Goal: Task Accomplishment & Management: Complete application form

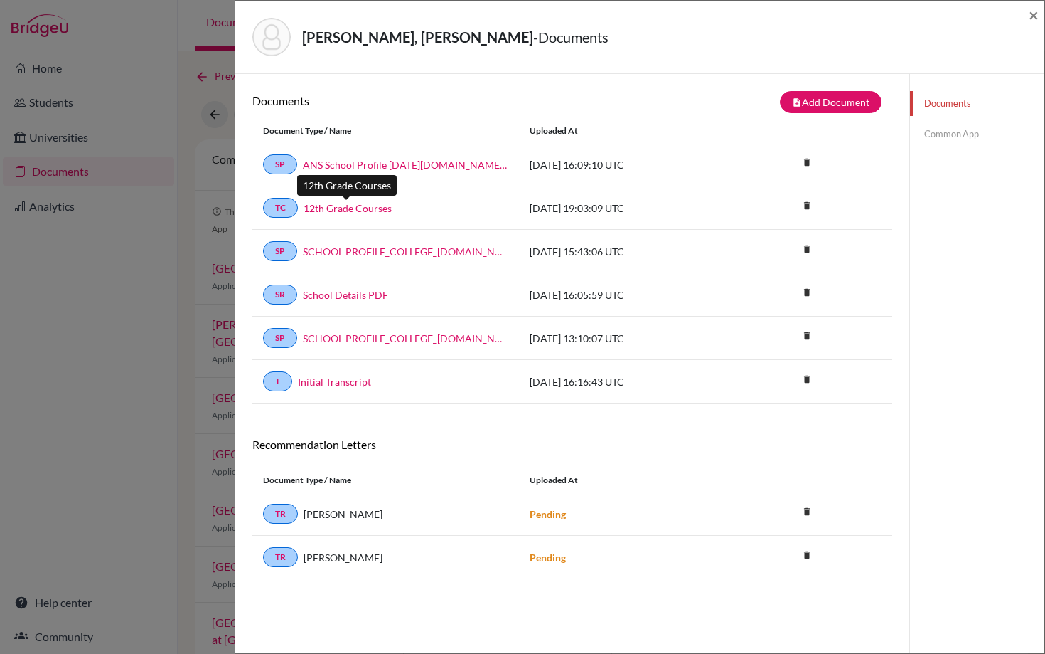
click at [358, 203] on link "12th Grade Courses" at bounding box center [348, 208] width 88 height 15
click at [946, 134] on link "Common App" at bounding box center [977, 134] width 134 height 25
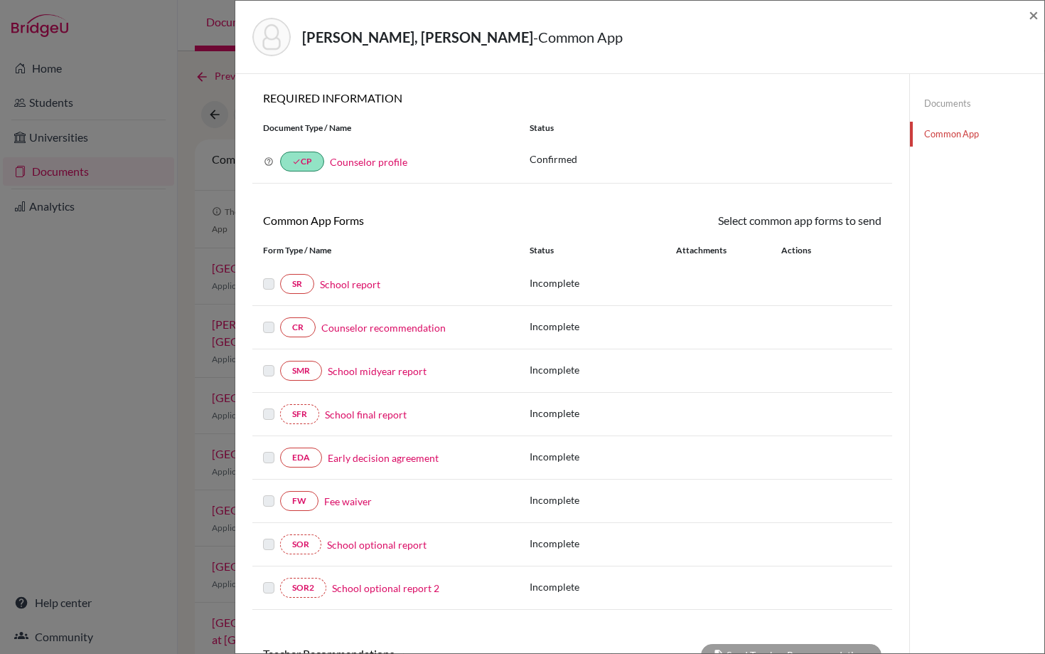
click at [353, 284] on link "School report" at bounding box center [350, 284] width 60 height 15
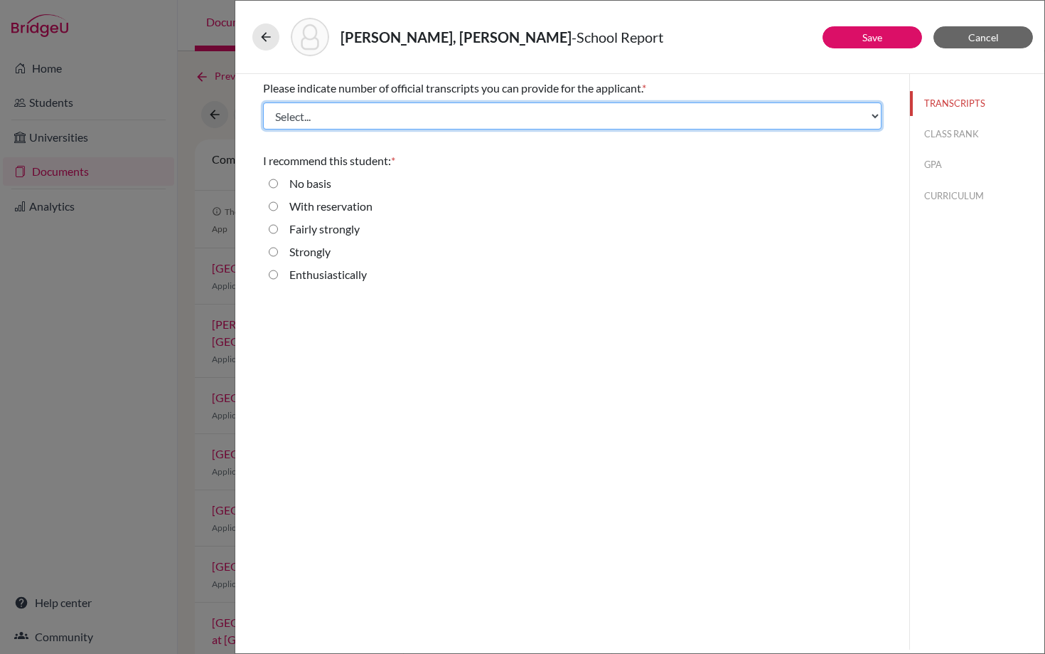
click at [454, 119] on select "Select... 1 2 3 4" at bounding box center [572, 115] width 619 height 27
select select "1"
click at [263, 102] on select "Select... 1 2 3 4" at bounding box center [572, 115] width 619 height 27
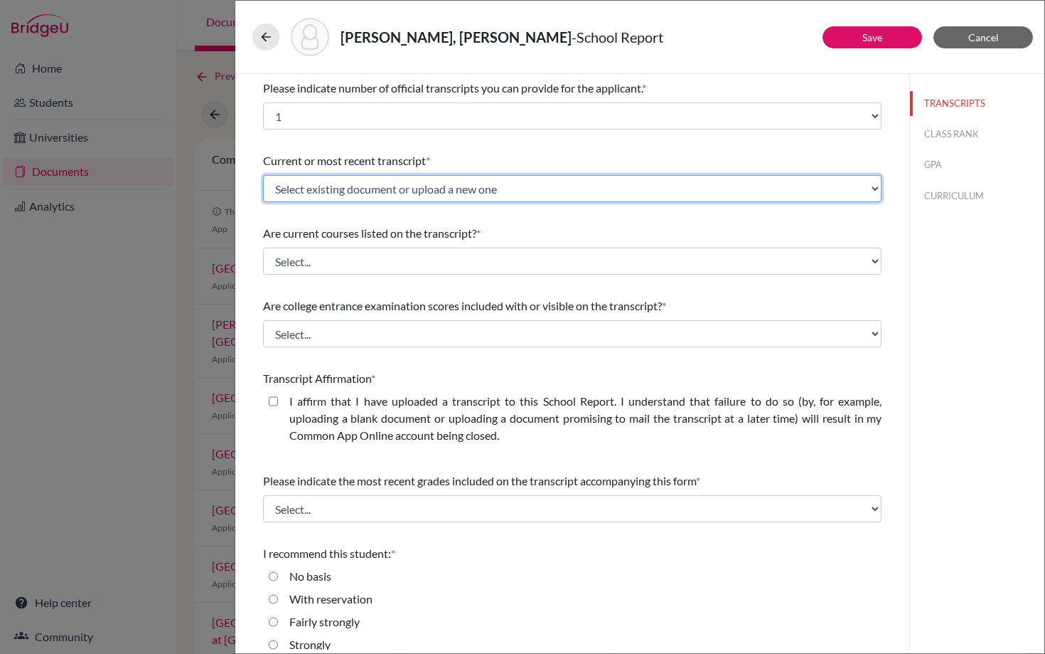
click at [337, 191] on select "Select existing document or upload a new one Initial Transcript Upload New File" at bounding box center [572, 188] width 619 height 27
select select "656749"
click at [263, 175] on select "Select existing document or upload a new one Initial Transcript Upload New File" at bounding box center [572, 188] width 619 height 27
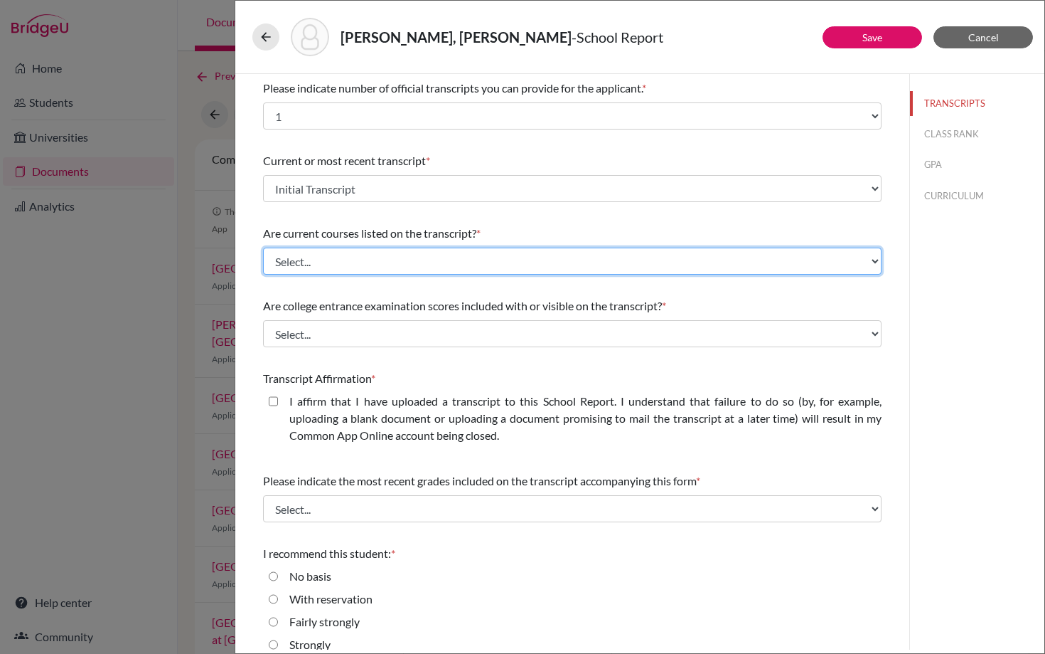
click at [323, 260] on select "Select... Yes No" at bounding box center [572, 260] width 619 height 27
select select "1"
click at [263, 247] on select "Select... Yes No" at bounding box center [572, 260] width 619 height 27
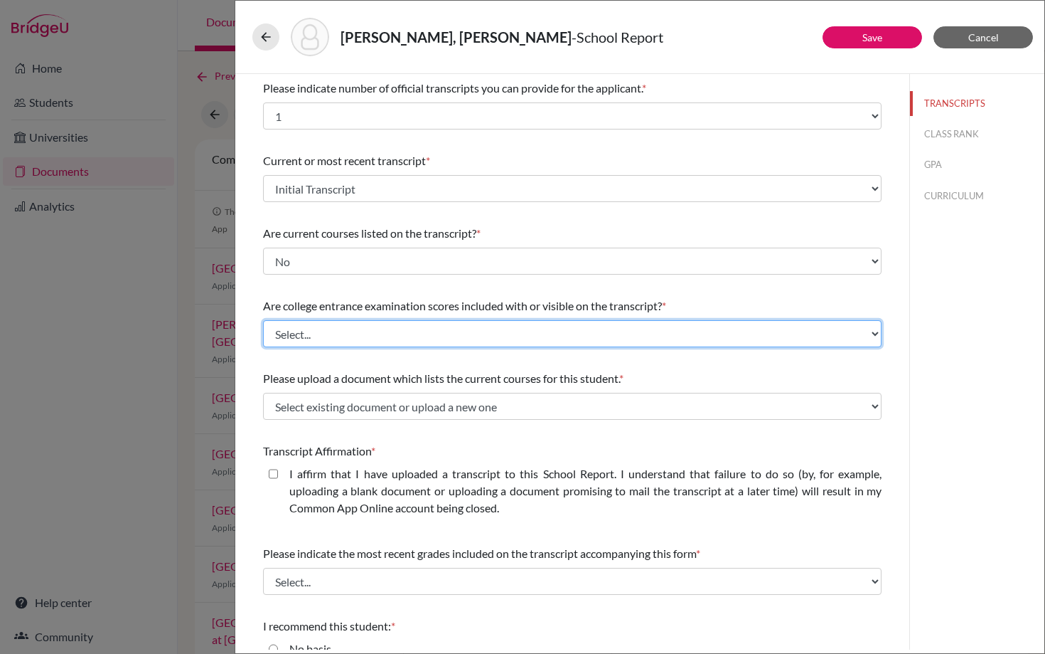
click at [316, 336] on select "Select... Yes No" at bounding box center [572, 333] width 619 height 27
select select "1"
click at [263, 320] on select "Select... Yes No" at bounding box center [572, 333] width 619 height 27
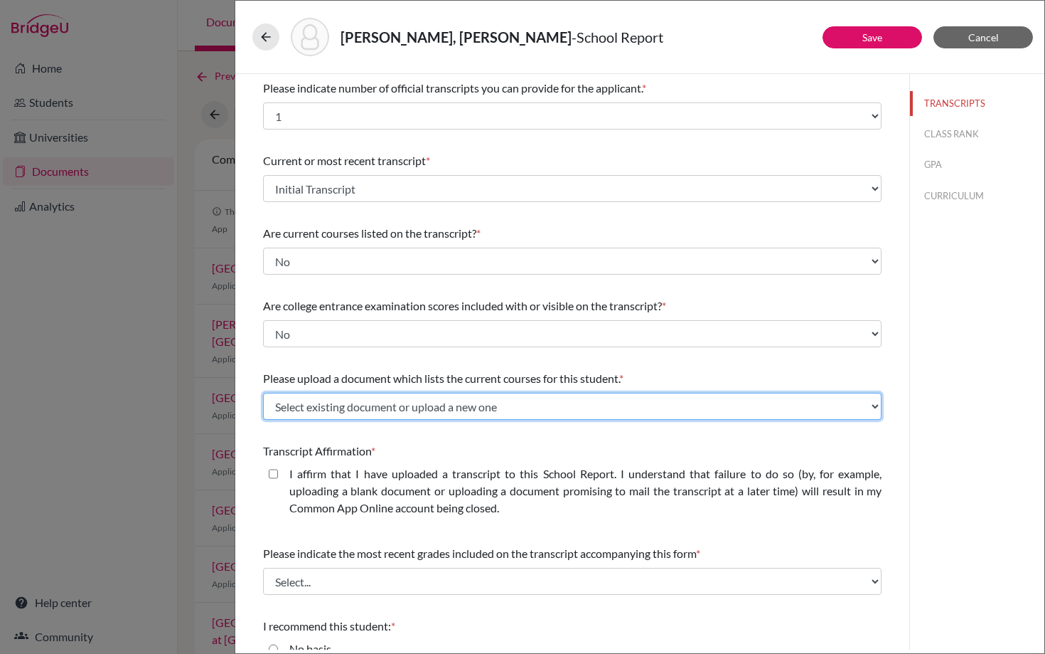
click at [312, 409] on select "Select existing document or upload a new one 12th Grade Courses Upload New File" at bounding box center [572, 406] width 619 height 27
select select "669310"
click at [263, 393] on select "Select existing document or upload a new one 12th Grade Courses Upload New File" at bounding box center [572, 406] width 619 height 27
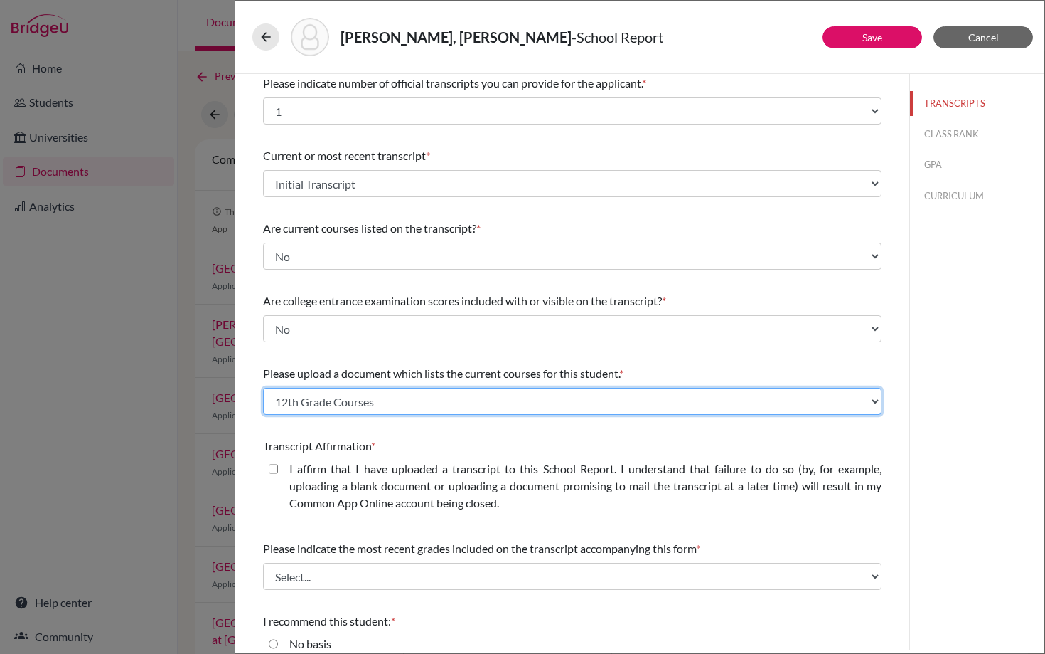
scroll to position [3, 0]
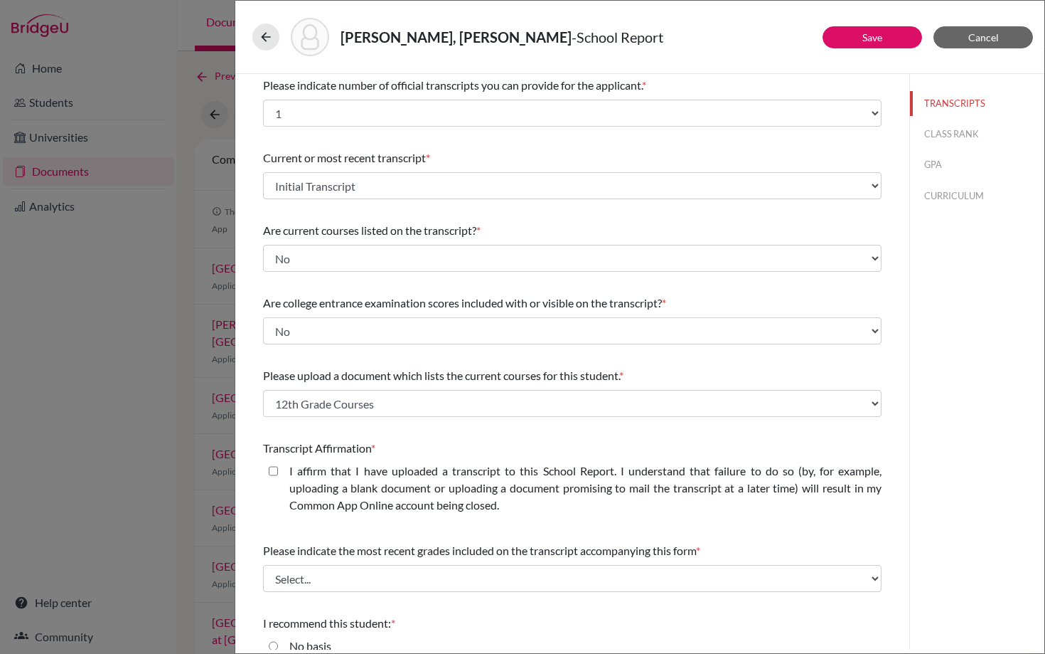
click at [275, 468] on closed\ "I affirm that I have uploaded a transcript to this School Report. I understand …" at bounding box center [273, 470] width 9 height 17
checkbox closed\ "true"
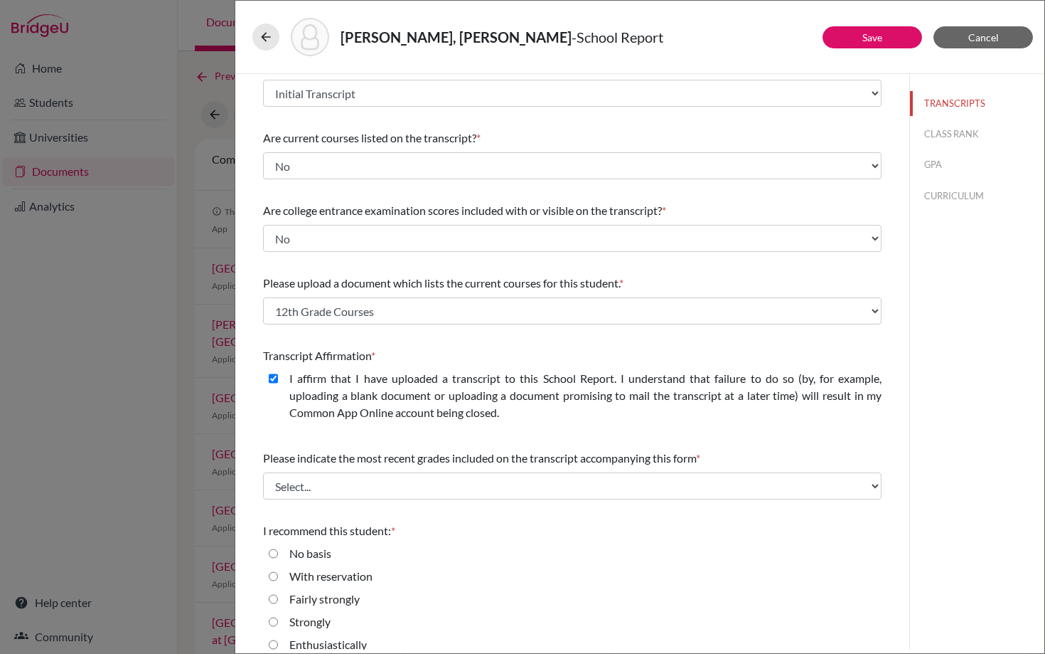
scroll to position [110, 0]
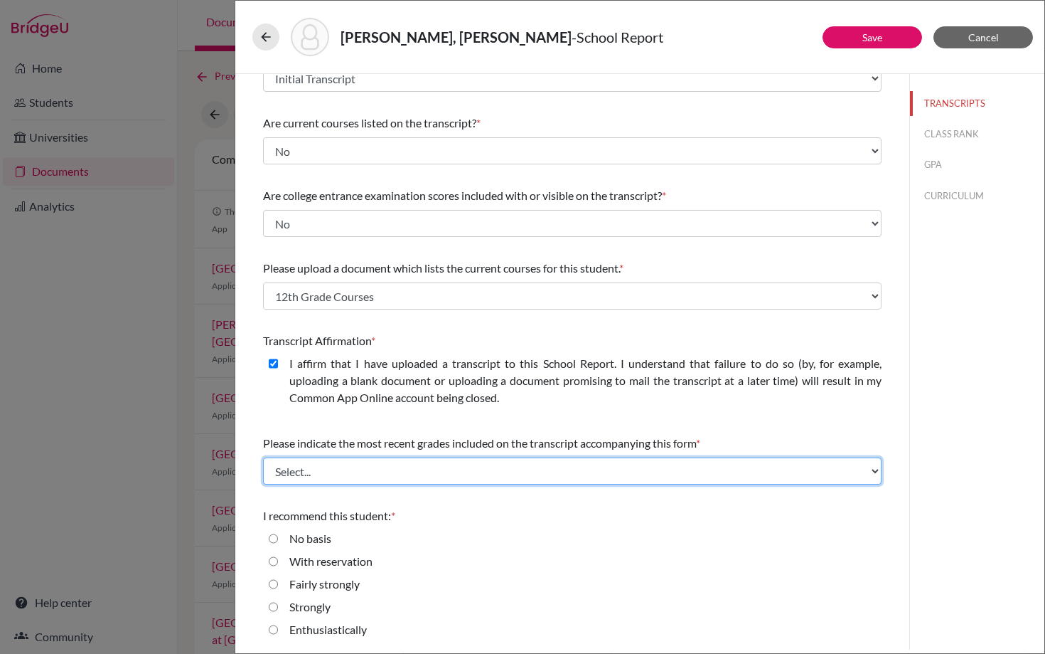
click at [323, 470] on select "Select... Final junior year grades 1st Quarter senior year grades 2nd Quarter/1…" at bounding box center [572, 470] width 619 height 27
select select "0"
click at [263, 457] on select "Select... Final junior year grades 1st Quarter senior year grades 2nd Quarter/1…" at bounding box center [572, 470] width 619 height 27
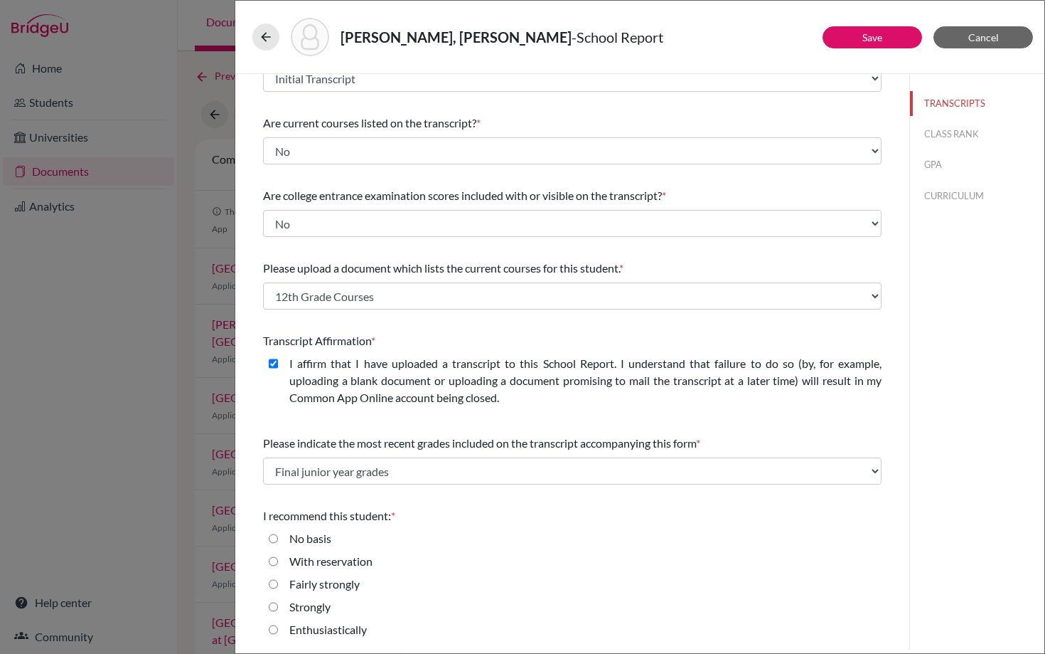
click at [276, 629] on input "Enthusiastically" at bounding box center [273, 629] width 9 height 17
radio input "true"
click at [939, 137] on button "CLASS RANK" at bounding box center [977, 134] width 134 height 25
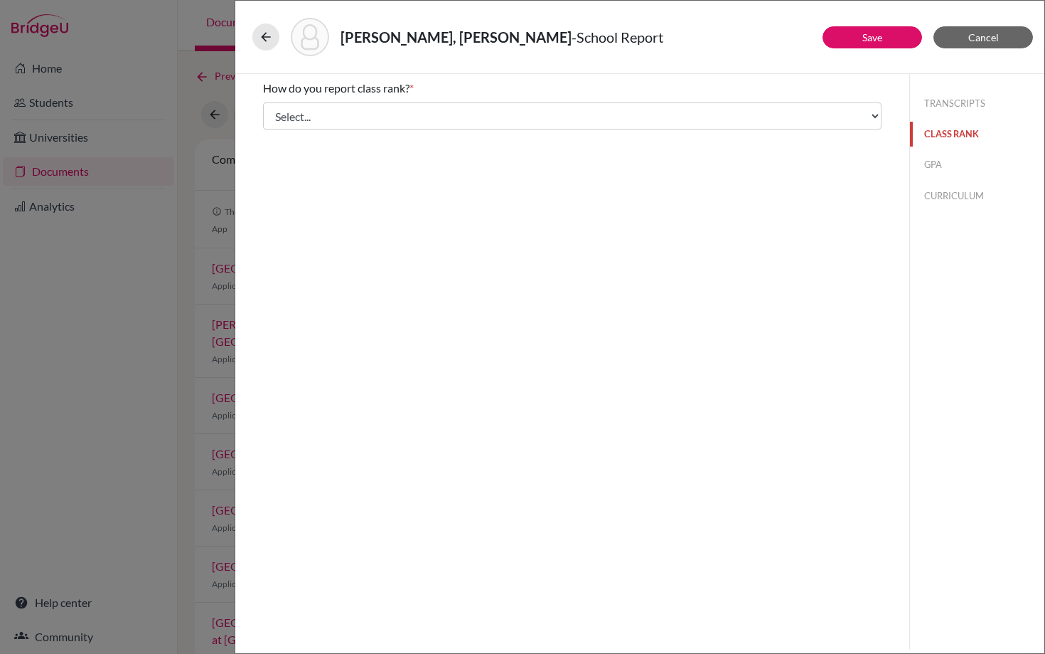
scroll to position [0, 0]
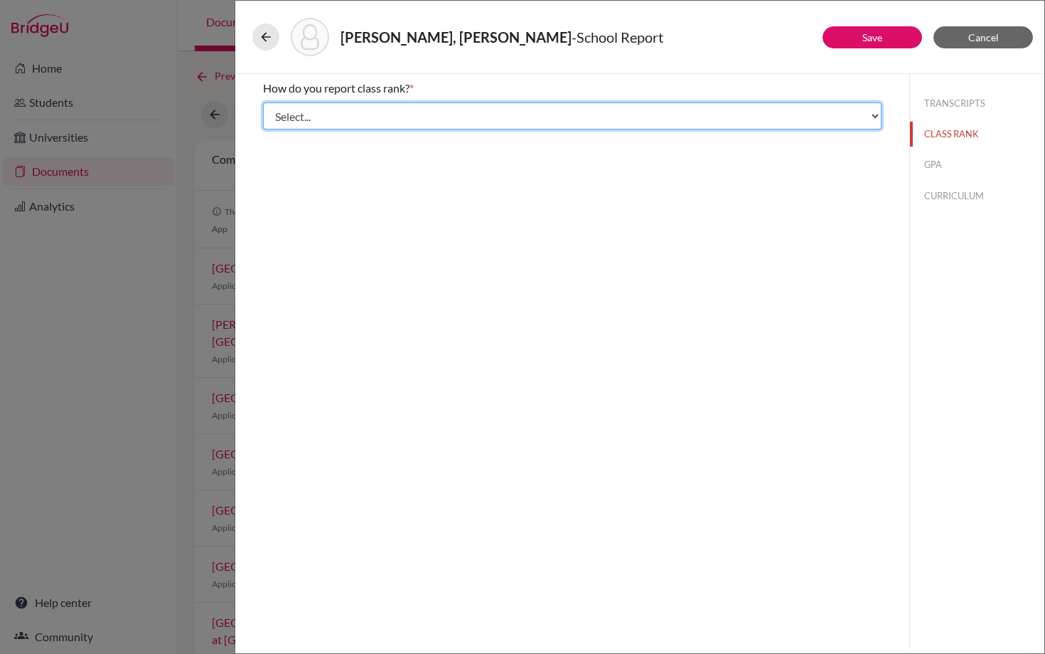
click at [607, 104] on select "Select... Exact Decile Quintile Quartile None" at bounding box center [572, 115] width 619 height 27
select select "5"
click at [263, 102] on select "Select... Exact Decile Quintile Quartile None" at bounding box center [572, 115] width 619 height 27
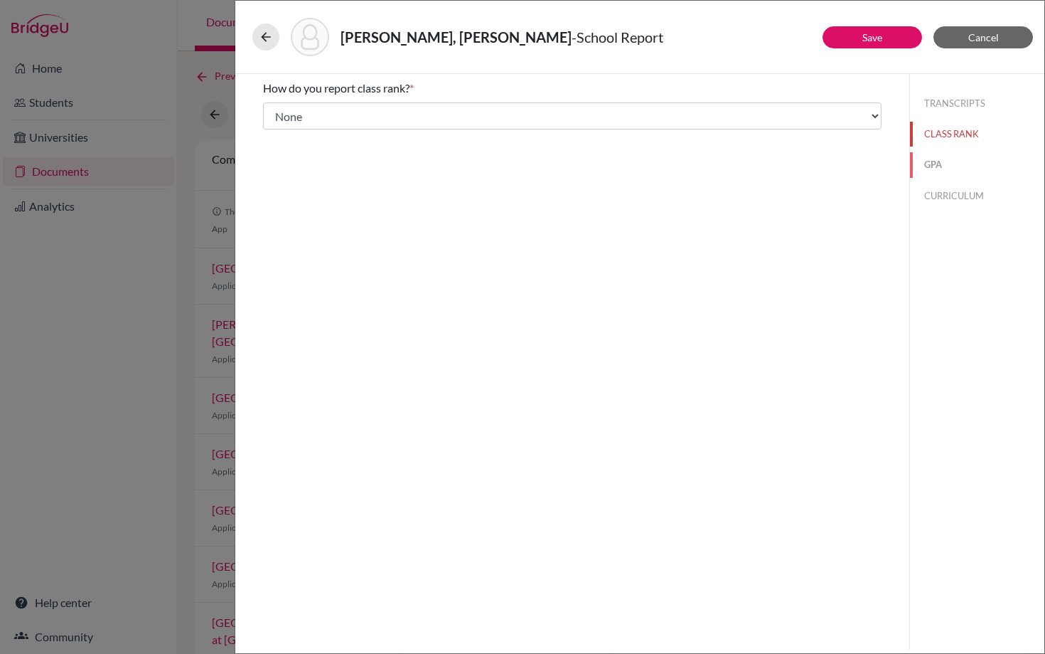
click at [930, 162] on button "GPA" at bounding box center [977, 164] width 134 height 25
click at [273, 110] on input "Yes" at bounding box center [273, 110] width 9 height 17
radio input "true"
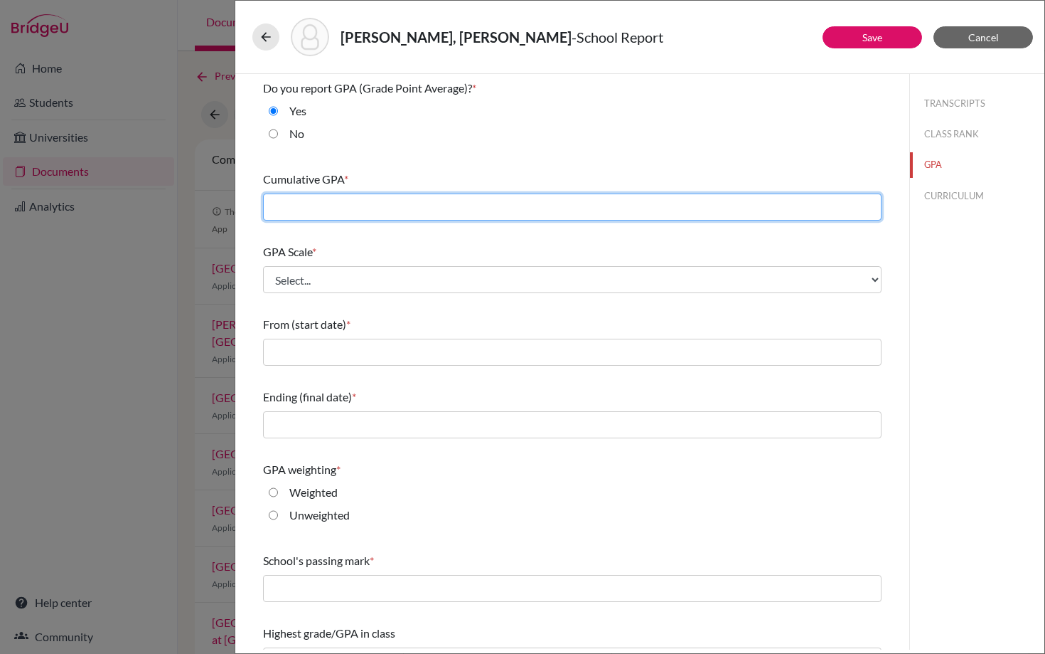
click at [294, 206] on input "text" at bounding box center [572, 206] width 619 height 27
type input "2"
type input "4.23"
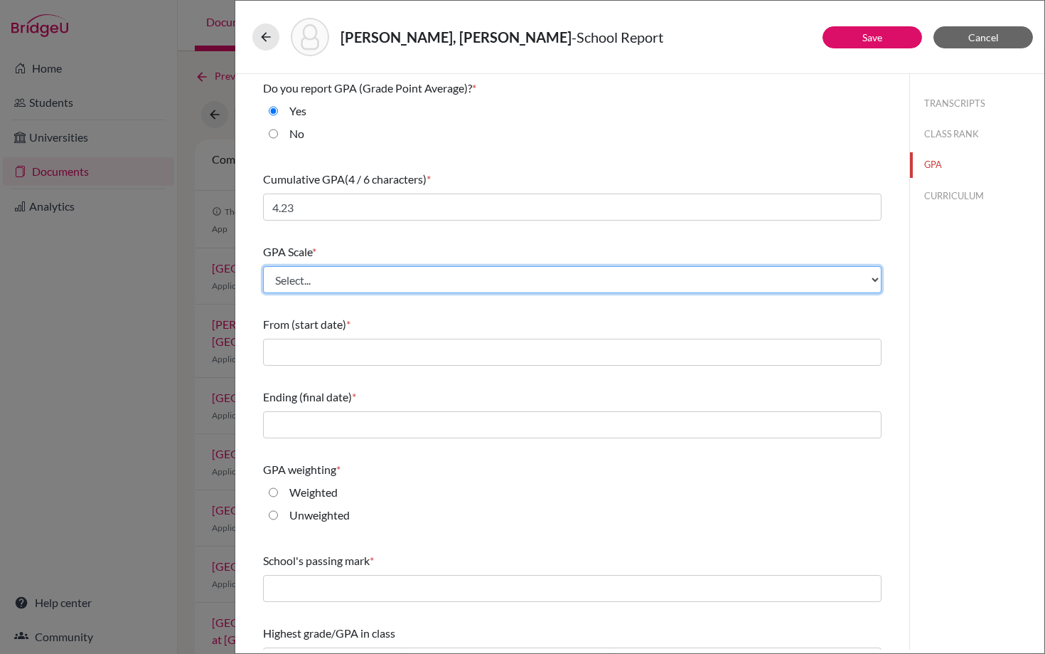
click at [327, 277] on select "Select... 4 5 6 7 8 9 10 11 12 13 14 15 16 17 18 19 20 100" at bounding box center [572, 279] width 619 height 27
select select "5"
click at [263, 266] on select "Select... 4 5 6 7 8 9 10 11 12 13 14 15 16 17 18 19 20 100" at bounding box center [572, 279] width 619 height 27
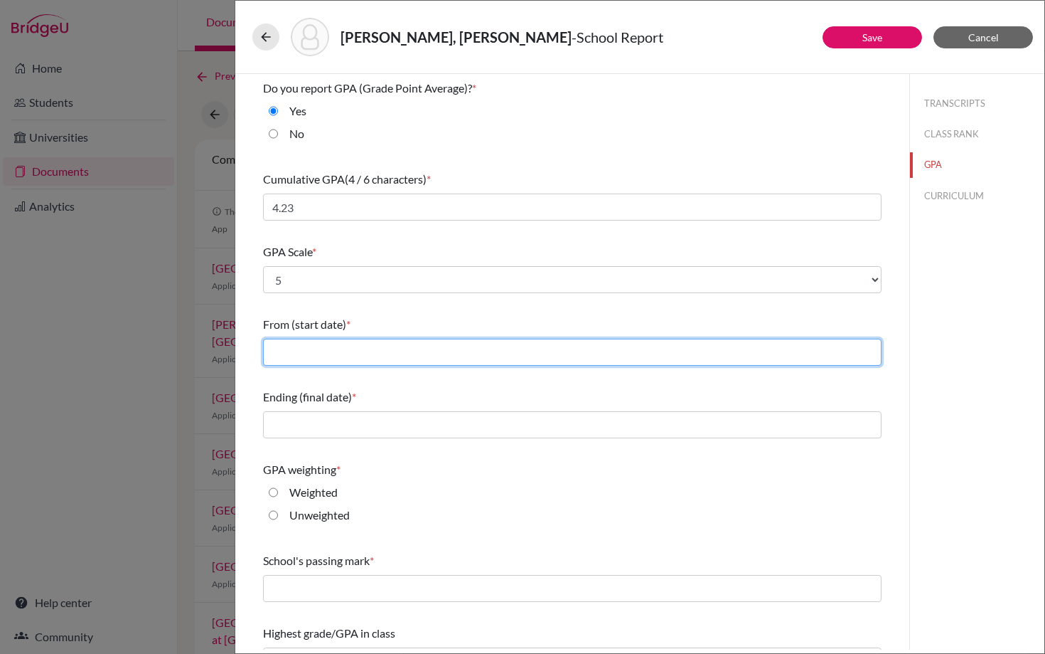
click at [307, 357] on input "text" at bounding box center [572, 352] width 619 height 27
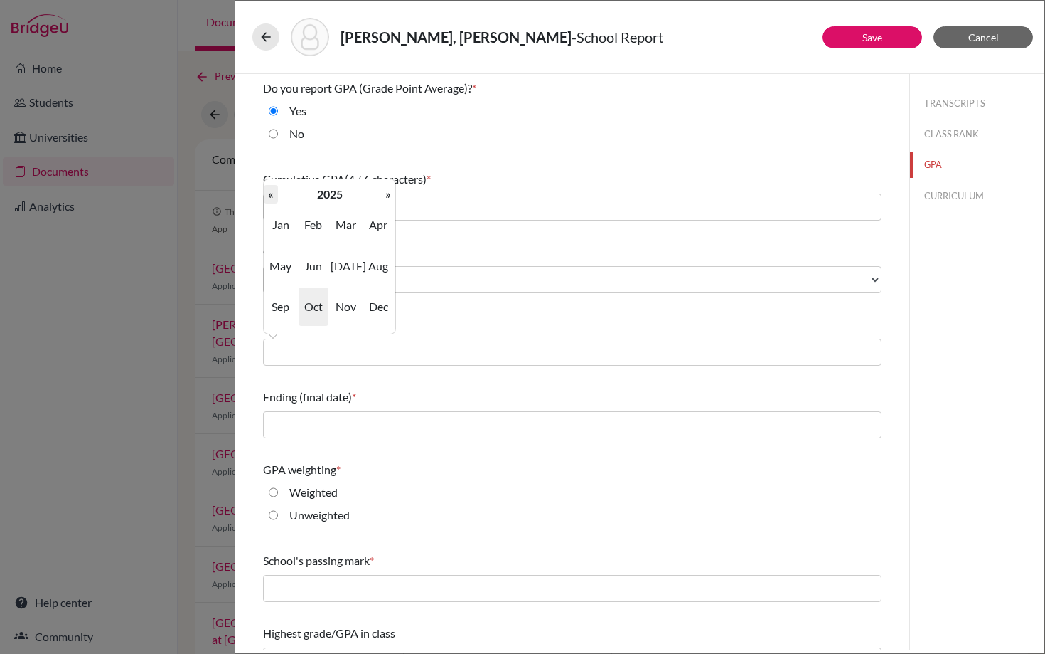
click at [272, 193] on th "«" at bounding box center [271, 194] width 14 height 18
click at [273, 190] on th "«" at bounding box center [271, 194] width 14 height 18
click at [377, 267] on span "Aug" at bounding box center [378, 266] width 30 height 38
type input "08/2022"
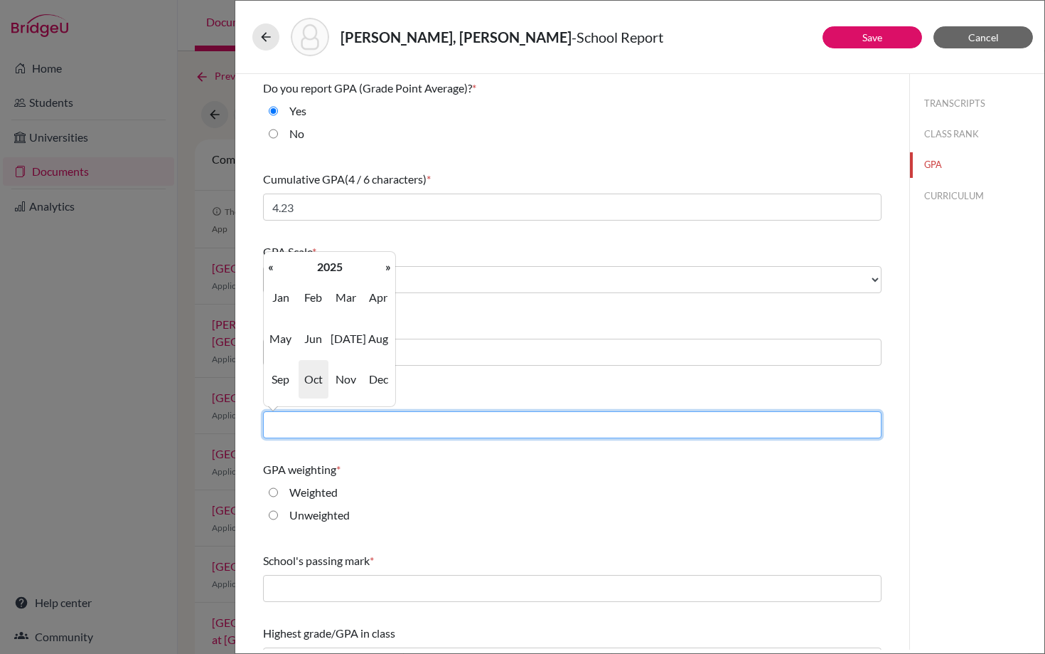
click at [327, 425] on input "text" at bounding box center [572, 424] width 619 height 27
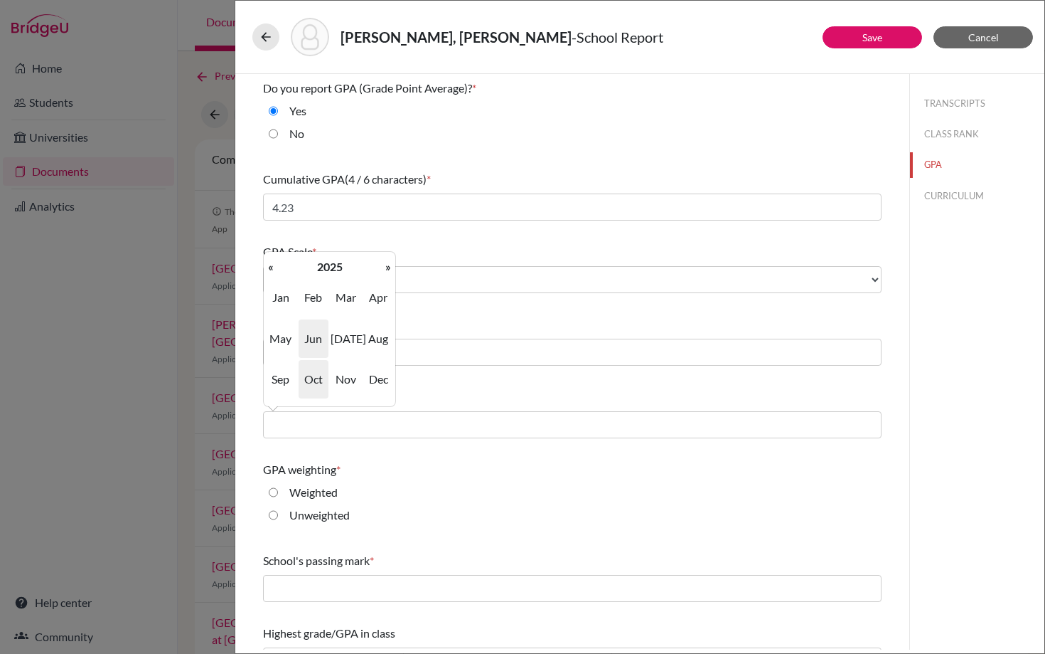
click at [315, 335] on span "Jun" at bounding box center [314, 338] width 30 height 38
type input "06/2025"
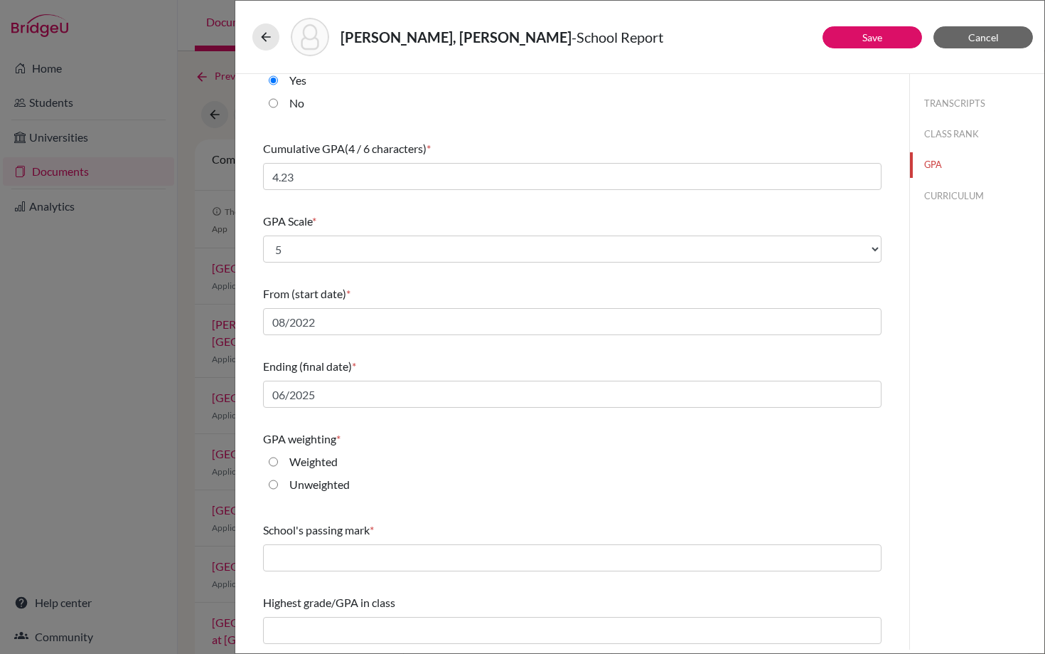
click at [275, 460] on input "Weighted" at bounding box center [273, 461] width 9 height 17
radio input "true"
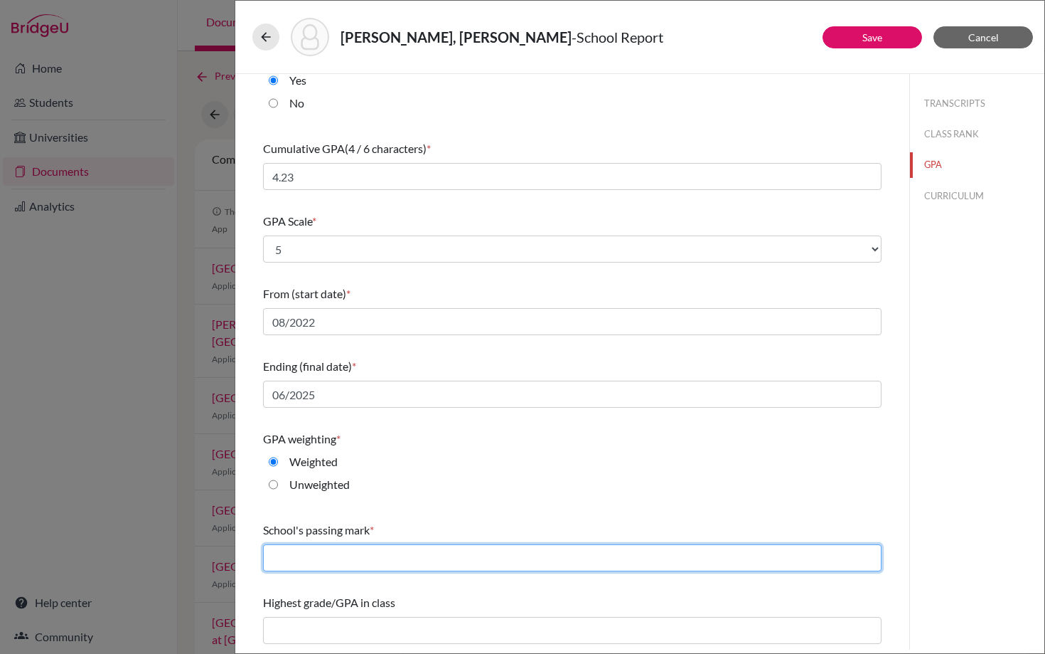
click at [294, 560] on input "text" at bounding box center [572, 557] width 619 height 27
type input "60"
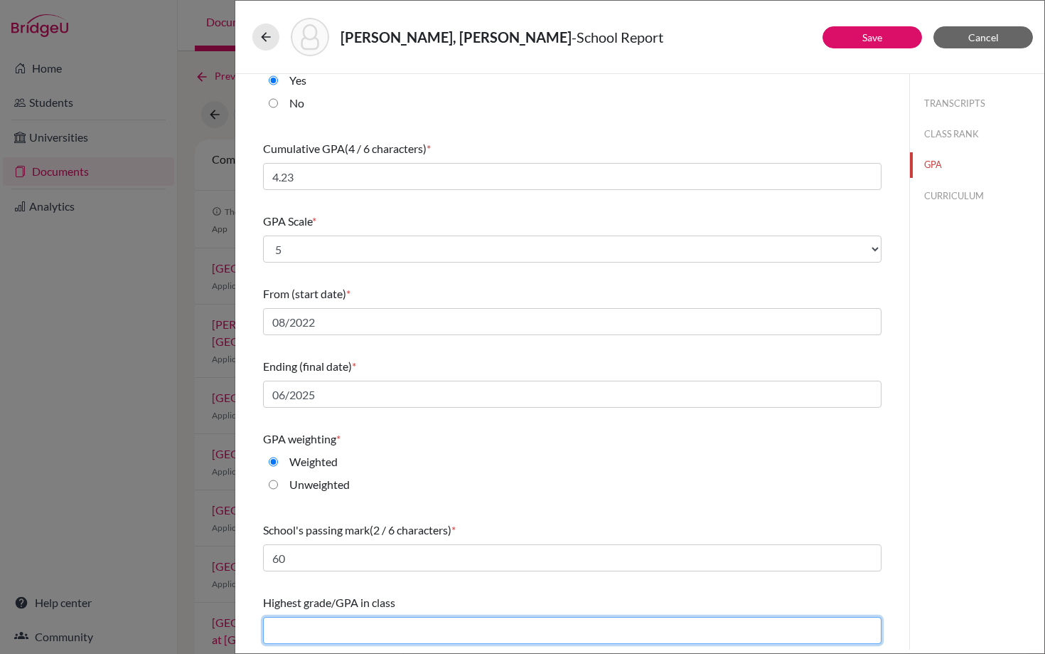
click at [304, 631] on input "text" at bounding box center [572, 630] width 619 height 27
type input "4.39"
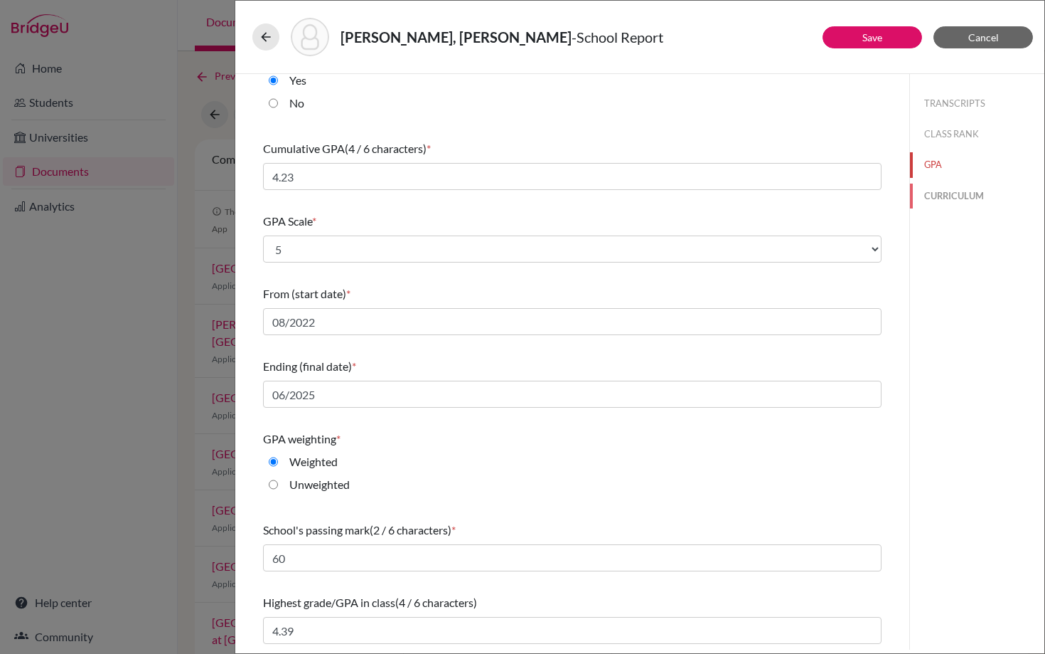
click at [949, 197] on button "CURRICULUM" at bounding box center [977, 195] width 134 height 25
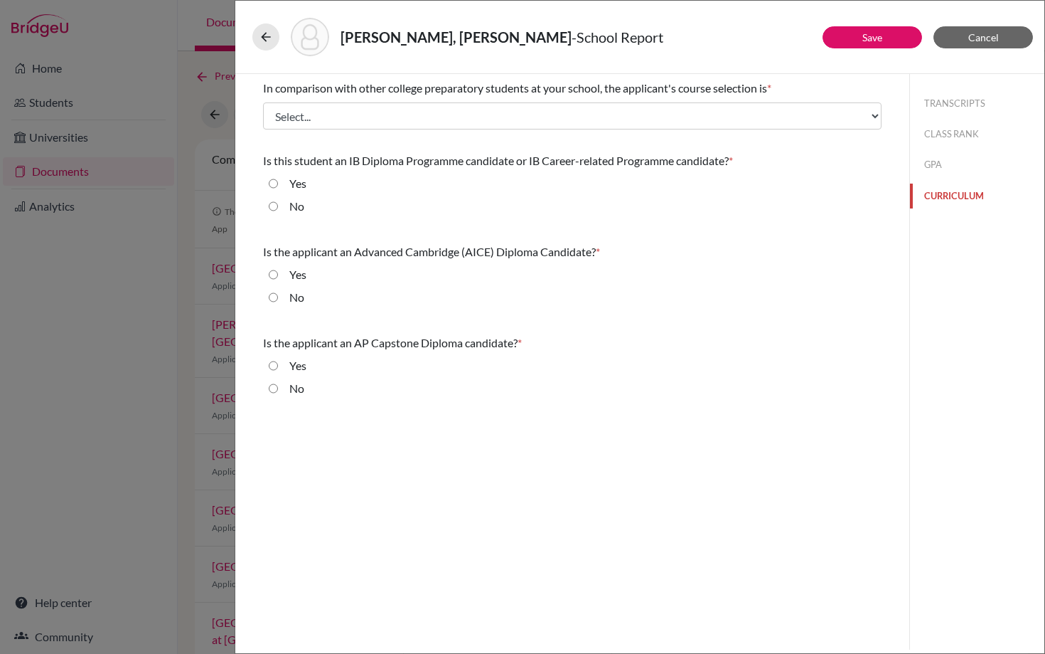
scroll to position [0, 0]
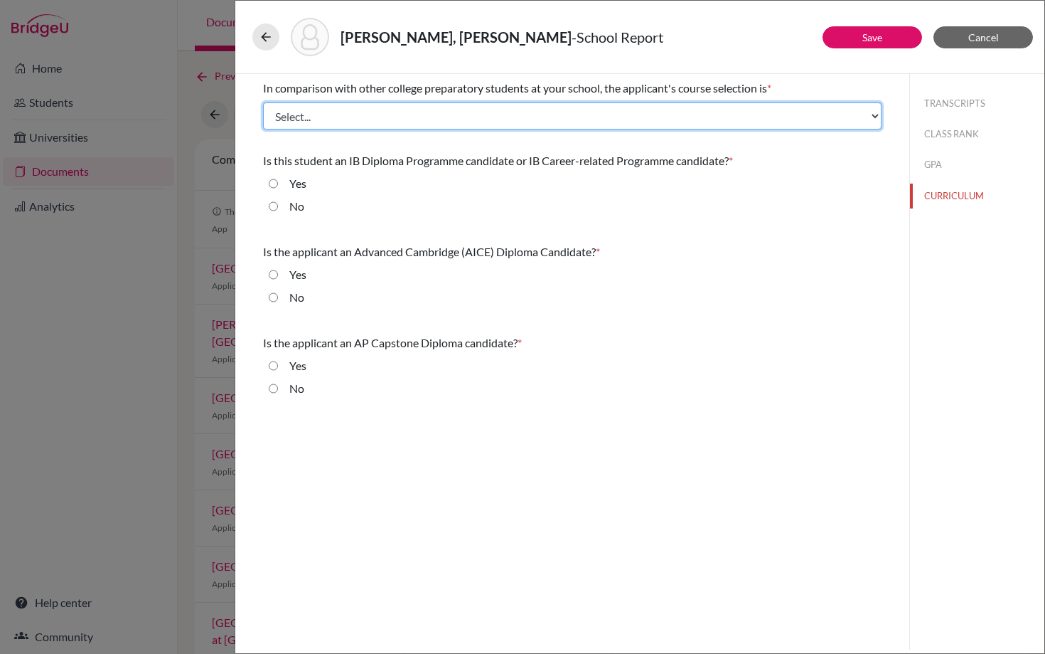
click at [371, 122] on select "Select... Less than demanding Average Demanding Very demanding Most demanding P…" at bounding box center [572, 115] width 619 height 27
click at [495, 115] on select "Select... Less than demanding Average Demanding Very demanding Most demanding P…" at bounding box center [572, 115] width 619 height 27
select select "4"
click at [263, 102] on select "Select... Less than demanding Average Demanding Very demanding Most demanding P…" at bounding box center [572, 115] width 619 height 27
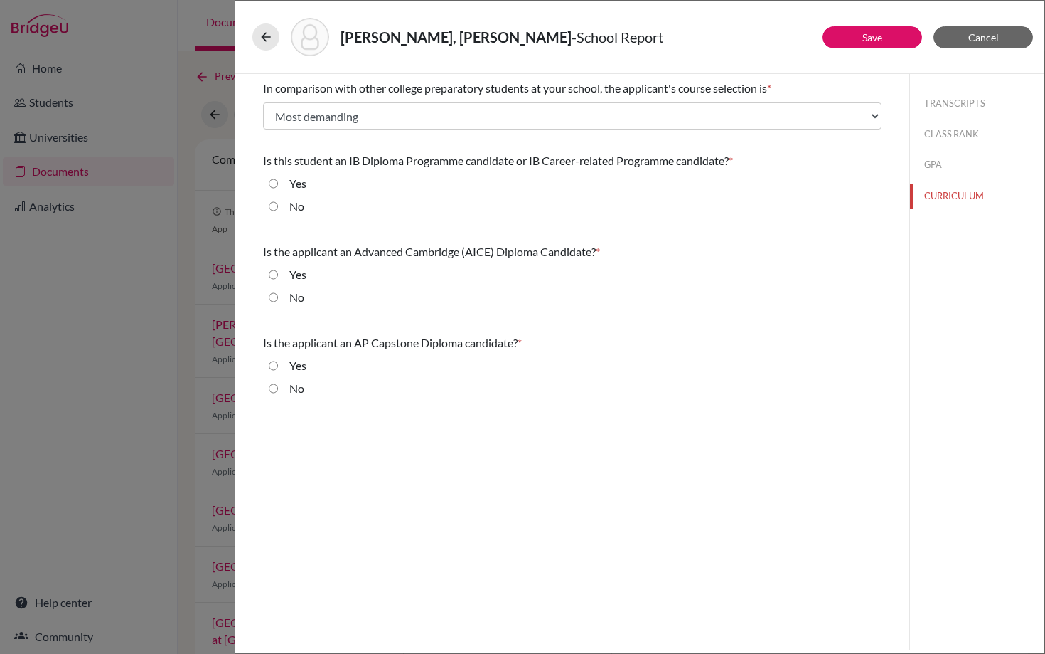
click at [277, 206] on input "No" at bounding box center [273, 206] width 9 height 17
radio input "true"
click at [275, 297] on input "No" at bounding box center [273, 297] width 9 height 17
radio input "true"
click at [275, 388] on input "No" at bounding box center [273, 388] width 9 height 17
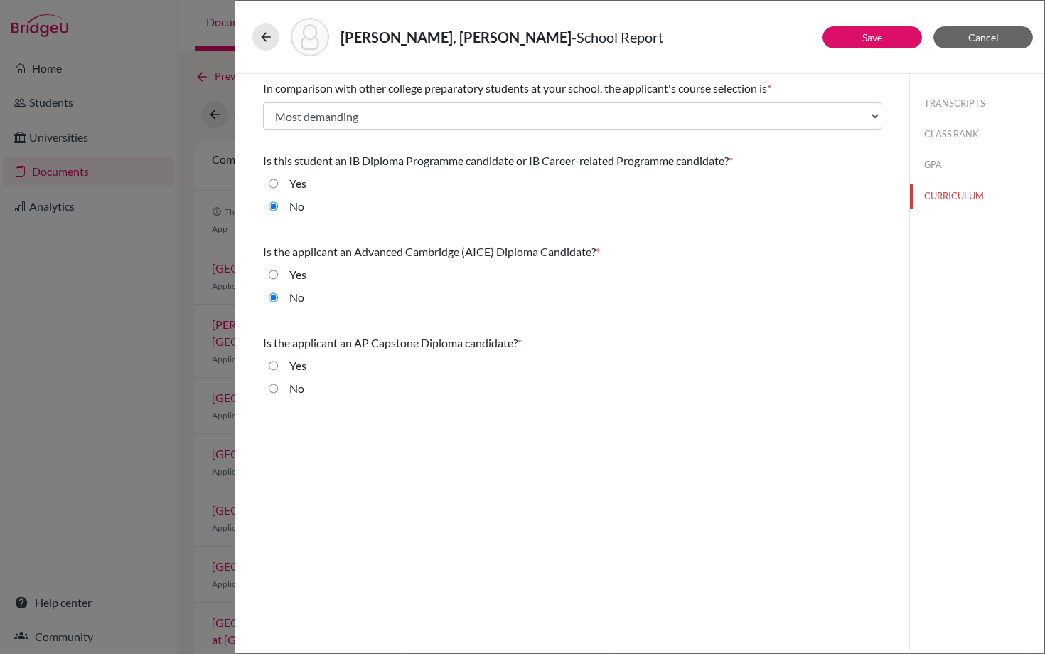
radio input "true"
click at [843, 41] on button "Save" at bounding box center [873, 37] width 100 height 22
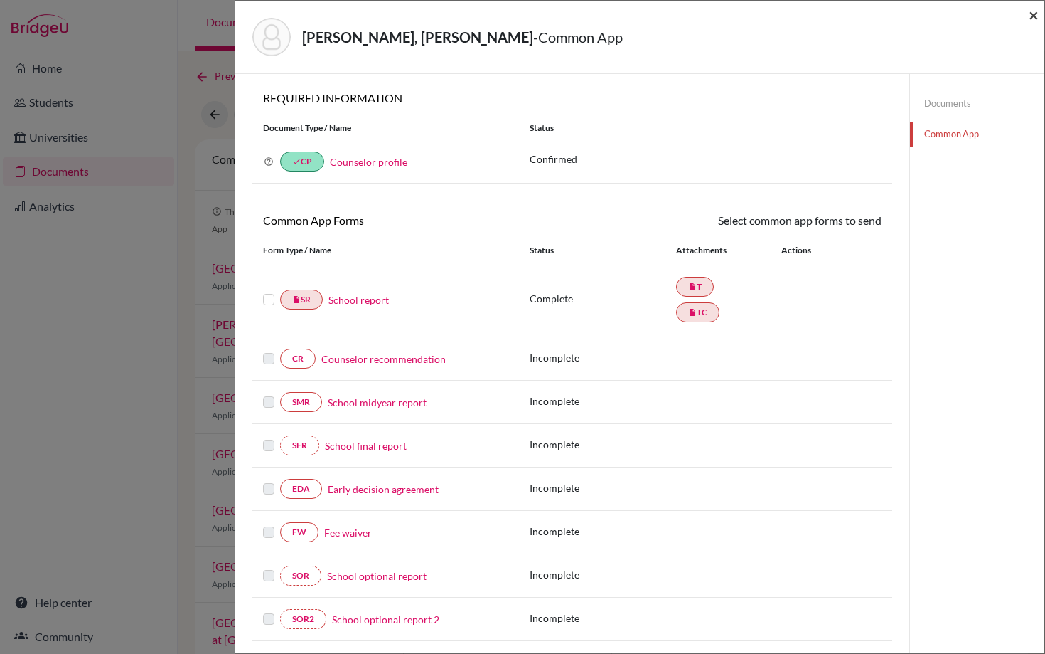
click at [1034, 14] on span "×" at bounding box center [1034, 14] width 10 height 21
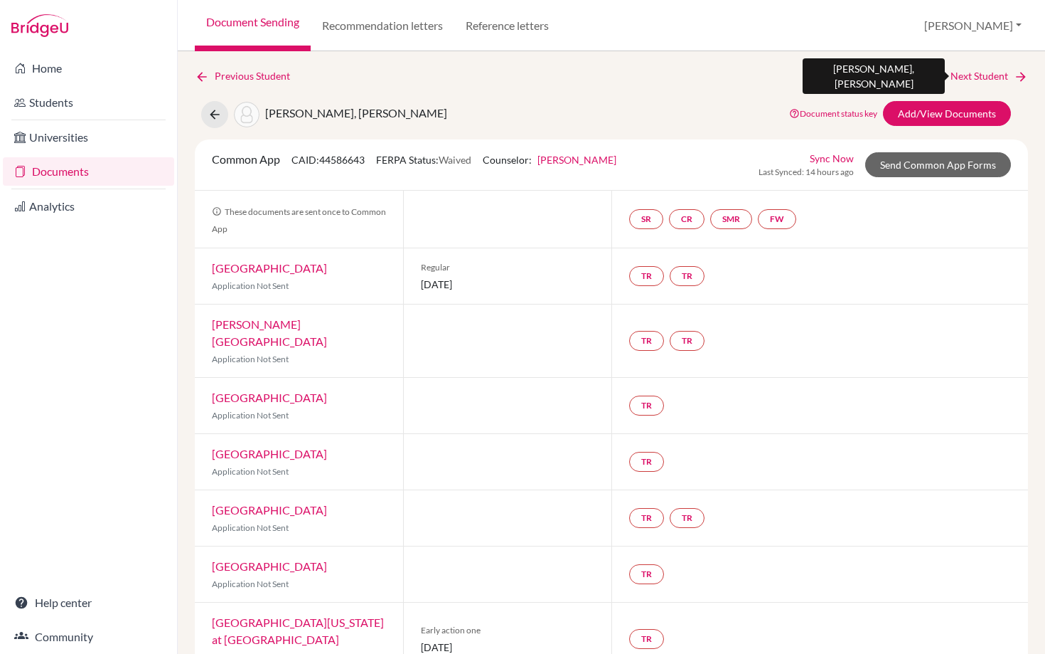
click at [981, 74] on link "Next Student" at bounding box center [990, 76] width 78 height 16
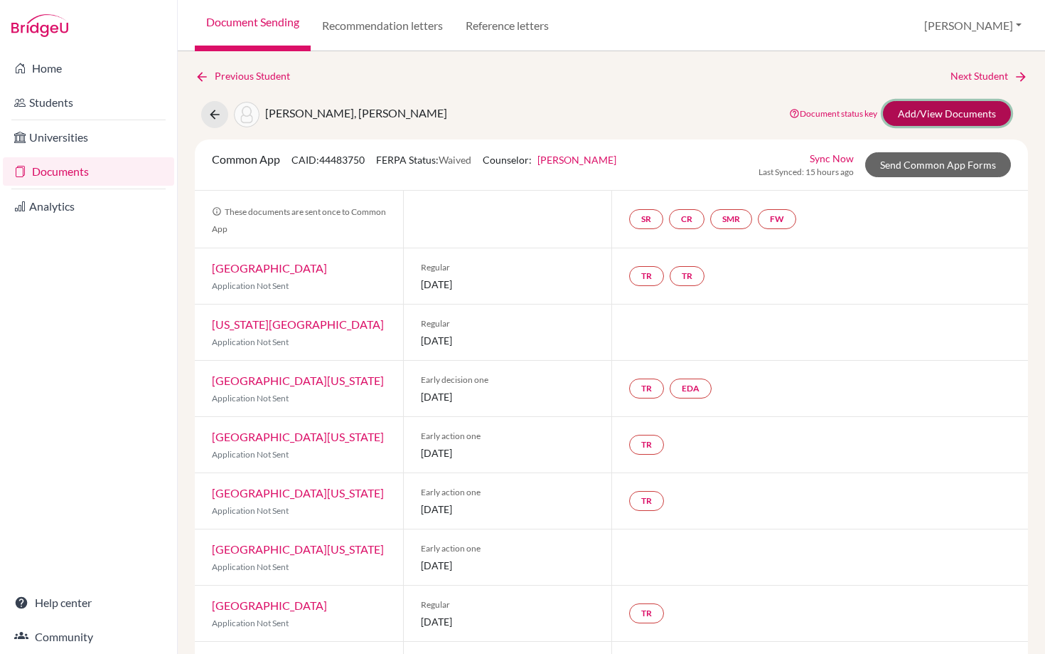
click at [935, 112] on link "Add/View Documents" at bounding box center [947, 113] width 128 height 25
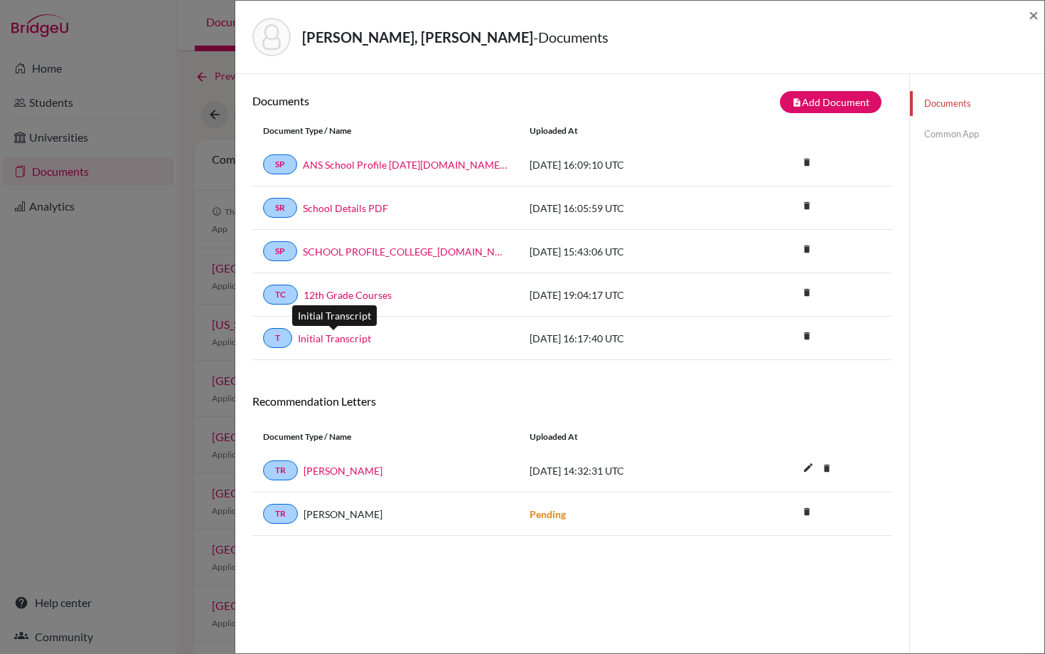
click at [317, 339] on link "Initial Transcript" at bounding box center [334, 338] width 73 height 15
click at [338, 340] on link "Initial Transcript" at bounding box center [334, 338] width 73 height 15
click at [330, 472] on link "Lisa Lippay" at bounding box center [343, 470] width 79 height 15
click at [341, 294] on link "12th Grade Courses" at bounding box center [348, 294] width 88 height 15
click at [1033, 15] on span "×" at bounding box center [1034, 14] width 10 height 21
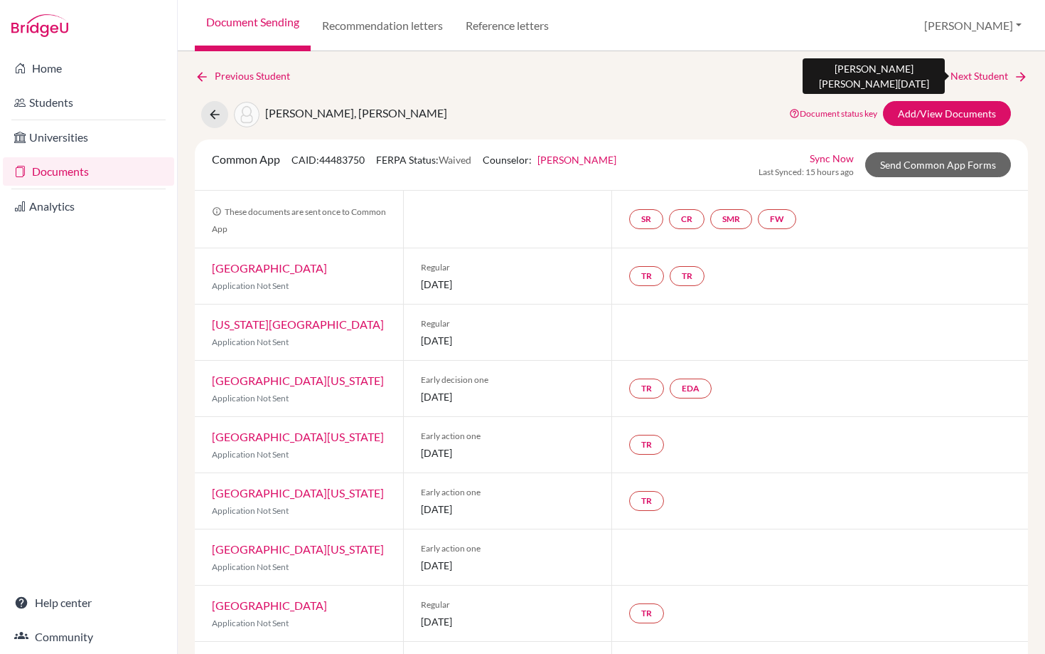
click at [980, 76] on link "Next Student" at bounding box center [990, 76] width 78 height 16
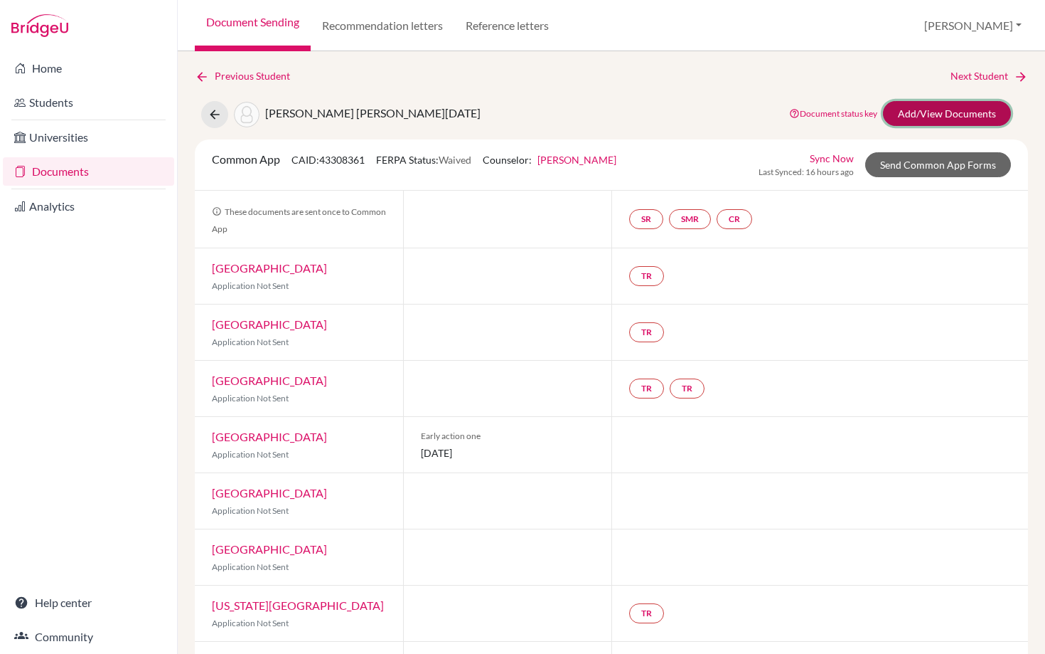
click at [922, 115] on link "Add/View Documents" at bounding box center [947, 113] width 128 height 25
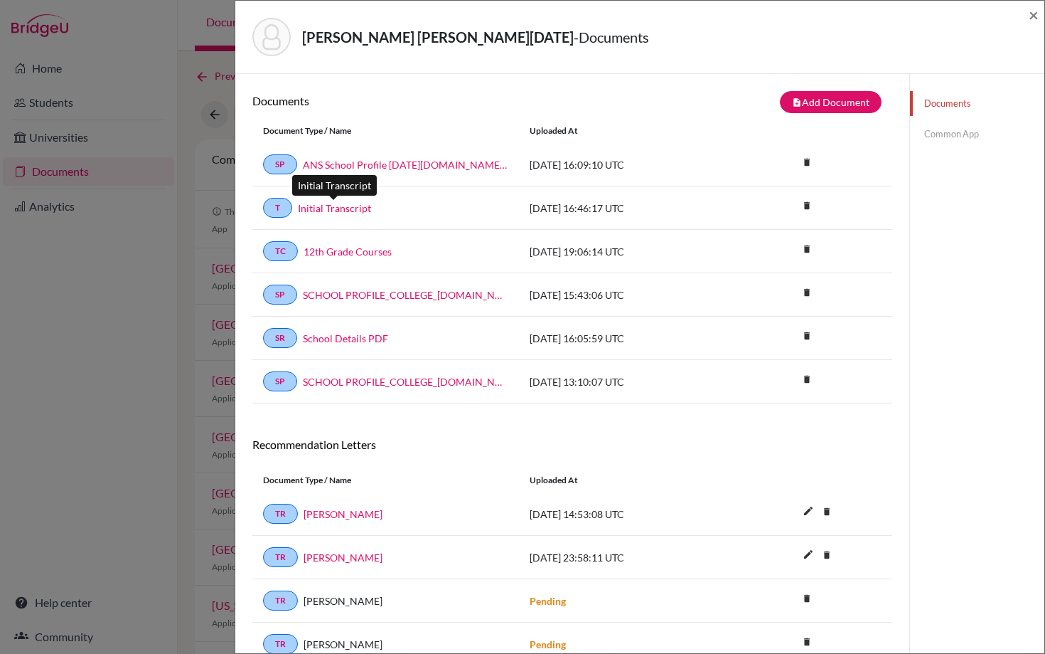
click at [334, 206] on link "Initial Transcript" at bounding box center [334, 208] width 73 height 15
click at [339, 246] on link "12th Grade Courses" at bounding box center [348, 251] width 88 height 15
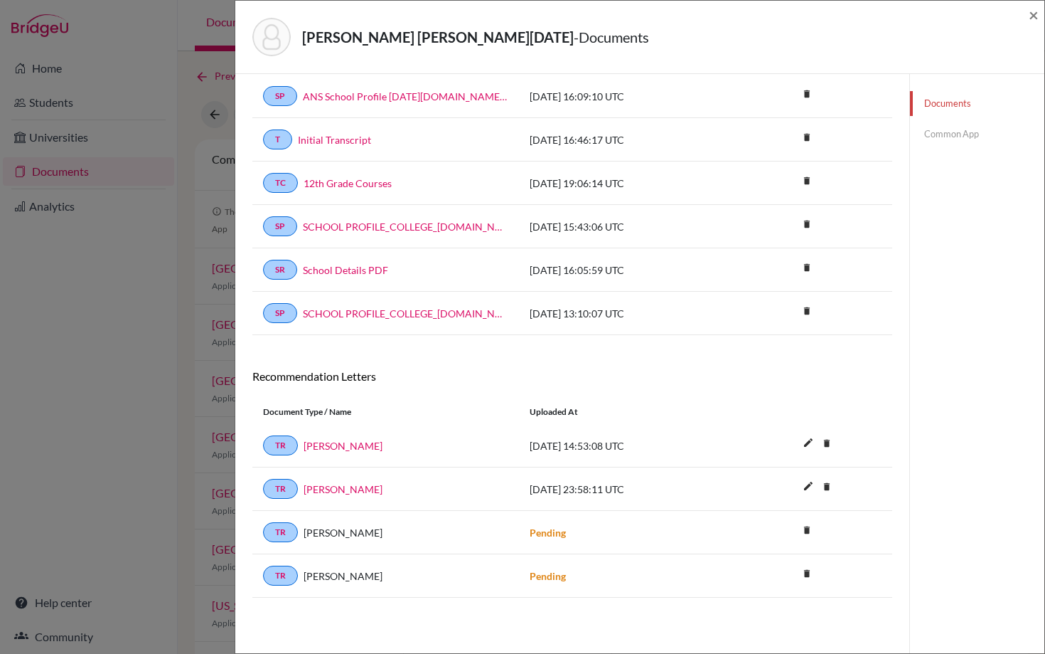
scroll to position [75, 0]
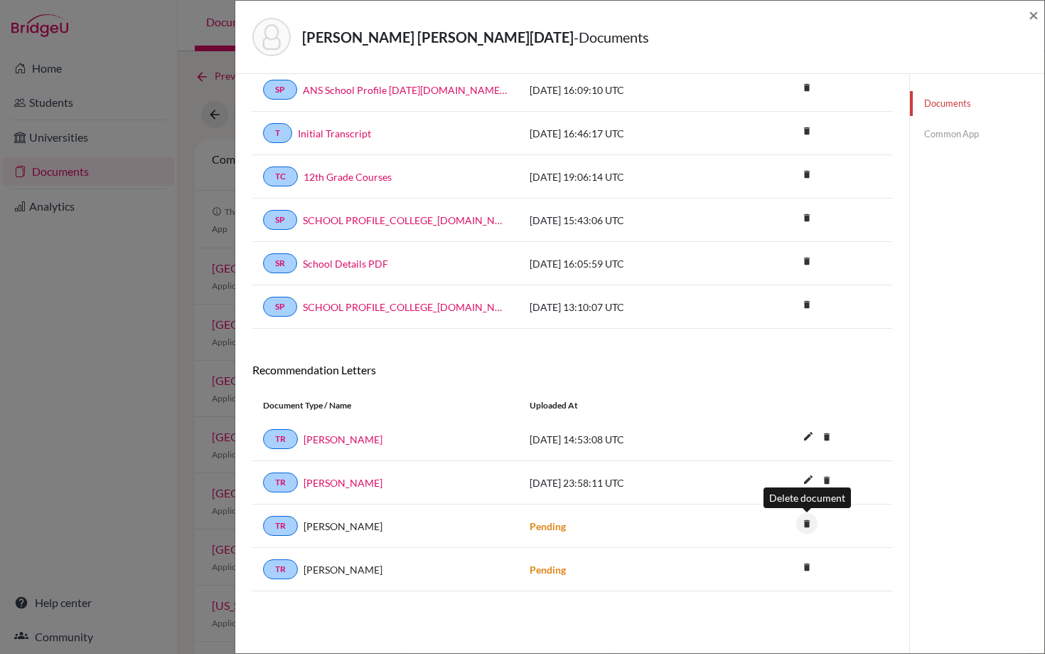
click at [807, 524] on icon "delete" at bounding box center [807, 523] width 21 height 21
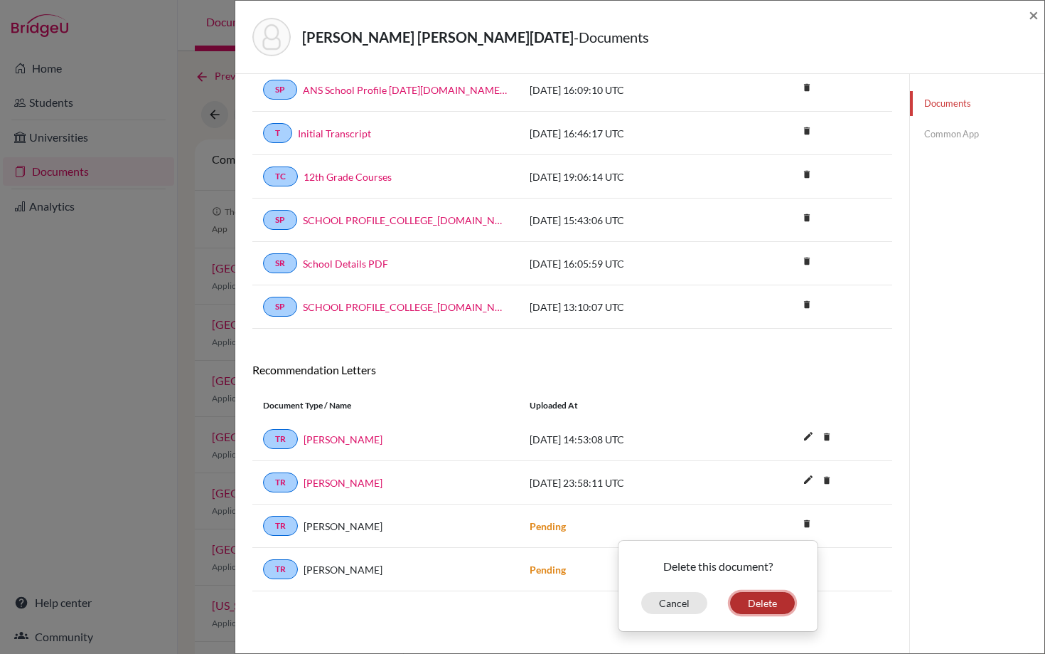
click at [757, 597] on button "Delete" at bounding box center [762, 603] width 65 height 22
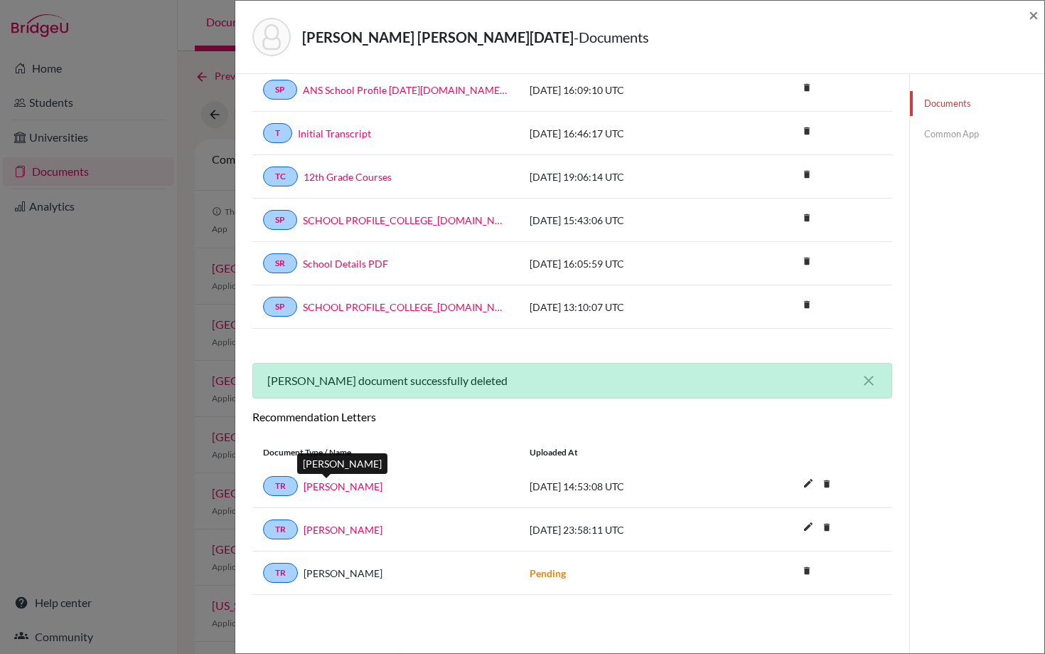
click at [332, 485] on link "Lisa Lippay" at bounding box center [343, 486] width 79 height 15
click at [336, 531] on link "Rodrigo Diaz" at bounding box center [343, 529] width 79 height 15
click at [144, 254] on div "De Villers Sequeira, Lucia Marie - Documents × Documents note_add Add Document …" at bounding box center [522, 327] width 1045 height 654
click at [1034, 17] on span "×" at bounding box center [1034, 14] width 10 height 21
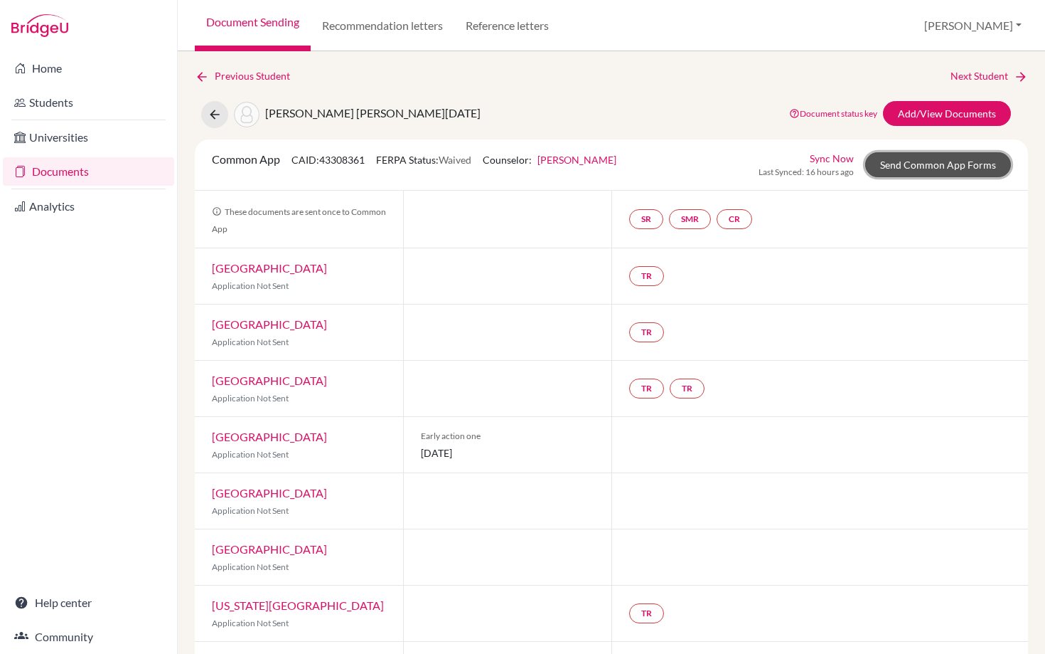
click at [932, 164] on link "Send Common App Forms" at bounding box center [939, 164] width 146 height 25
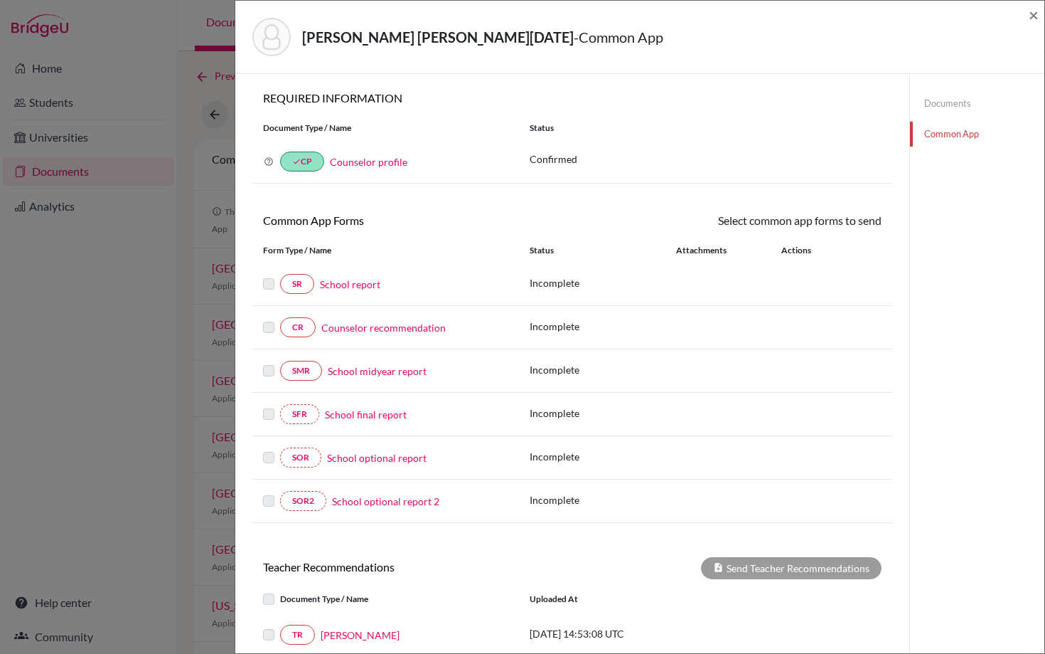
click at [347, 287] on link "School report" at bounding box center [350, 284] width 60 height 15
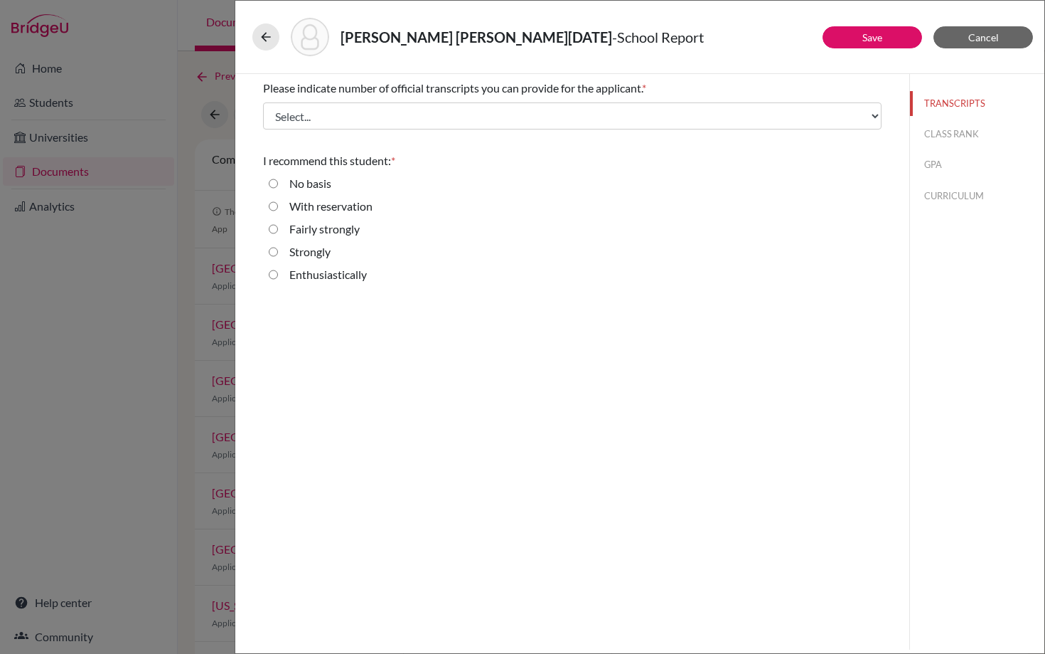
click at [276, 274] on input "Enthusiastically" at bounding box center [273, 274] width 9 height 17
radio input "true"
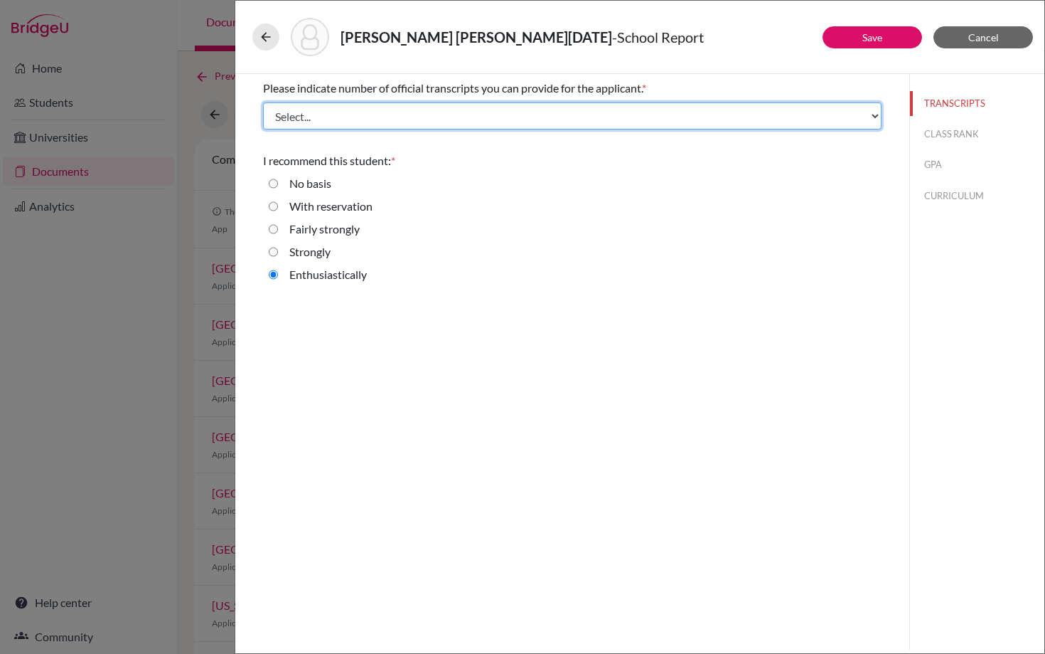
click at [611, 108] on select "Select... 1 2 3 4" at bounding box center [572, 115] width 619 height 27
select select "1"
click at [263, 102] on select "Select... 1 2 3 4" at bounding box center [572, 115] width 619 height 27
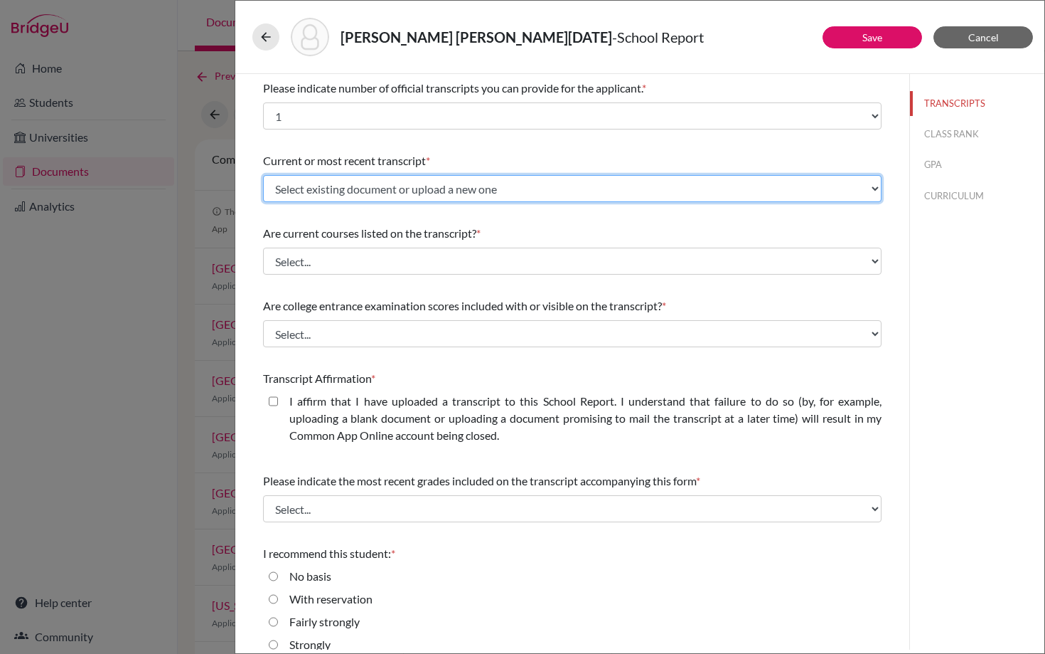
click at [555, 192] on select "Select existing document or upload a new one Initial Transcript Upload New File" at bounding box center [572, 188] width 619 height 27
select select "670013"
click at [263, 175] on select "Select existing document or upload a new one Initial Transcript Upload New File" at bounding box center [572, 188] width 619 height 27
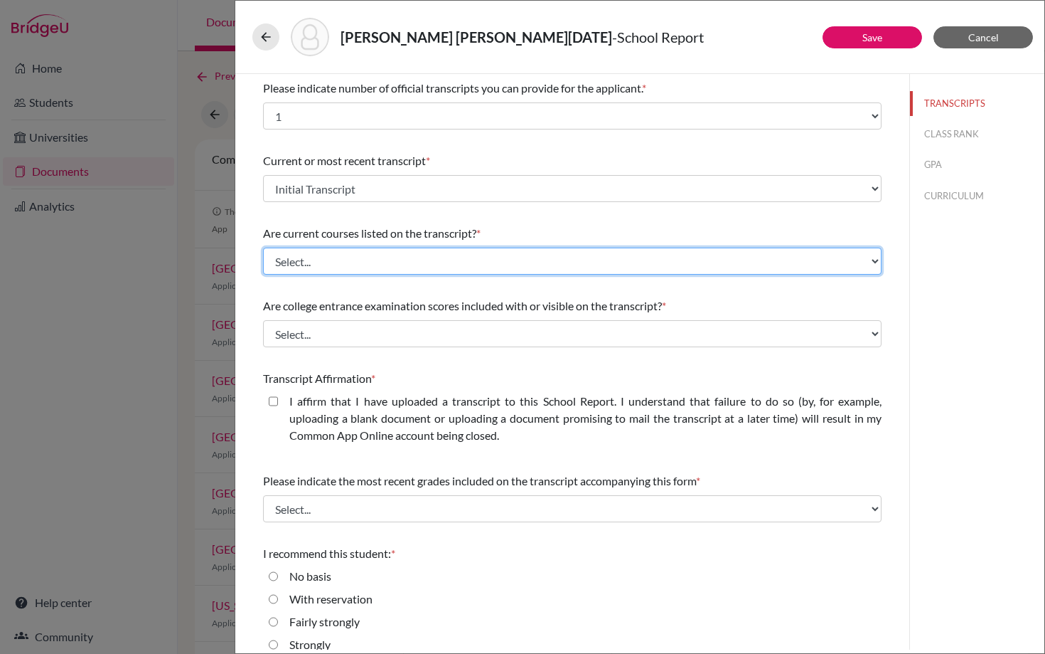
click at [408, 259] on select "Select... Yes No" at bounding box center [572, 260] width 619 height 27
select select "1"
click at [263, 247] on select "Select... Yes No" at bounding box center [572, 260] width 619 height 27
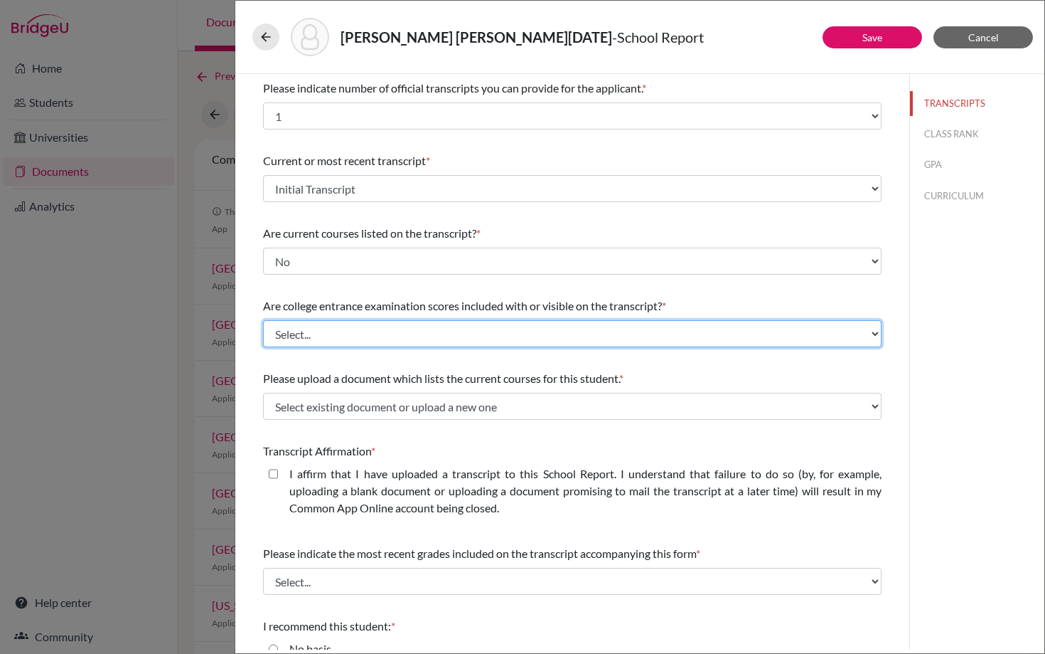
click at [342, 330] on select "Select... Yes No" at bounding box center [572, 333] width 619 height 27
select select "1"
click at [263, 320] on select "Select... Yes No" at bounding box center [572, 333] width 619 height 27
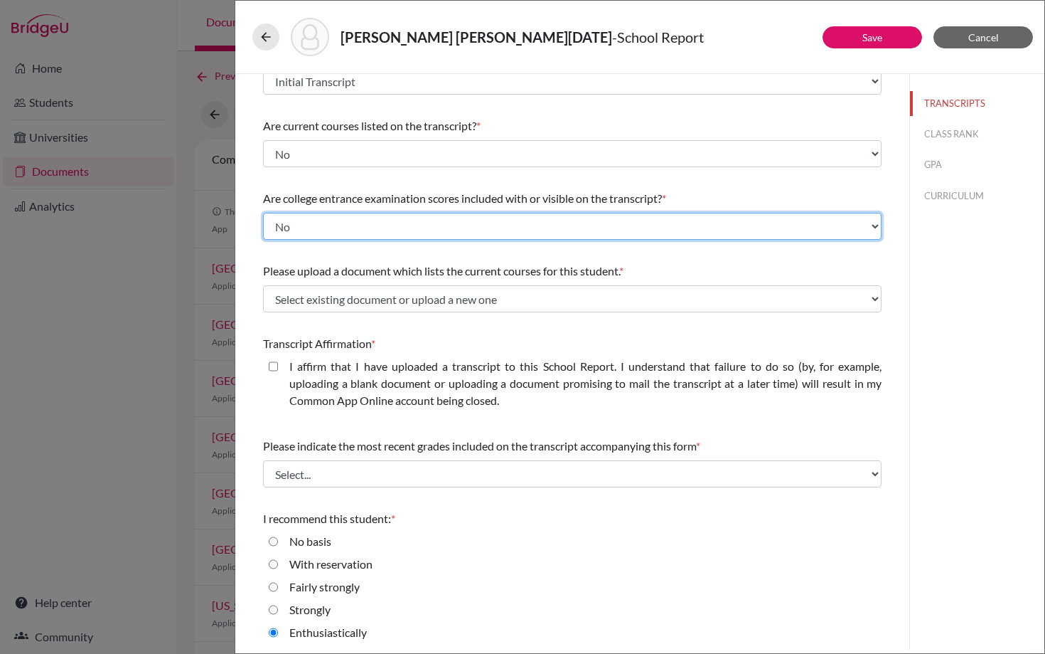
scroll to position [110, 0]
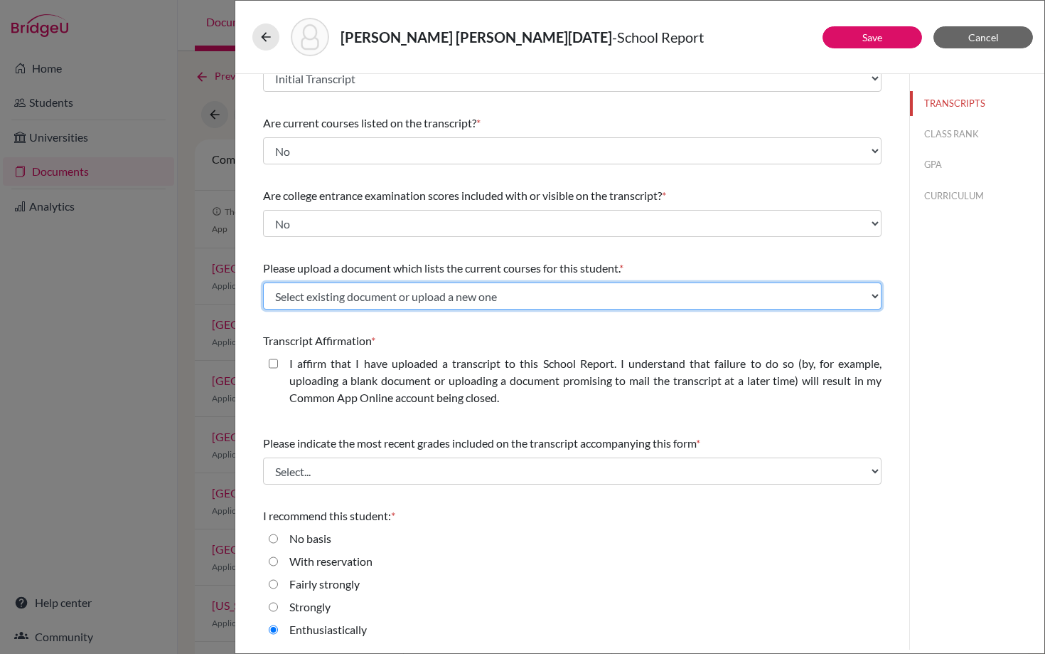
click at [432, 297] on select "Select existing document or upload a new one 12th Grade Courses Upload New File" at bounding box center [572, 295] width 619 height 27
select select "669319"
click at [263, 282] on select "Select existing document or upload a new one 12th Grade Courses Upload New File" at bounding box center [572, 295] width 619 height 27
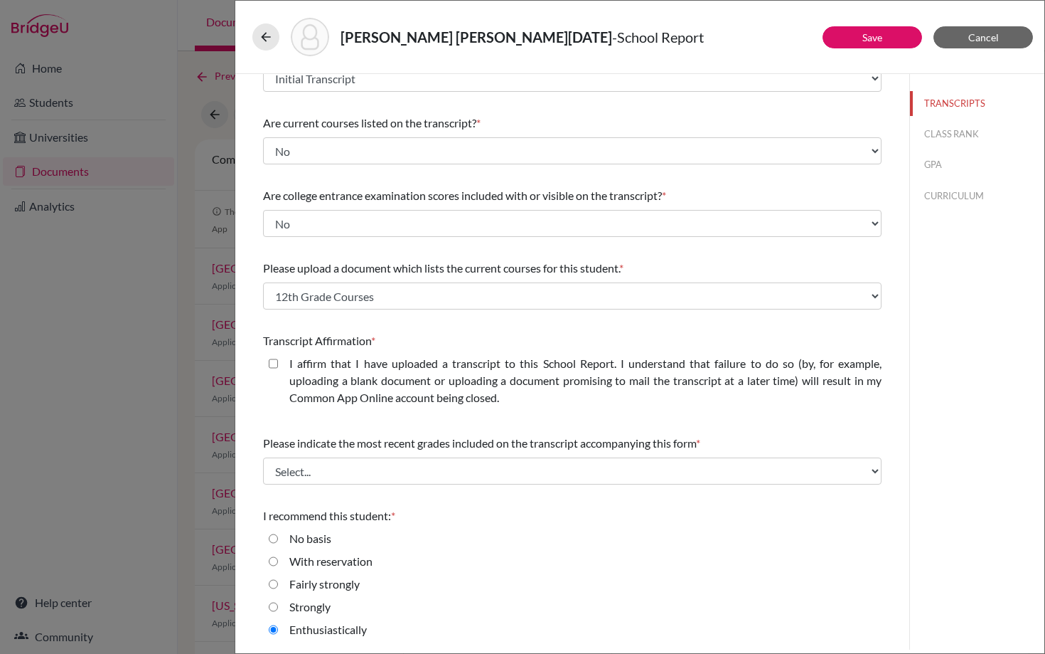
click at [274, 364] on closed\ "I affirm that I have uploaded a transcript to this School Report. I understand …" at bounding box center [273, 363] width 9 height 17
checkbox closed\ "true"
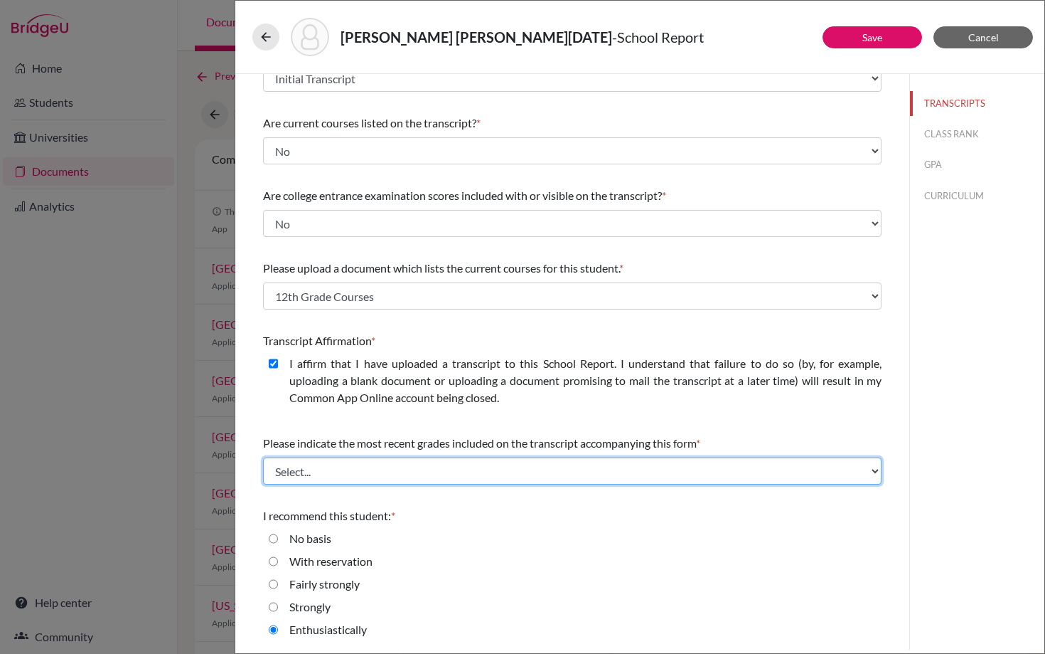
click at [321, 470] on select "Select... Final junior year grades 1st Quarter senior year grades 2nd Quarter/1…" at bounding box center [572, 470] width 619 height 27
select select "0"
click at [263, 457] on select "Select... Final junior year grades 1st Quarter senior year grades 2nd Quarter/1…" at bounding box center [572, 470] width 619 height 27
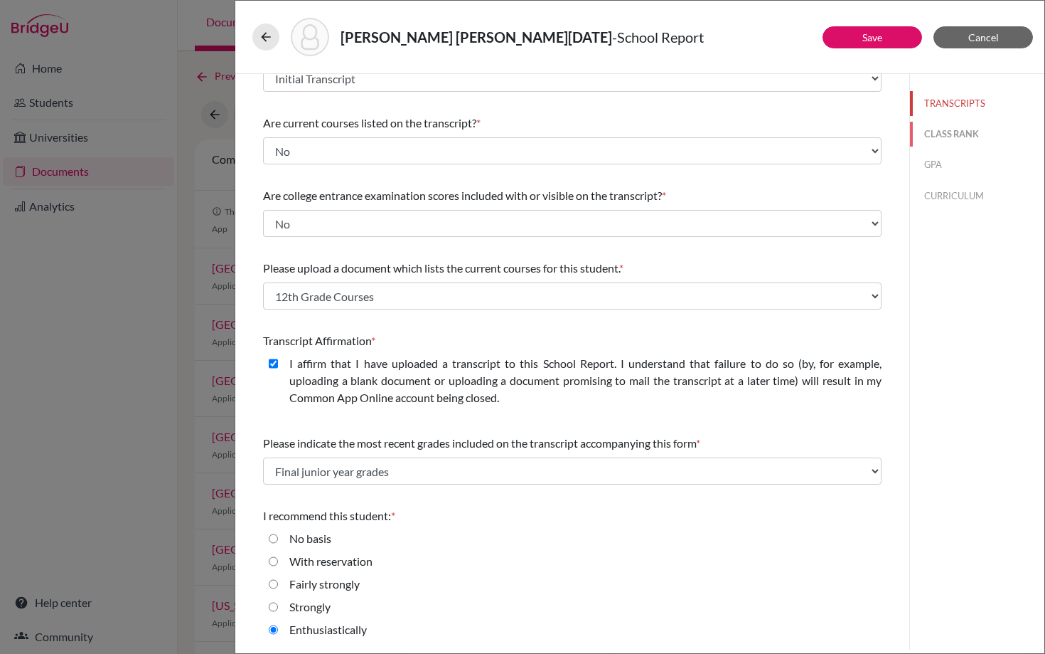
click at [931, 133] on button "CLASS RANK" at bounding box center [977, 134] width 134 height 25
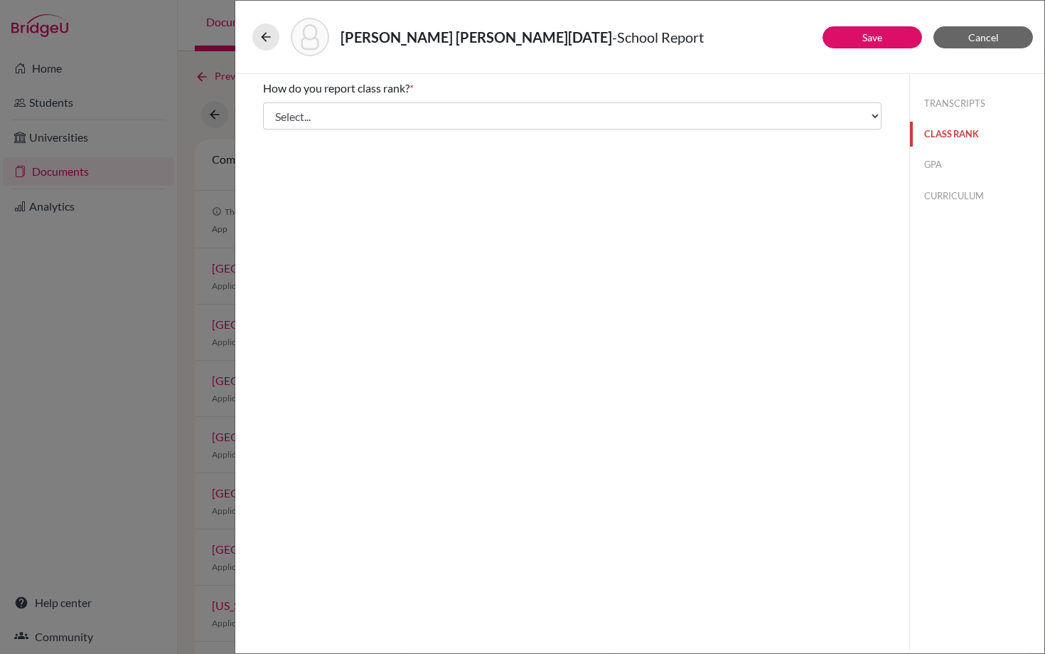
scroll to position [0, 0]
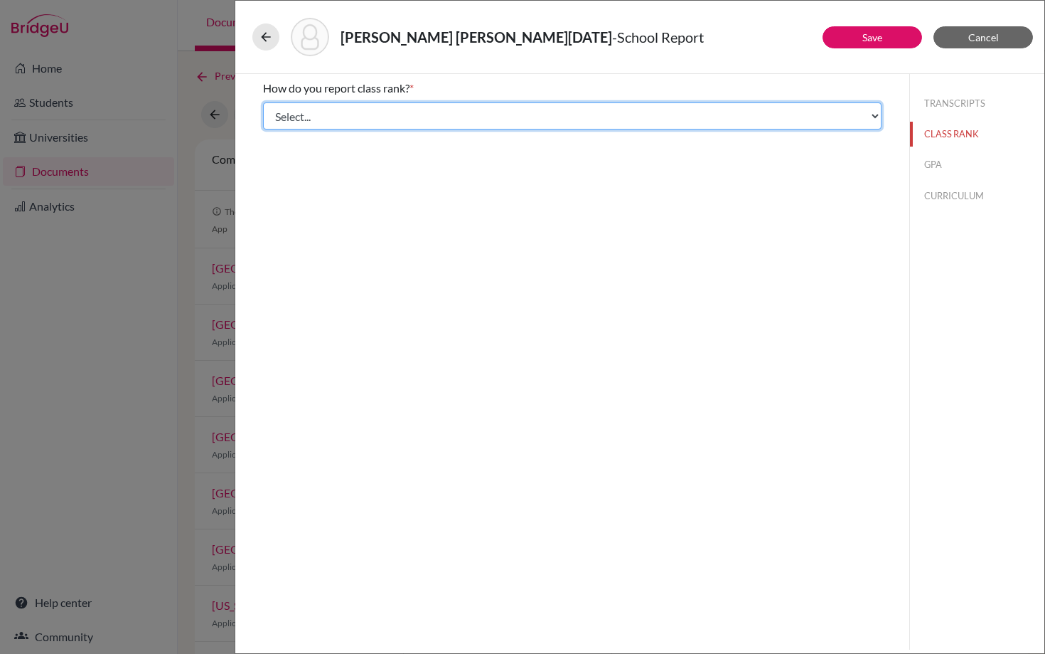
click at [711, 115] on select "Select... Exact Decile Quintile Quartile None" at bounding box center [572, 115] width 619 height 27
select select "5"
click at [263, 102] on select "Select... Exact Decile Quintile Quartile None" at bounding box center [572, 115] width 619 height 27
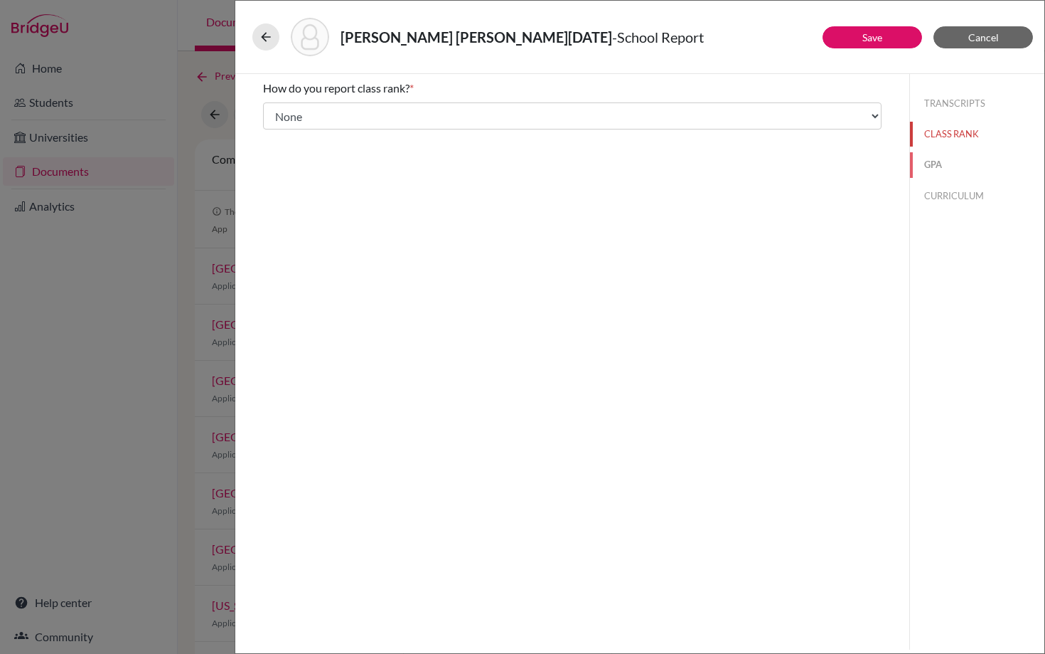
click at [937, 157] on button "GPA" at bounding box center [977, 164] width 134 height 25
click at [275, 112] on input "Yes" at bounding box center [273, 110] width 9 height 17
radio input "true"
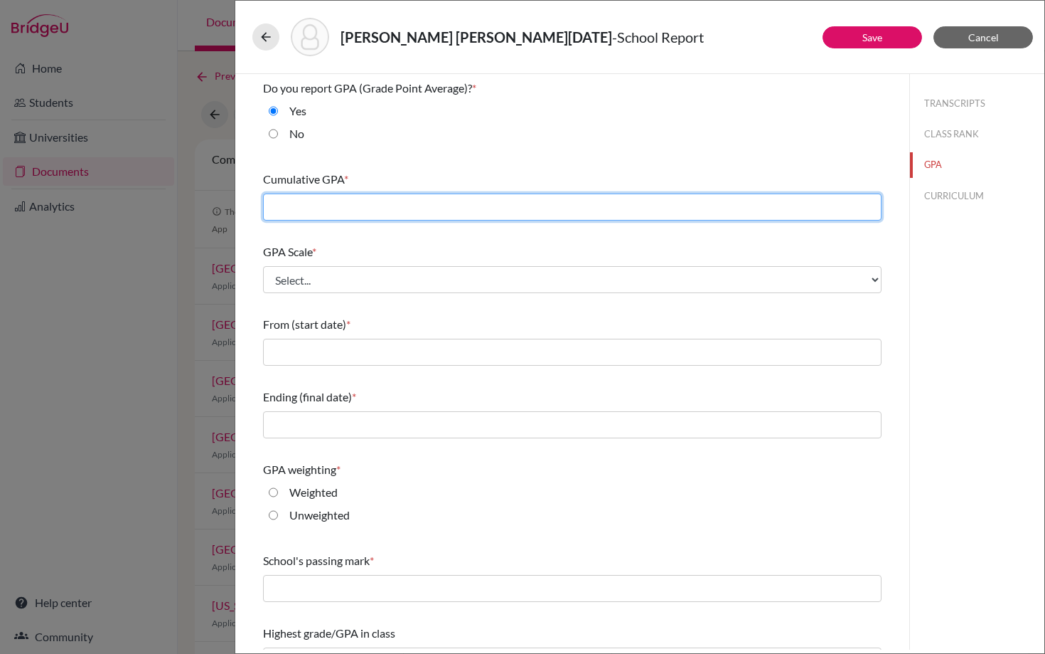
click at [320, 199] on input "text" at bounding box center [572, 206] width 619 height 27
type input "4.11"
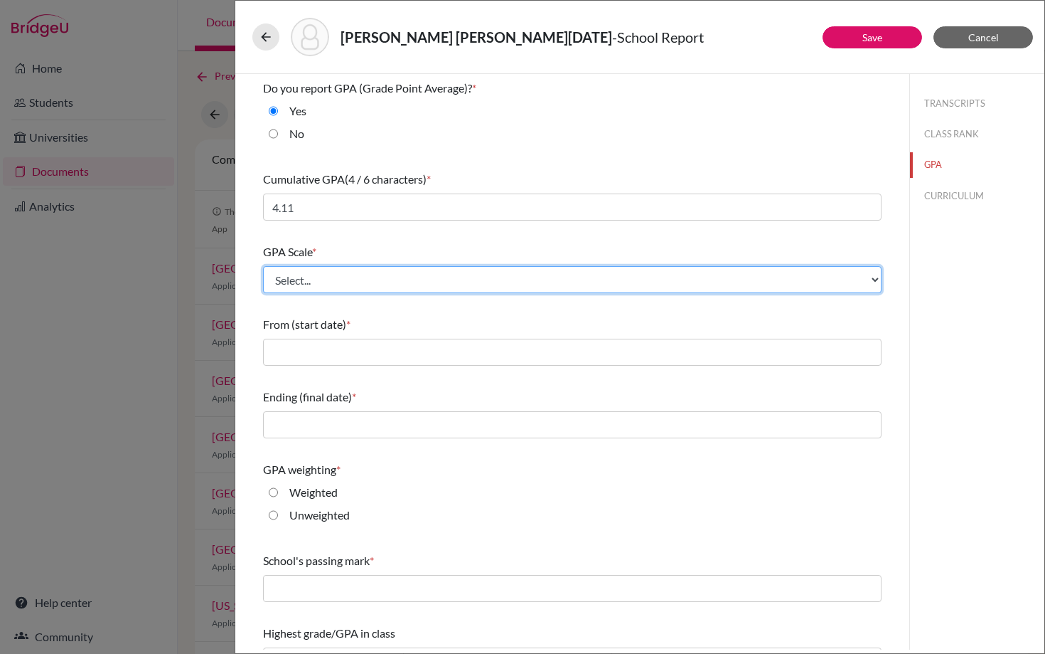
click at [312, 272] on select "Select... 4 5 6 7 8 9 10 11 12 13 14 15 16 17 18 19 20 100" at bounding box center [572, 279] width 619 height 27
select select "5"
click at [263, 266] on select "Select... 4 5 6 7 8 9 10 11 12 13 14 15 16 17 18 19 20 100" at bounding box center [572, 279] width 619 height 27
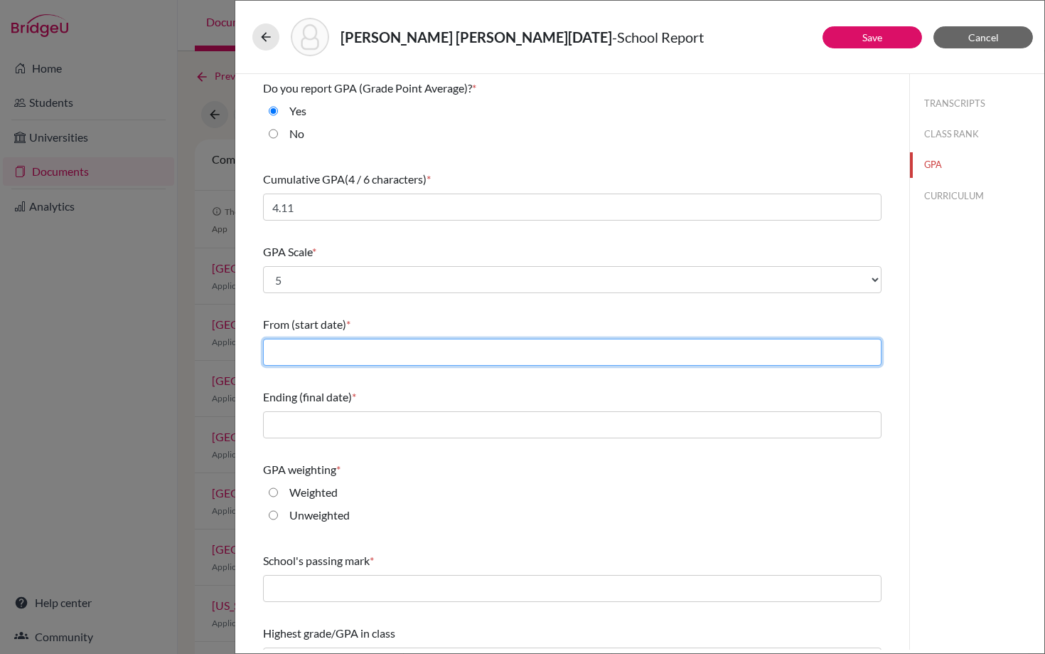
click at [304, 351] on input "text" at bounding box center [572, 352] width 619 height 27
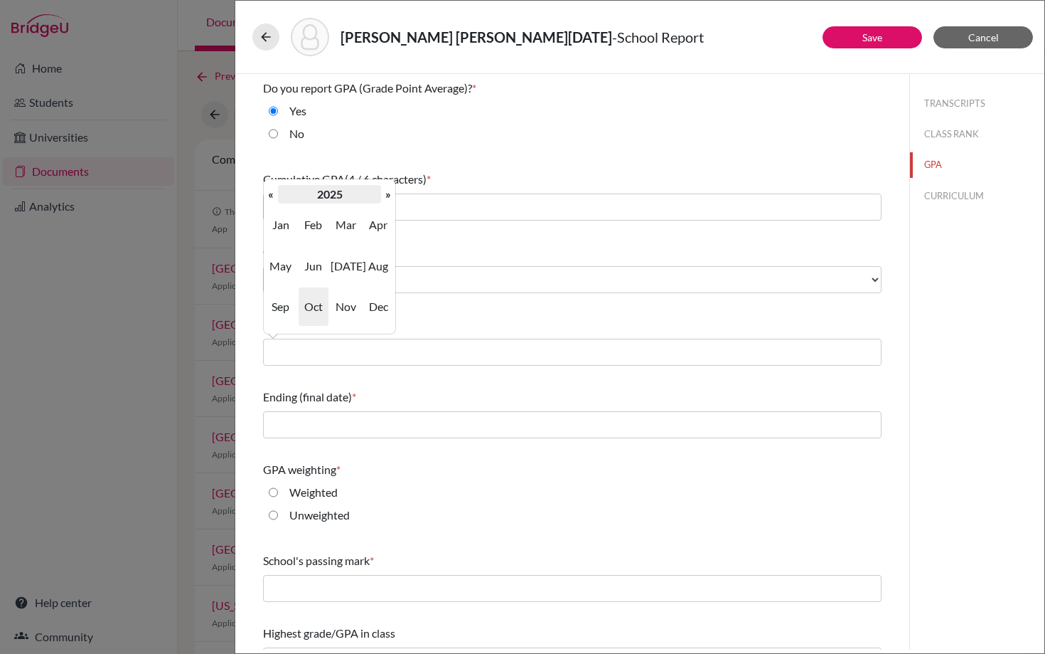
click at [278, 198] on th "2025" at bounding box center [329, 194] width 103 height 18
click at [278, 198] on th "2020-2029" at bounding box center [329, 194] width 103 height 18
click at [384, 196] on th "»" at bounding box center [388, 194] width 14 height 18
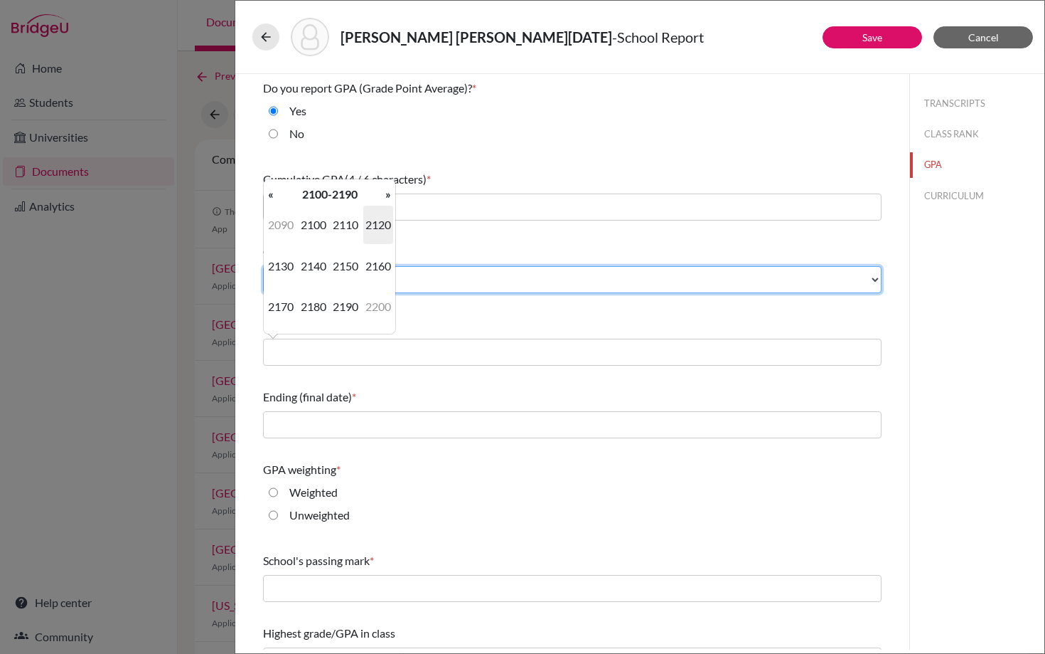
click at [437, 275] on select "Select... 4 5 6 7 8 9 10 11 12 13 14 15 16 17 18 19 20 100" at bounding box center [572, 279] width 619 height 27
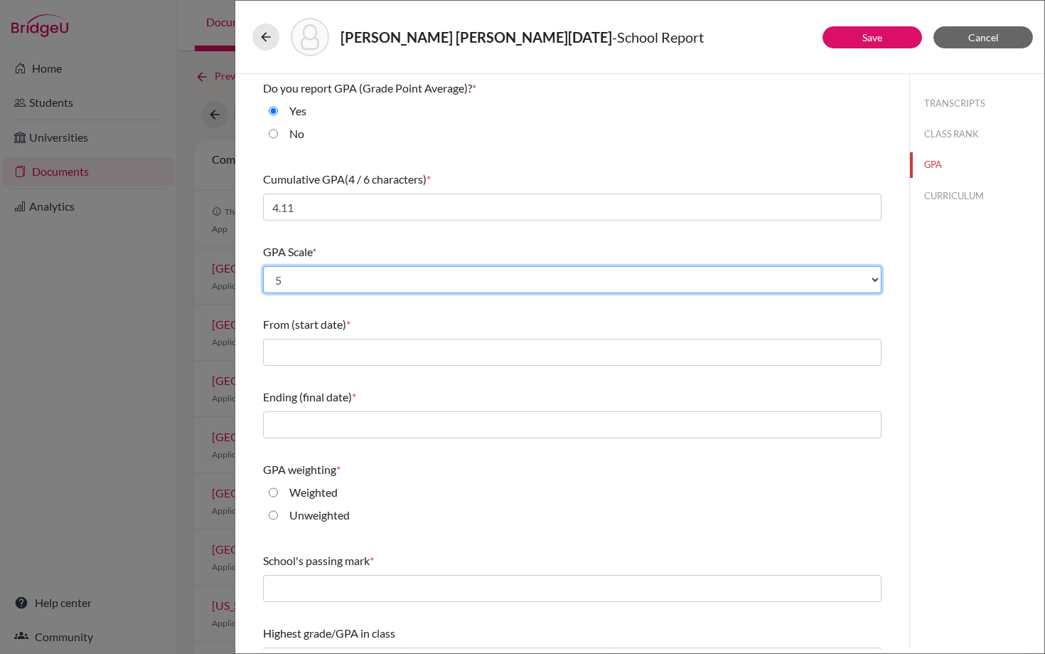
click at [263, 266] on select "Select... 4 5 6 7 8 9 10 11 12 13 14 15 16 17 18 19 20 100" at bounding box center [572, 279] width 619 height 27
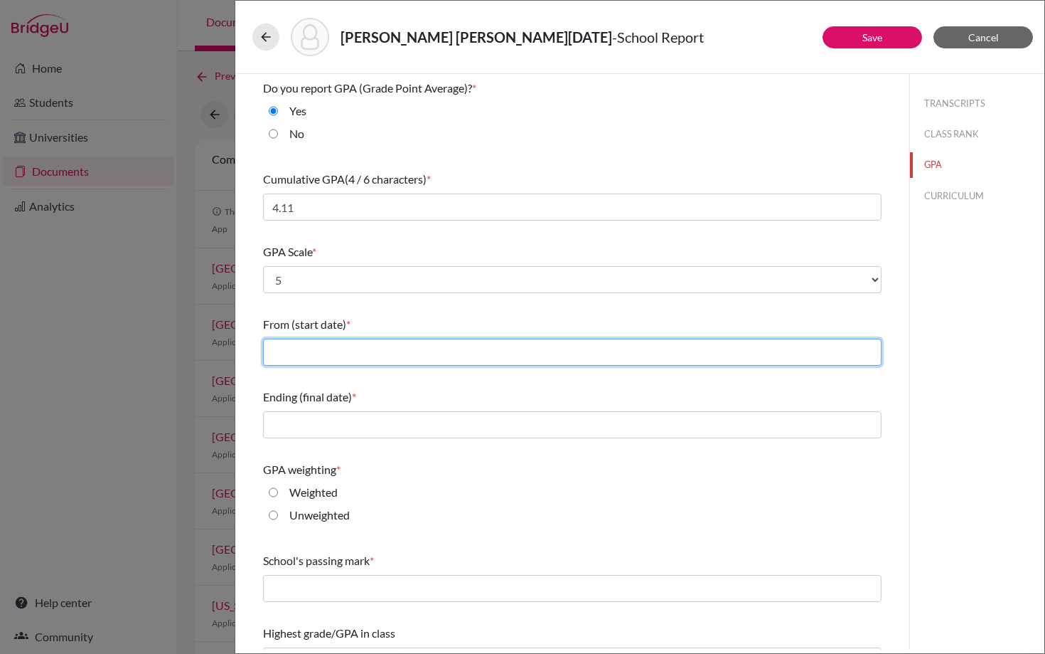
click at [296, 354] on input "text" at bounding box center [572, 352] width 619 height 27
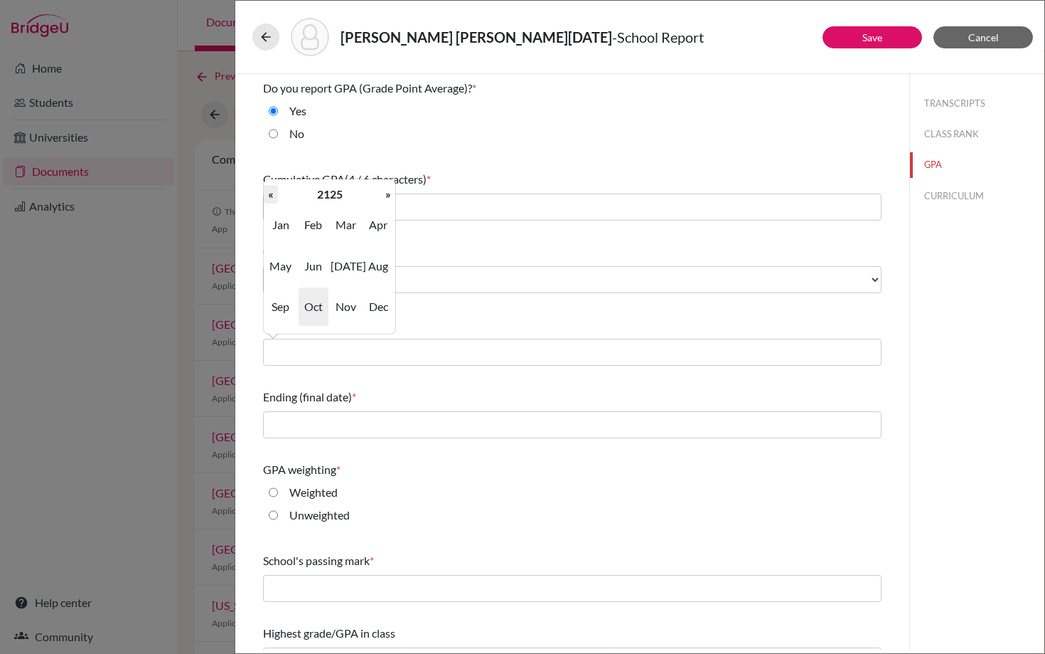
click at [273, 195] on th "«" at bounding box center [271, 194] width 14 height 18
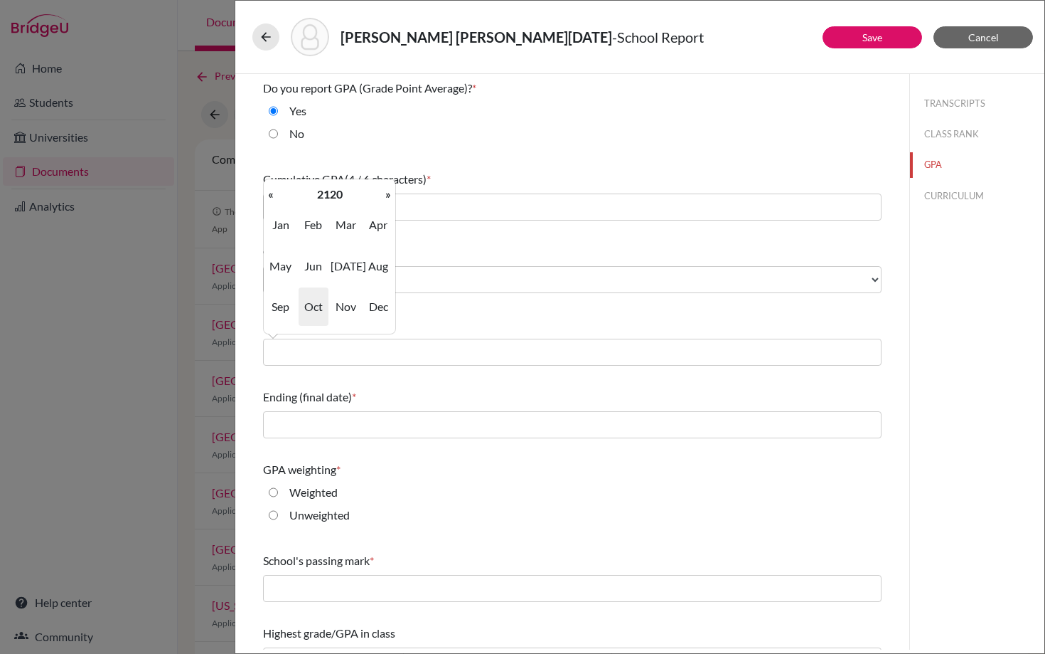
click at [273, 195] on th "«" at bounding box center [271, 194] width 14 height 18
click at [306, 200] on th "2117" at bounding box center [329, 194] width 103 height 18
click at [272, 190] on th "«" at bounding box center [271, 194] width 14 height 18
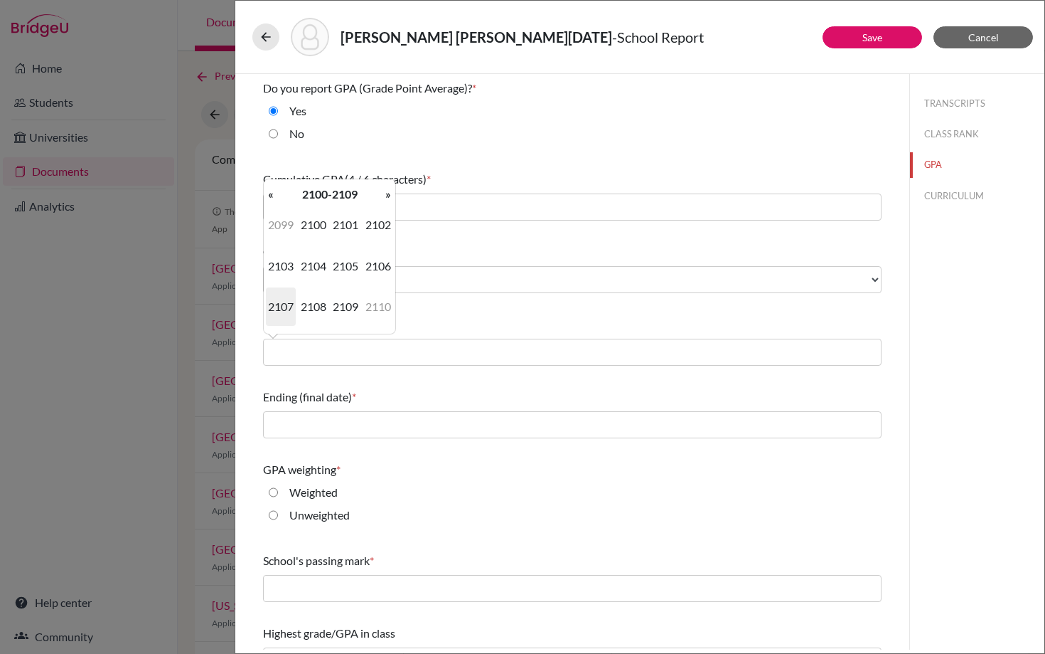
click at [272, 190] on th "«" at bounding box center [271, 194] width 14 height 18
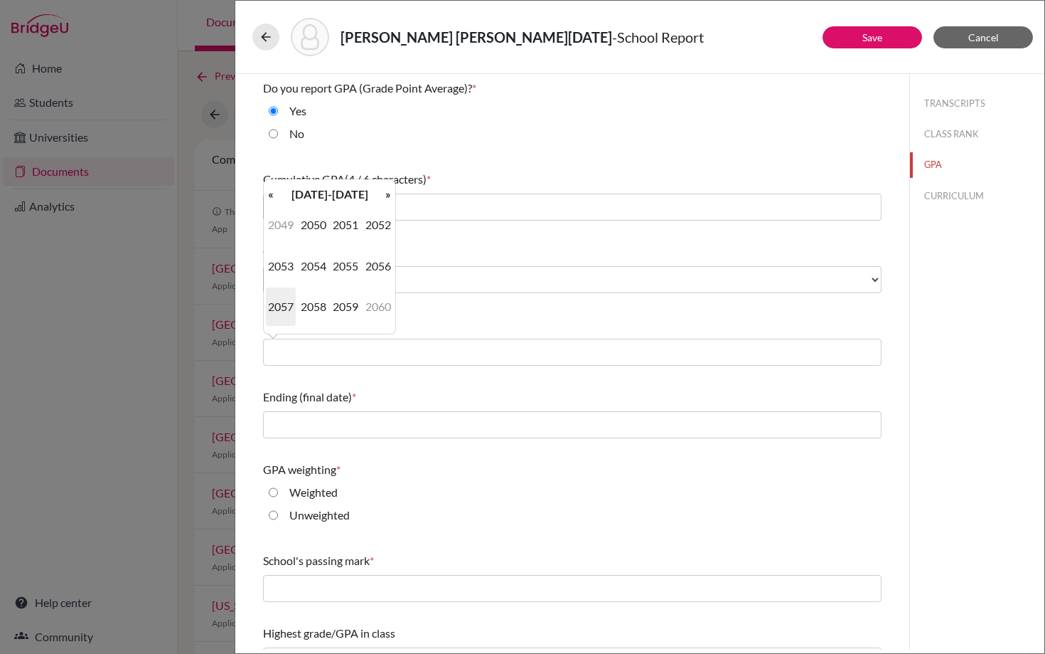
click at [272, 190] on th "«" at bounding box center [271, 194] width 14 height 18
click at [368, 239] on span "2022" at bounding box center [378, 225] width 30 height 38
click at [372, 268] on span "Aug" at bounding box center [378, 266] width 30 height 38
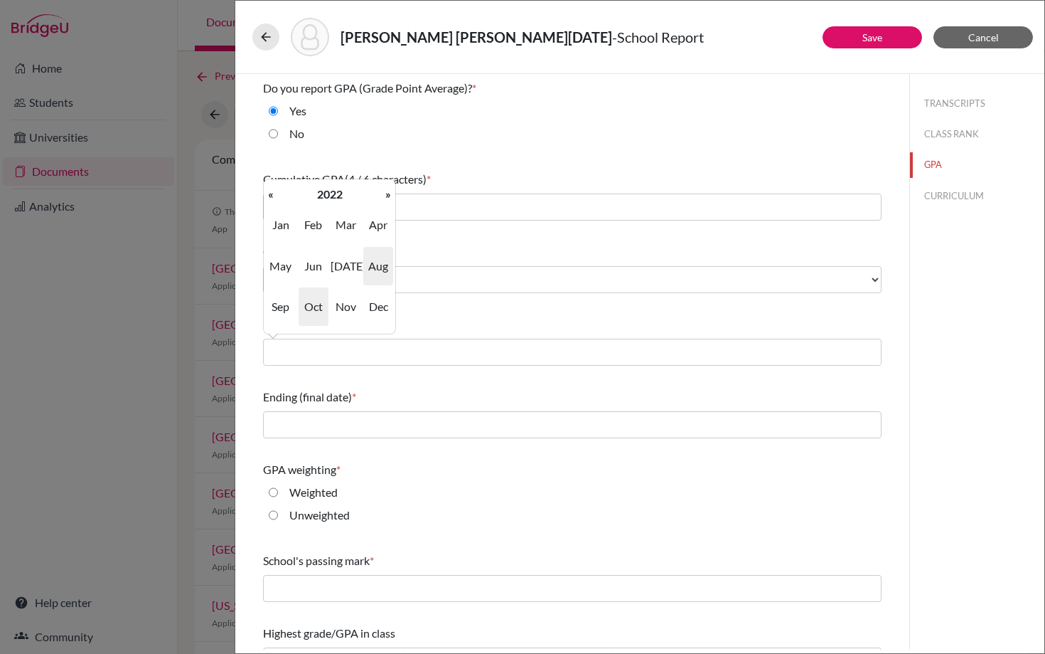
type input "08/2022"
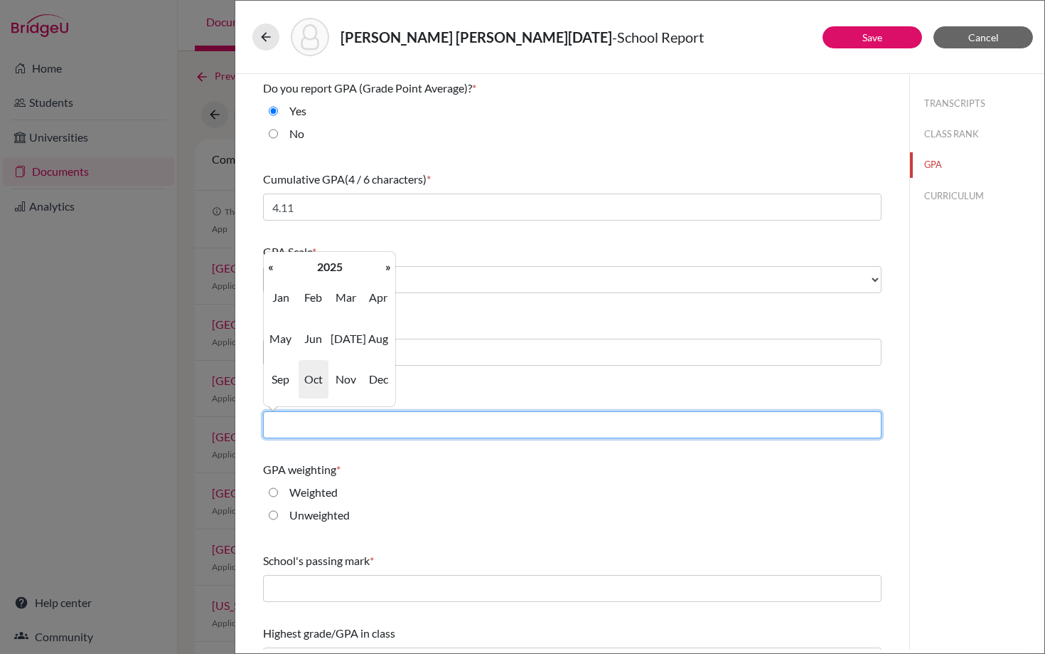
click at [294, 422] on input "text" at bounding box center [572, 424] width 619 height 27
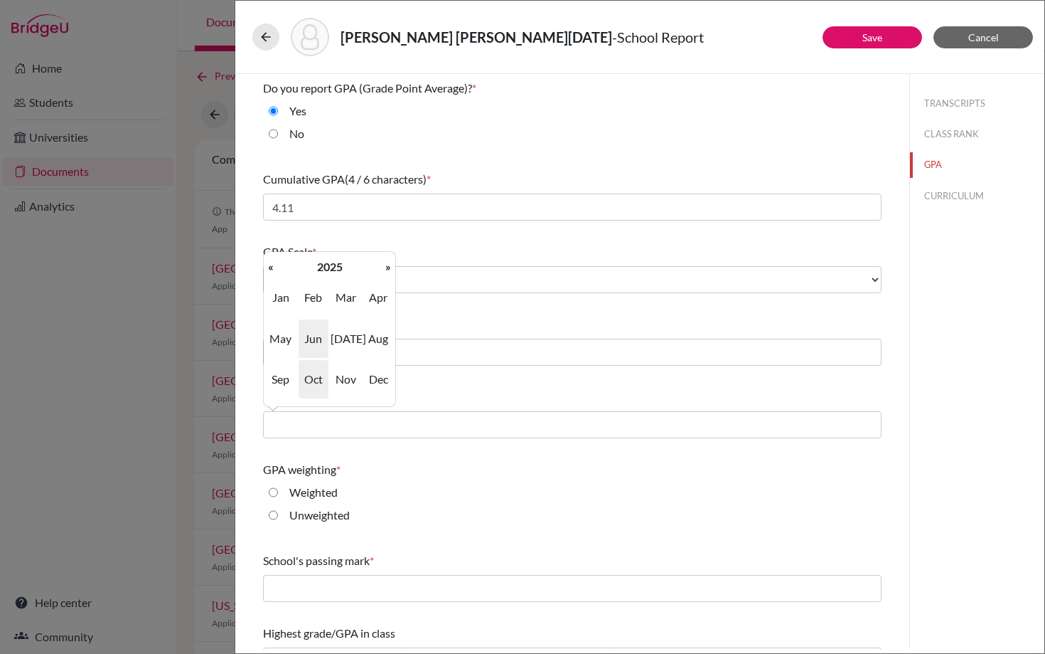
click at [310, 339] on span "Jun" at bounding box center [314, 338] width 30 height 38
type input "06/2025"
click at [275, 491] on input "Weighted" at bounding box center [273, 492] width 9 height 17
radio input "true"
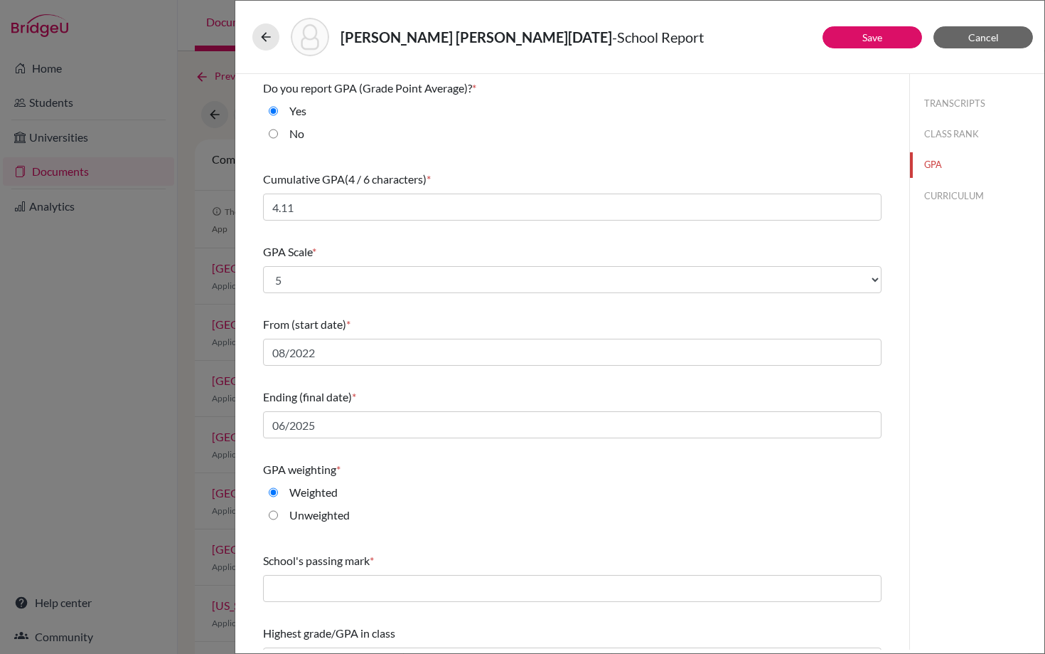
scroll to position [31, 0]
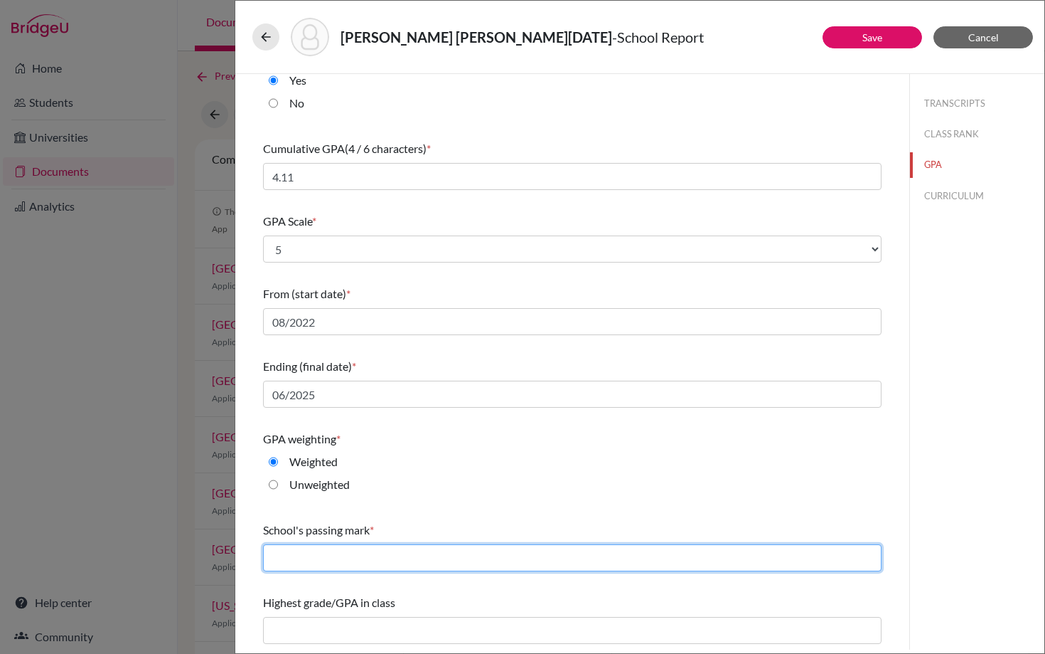
click at [341, 560] on input "text" at bounding box center [572, 557] width 619 height 27
type input "60"
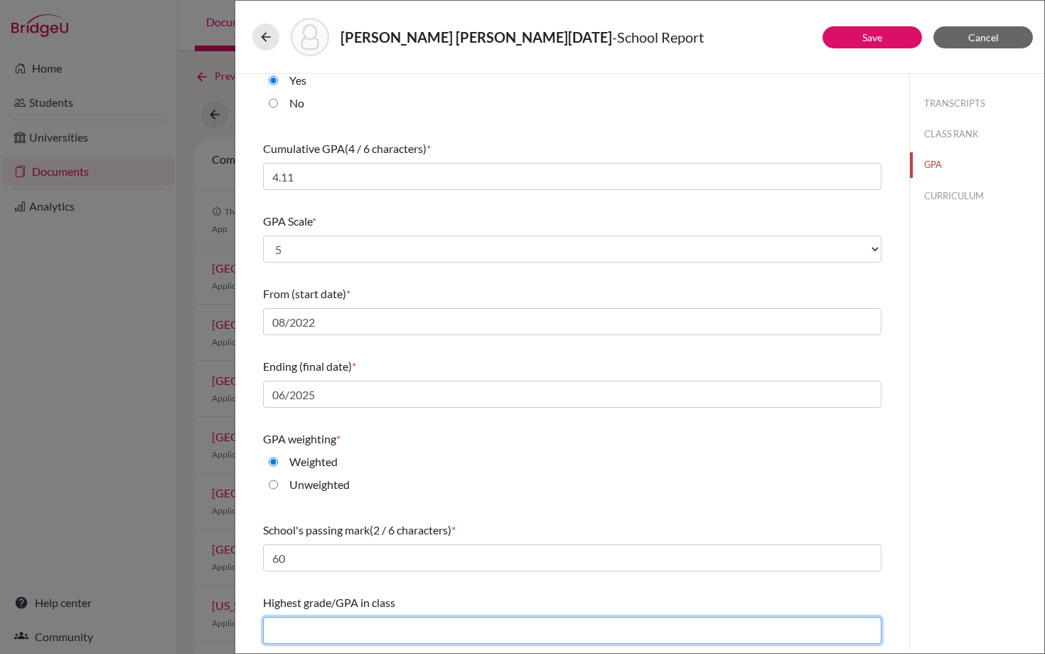
click at [298, 633] on input "text" at bounding box center [572, 630] width 619 height 27
type input "4.39"
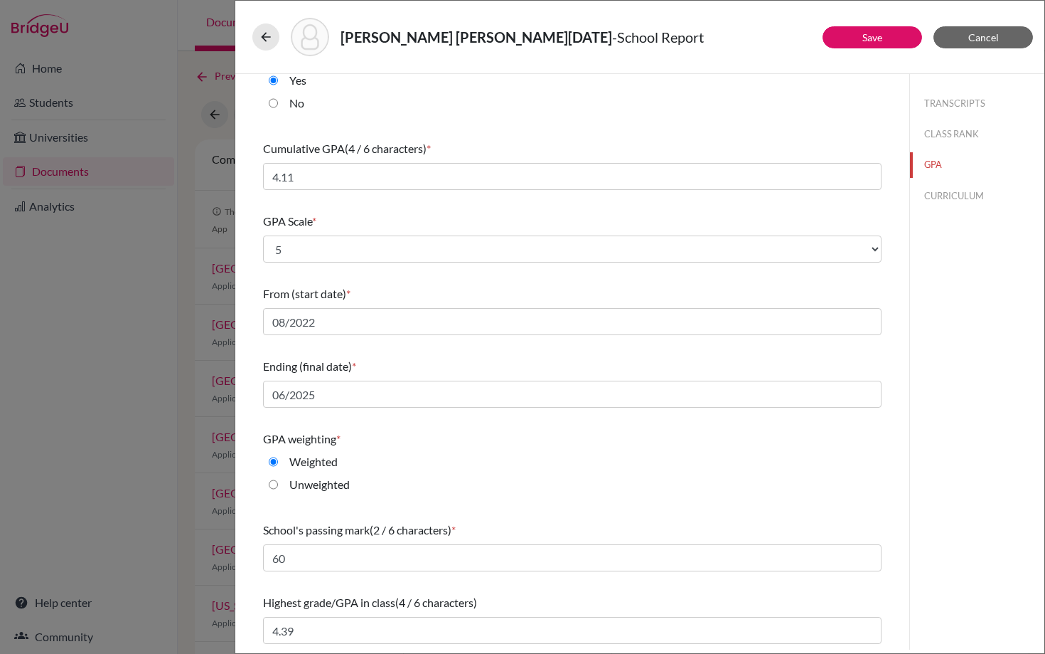
click at [515, 440] on div "GPA weighting *" at bounding box center [572, 438] width 619 height 17
click at [939, 196] on button "CURRICULUM" at bounding box center [977, 195] width 134 height 25
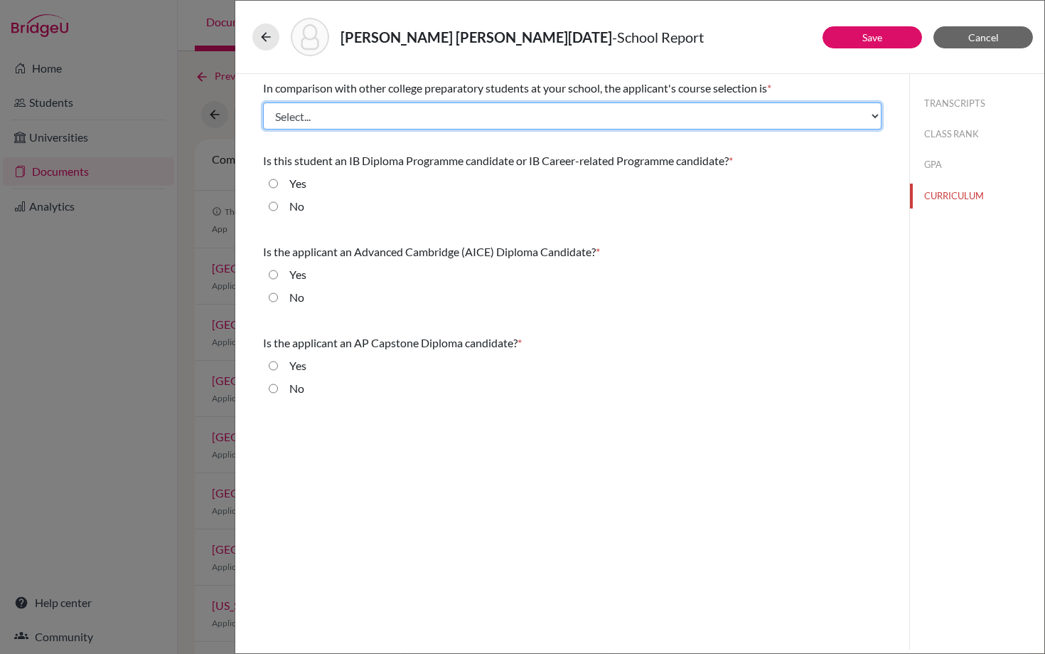
click at [451, 119] on select "Select... Less than demanding Average [PERSON_NAME] Very demanding Most demandi…" at bounding box center [572, 115] width 619 height 27
select select "4"
click at [263, 102] on select "Select... Less than demanding Average [PERSON_NAME] Very demanding Most demandi…" at bounding box center [572, 115] width 619 height 27
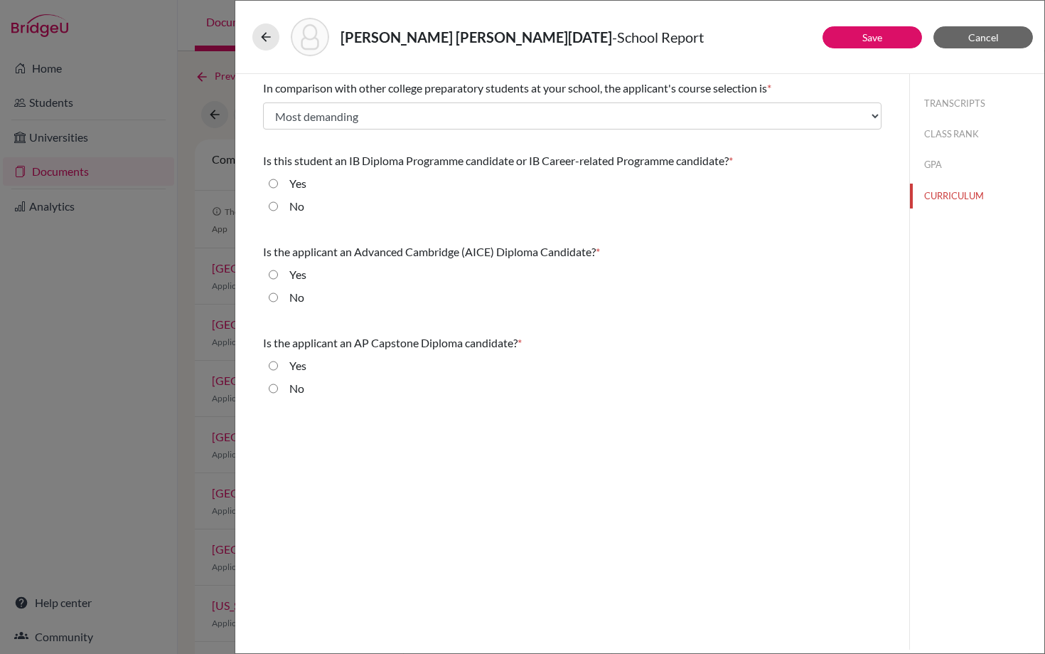
click at [272, 203] on input "No" at bounding box center [273, 206] width 9 height 17
radio input "true"
click at [275, 296] on input "No" at bounding box center [273, 297] width 9 height 17
radio input "true"
click at [276, 389] on input "No" at bounding box center [273, 388] width 9 height 17
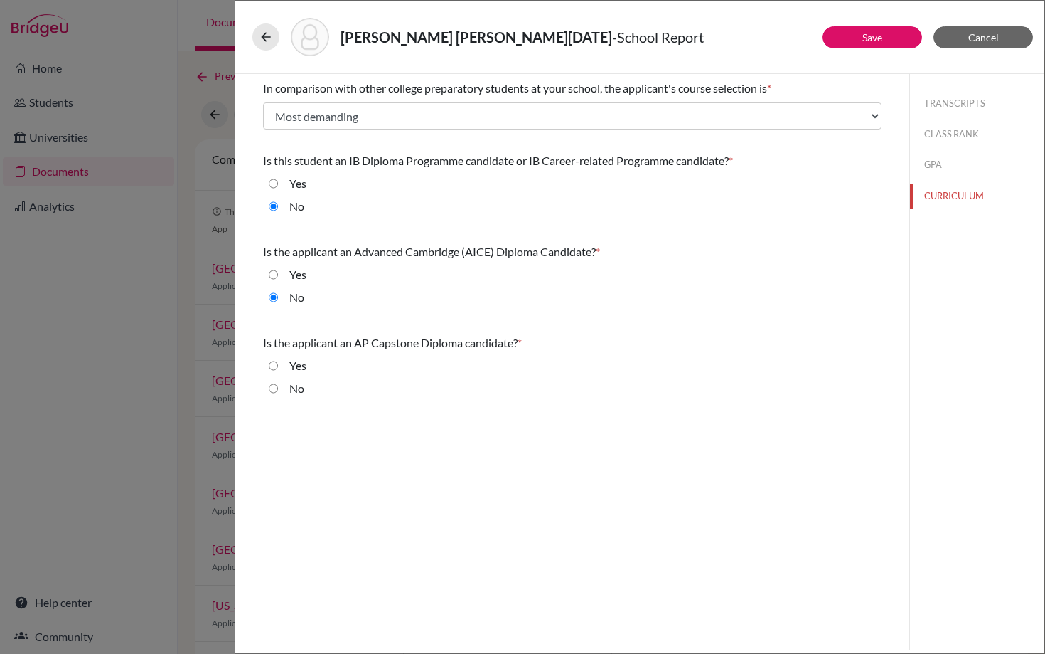
radio input "true"
click at [930, 165] on button "GPA" at bounding box center [977, 164] width 134 height 25
select select "5"
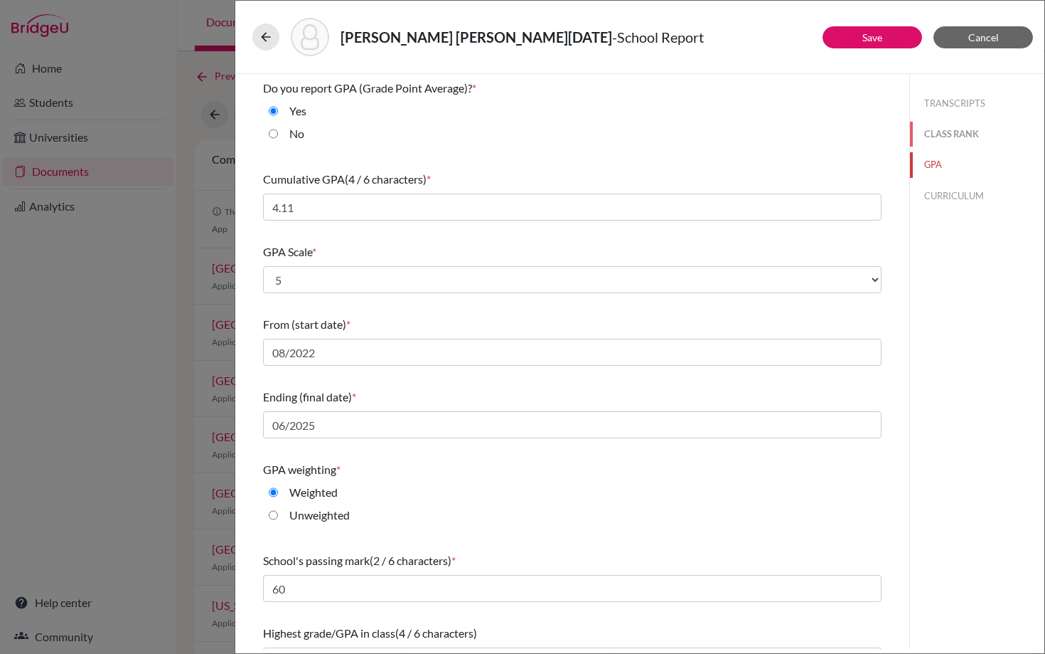
click at [950, 137] on button "CLASS RANK" at bounding box center [977, 134] width 134 height 25
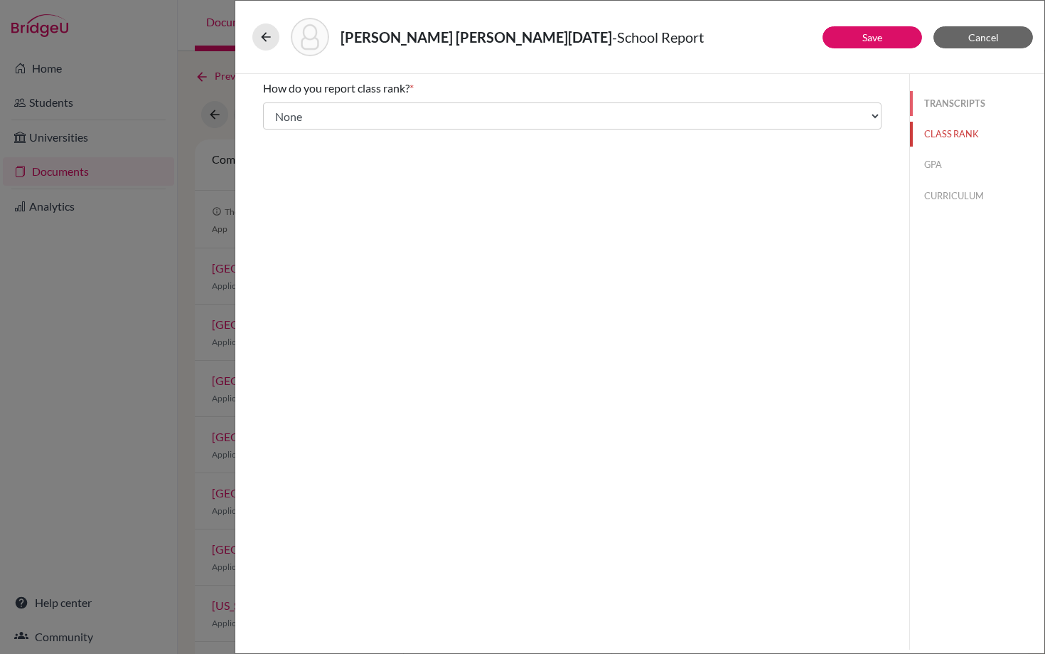
click at [944, 107] on button "TRANSCRIPTS" at bounding box center [977, 103] width 134 height 25
select select "1"
select select "0"
select select "670013"
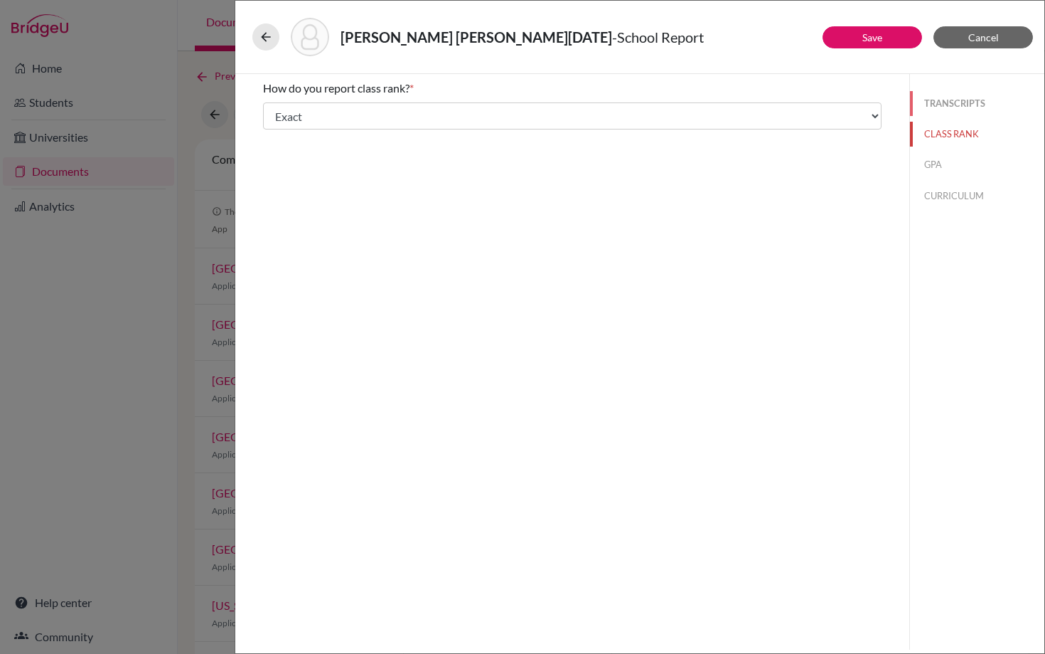
select select "1"
select select "669319"
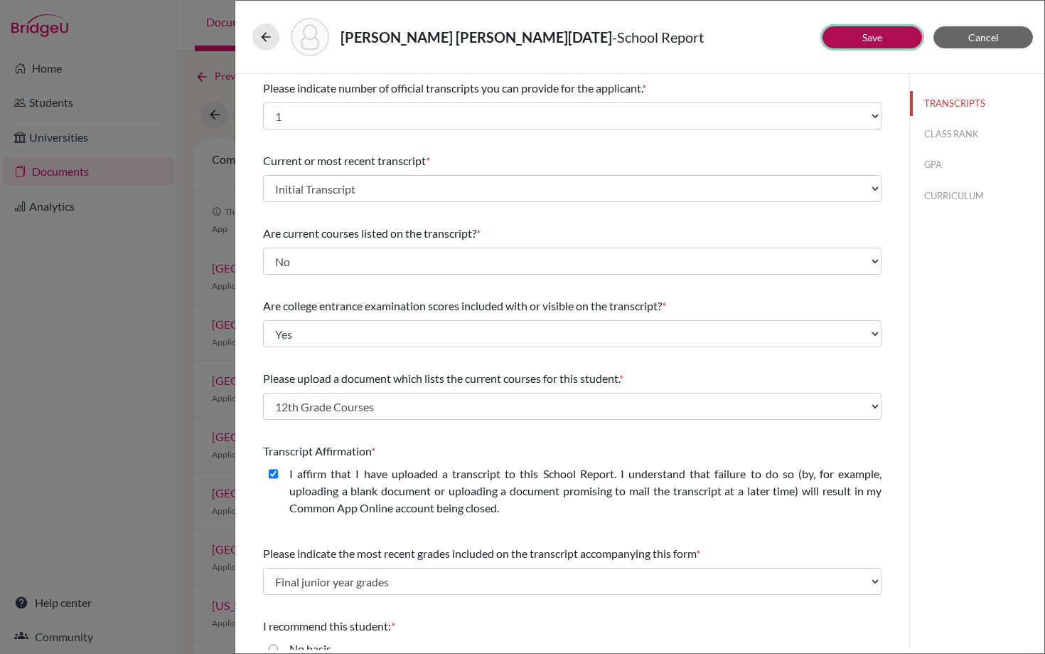
click at [858, 34] on button "Save" at bounding box center [873, 37] width 100 height 22
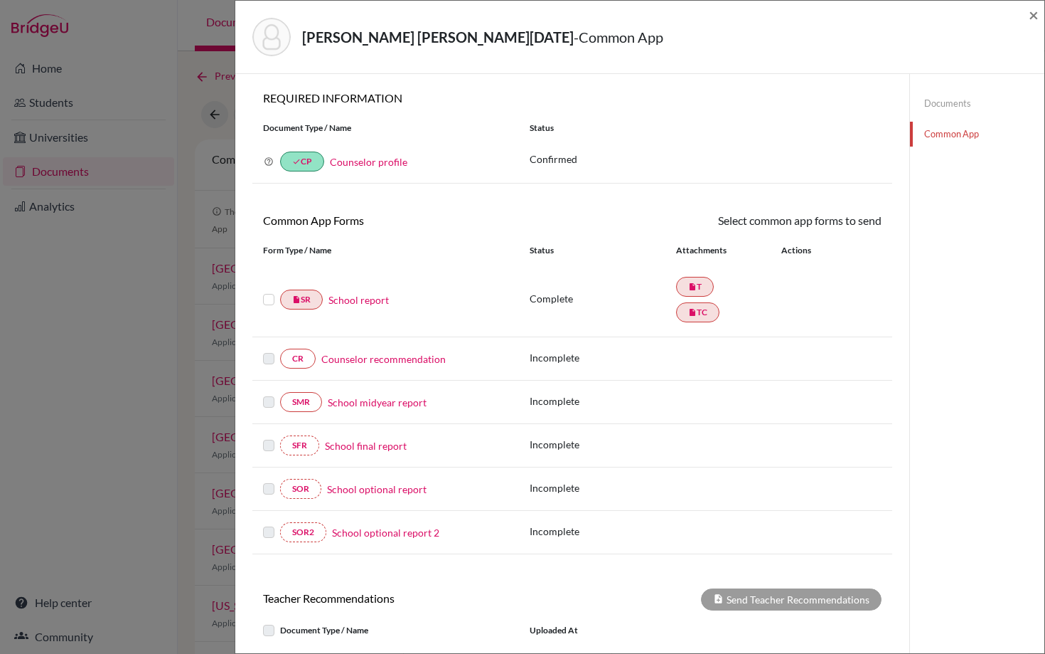
click at [269, 291] on label at bounding box center [268, 291] width 11 height 0
click at [0, 0] on input "checkbox" at bounding box center [0, 0] width 0 height 0
click at [864, 218] on link "Send" at bounding box center [852, 223] width 59 height 22
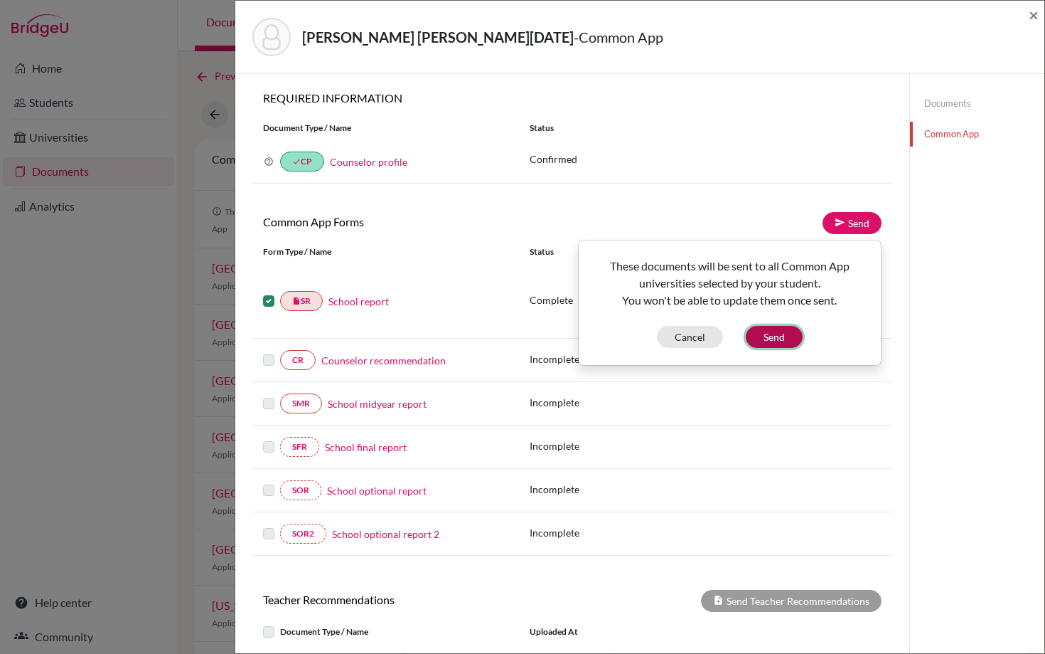
click at [777, 338] on button "Send" at bounding box center [774, 337] width 57 height 22
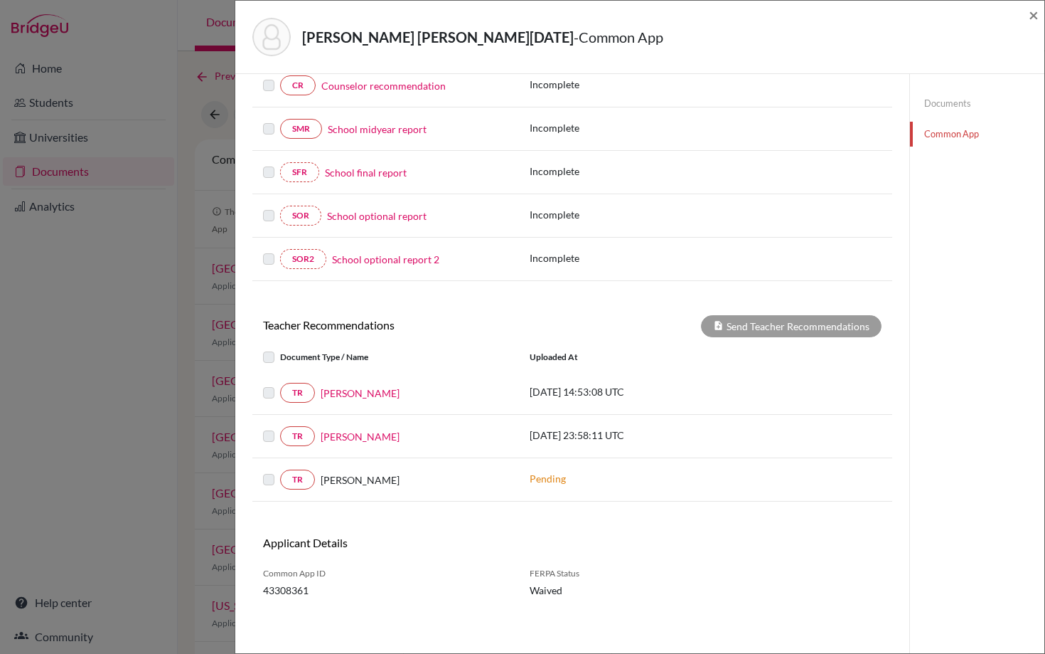
scroll to position [276, 0]
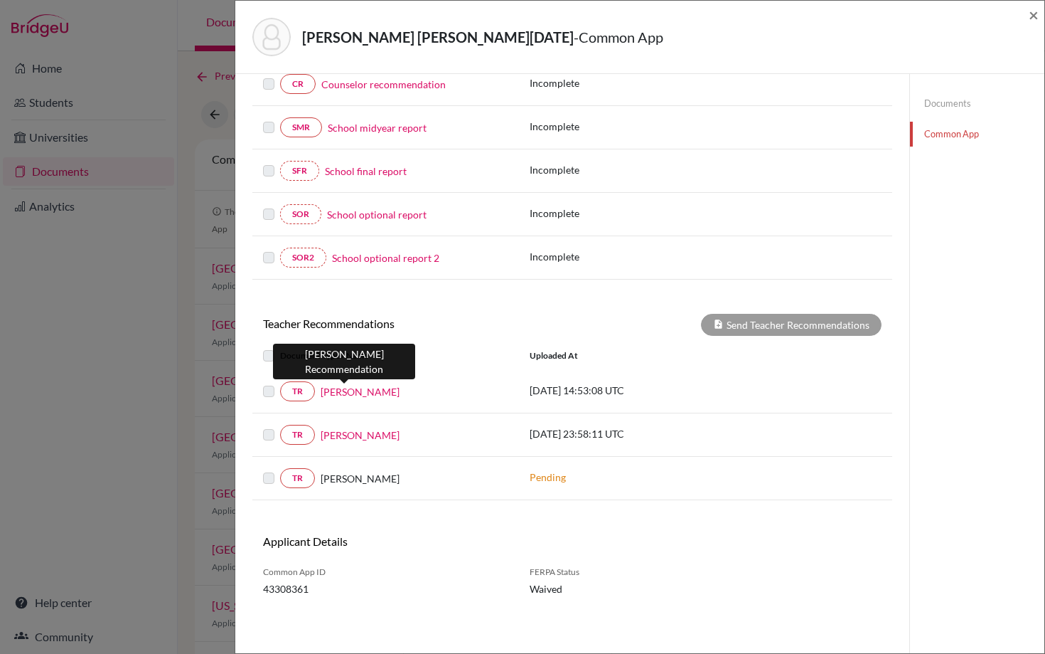
click at [329, 394] on link "Lisa Lippay" at bounding box center [360, 391] width 79 height 15
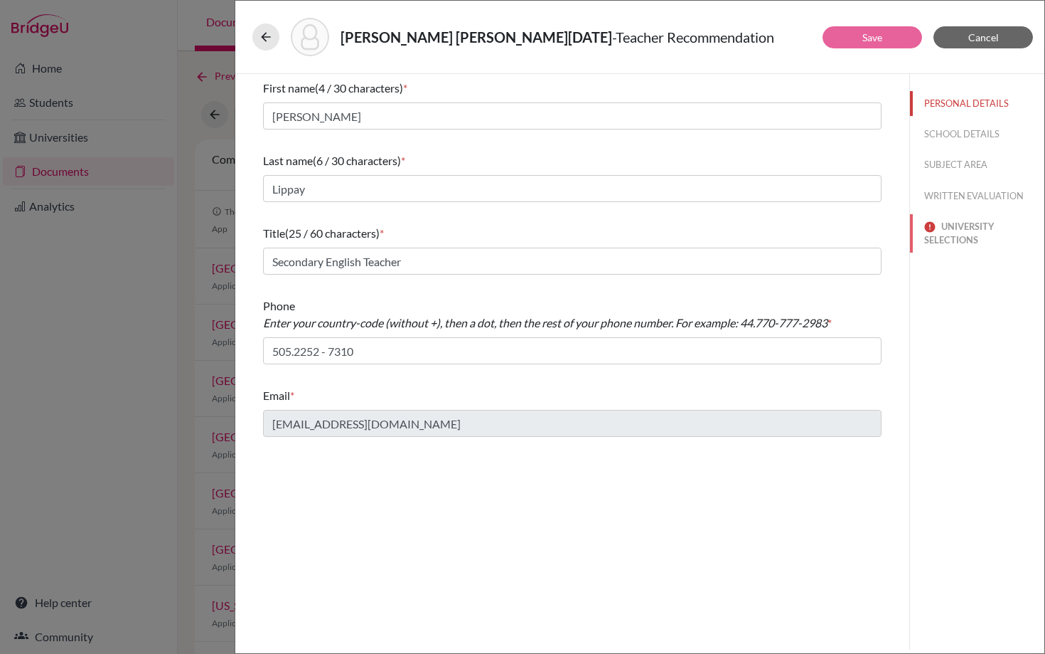
click at [954, 245] on button "UNIVERSITY SELECTIONS" at bounding box center [977, 233] width 134 height 38
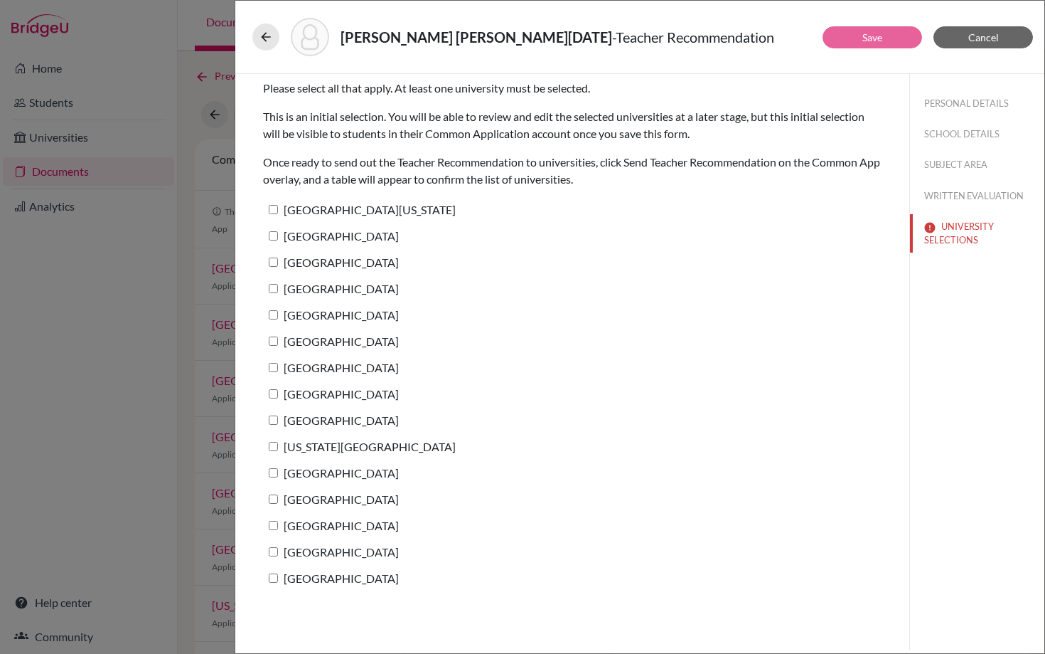
click at [274, 368] on input "Lehigh University" at bounding box center [273, 367] width 9 height 9
checkbox input "true"
click at [851, 40] on button "Save" at bounding box center [873, 37] width 100 height 22
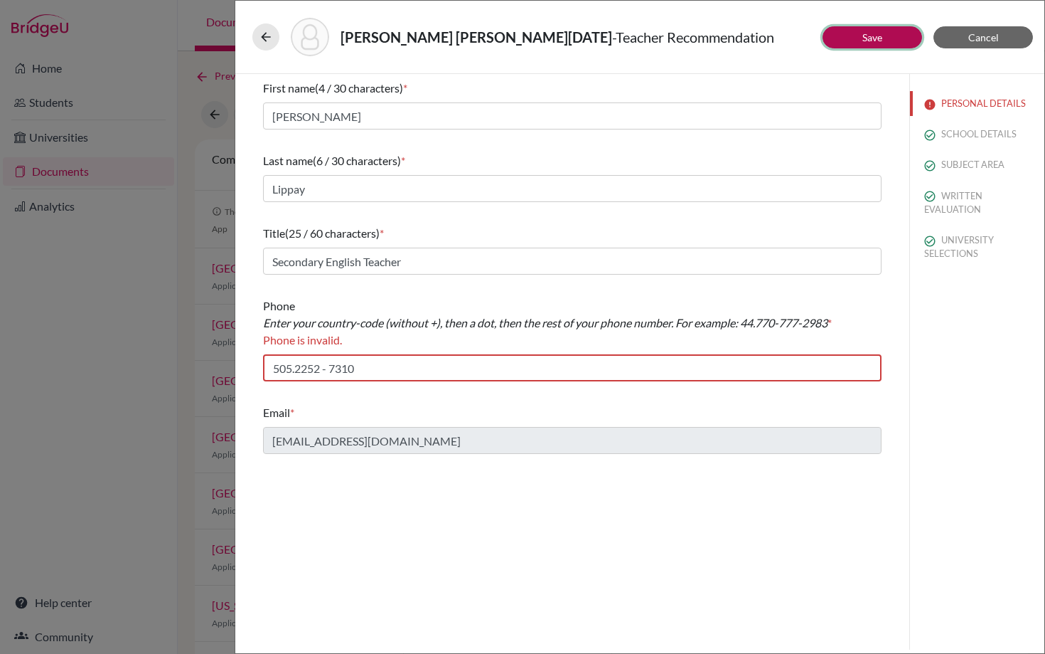
click at [873, 40] on link "Save" at bounding box center [873, 37] width 20 height 12
click at [332, 368] on input "505.2252 - 7310" at bounding box center [572, 367] width 619 height 27
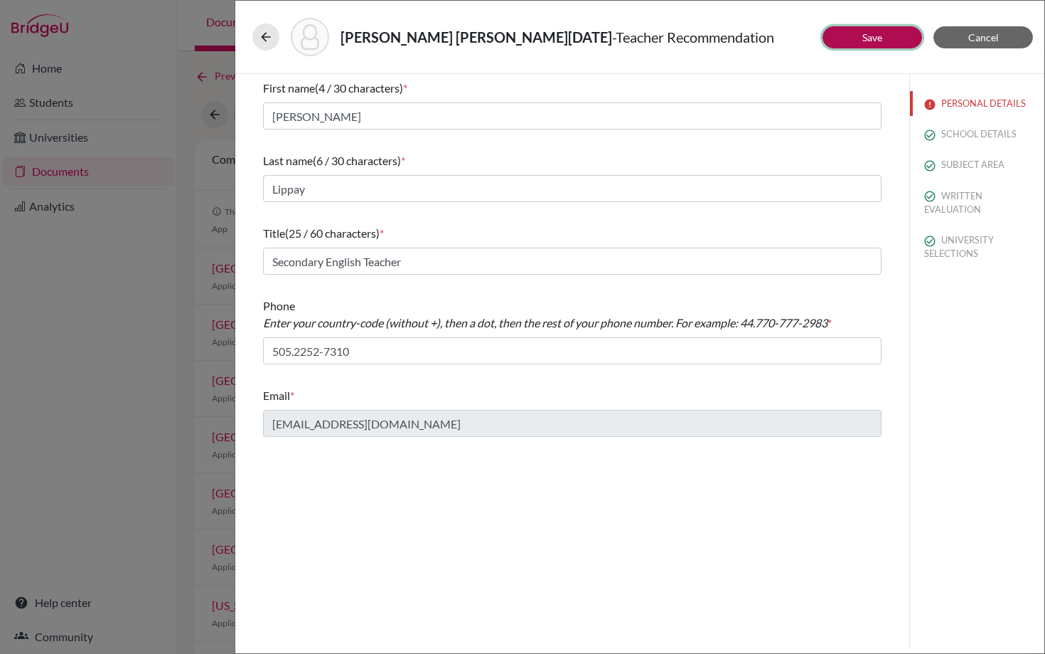
click at [875, 40] on link "Save" at bounding box center [873, 37] width 20 height 12
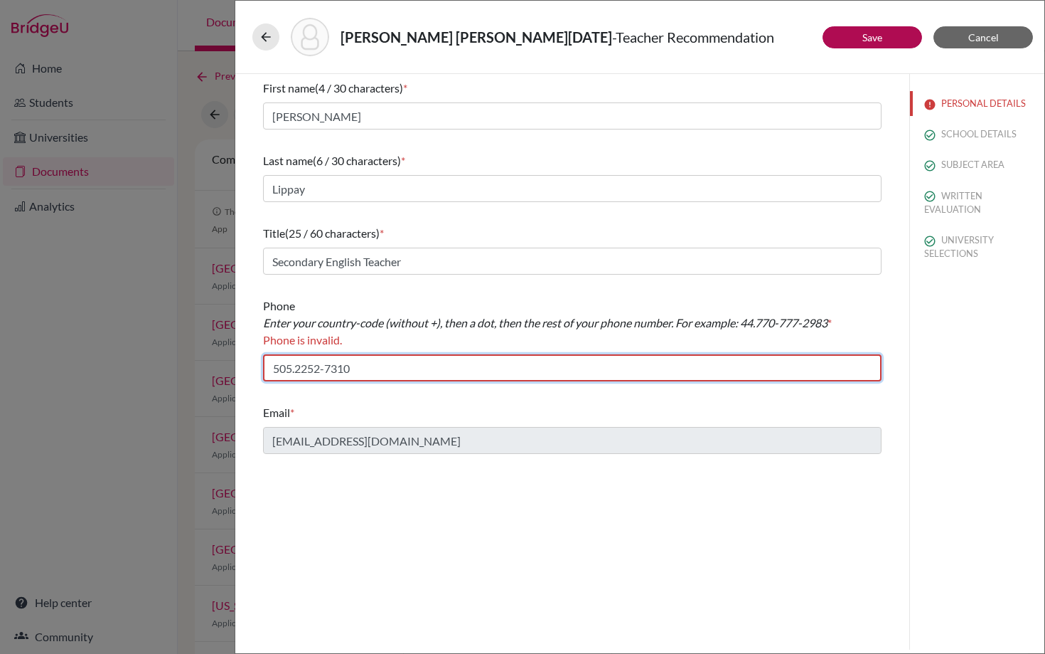
click at [376, 361] on input "505.2252-7310" at bounding box center [572, 367] width 619 height 27
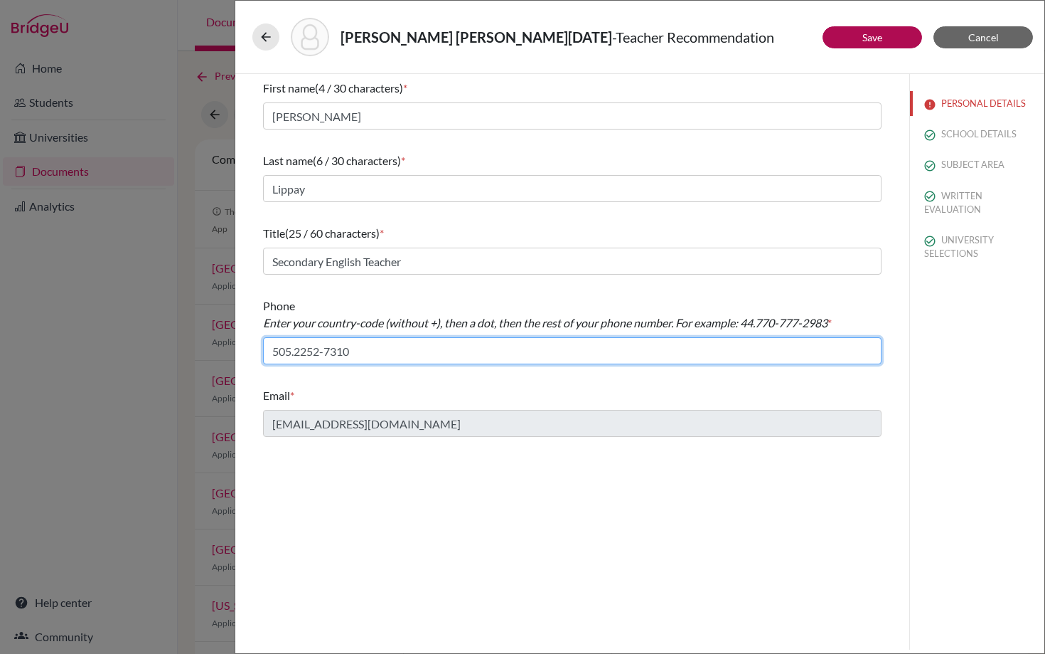
type input "505.2252-7310"
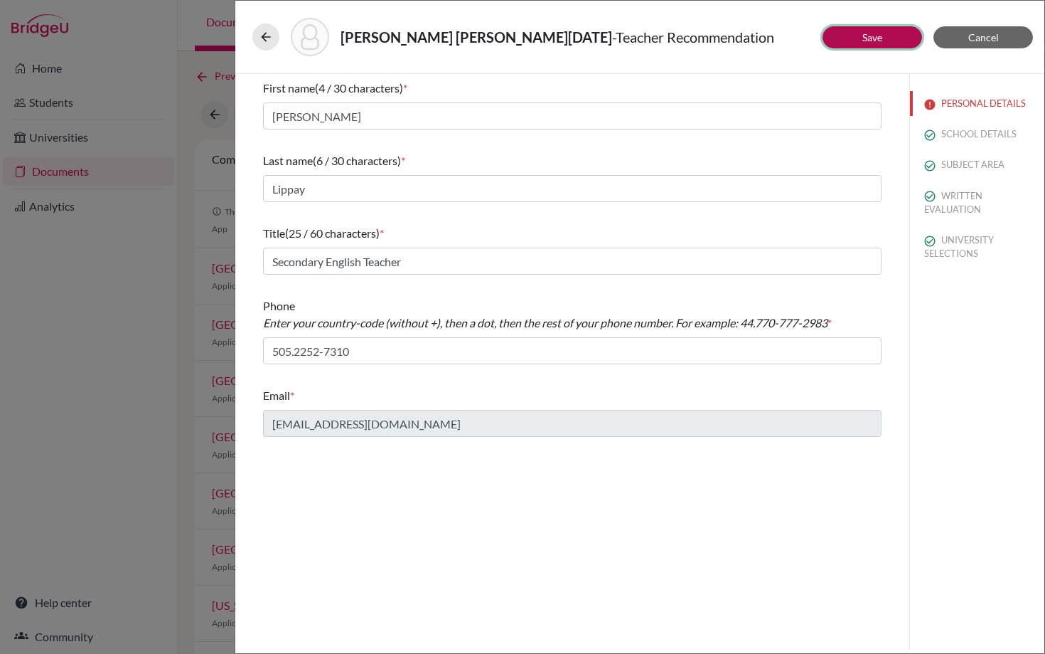
click at [880, 39] on link "Save" at bounding box center [873, 37] width 20 height 12
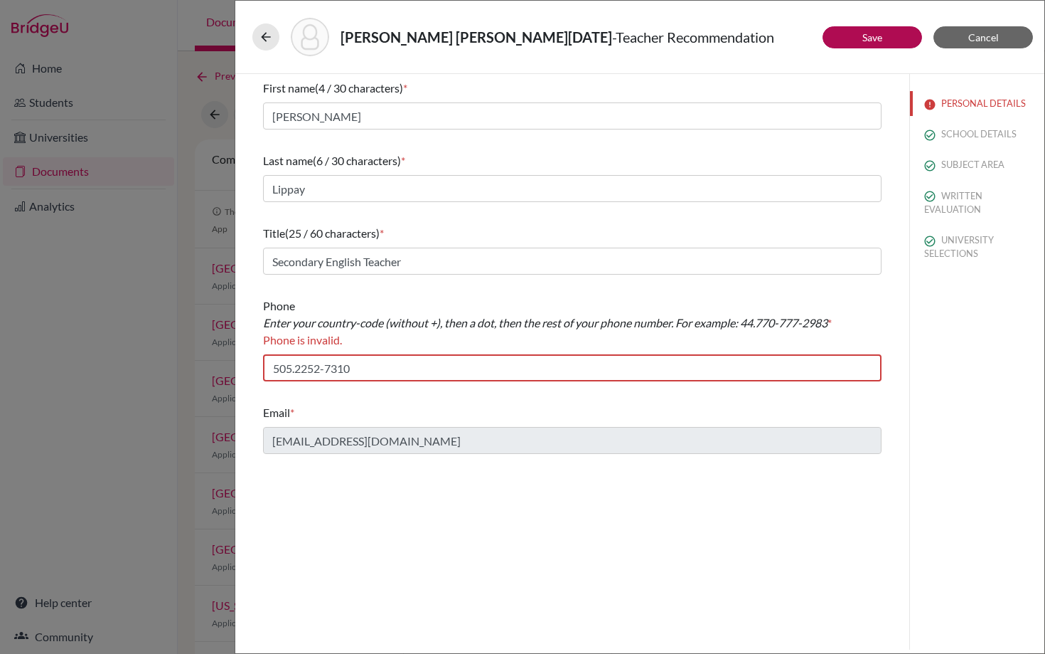
click at [383, 382] on div "Phone Enter your country-code (without +), then a dot, then the rest of your ph…" at bounding box center [572, 339] width 619 height 95
click at [388, 361] on input "505.2252-7310" at bounding box center [572, 367] width 619 height 27
click at [410, 376] on input "505.2252-7310" at bounding box center [572, 367] width 619 height 27
click at [372, 368] on input "505.2252-7310" at bounding box center [572, 367] width 619 height 27
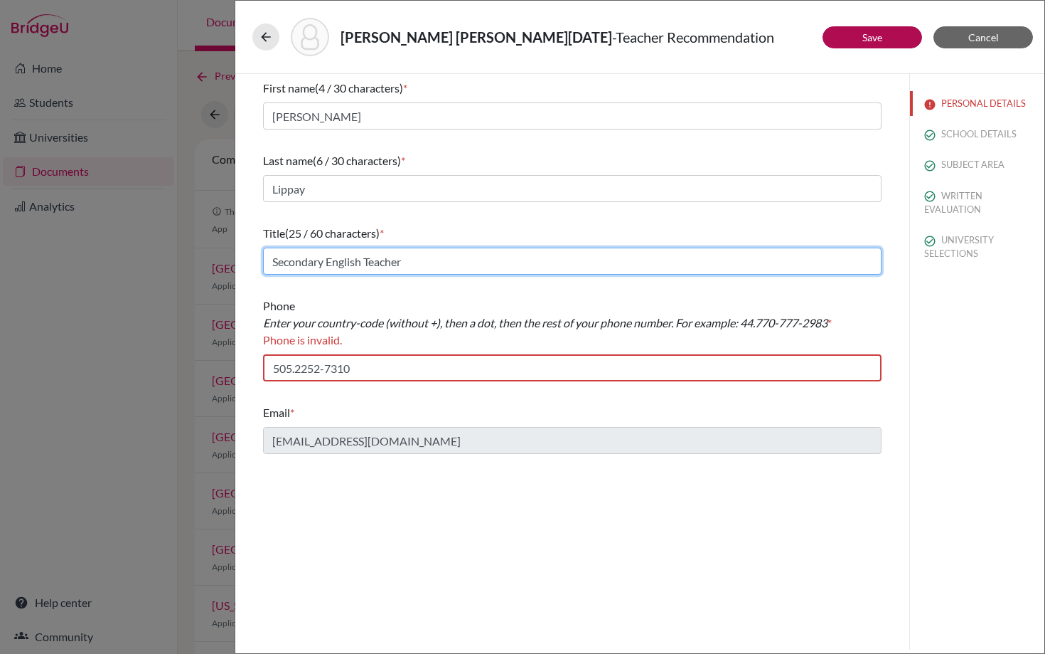
click at [506, 260] on input "Secondary English Teacher" at bounding box center [572, 260] width 619 height 27
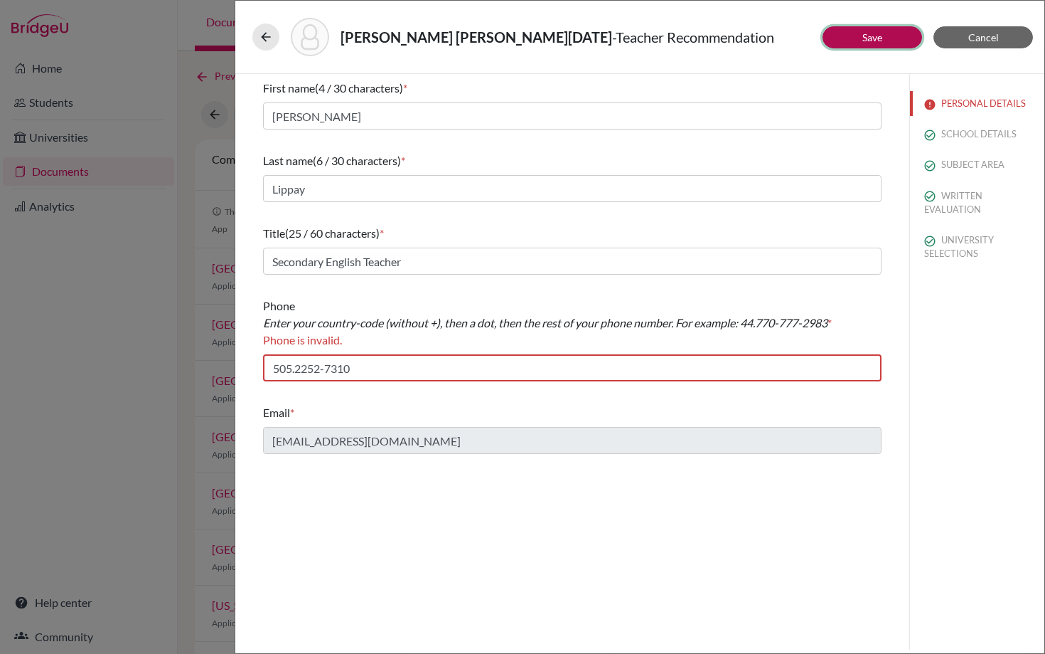
click at [848, 34] on button "Save" at bounding box center [873, 37] width 100 height 22
click at [262, 31] on icon at bounding box center [266, 37] width 14 height 14
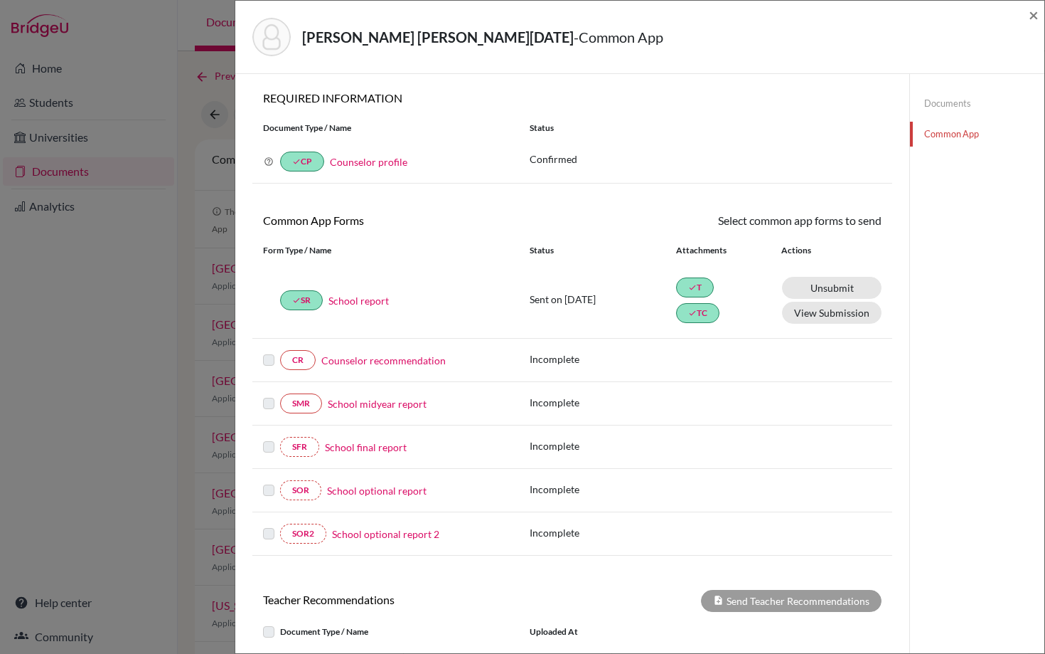
scroll to position [276, 0]
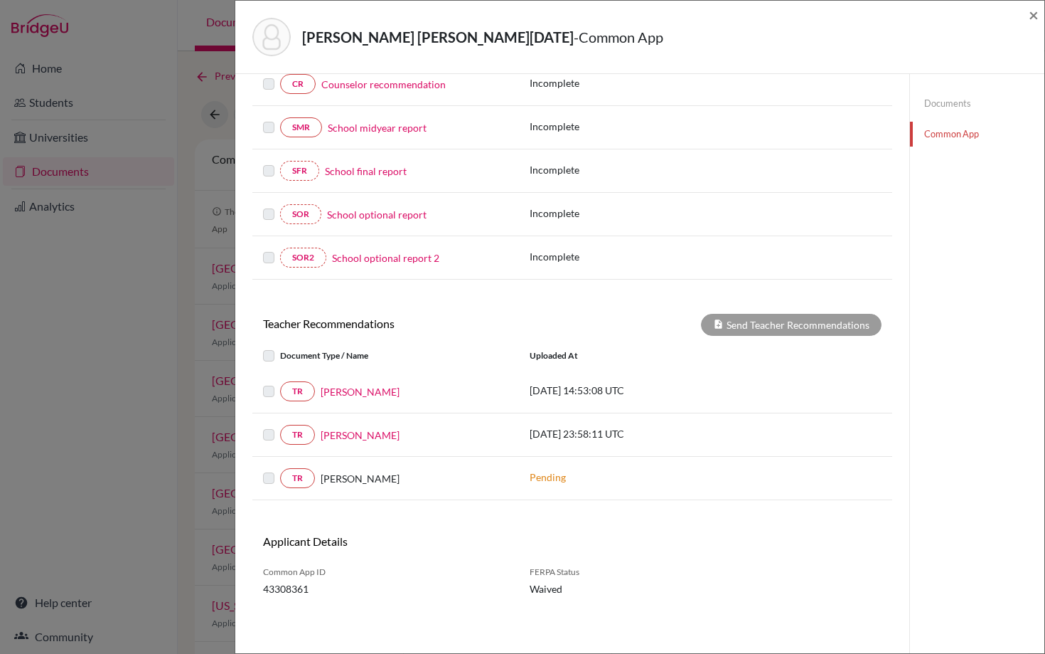
click at [280, 383] on label at bounding box center [280, 383] width 0 height 0
click at [341, 437] on link "Rodrigo Diaz" at bounding box center [360, 434] width 79 height 15
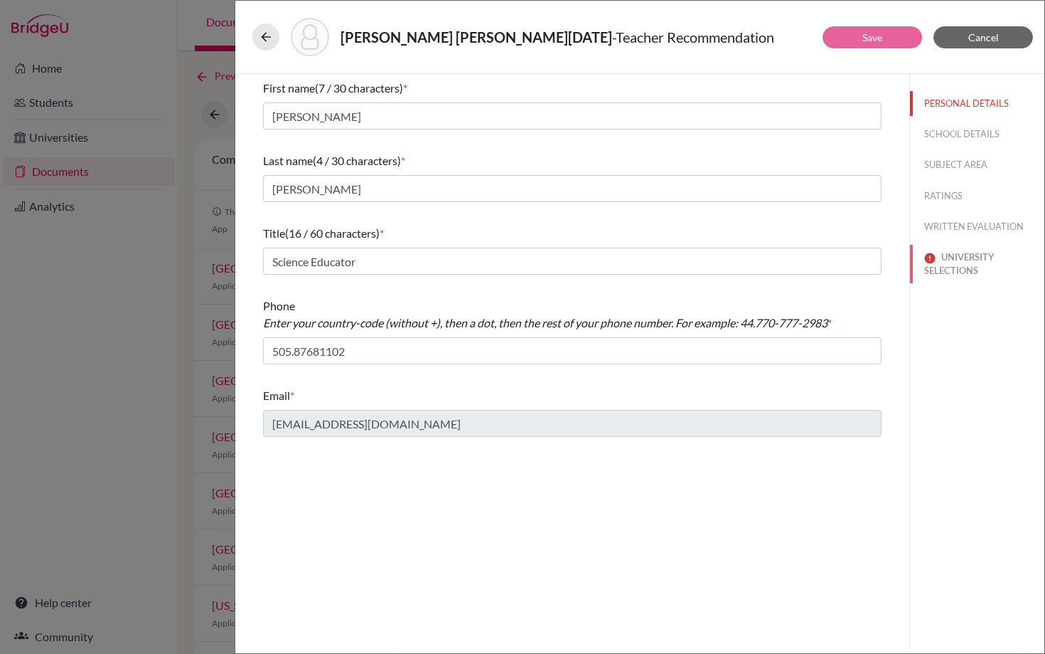
click at [965, 267] on button "UNIVERSITY SELECTIONS" at bounding box center [977, 264] width 134 height 38
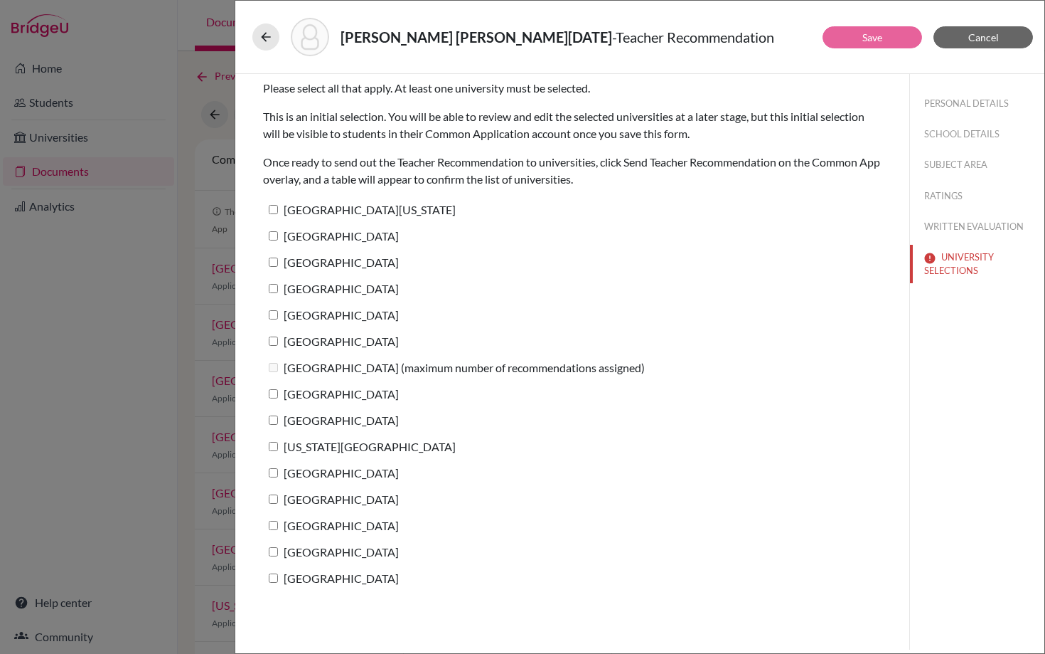
click at [277, 260] on input "Bowdoin College" at bounding box center [273, 261] width 9 height 9
checkbox input "true"
click at [865, 43] on button "Save" at bounding box center [873, 37] width 100 height 22
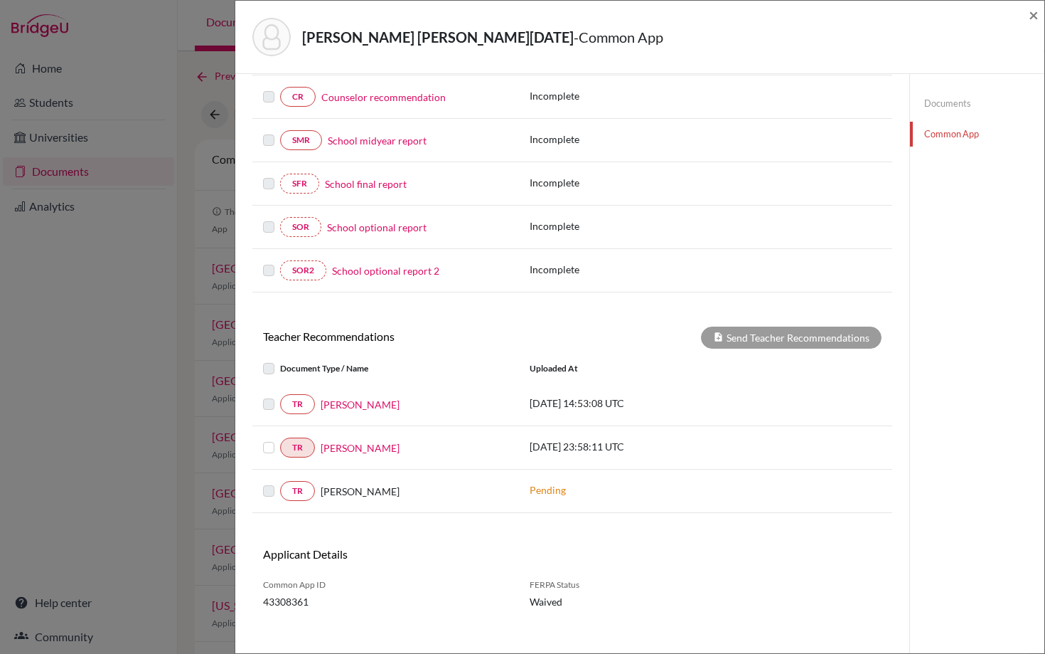
scroll to position [276, 0]
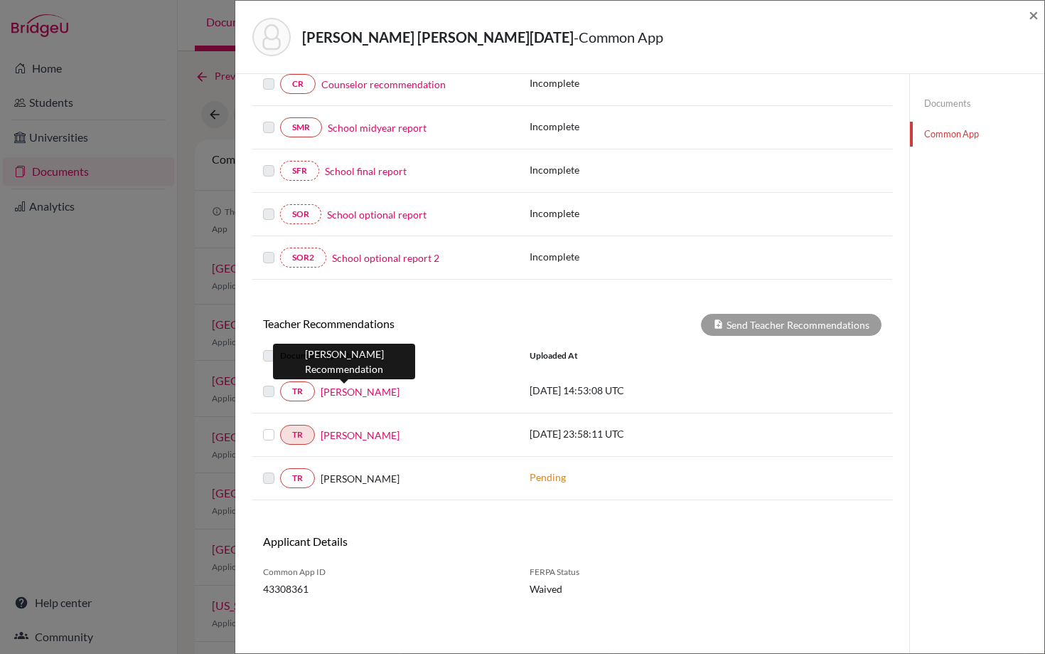
click at [344, 390] on link "Lisa Lippay" at bounding box center [360, 391] width 79 height 15
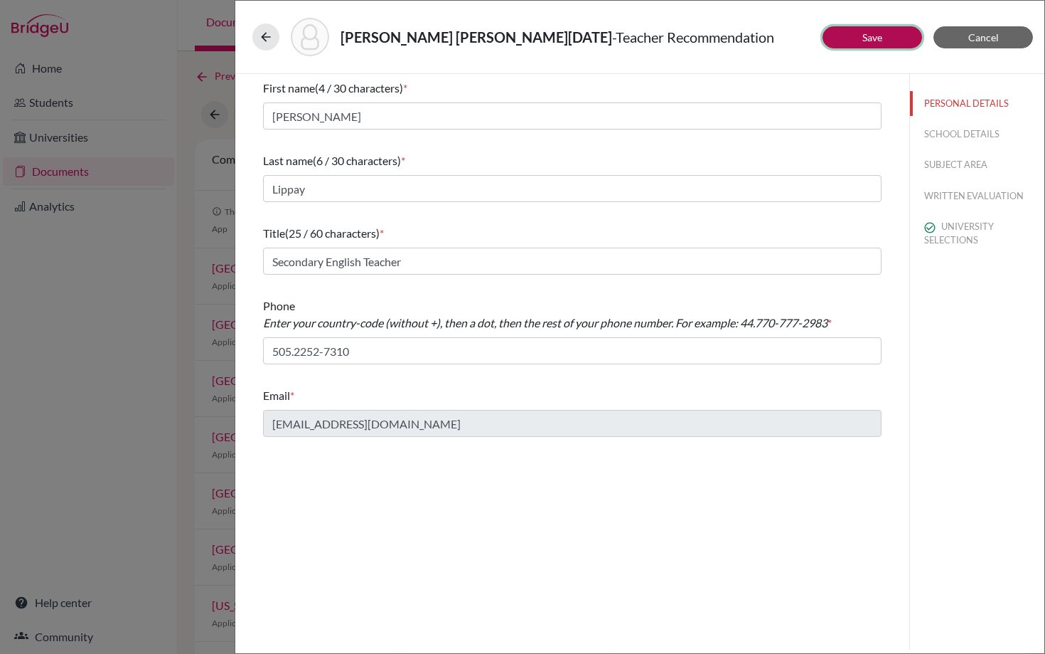
click at [880, 28] on button "Save" at bounding box center [873, 37] width 100 height 22
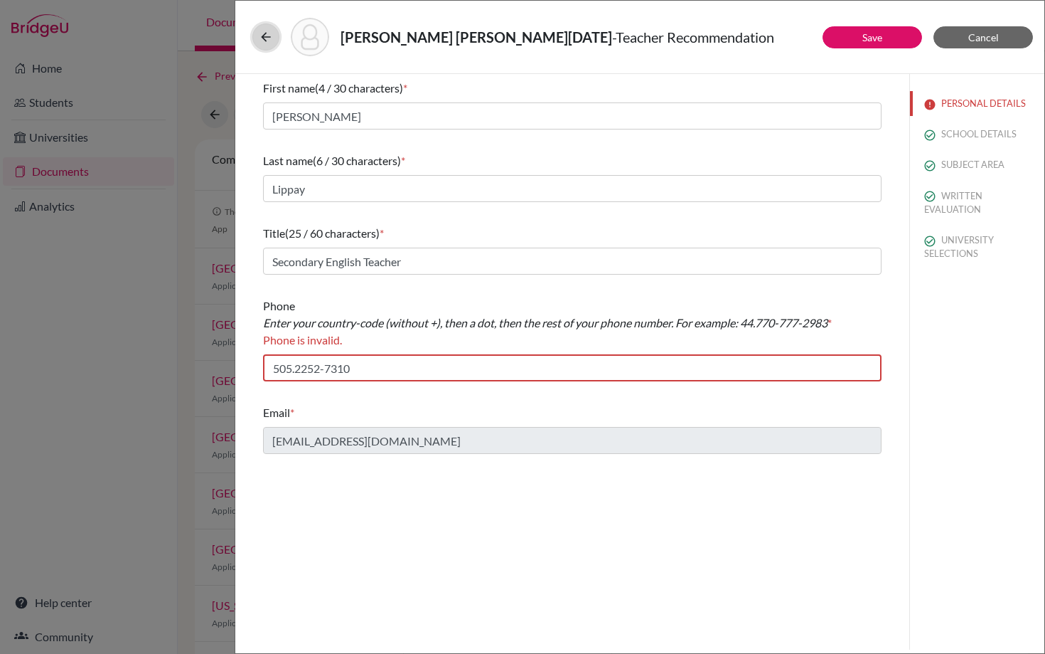
click at [272, 29] on button at bounding box center [265, 36] width 27 height 27
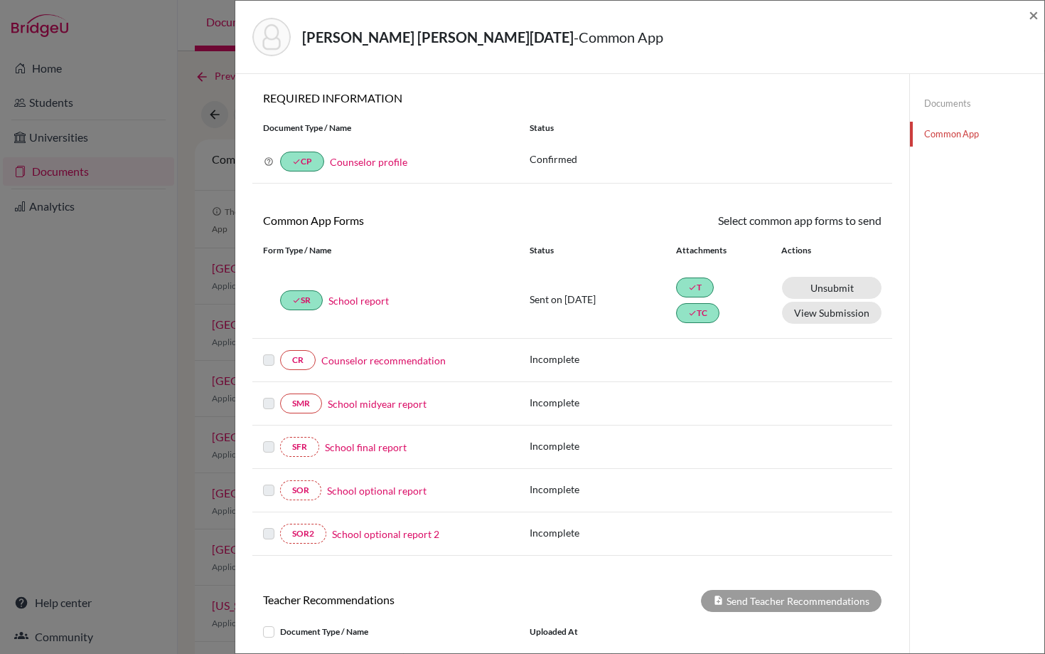
scroll to position [276, 0]
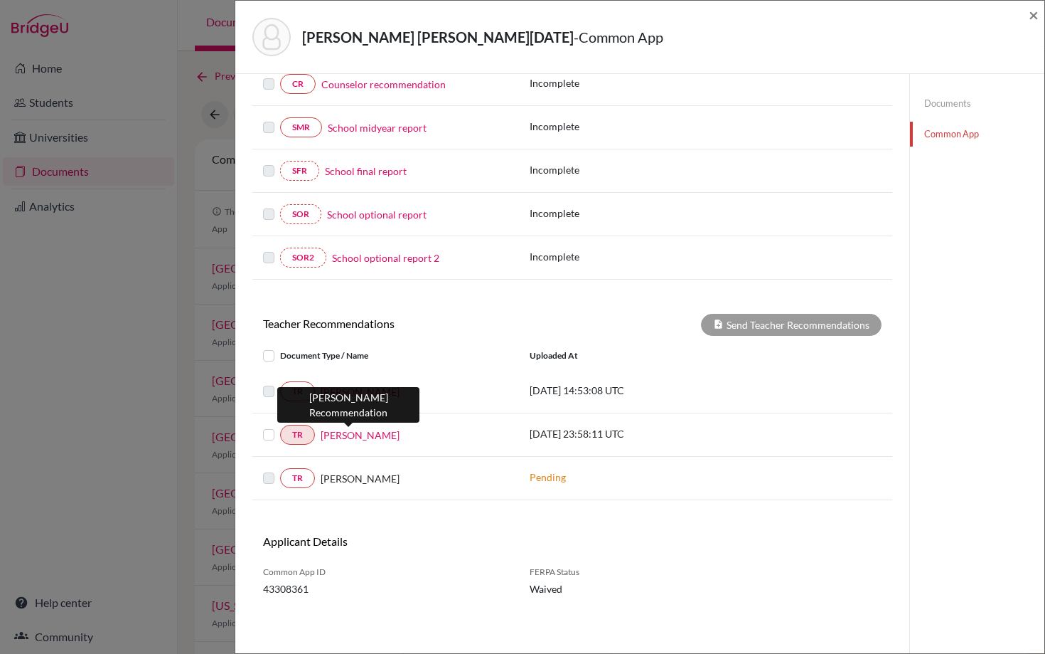
click at [348, 435] on link "Rodrigo Diaz" at bounding box center [360, 434] width 79 height 15
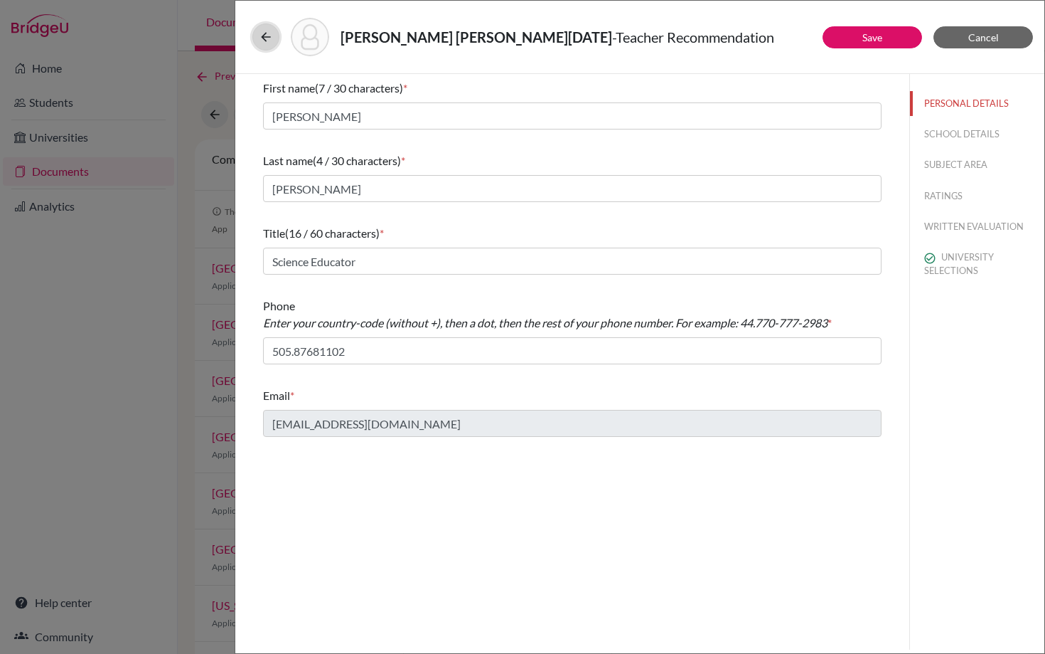
click at [267, 38] on icon at bounding box center [266, 37] width 14 height 14
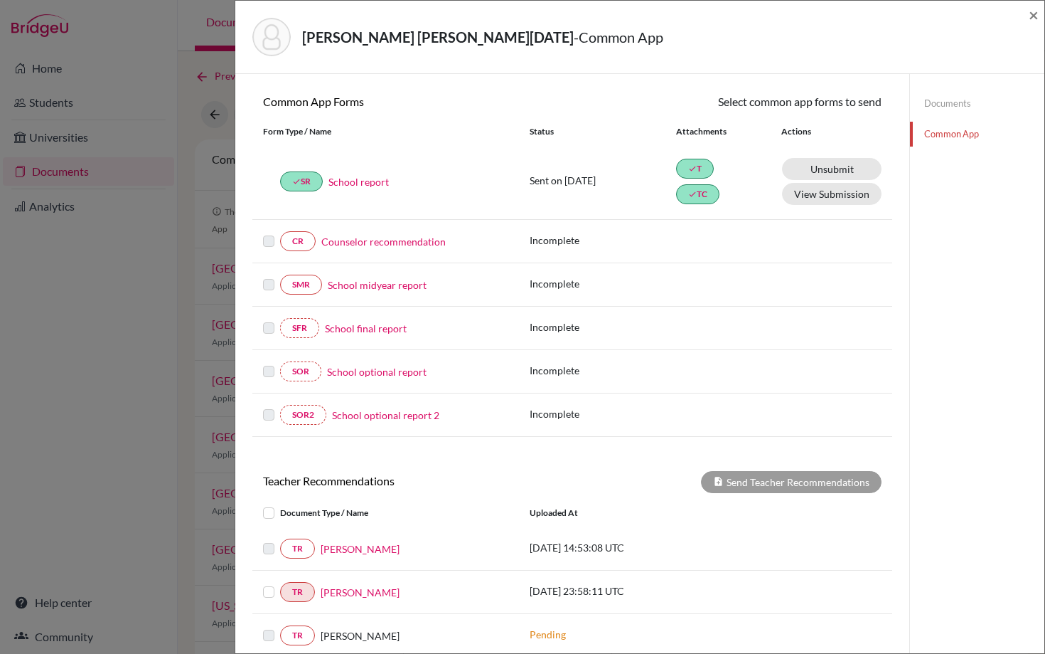
scroll to position [276, 0]
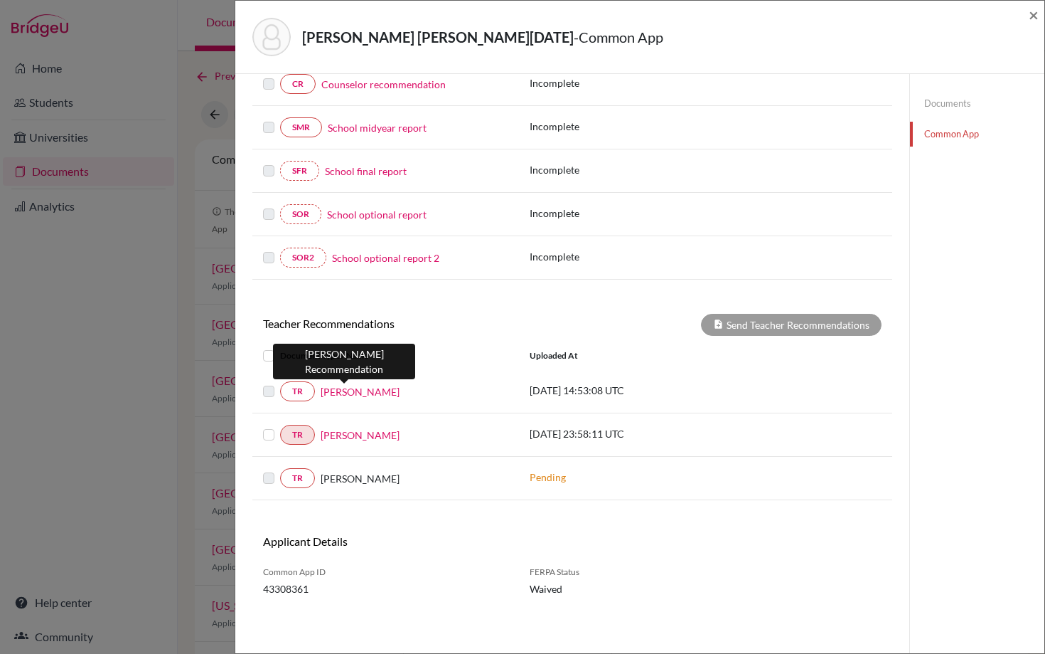
click at [358, 392] on link "Lisa Lippay" at bounding box center [360, 391] width 79 height 15
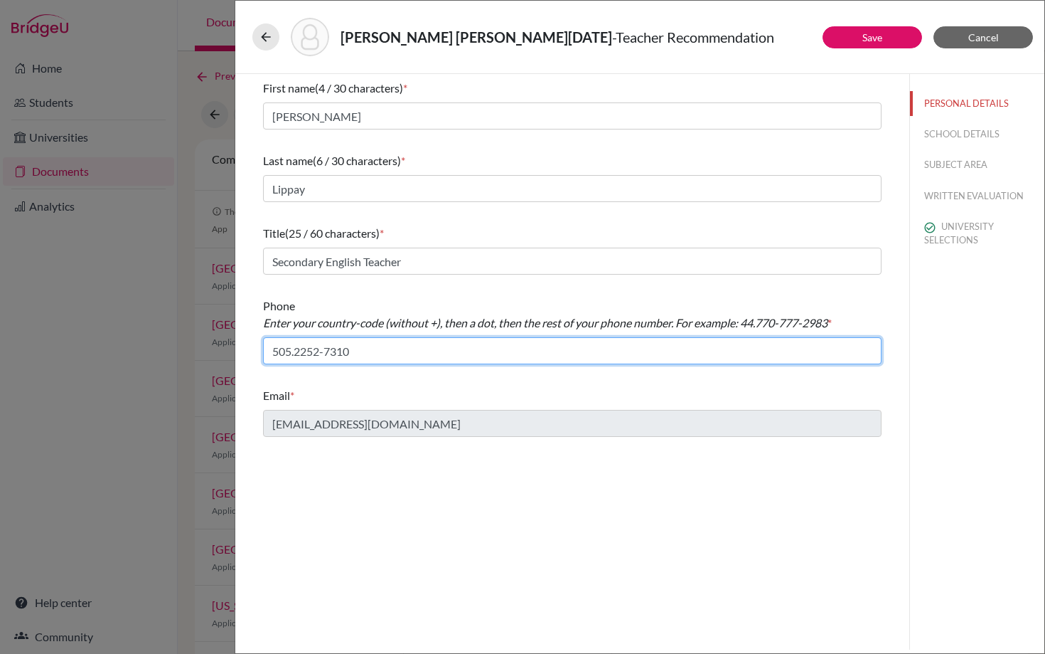
click at [326, 352] on input "505.2252-7310" at bounding box center [572, 350] width 619 height 27
type input "505.22527310"
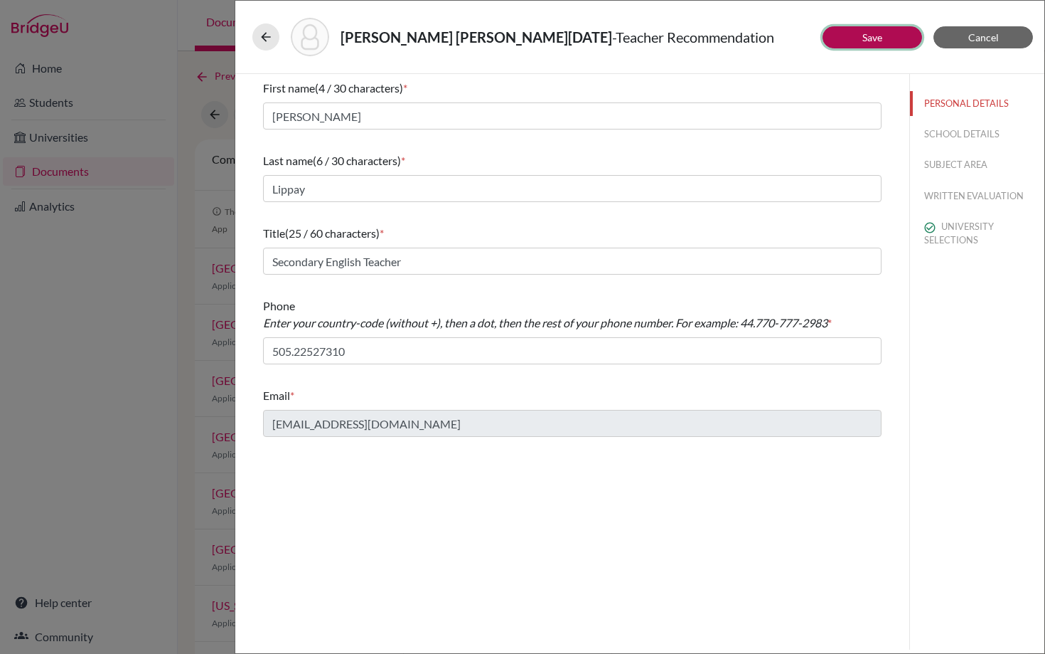
click at [885, 38] on button "Save" at bounding box center [873, 37] width 100 height 22
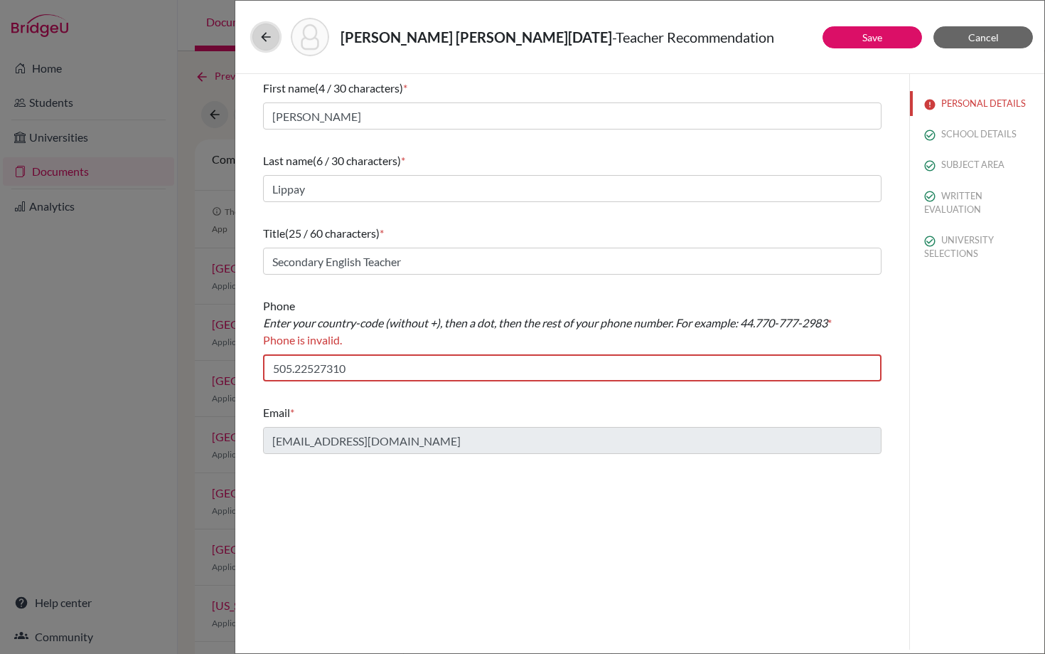
click at [264, 40] on icon at bounding box center [266, 37] width 14 height 14
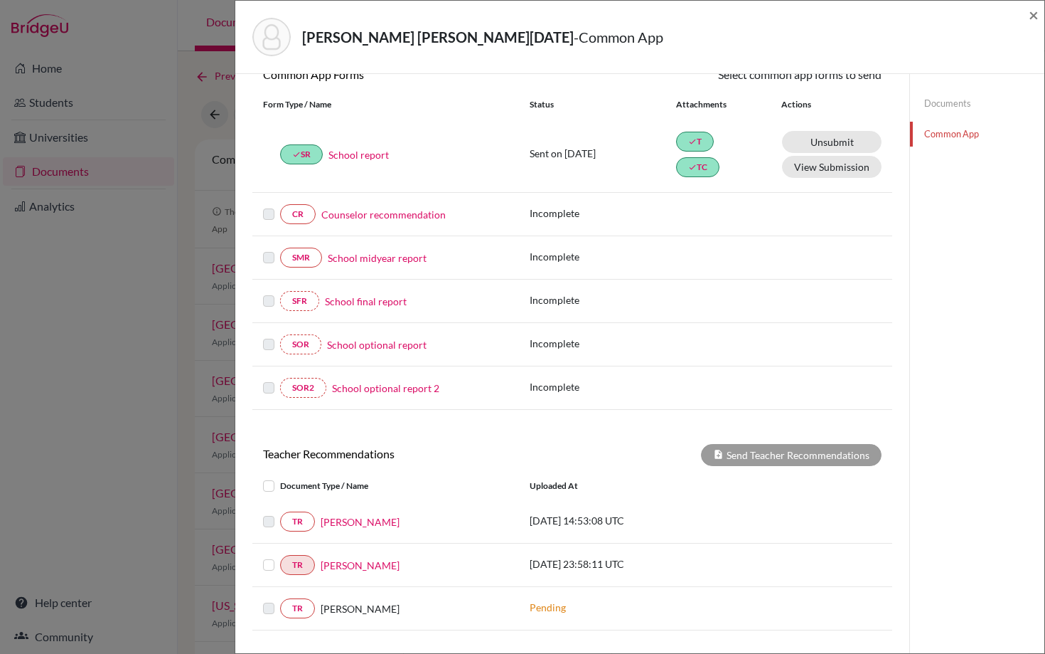
scroll to position [276, 0]
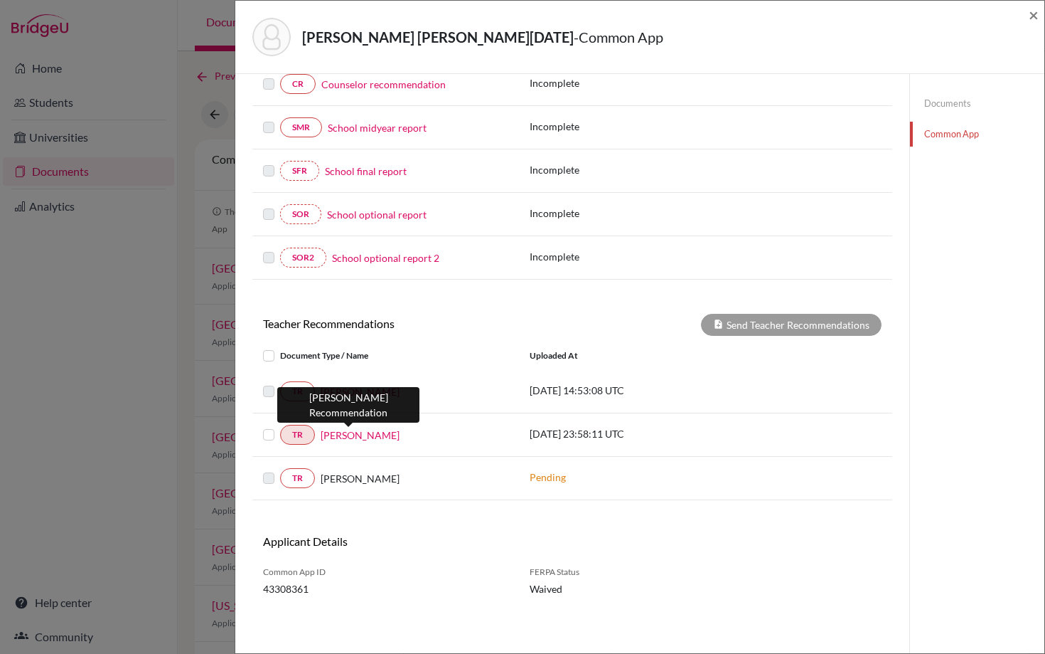
click at [350, 438] on link "Rodrigo Diaz" at bounding box center [360, 434] width 79 height 15
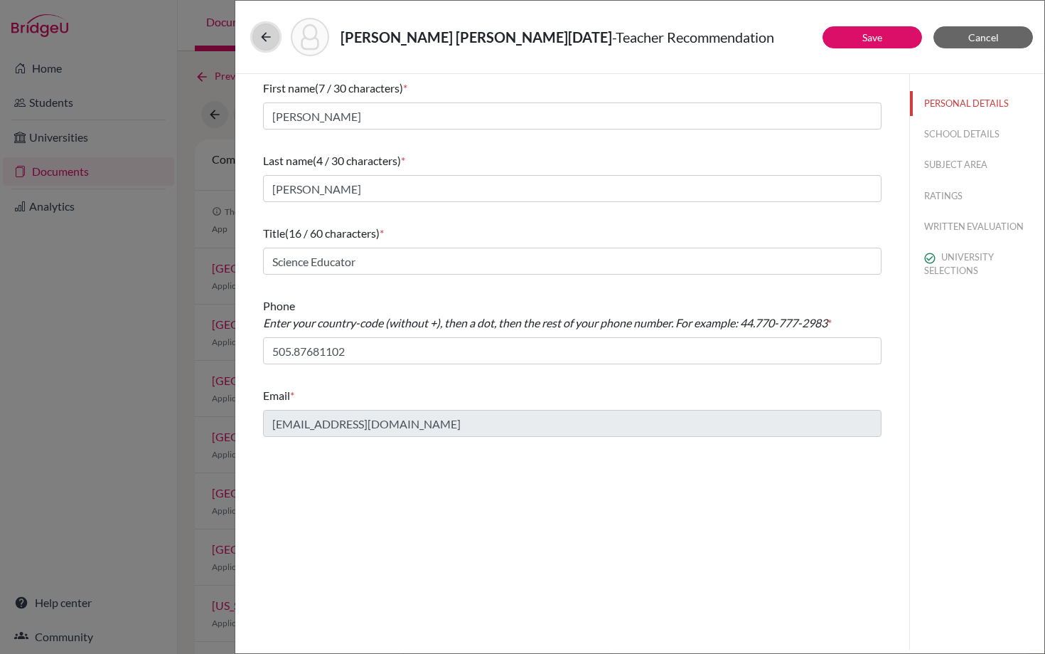
click at [263, 33] on icon at bounding box center [266, 37] width 14 height 14
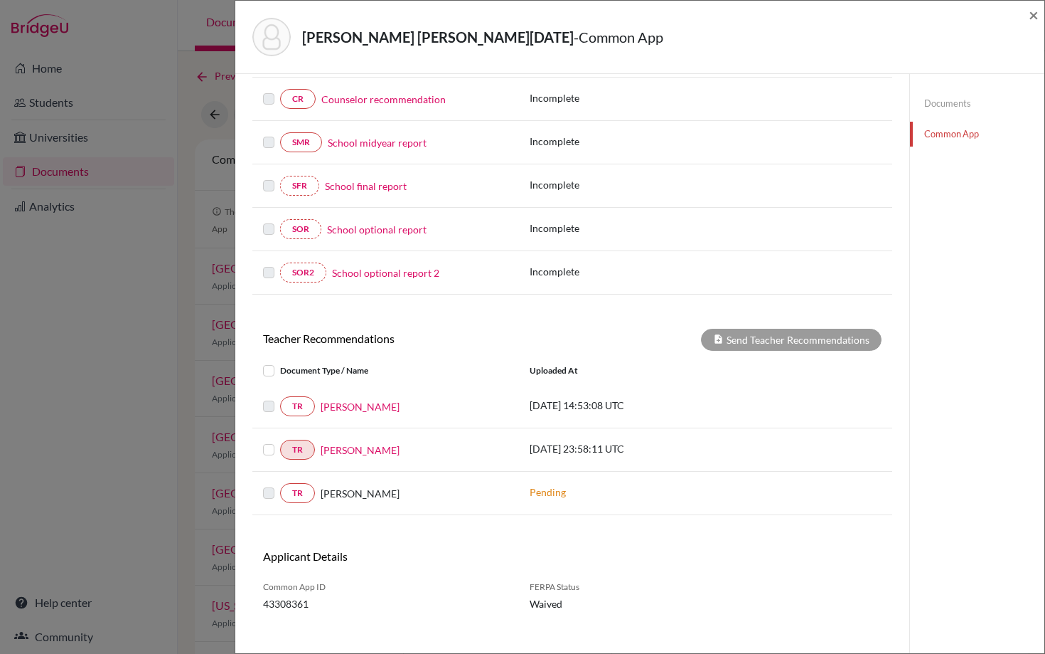
scroll to position [276, 0]
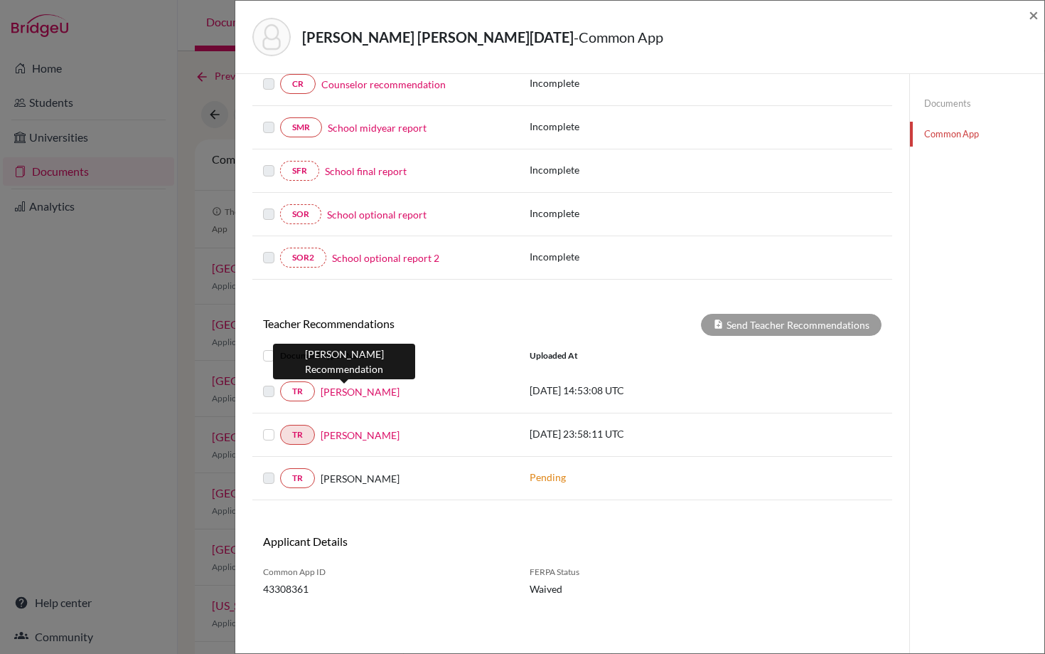
click at [346, 392] on link "Lisa Lippay" at bounding box center [360, 391] width 79 height 15
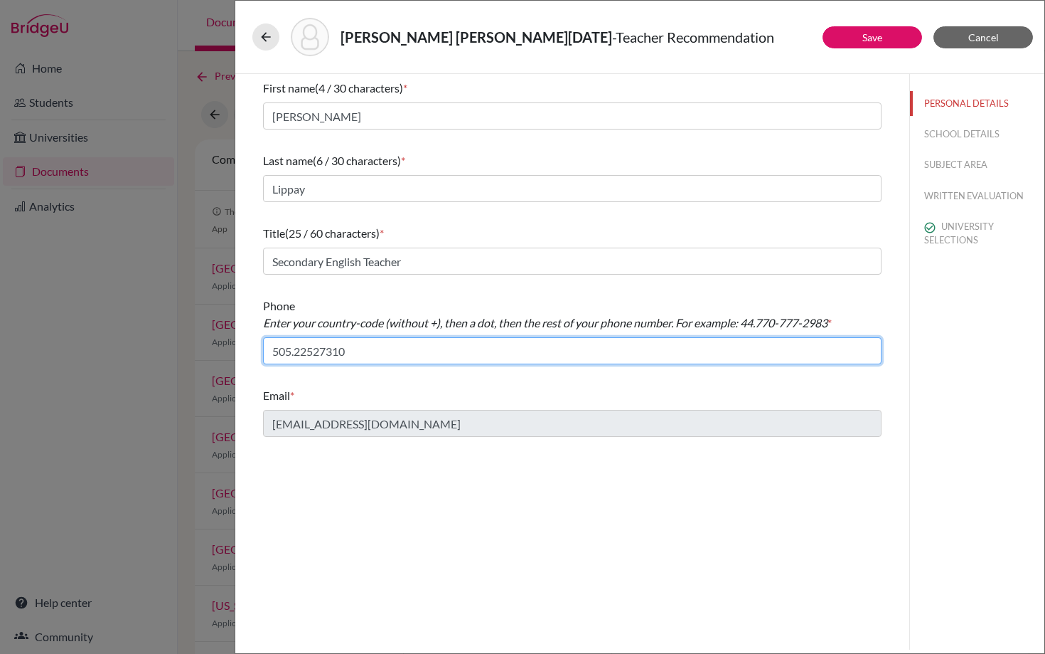
drag, startPoint x: 366, startPoint y: 351, endPoint x: 218, endPoint y: 352, distance: 147.2
click at [218, 352] on div "De Villers Sequeira, Lucia Marie - Teacher Recommendation Save Cancel First nam…" at bounding box center [522, 327] width 1045 height 654
type input "505.22527310"
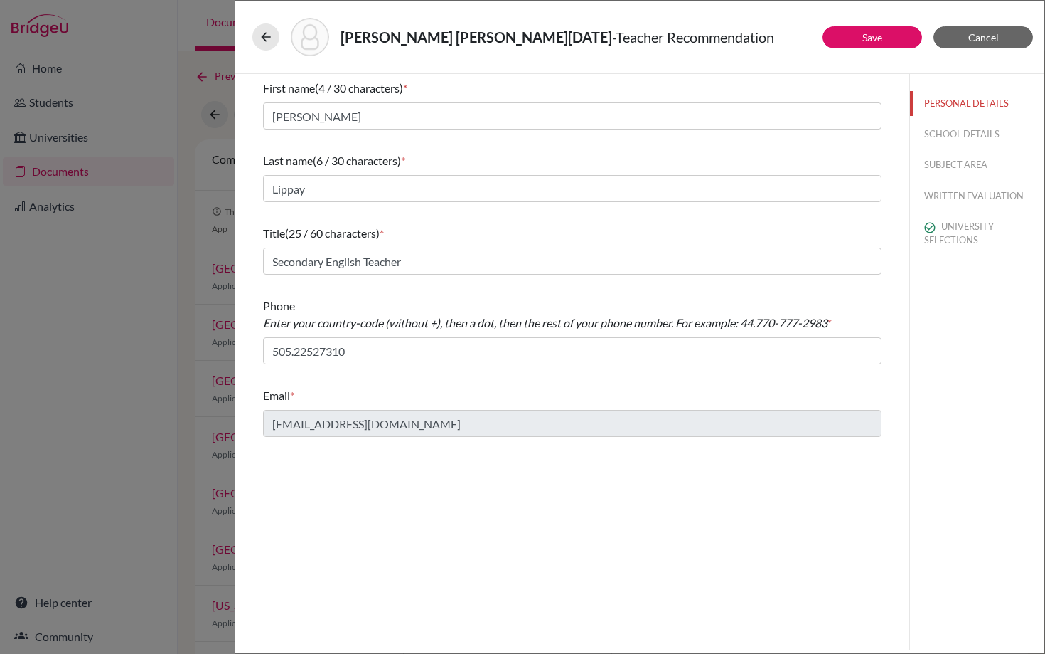
click at [460, 307] on div "Phone Enter your country-code (without +), then a dot, then the rest of your ph…" at bounding box center [572, 314] width 619 height 34
click at [858, 38] on button "Save" at bounding box center [873, 37] width 100 height 22
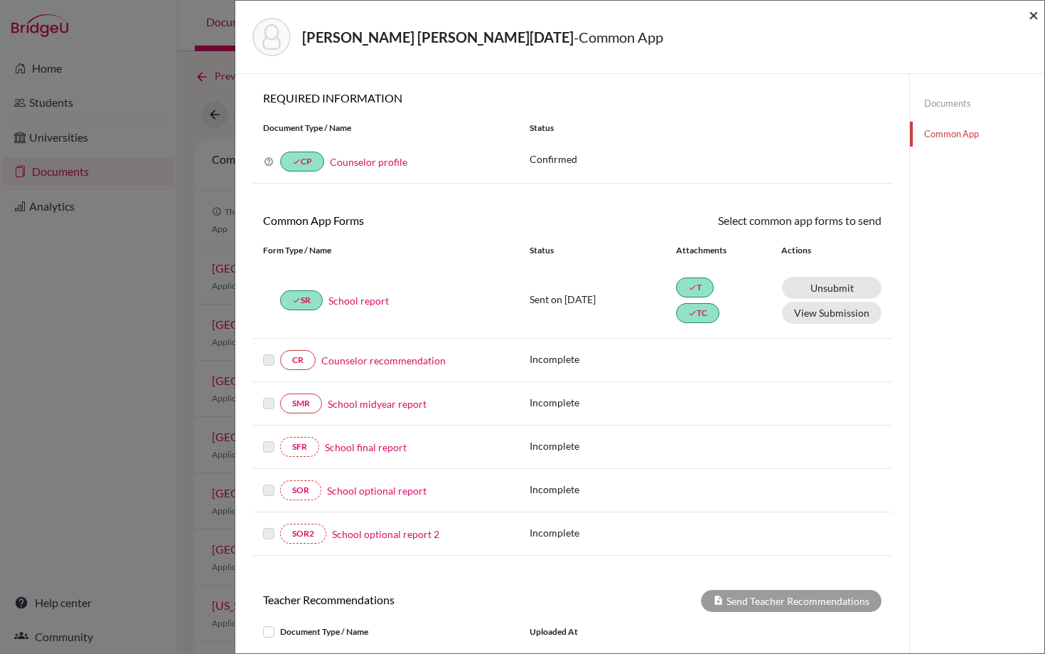
click at [1031, 14] on span "×" at bounding box center [1034, 14] width 10 height 21
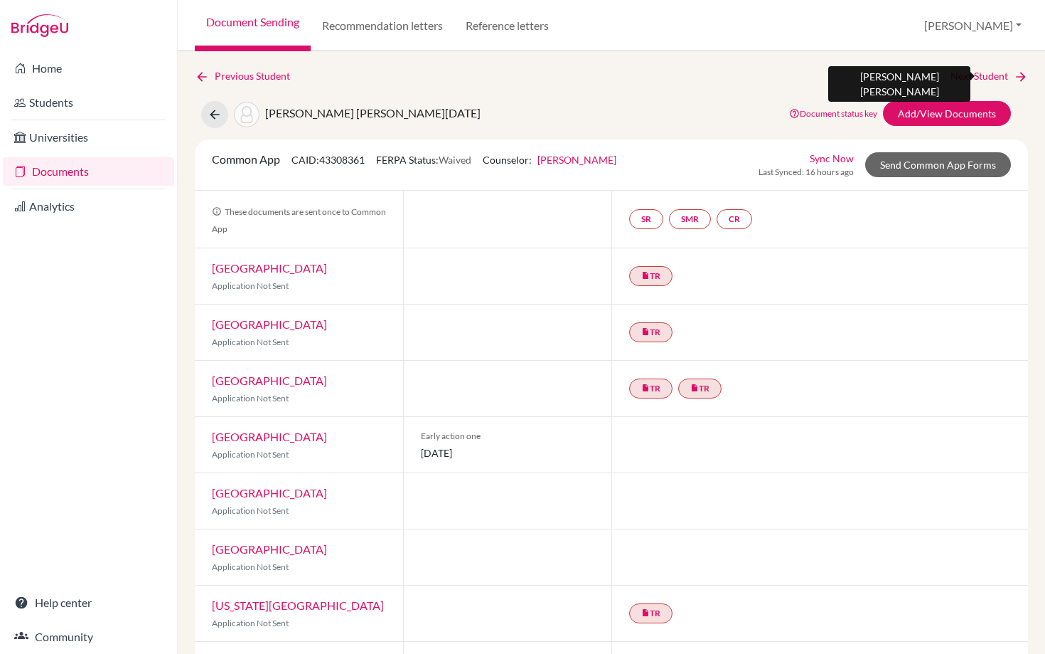
click at [991, 75] on link "Next Student" at bounding box center [990, 76] width 78 height 16
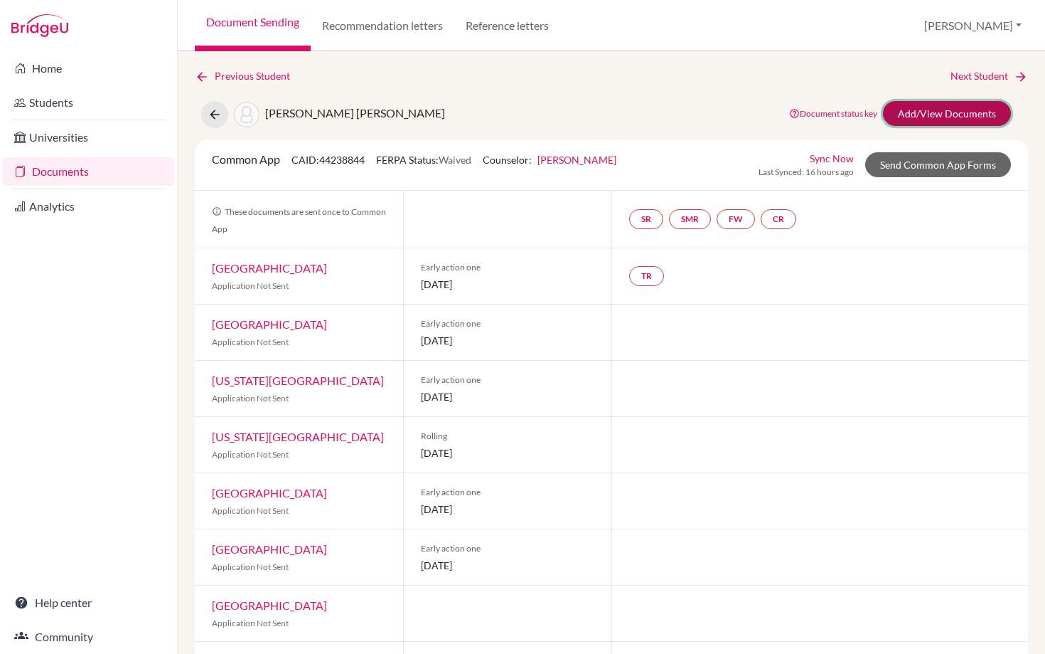
click at [927, 109] on link "Add/View Documents" at bounding box center [947, 113] width 128 height 25
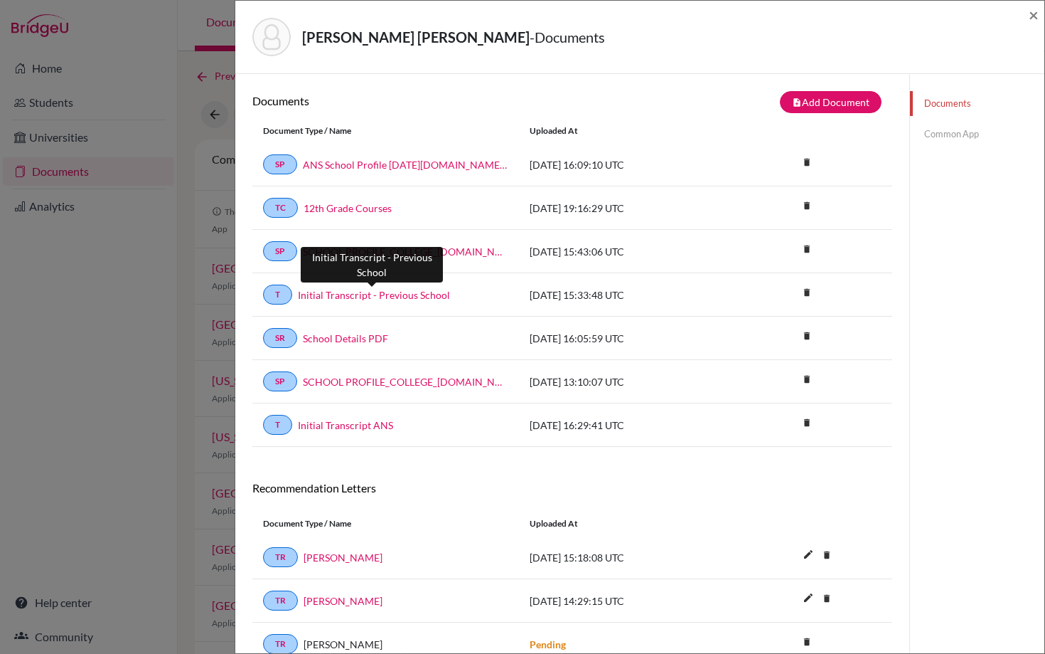
click at [347, 297] on link "Initial Transcript - Previous School" at bounding box center [374, 294] width 152 height 15
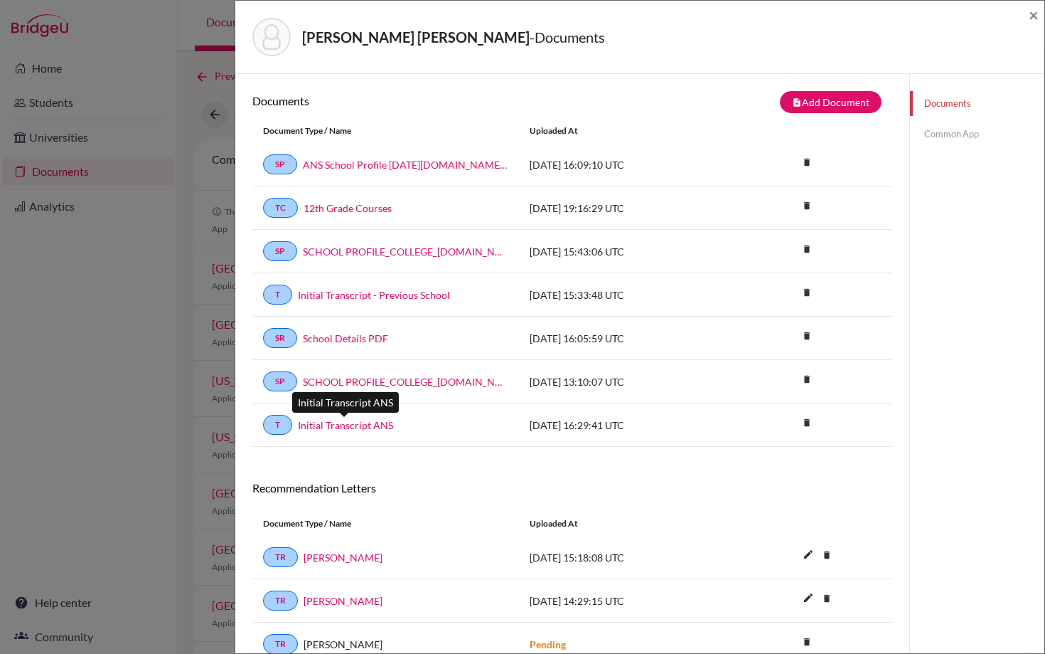
click at [358, 418] on link "Initial Transcript ANS" at bounding box center [345, 424] width 95 height 15
click at [351, 211] on link "12th Grade Courses" at bounding box center [348, 208] width 88 height 15
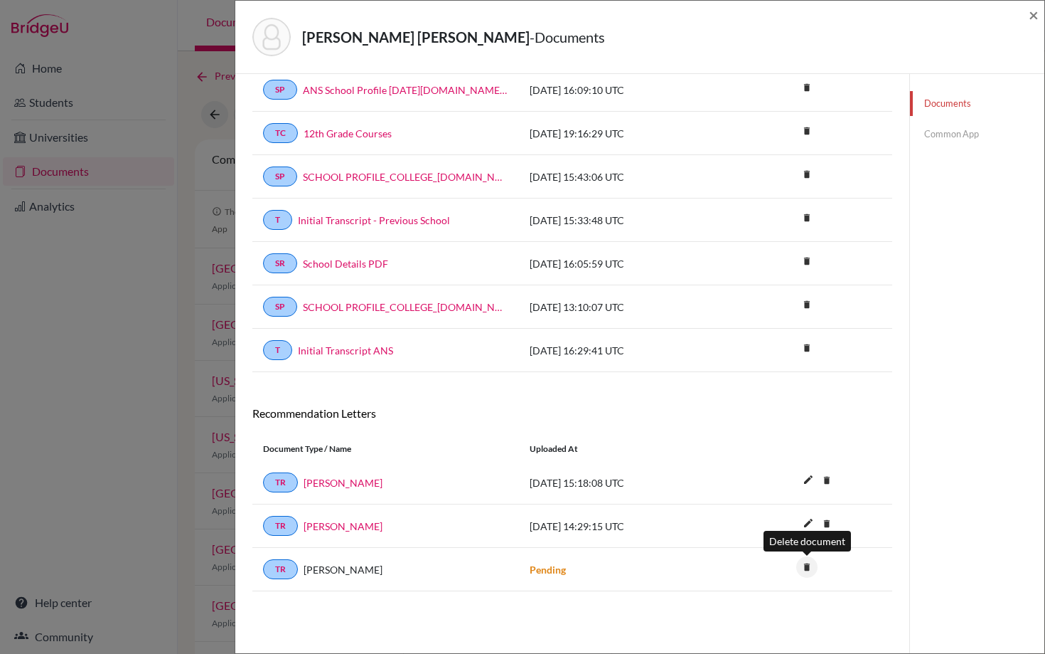
click at [809, 563] on icon "delete" at bounding box center [807, 566] width 21 height 21
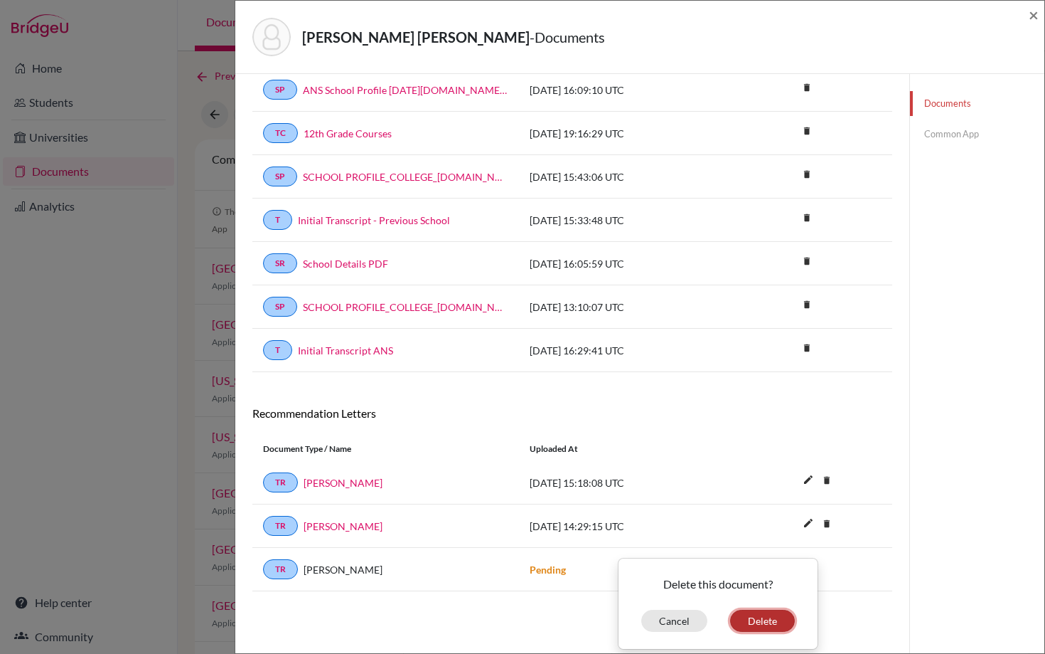
click at [756, 622] on button "Delete" at bounding box center [762, 621] width 65 height 22
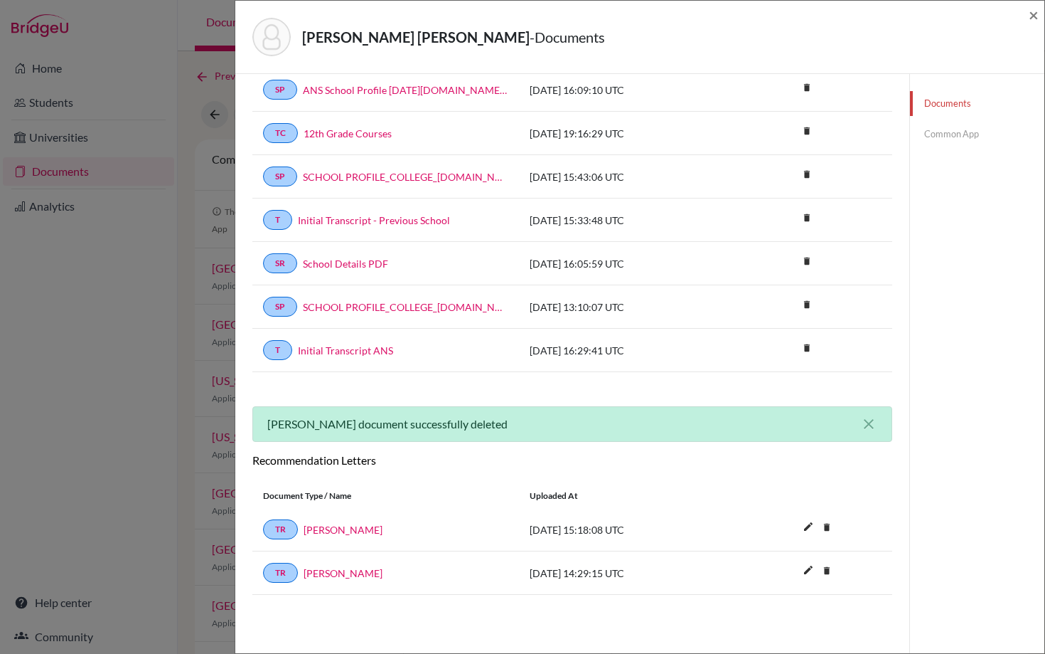
scroll to position [0, 0]
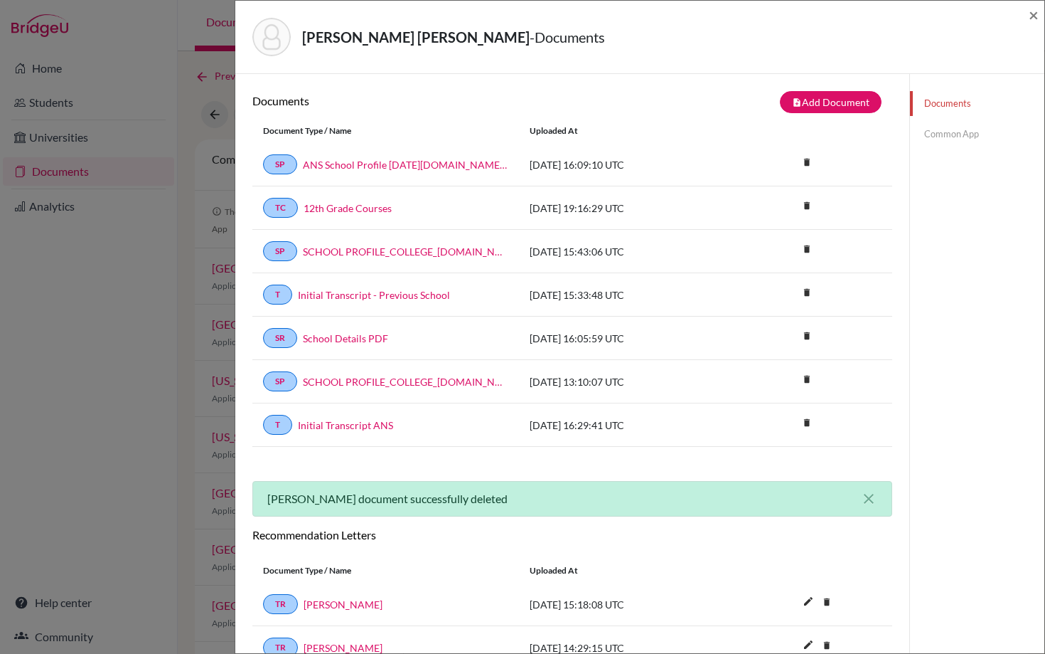
click at [953, 137] on link "Common App" at bounding box center [977, 134] width 134 height 25
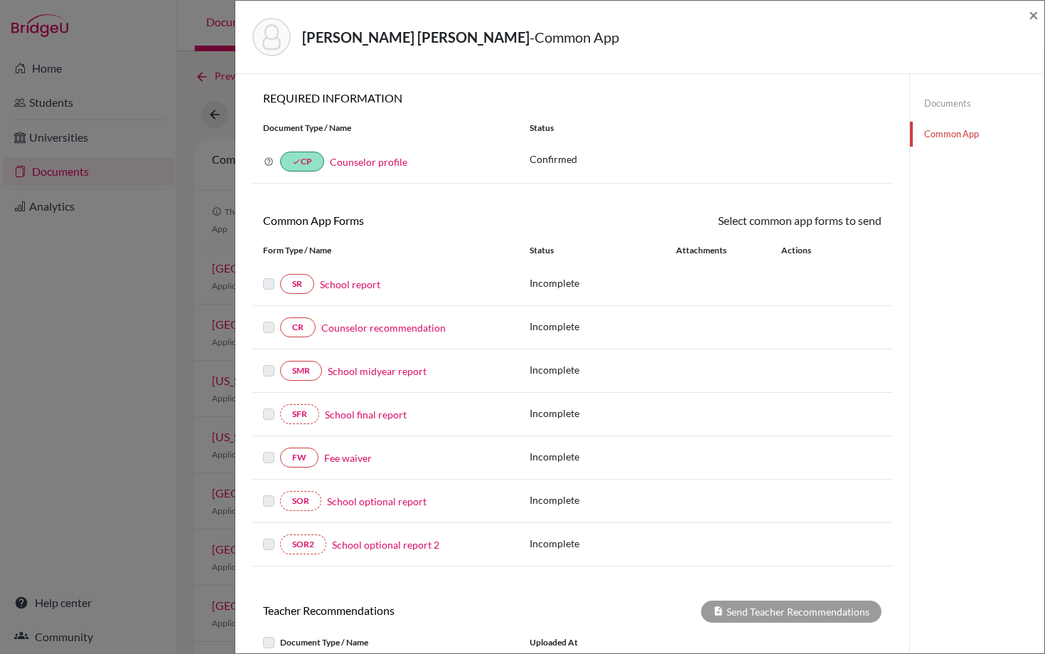
click at [357, 282] on link "School report" at bounding box center [350, 284] width 60 height 15
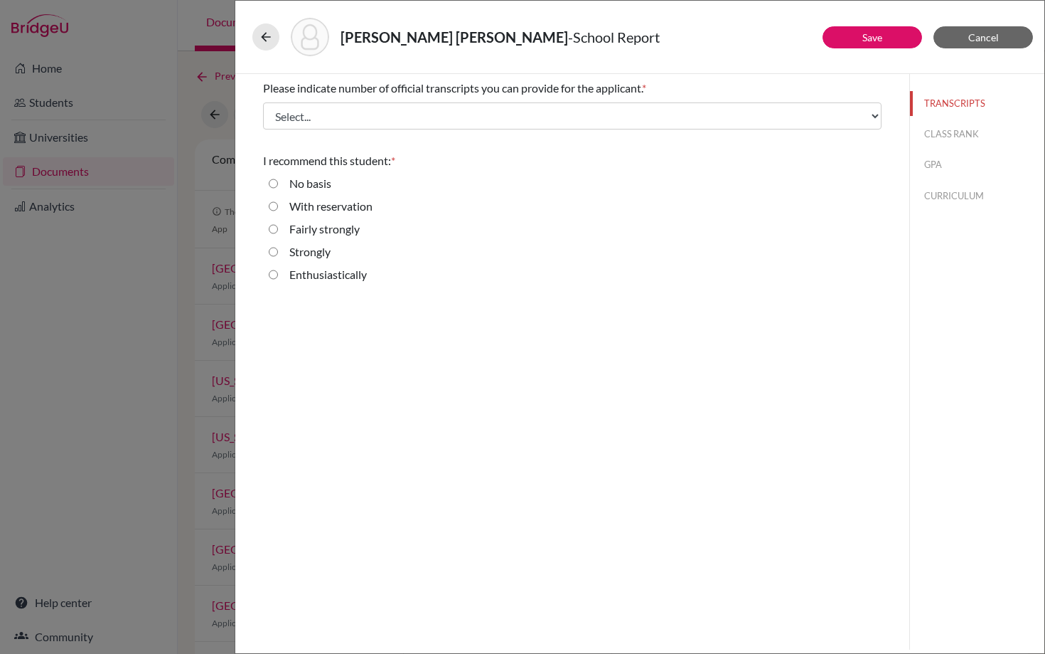
click at [274, 275] on input "Enthusiastically" at bounding box center [273, 274] width 9 height 17
radio input "true"
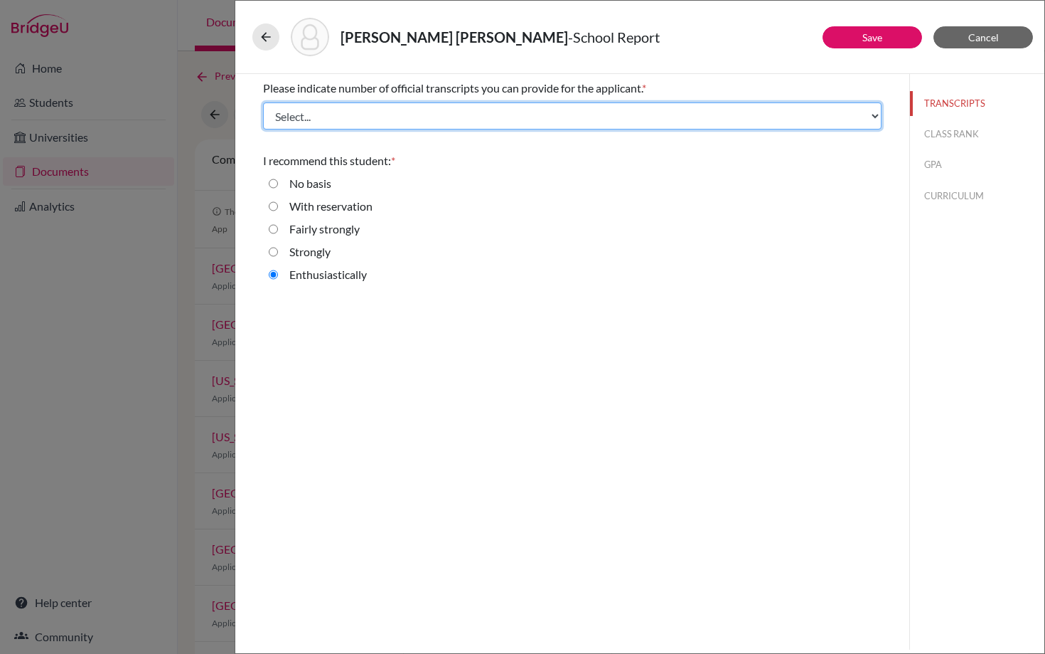
click at [671, 117] on select "Select... 1 2 3 4" at bounding box center [572, 115] width 619 height 27
select select "2"
click at [263, 102] on select "Select... 1 2 3 4" at bounding box center [572, 115] width 619 height 27
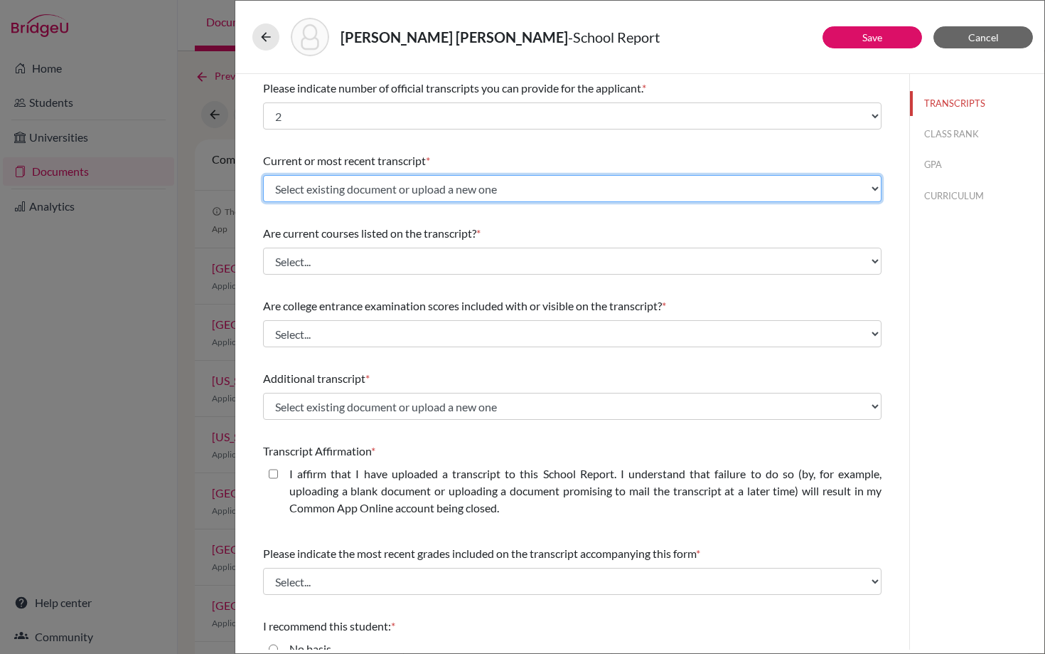
click at [504, 188] on select "Select existing document or upload a new one Initial Transcript ANS Initial Tra…" at bounding box center [572, 188] width 619 height 27
select select "656764"
click at [263, 175] on select "Select existing document or upload a new one Initial Transcript ANS Initial Tra…" at bounding box center [572, 188] width 619 height 27
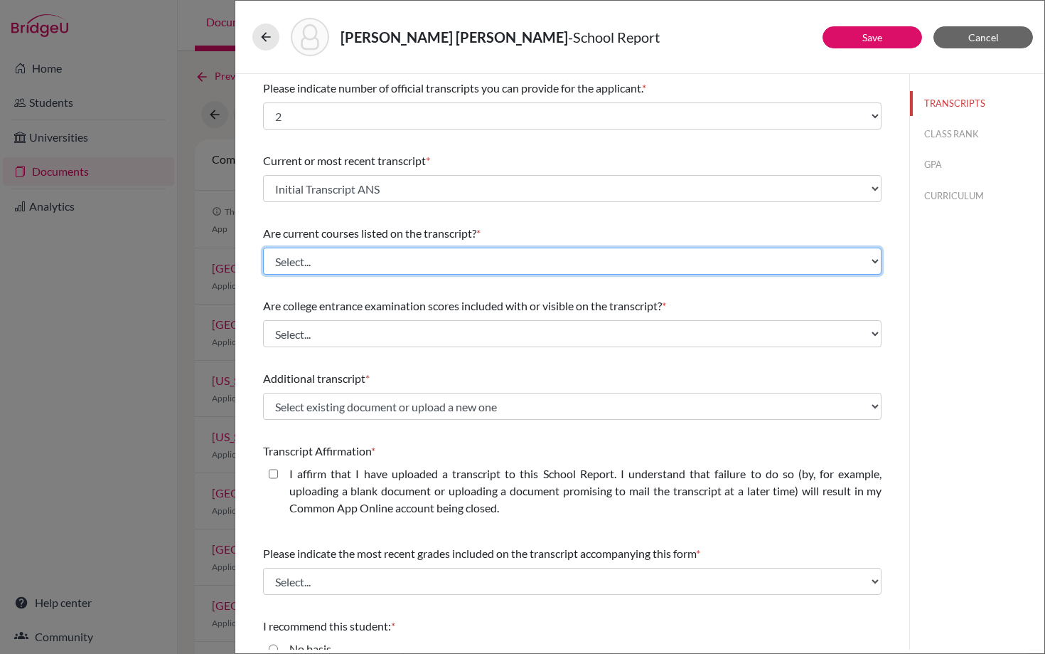
click at [407, 257] on select "Select... Yes No" at bounding box center [572, 260] width 619 height 27
select select "1"
click at [263, 247] on select "Select... Yes No" at bounding box center [572, 260] width 619 height 27
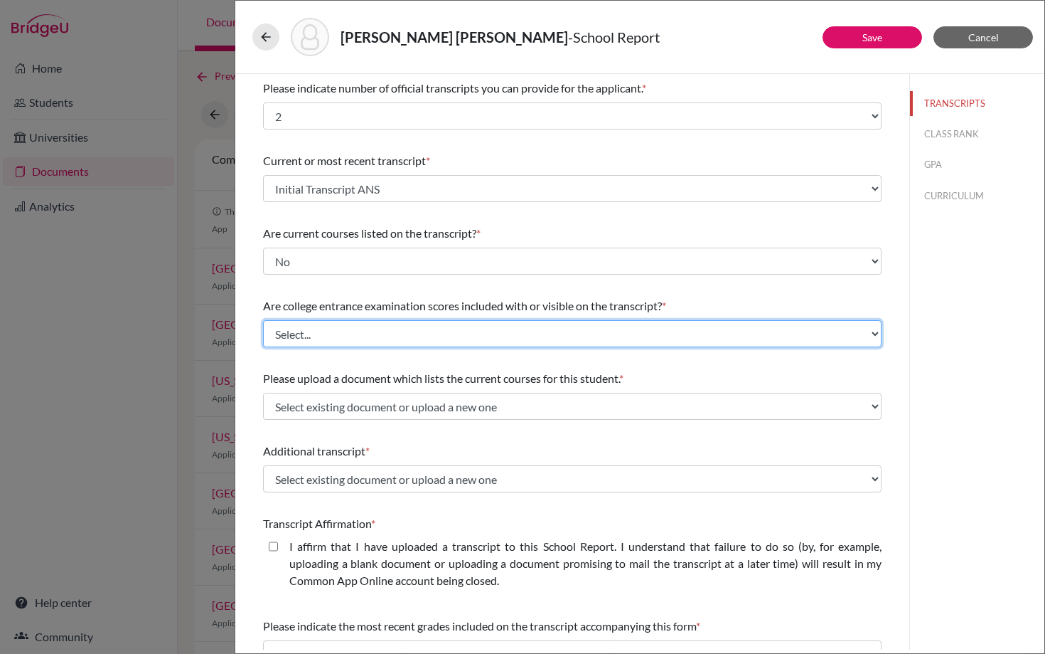
click at [358, 336] on select "Select... Yes No" at bounding box center [572, 333] width 619 height 27
select select "1"
click at [263, 320] on select "Select... Yes No" at bounding box center [572, 333] width 619 height 27
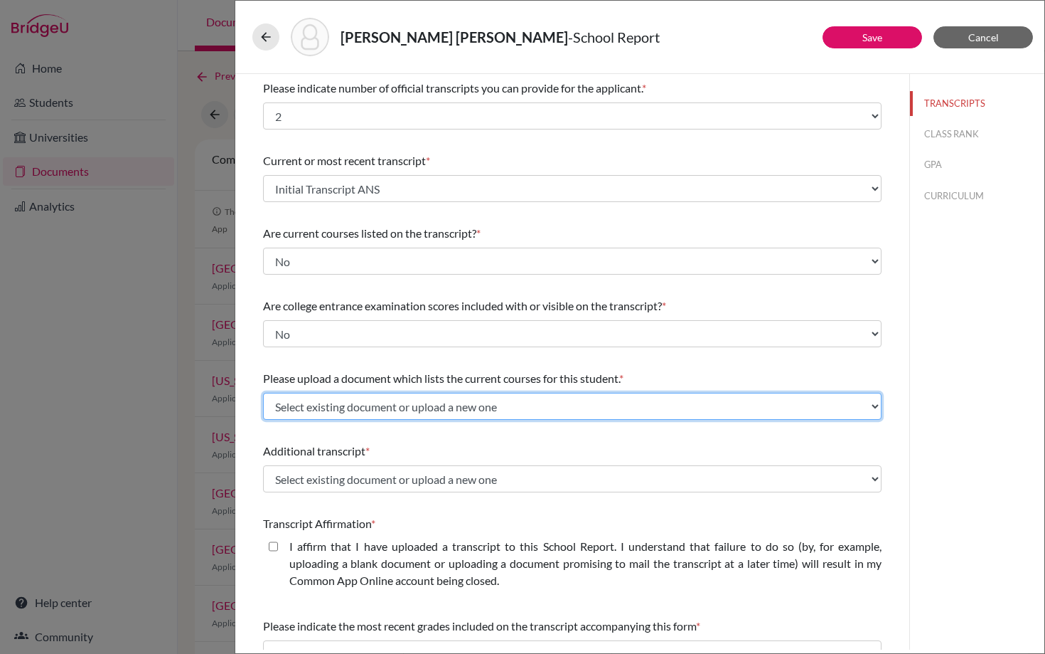
click at [338, 408] on select "Select existing document or upload a new one 12th Grade Courses Upload New File" at bounding box center [572, 406] width 619 height 27
select select "669340"
click at [263, 393] on select "Select existing document or upload a new one 12th Grade Courses Upload New File" at bounding box center [572, 406] width 619 height 27
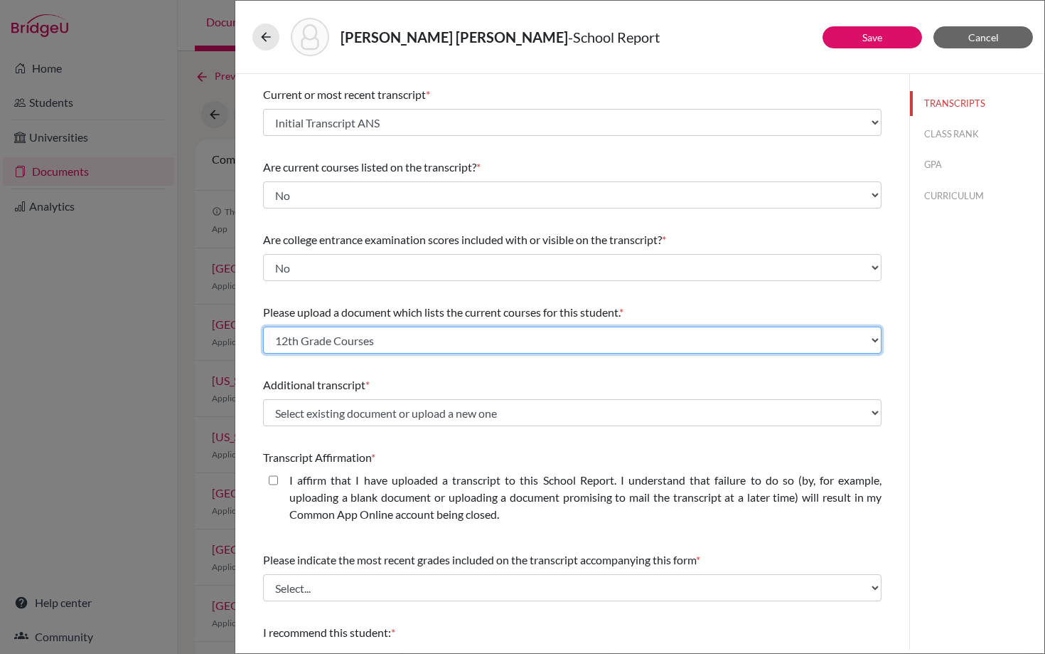
scroll to position [106, 0]
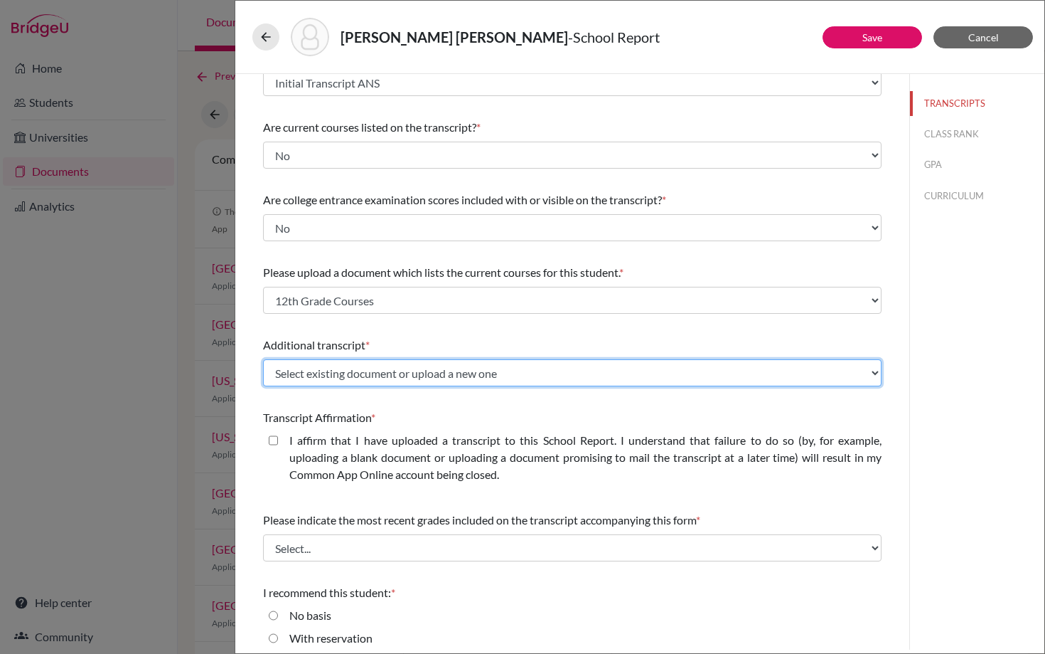
click at [385, 378] on select "Select existing document or upload a new one Initial Transcript ANS Initial Tra…" at bounding box center [572, 372] width 619 height 27
select select "659353"
click at [263, 359] on select "Select existing document or upload a new one Initial Transcript ANS Initial Tra…" at bounding box center [572, 372] width 619 height 27
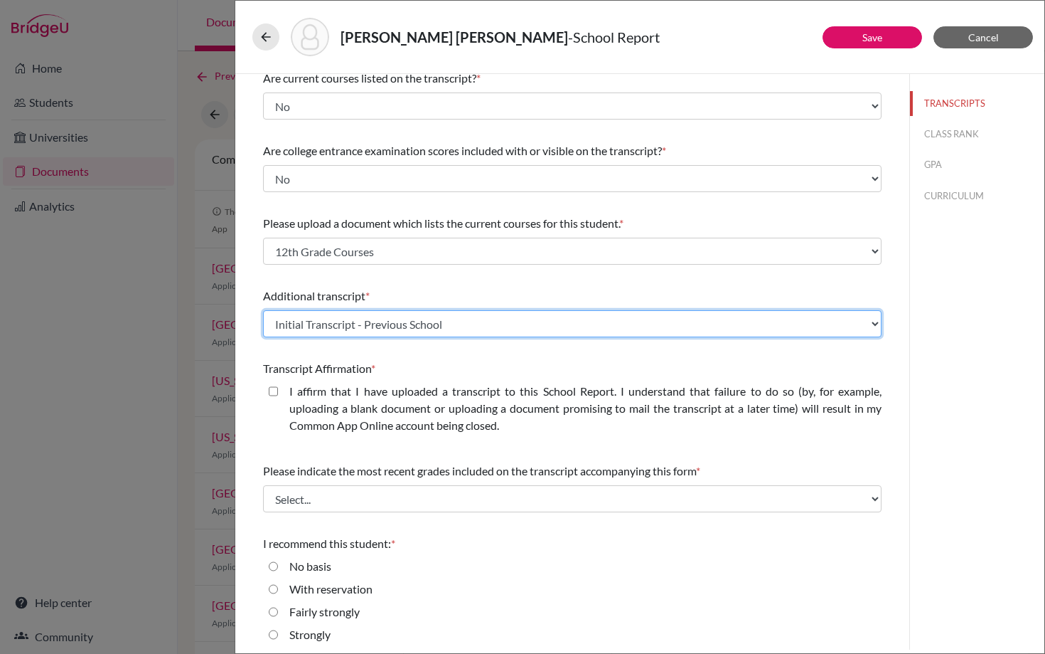
scroll to position [183, 0]
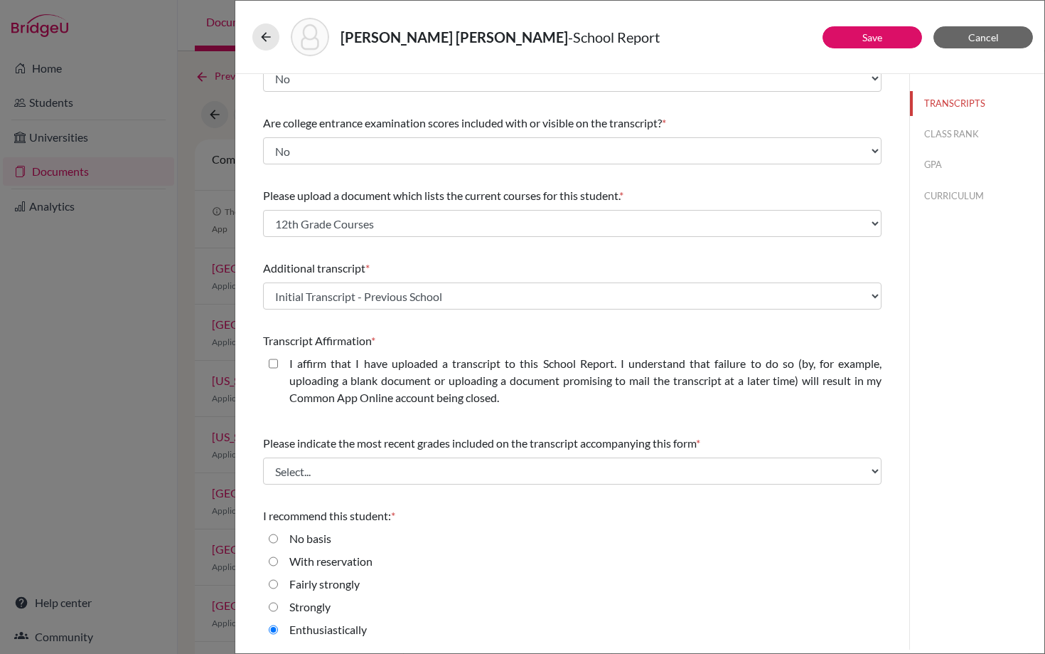
click at [276, 365] on closed\ "I affirm that I have uploaded a transcript to this School Report. I understand …" at bounding box center [273, 363] width 9 height 17
checkbox closed\ "true"
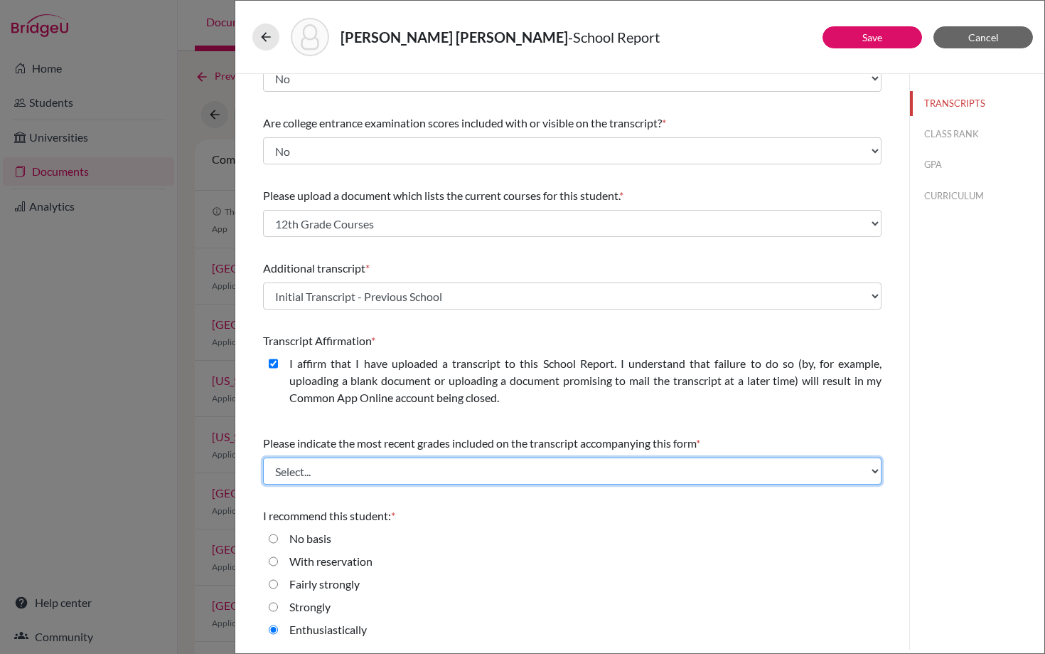
click at [335, 475] on select "Select... Final junior year grades 1st Quarter senior year grades 2nd Quarter/1…" at bounding box center [572, 470] width 619 height 27
select select "0"
click at [263, 457] on select "Select... Final junior year grades 1st Quarter senior year grades 2nd Quarter/1…" at bounding box center [572, 470] width 619 height 27
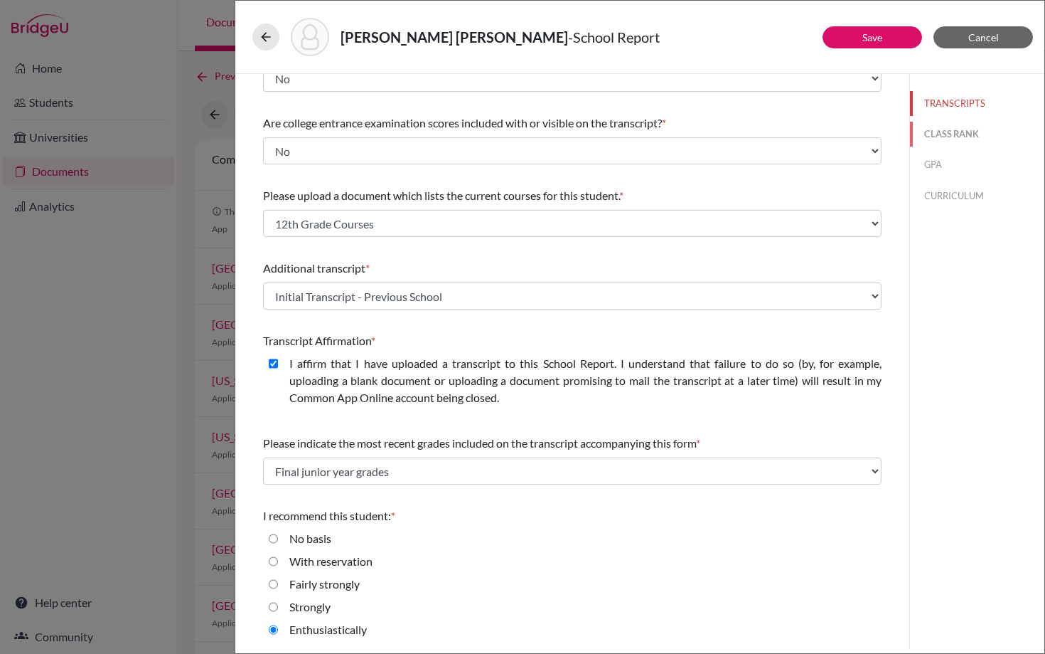
click at [953, 139] on button "CLASS RANK" at bounding box center [977, 134] width 134 height 25
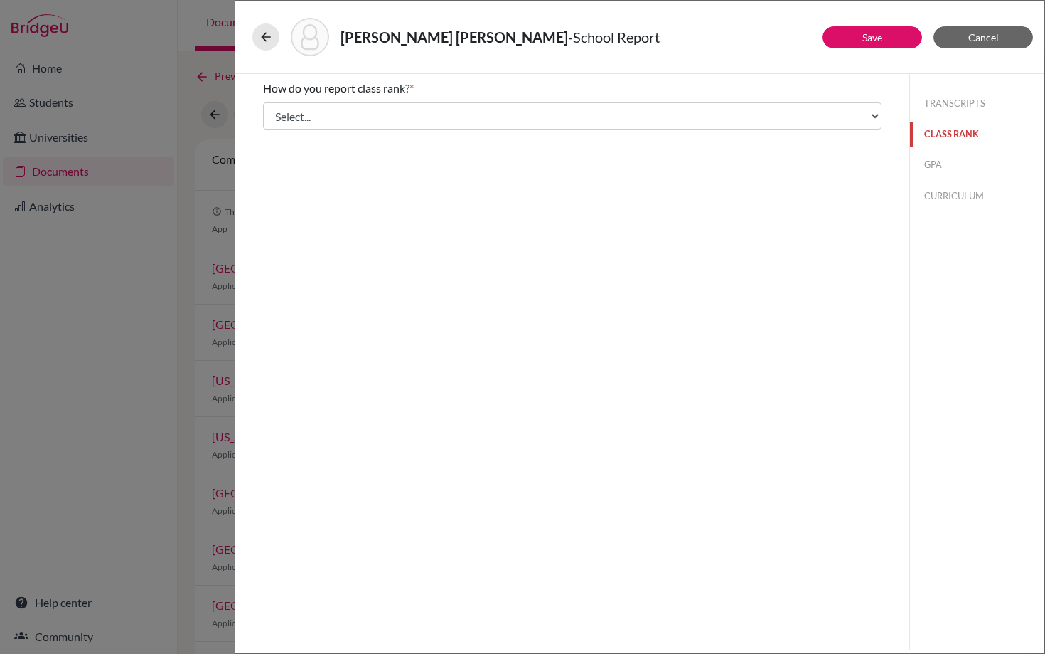
scroll to position [0, 0]
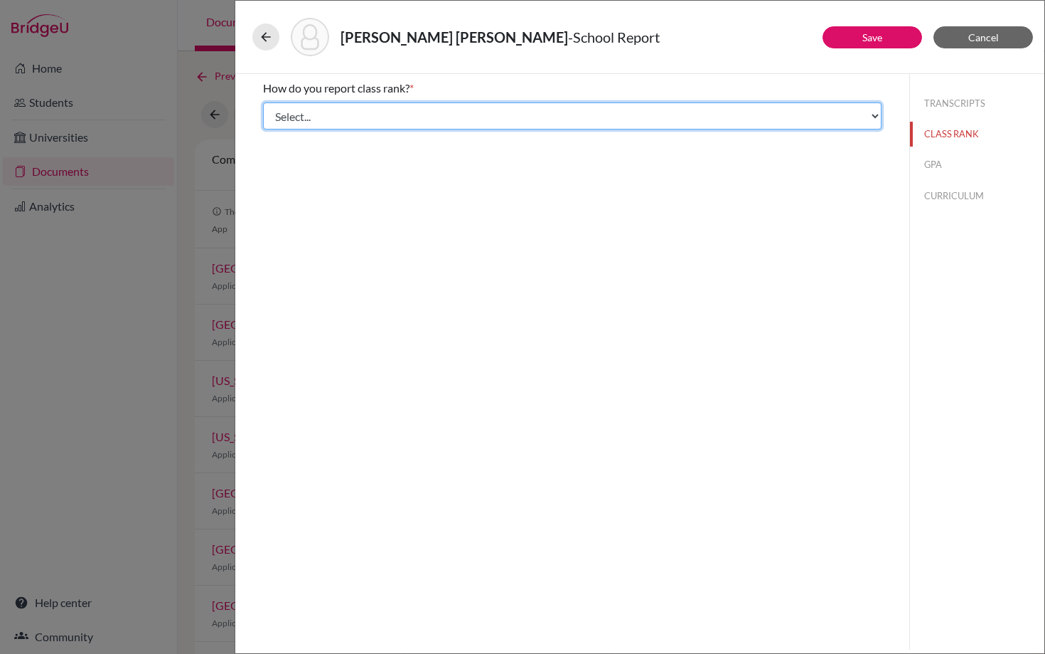
click at [521, 119] on select "Select... Exact Decile Quintile Quartile None" at bounding box center [572, 115] width 619 height 27
select select "5"
click at [263, 102] on select "Select... Exact Decile Quintile Quartile None" at bounding box center [572, 115] width 619 height 27
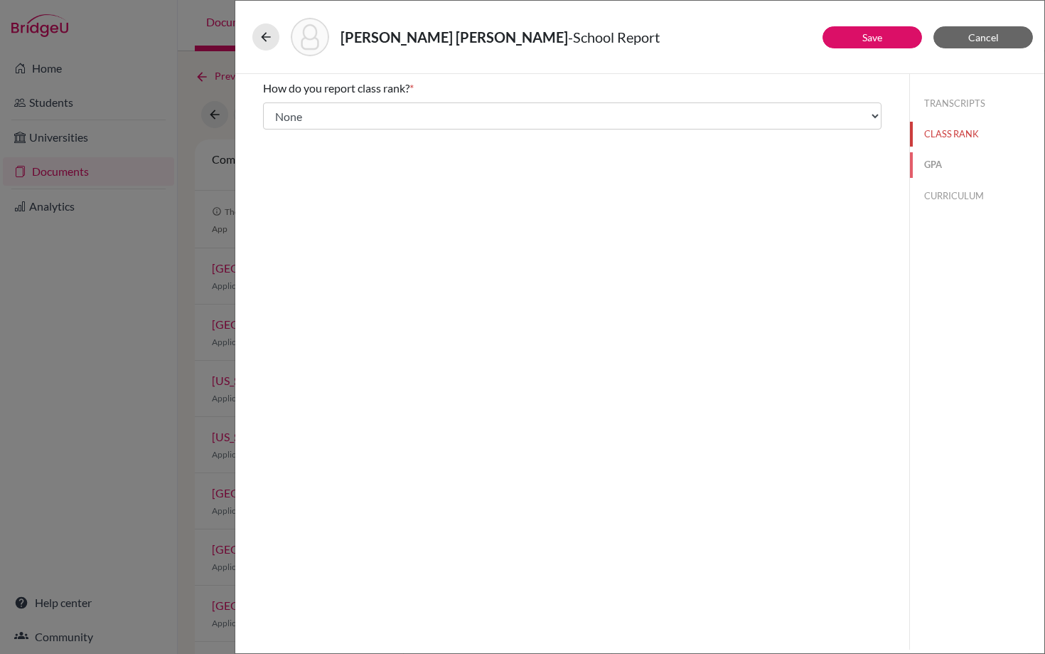
click at [939, 164] on button "GPA" at bounding box center [977, 164] width 134 height 25
click at [277, 109] on input "Yes" at bounding box center [273, 110] width 9 height 17
radio input "true"
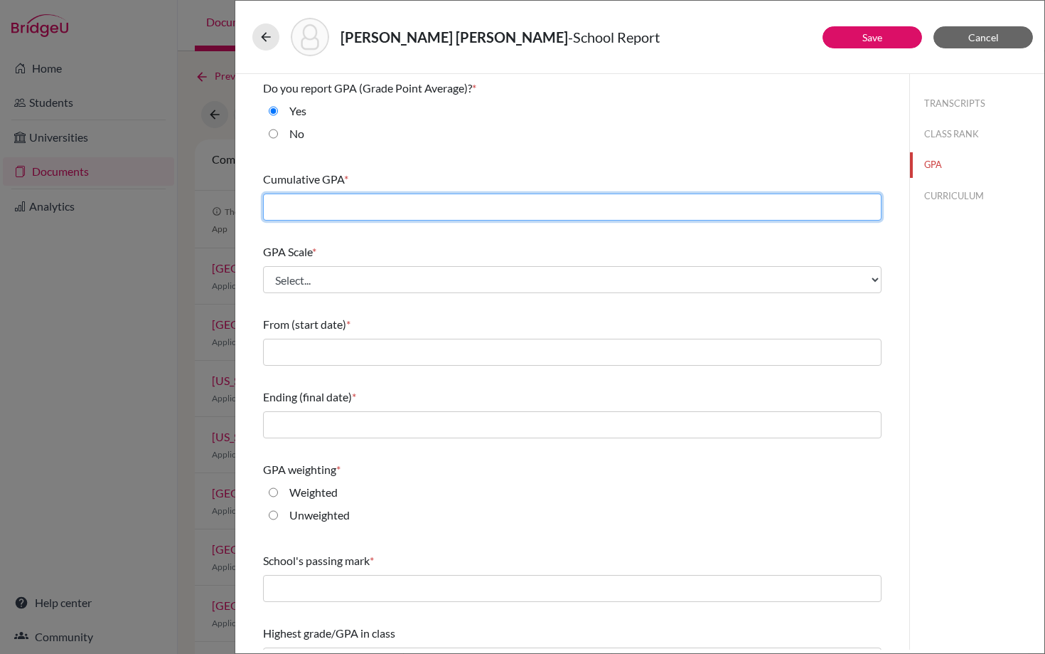
click at [299, 206] on input "text" at bounding box center [572, 206] width 619 height 27
type input "3.84"
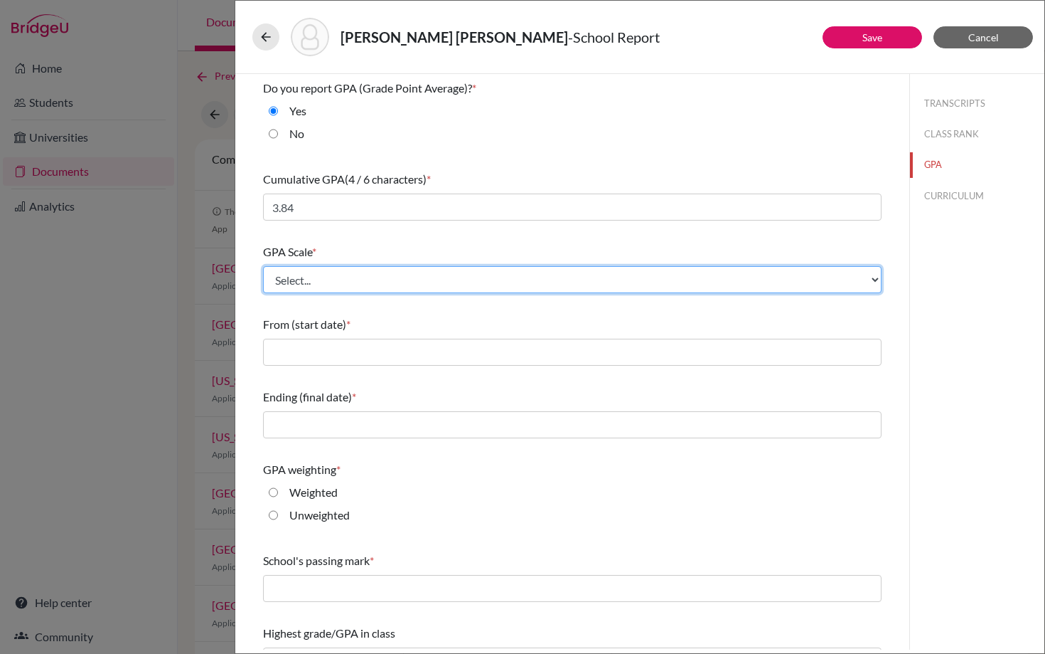
click at [318, 271] on select "Select... 4 5 6 7 8 9 10 11 12 13 14 15 16 17 18 19 20 100" at bounding box center [572, 279] width 619 height 27
select select "4"
click at [263, 266] on select "Select... 4 5 6 7 8 9 10 11 12 13 14 15 16 17 18 19 20 100" at bounding box center [572, 279] width 619 height 27
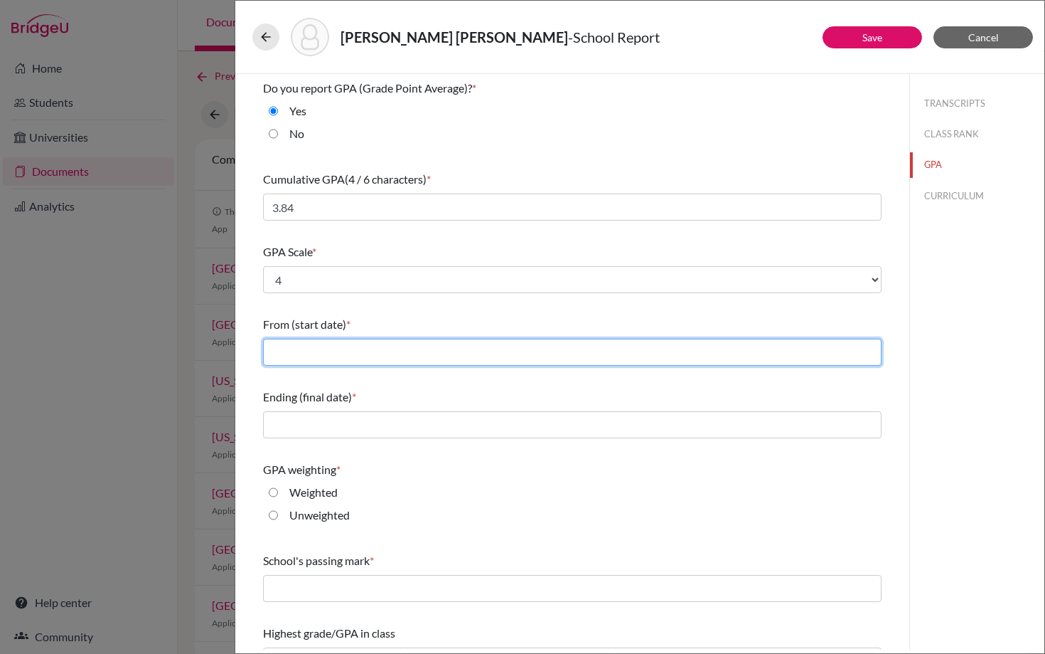
click at [283, 350] on input "text" at bounding box center [572, 352] width 619 height 27
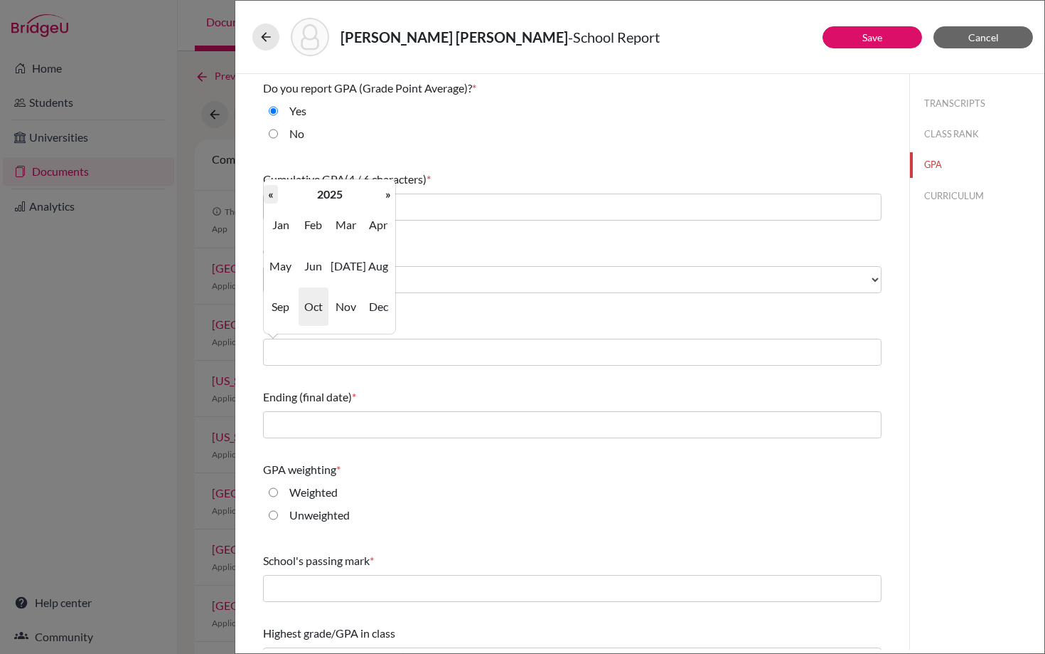
click at [272, 197] on th "«" at bounding box center [271, 194] width 14 height 18
click at [383, 274] on span "Aug" at bounding box center [378, 266] width 30 height 38
type input "08/2023"
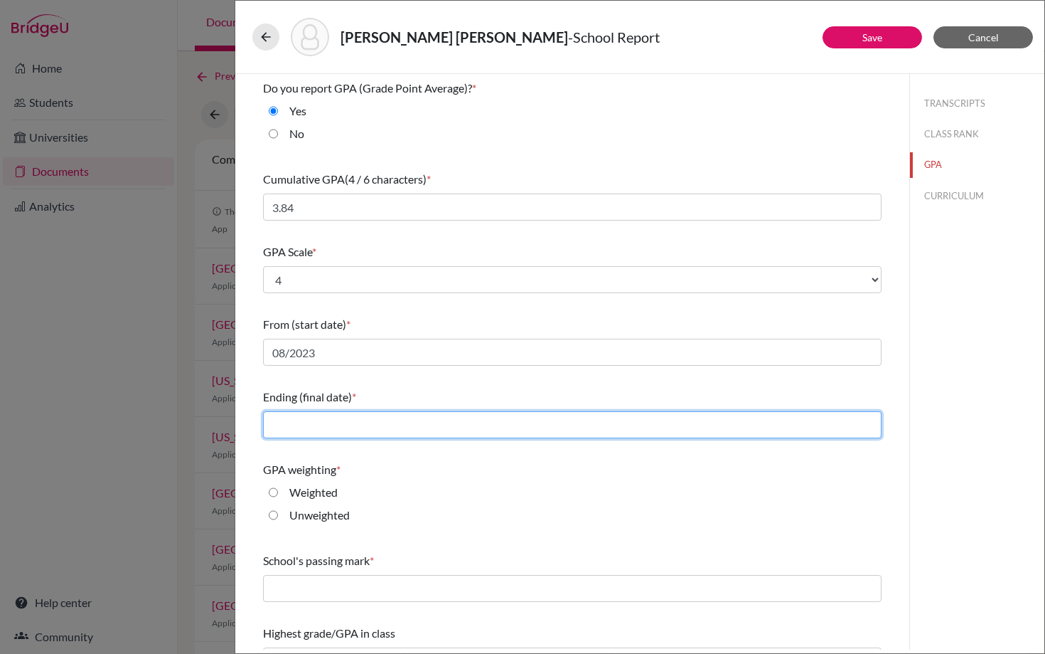
click at [296, 427] on input "text" at bounding box center [572, 424] width 619 height 27
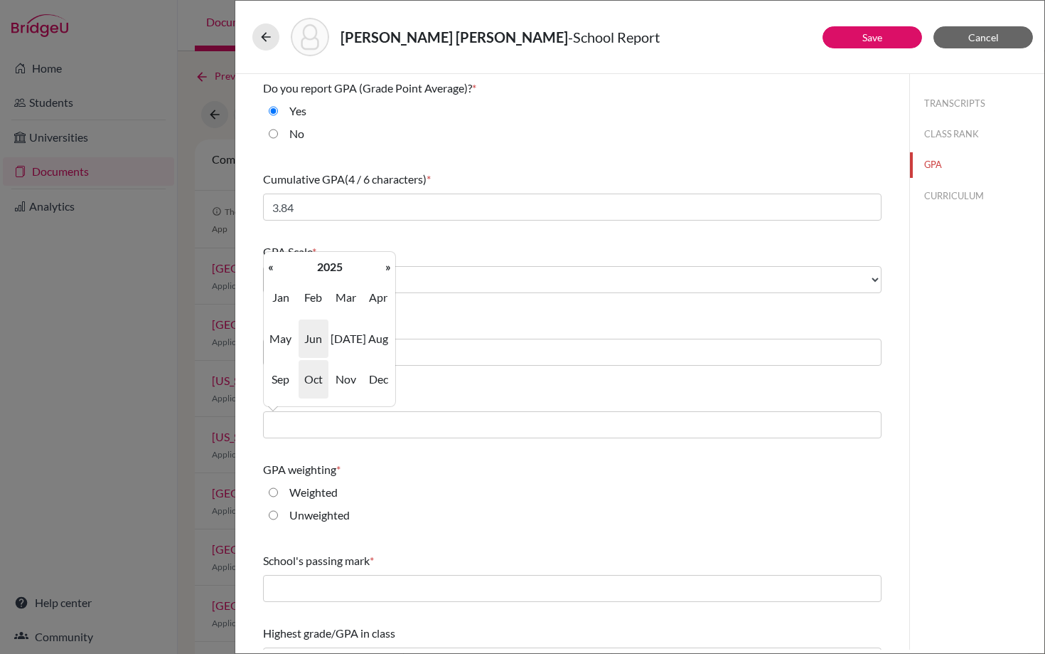
click at [310, 339] on span "Jun" at bounding box center [314, 338] width 30 height 38
type input "06/2025"
click at [276, 510] on input "Unweighted" at bounding box center [273, 514] width 9 height 17
radio input "true"
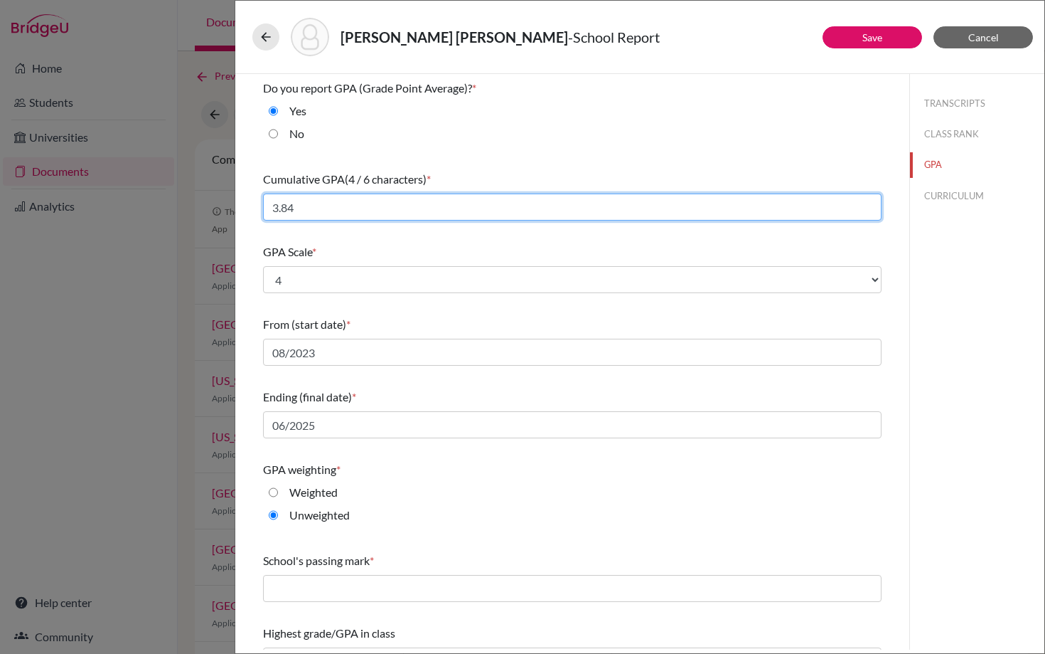
click at [304, 208] on input "3.84" at bounding box center [572, 206] width 619 height 27
type input "3.82"
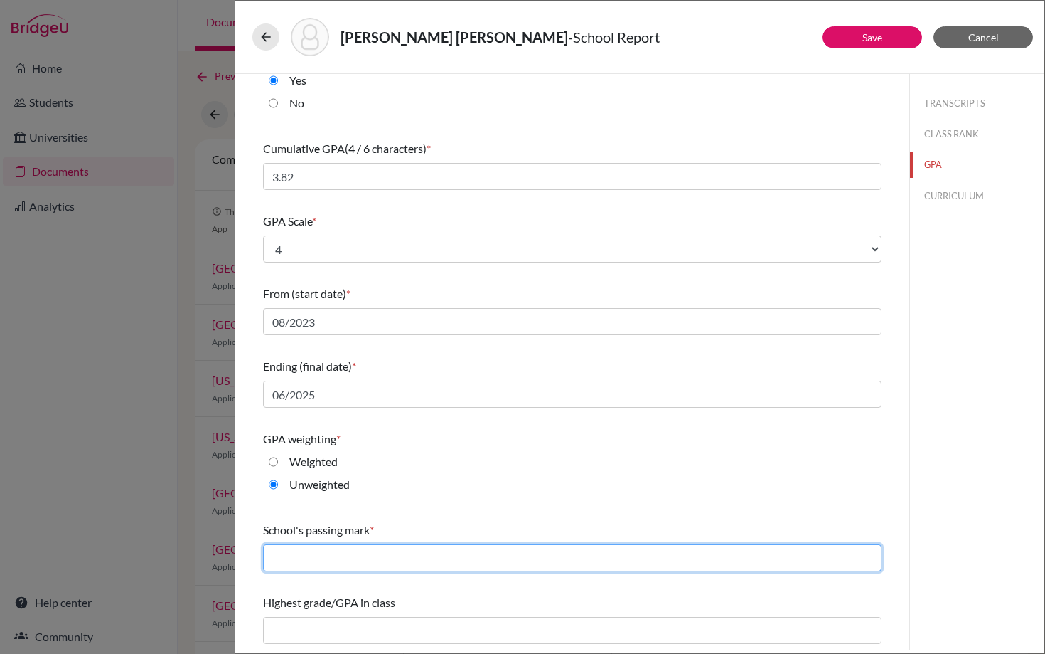
click at [309, 562] on input "text" at bounding box center [572, 557] width 619 height 27
type input "60"
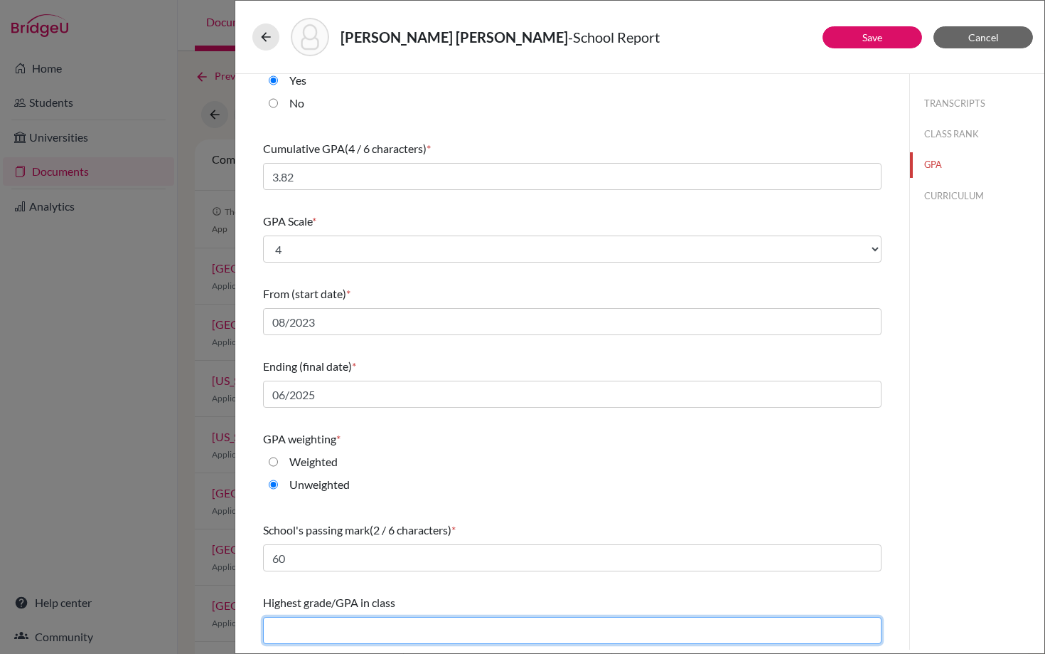
click at [294, 622] on input "text" at bounding box center [572, 630] width 619 height 27
type input "4.0"
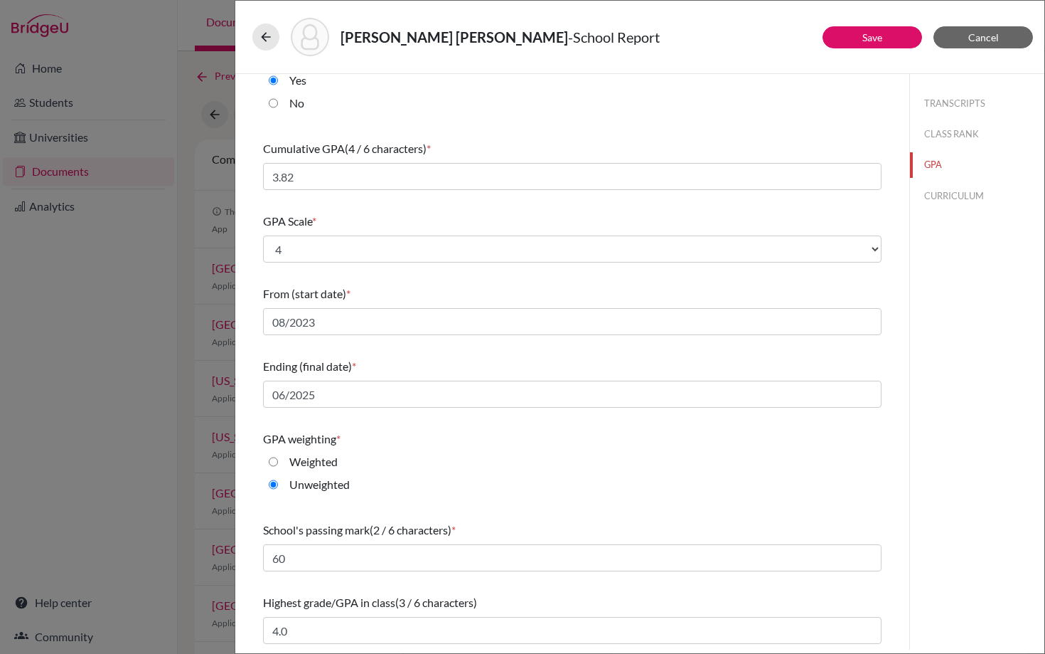
click at [489, 500] on div "GPA weighting * Weighted Unweighted" at bounding box center [572, 465] width 619 height 80
click at [959, 192] on button "CURRICULUM" at bounding box center [977, 195] width 134 height 25
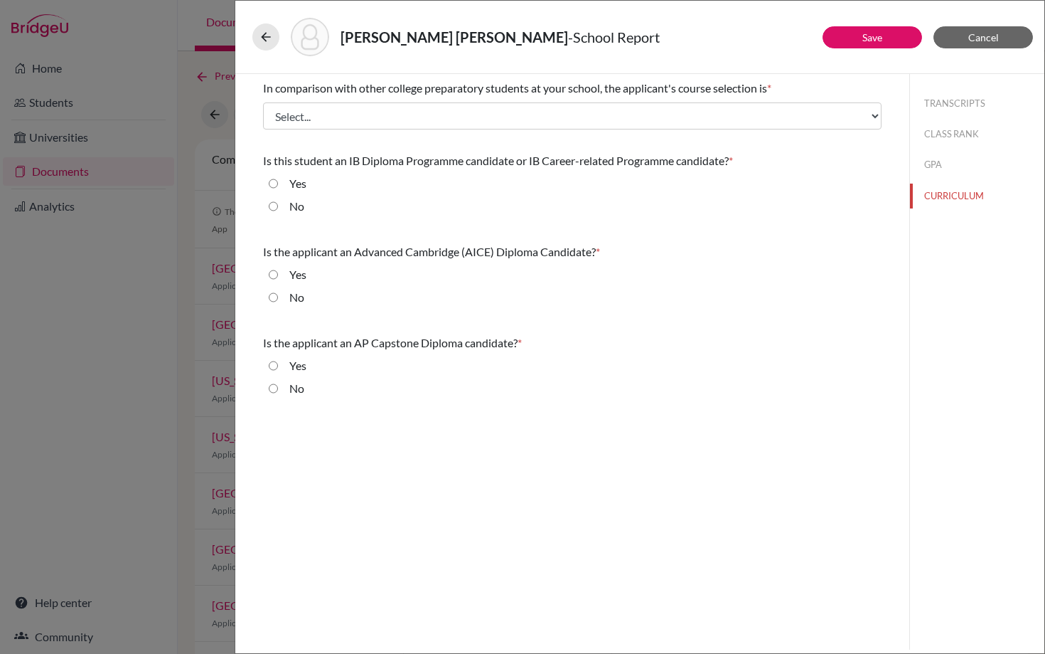
click at [141, 238] on div "Matus Porras, Alejandro - School Report Save Cancel In comparison with other co…" at bounding box center [522, 327] width 1045 height 654
click at [872, 36] on link "Save" at bounding box center [873, 37] width 20 height 12
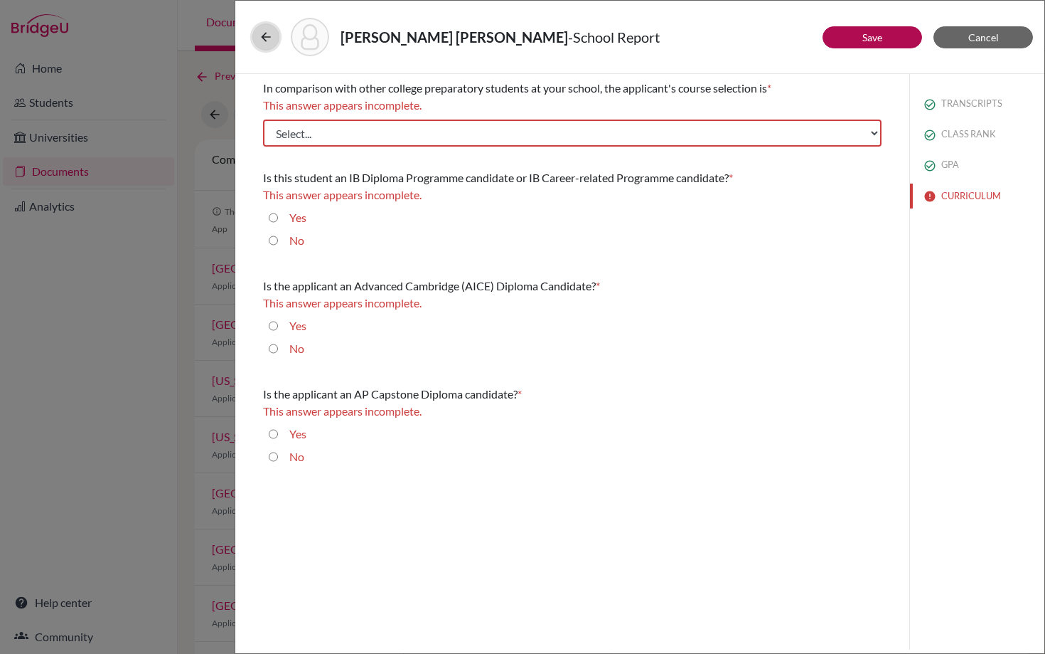
click at [262, 38] on icon at bounding box center [266, 37] width 14 height 14
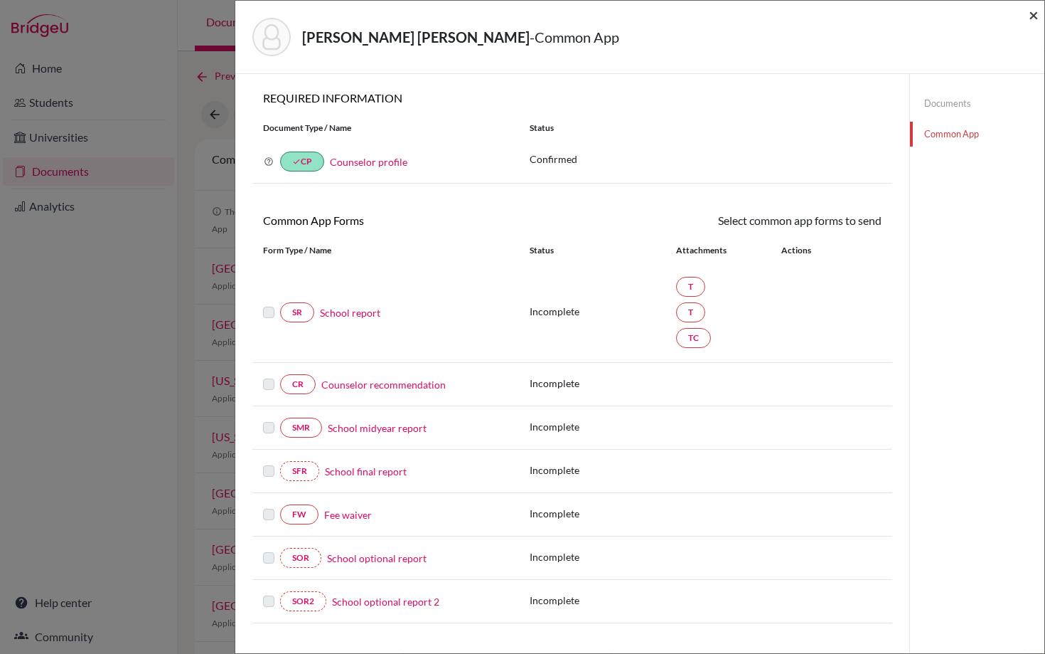
click at [1036, 18] on span "×" at bounding box center [1034, 14] width 10 height 21
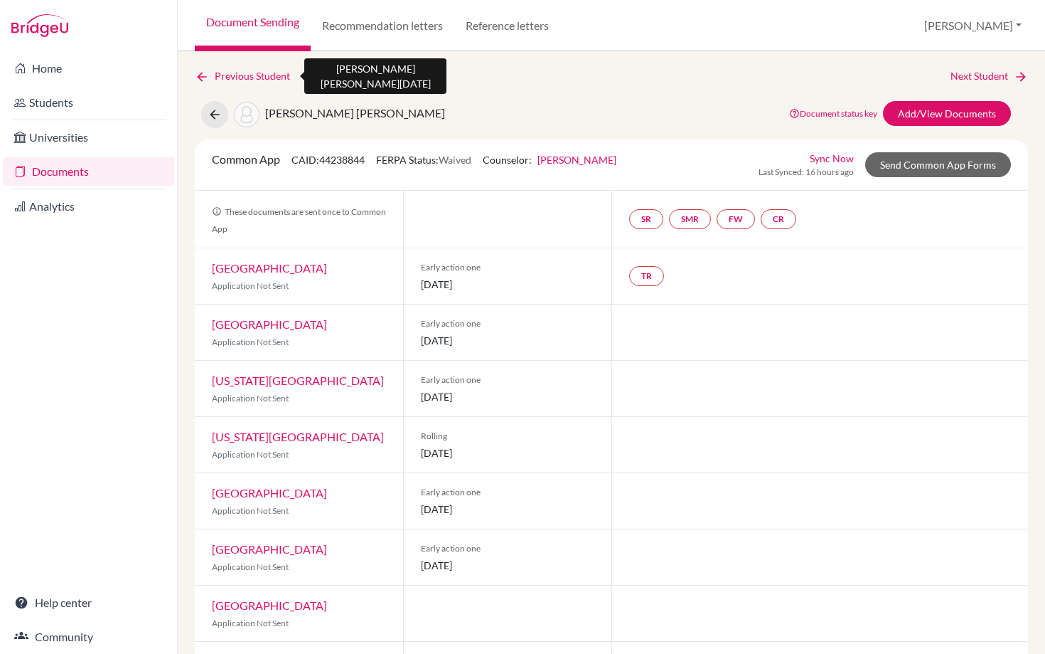
click at [218, 78] on link "Previous Student" at bounding box center [248, 76] width 107 height 16
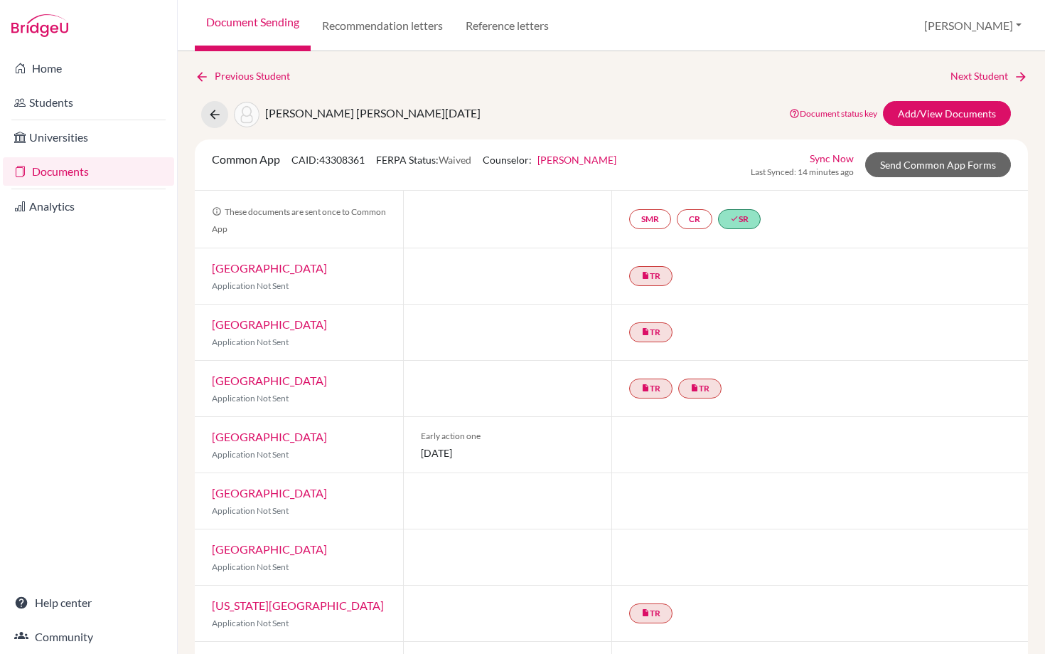
click at [57, 176] on link "Documents" at bounding box center [88, 171] width 171 height 28
click at [215, 112] on icon at bounding box center [215, 114] width 14 height 14
click at [55, 167] on link "Documents" at bounding box center [88, 171] width 171 height 28
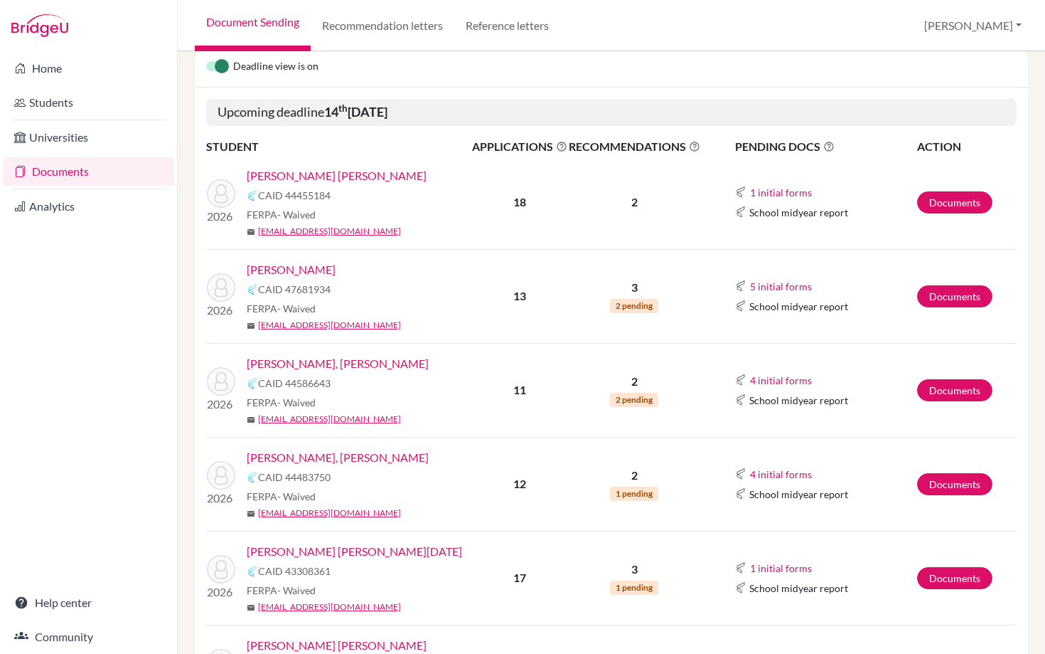
scroll to position [169, 0]
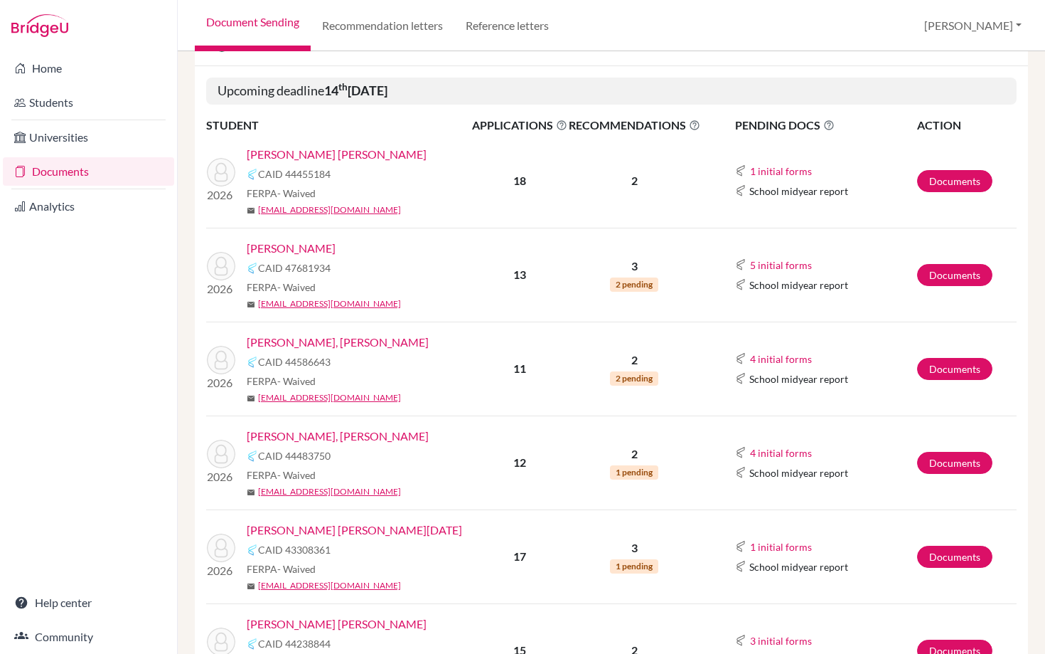
click at [353, 336] on link "[PERSON_NAME], [PERSON_NAME]" at bounding box center [338, 342] width 182 height 17
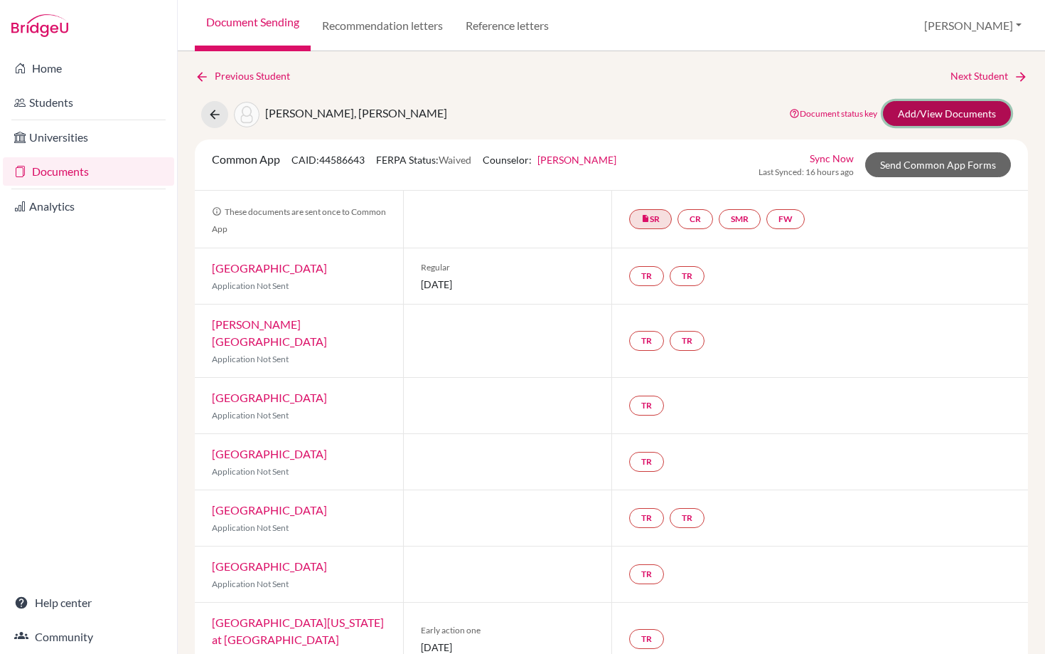
click at [927, 116] on link "Add/View Documents" at bounding box center [947, 113] width 128 height 25
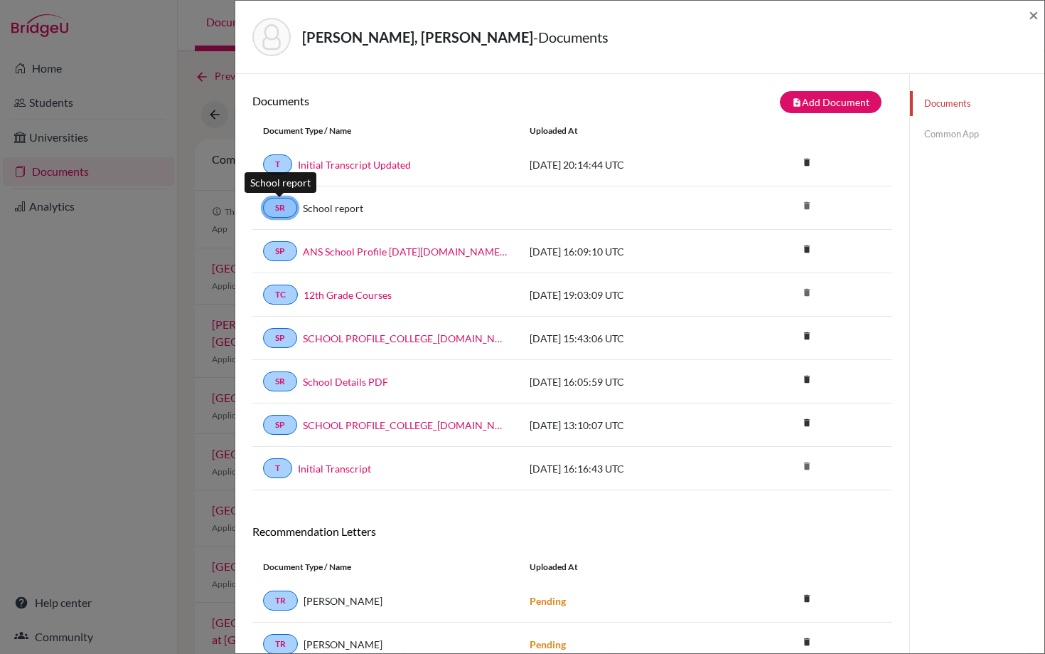
click at [281, 208] on link "SR" at bounding box center [280, 208] width 34 height 20
click at [1034, 18] on span "×" at bounding box center [1034, 14] width 10 height 21
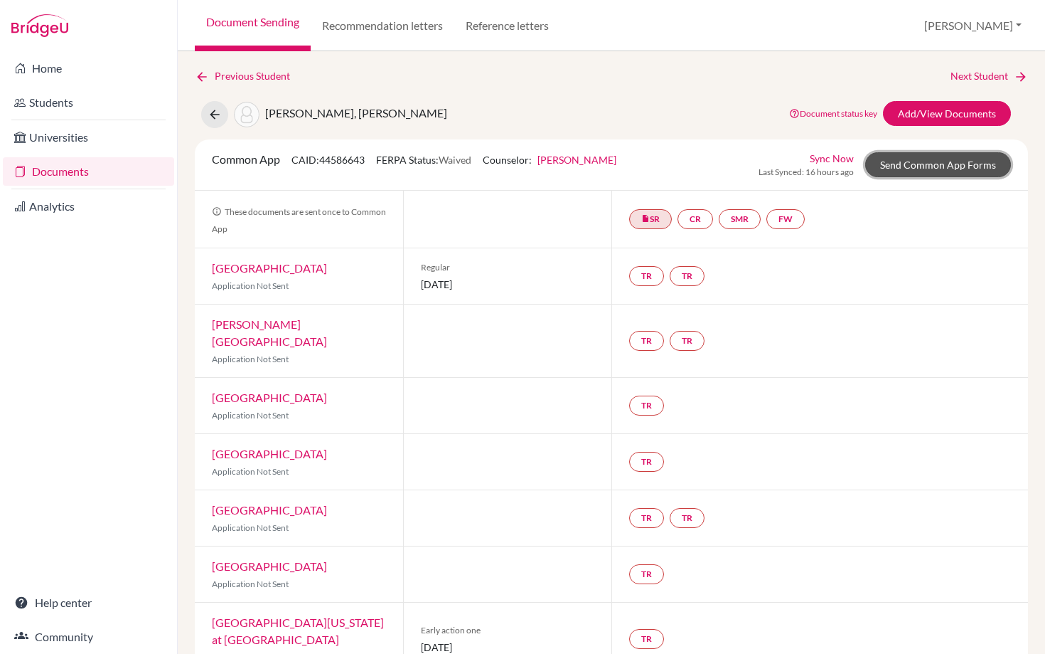
click at [919, 166] on link "Send Common App Forms" at bounding box center [939, 164] width 146 height 25
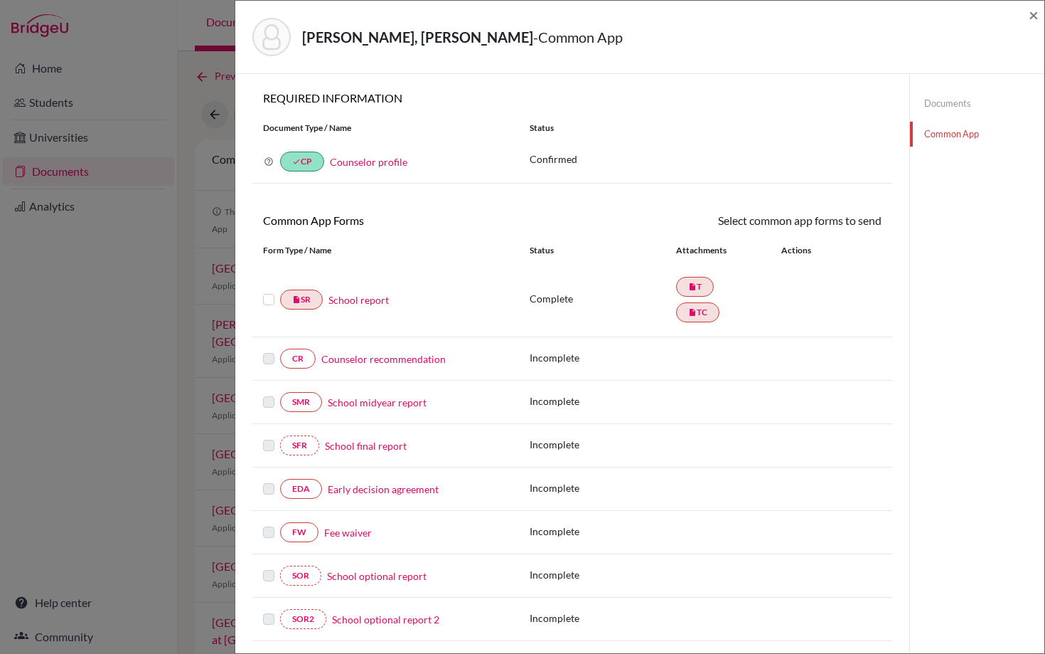
click at [369, 304] on link "School report" at bounding box center [359, 299] width 60 height 15
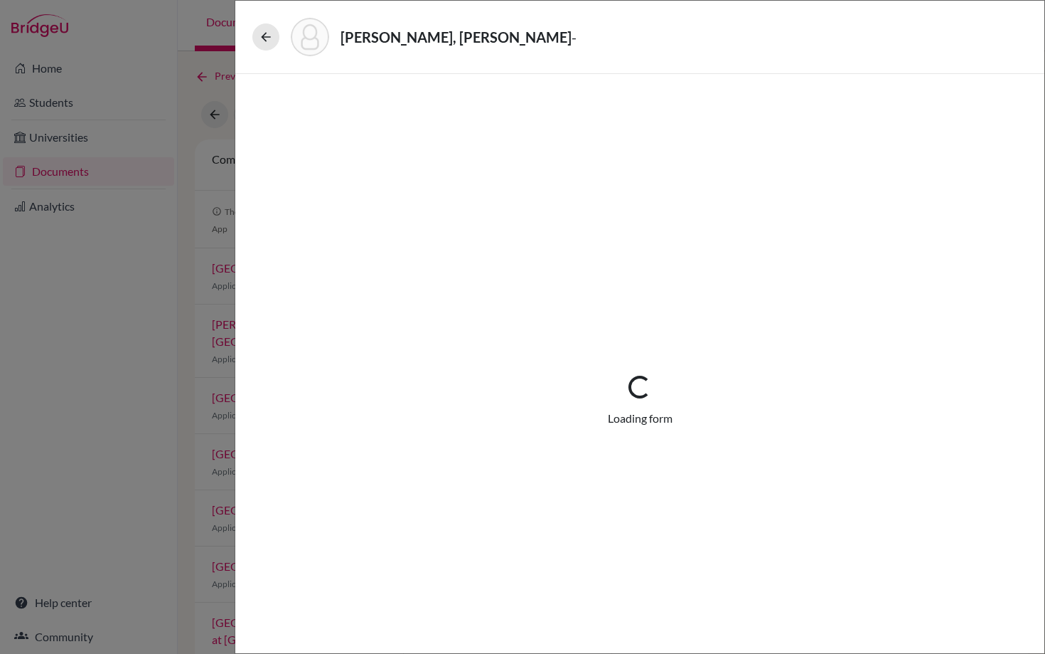
select select "1"
select select "656749"
select select "1"
select select "669310"
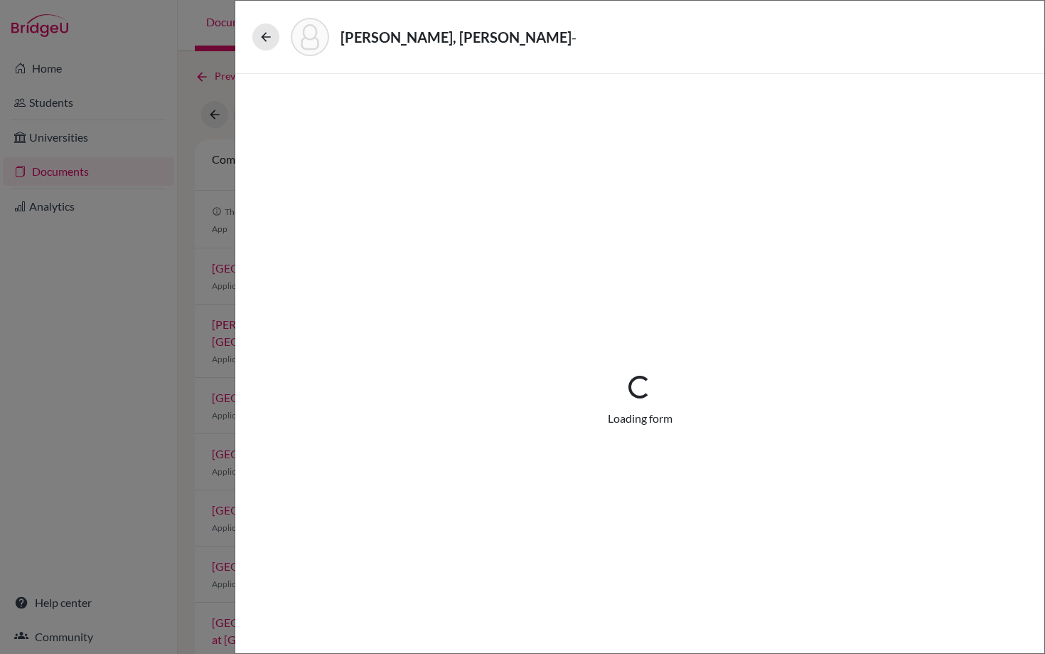
select select "0"
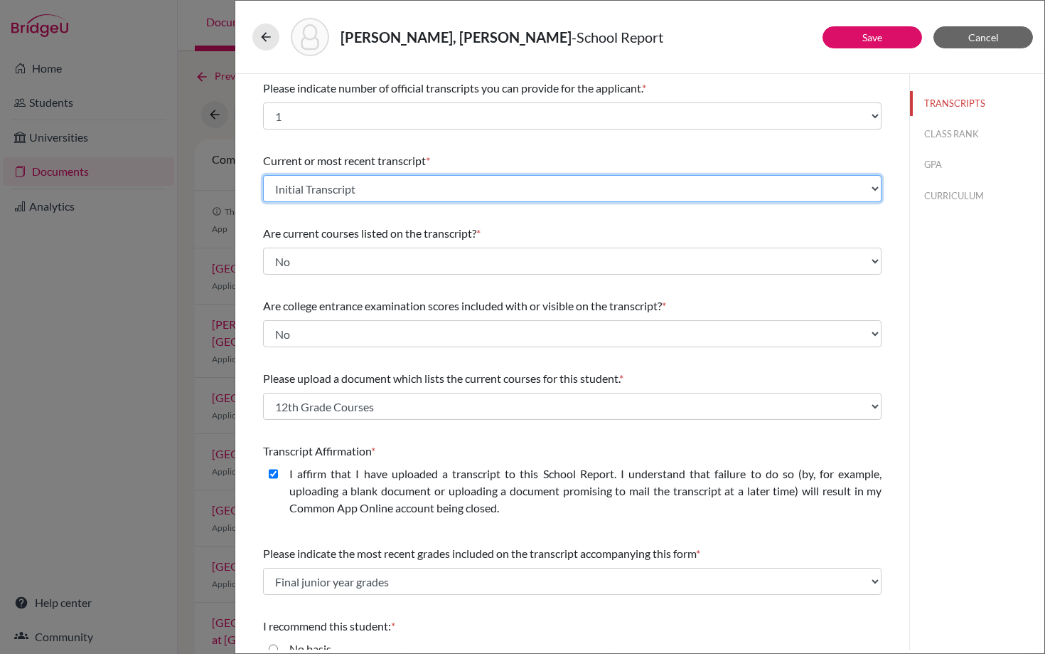
click at [447, 192] on select "Select existing document or upload a new one Initial Transcript Updated Initial…" at bounding box center [572, 188] width 619 height 27
select select "682434"
click at [263, 175] on select "Select existing document or upload a new one Initial Transcript Updated Initial…" at bounding box center [572, 188] width 619 height 27
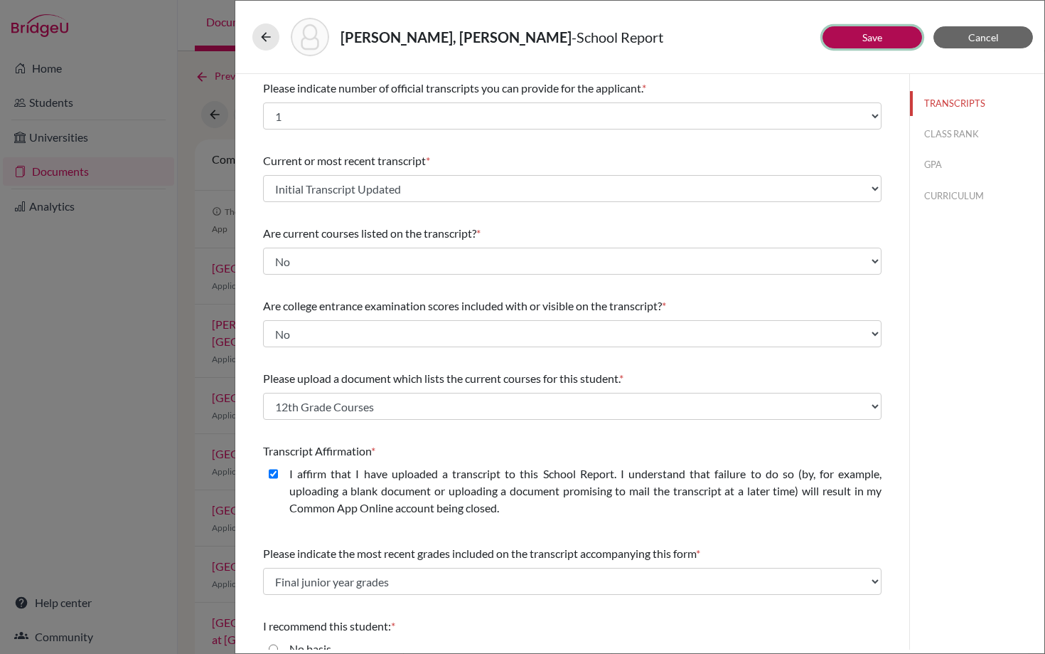
click at [877, 43] on link "Save" at bounding box center [873, 37] width 20 height 12
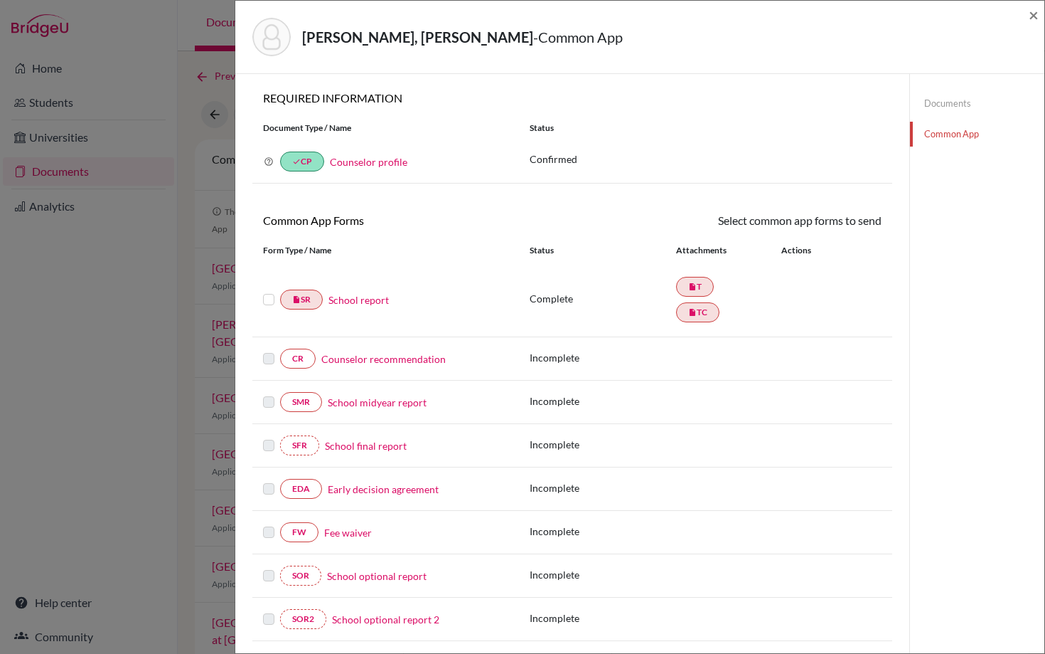
click at [371, 300] on link "School report" at bounding box center [359, 299] width 60 height 15
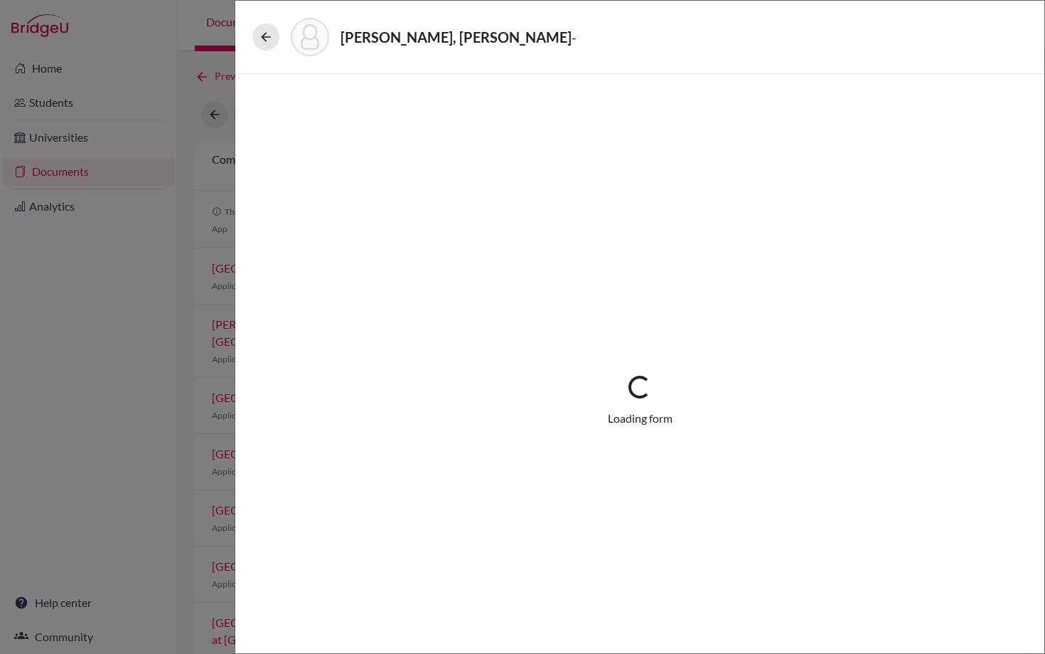
select select "1"
select select "682434"
select select "1"
select select "669310"
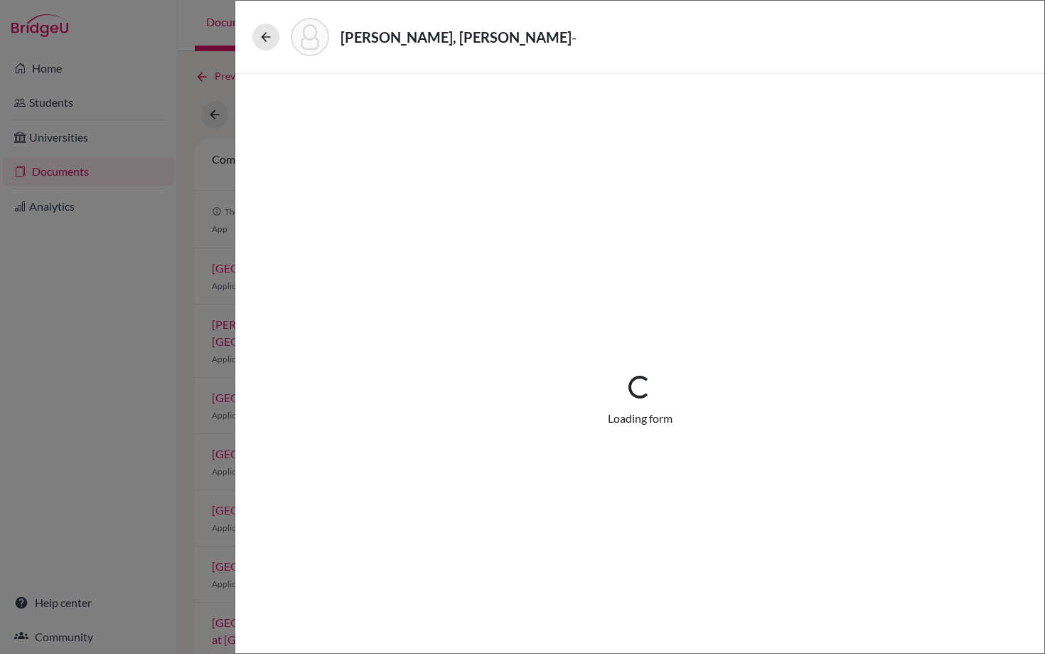
select select "0"
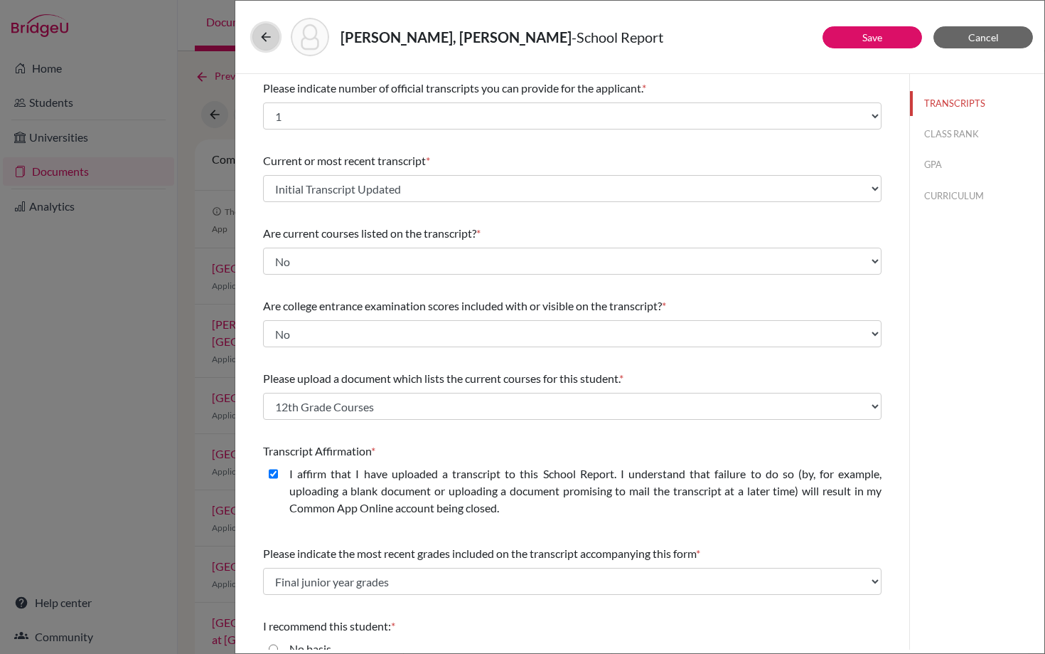
click at [265, 38] on icon at bounding box center [266, 37] width 14 height 14
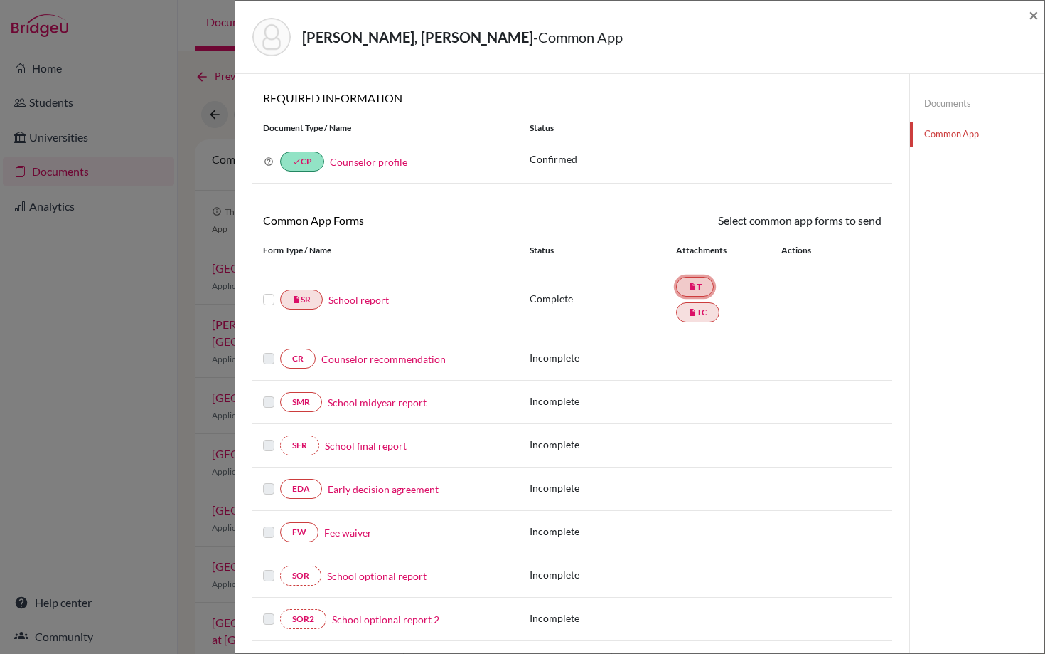
click at [702, 284] on link "insert_drive_file T" at bounding box center [695, 287] width 38 height 20
click at [697, 310] on link "insert_drive_file TC" at bounding box center [697, 312] width 43 height 20
click at [357, 304] on link "School report" at bounding box center [359, 299] width 60 height 15
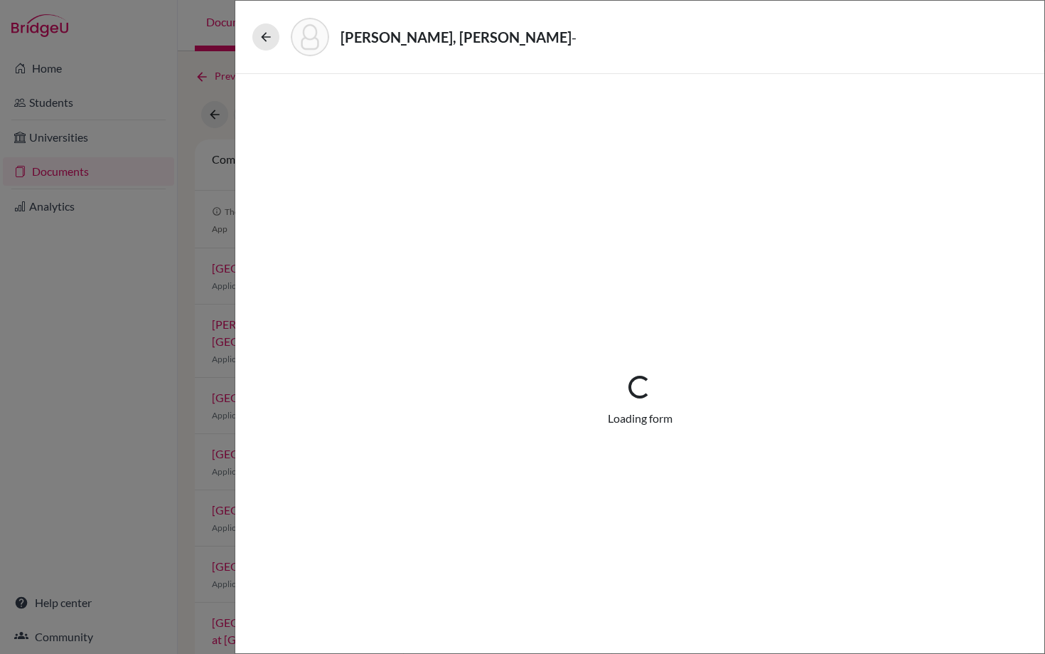
select select "1"
select select "682434"
select select "1"
select select "669310"
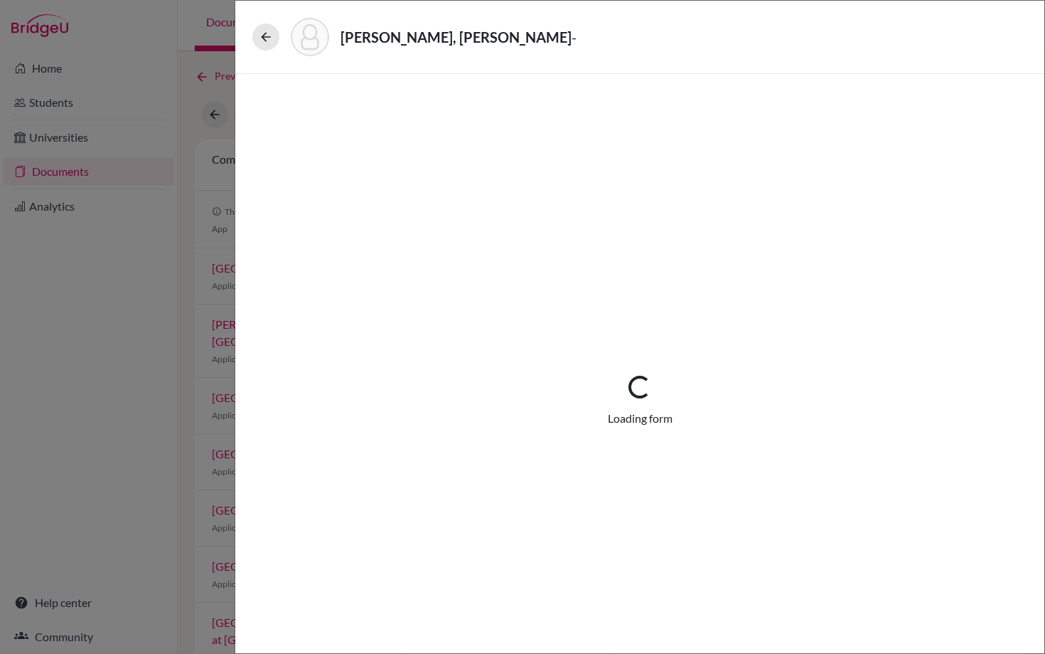
select select "0"
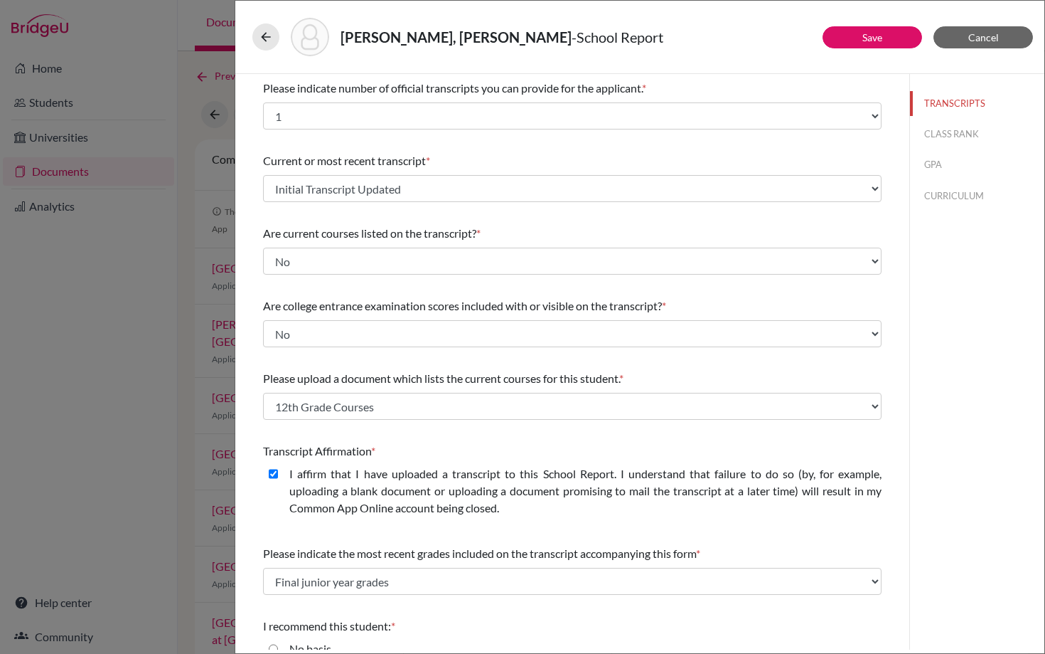
scroll to position [16, 0]
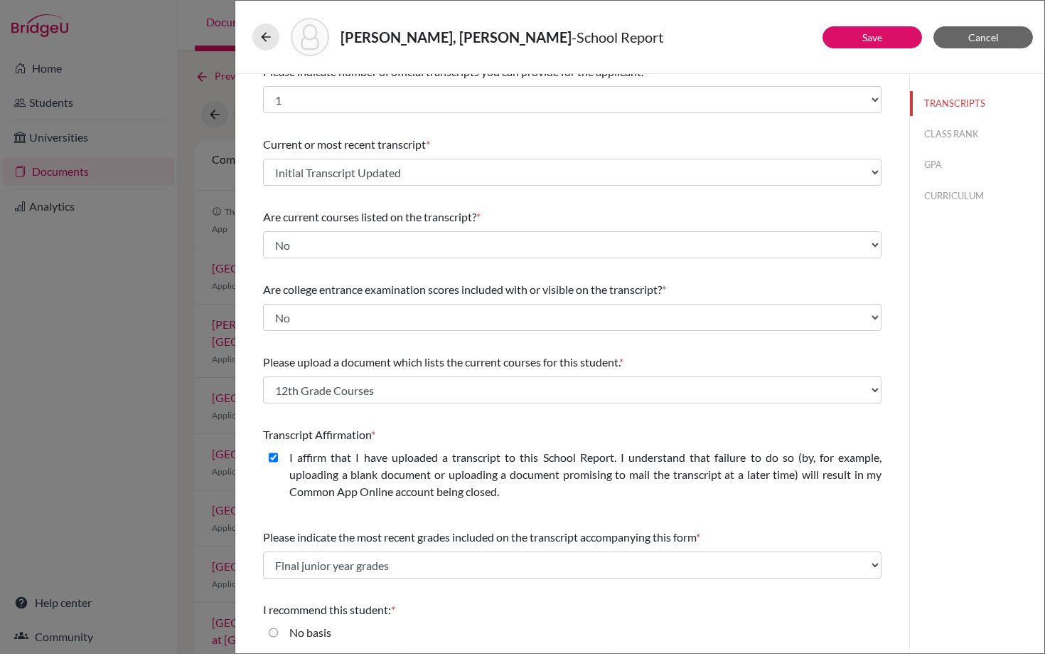
click at [989, 23] on div "Castro Martinez III, Celso Miguel - School Report" at bounding box center [639, 37] width 775 height 38
click at [989, 31] on button "Cancel" at bounding box center [984, 37] width 100 height 22
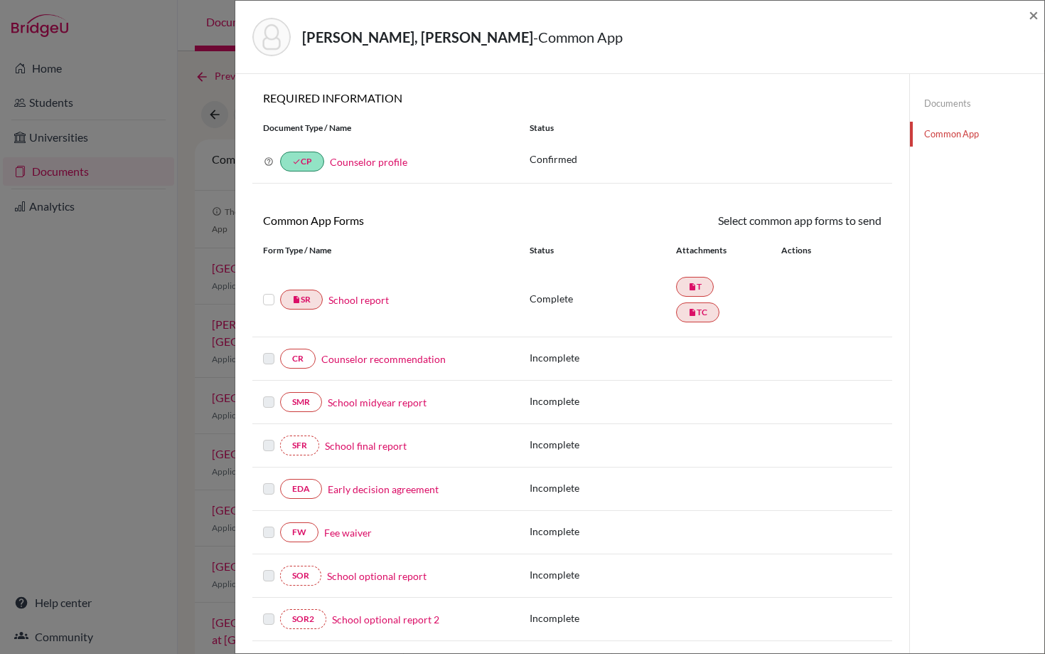
click at [947, 102] on link "Documents" at bounding box center [977, 103] width 134 height 25
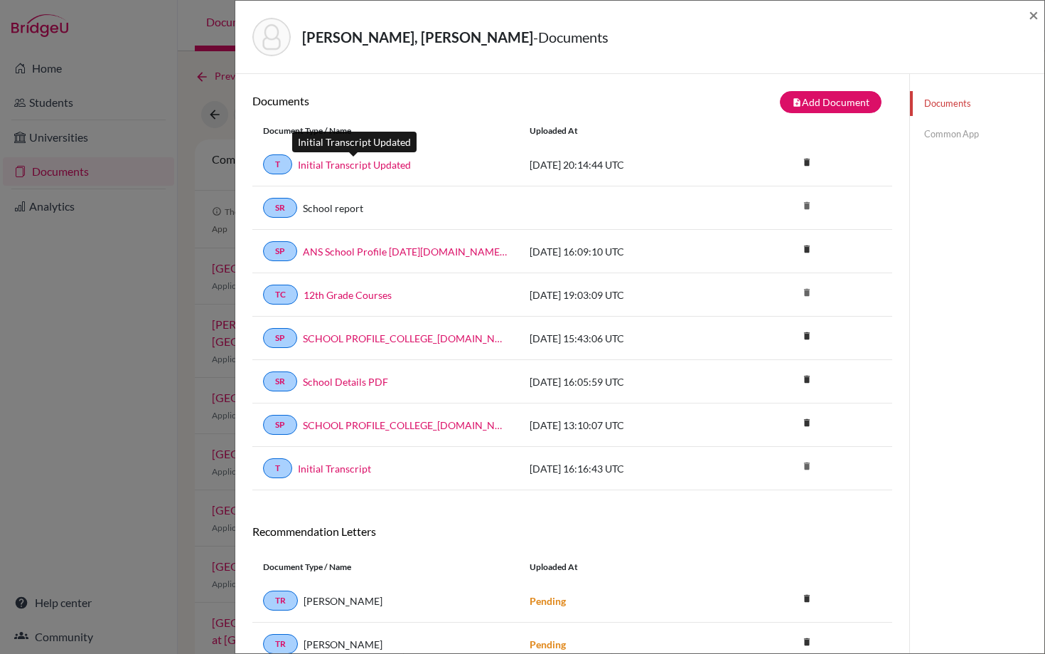
click at [377, 166] on link "Initial Transcript Updated" at bounding box center [354, 164] width 113 height 15
click at [1032, 18] on span "×" at bounding box center [1034, 14] width 10 height 21
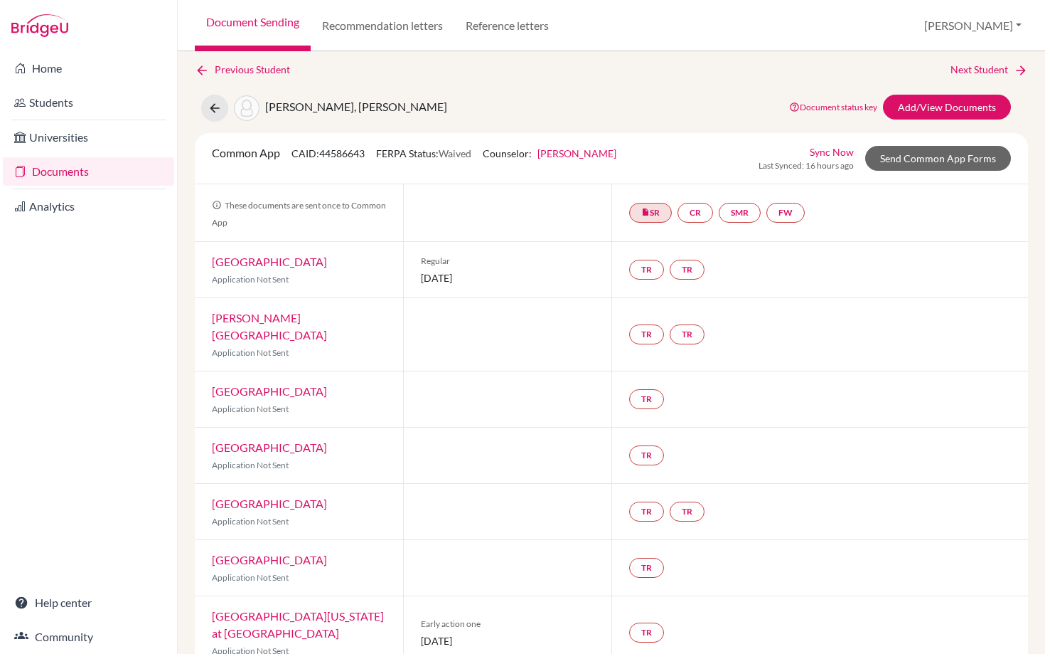
scroll to position [4, 0]
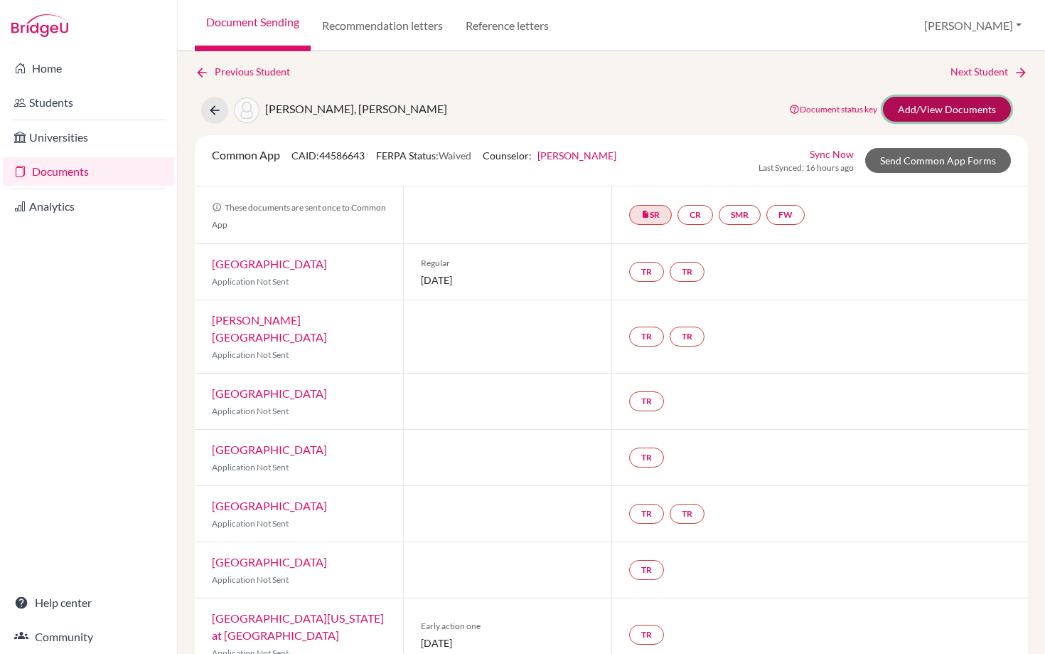
click at [922, 109] on link "Add/View Documents" at bounding box center [947, 109] width 128 height 25
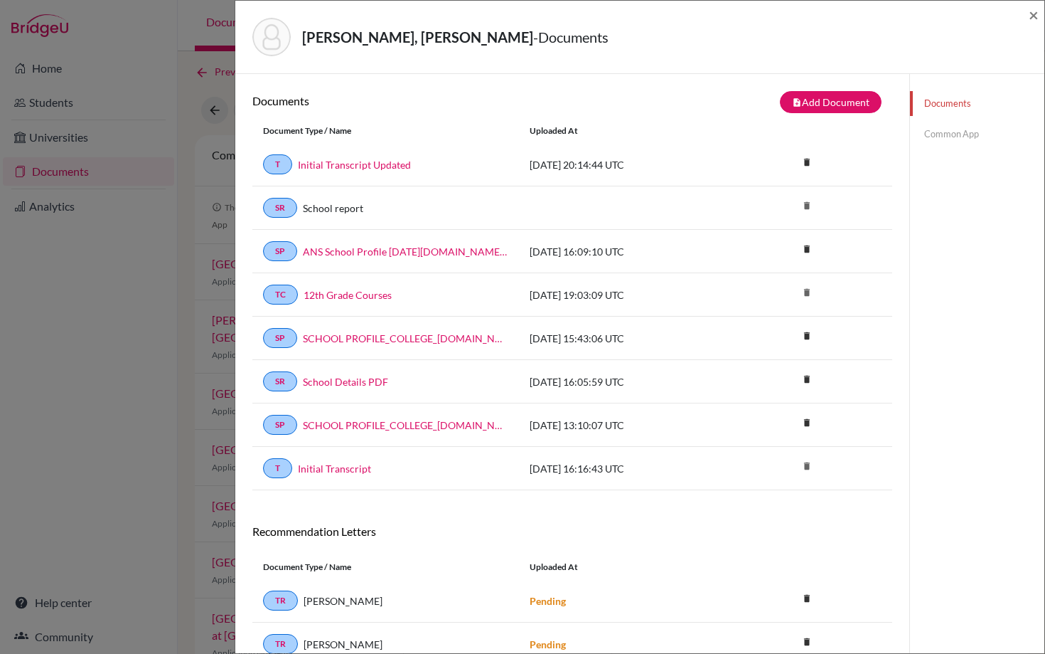
scroll to position [75, 0]
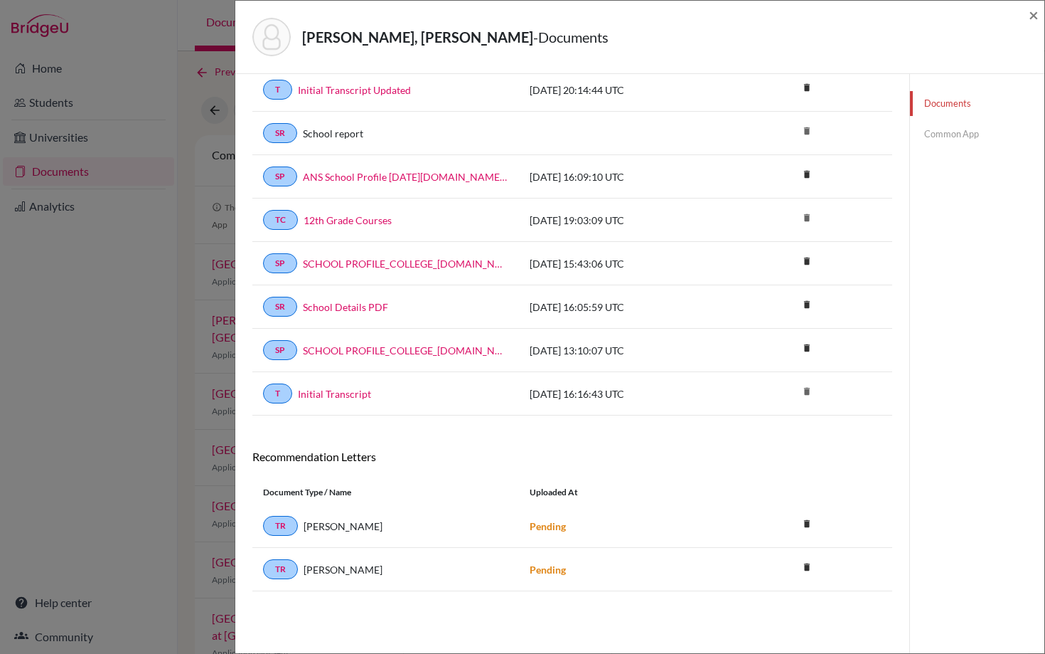
click at [144, 67] on div "Castro Martinez III, Celso Miguel - Documents × Documents note_add Add Document…" at bounding box center [522, 327] width 1045 height 654
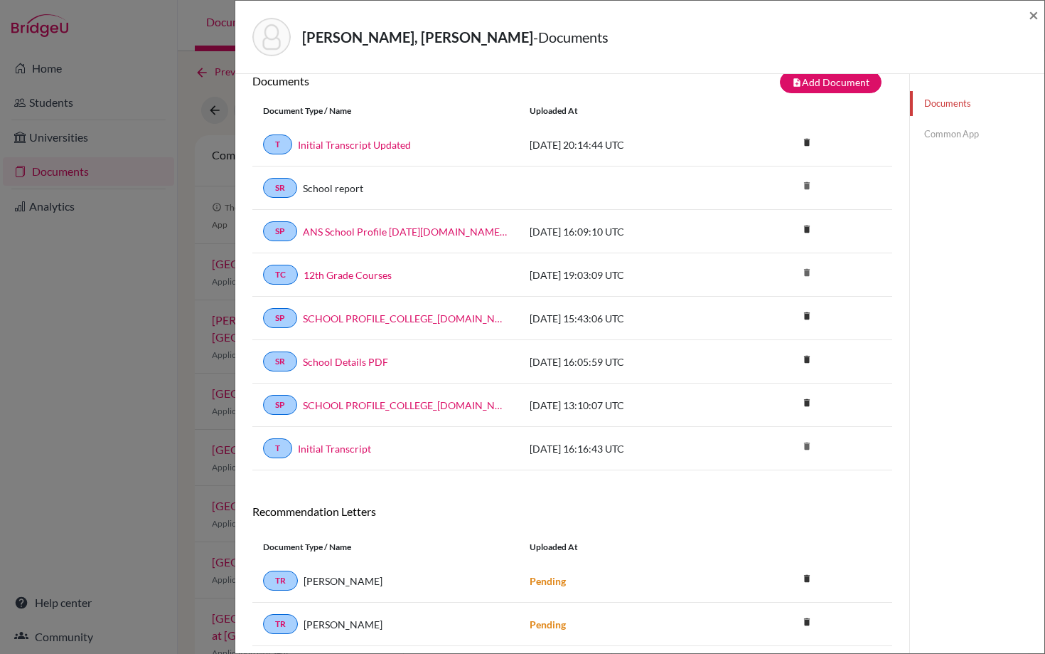
scroll to position [0, 0]
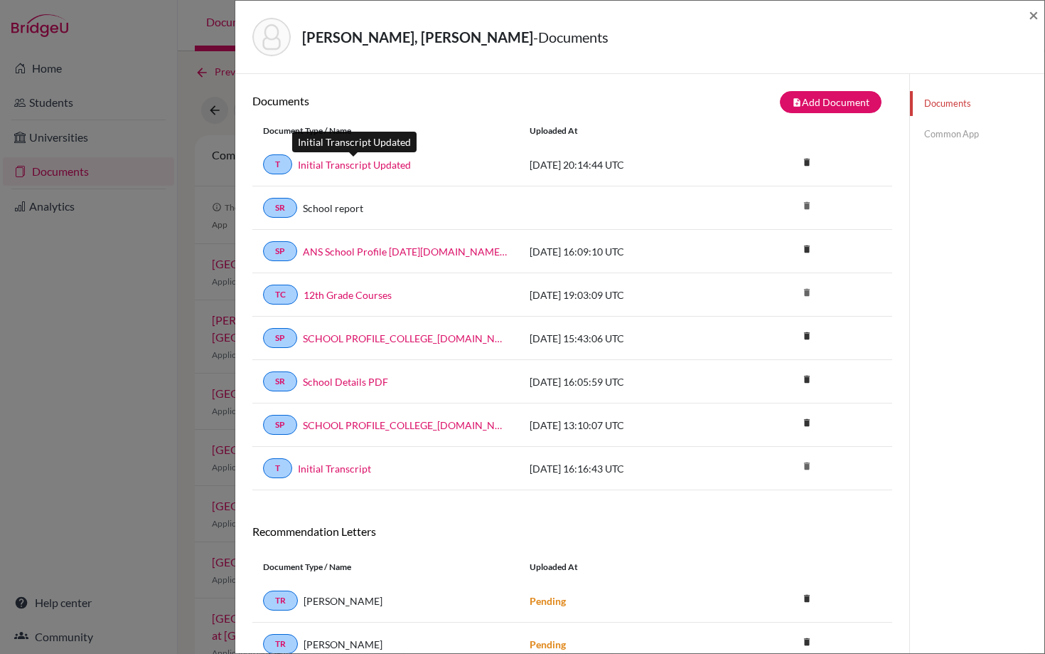
click at [348, 165] on link "Initial Transcript Updated" at bounding box center [354, 164] width 113 height 15
click at [947, 135] on link "Common App" at bounding box center [977, 134] width 134 height 25
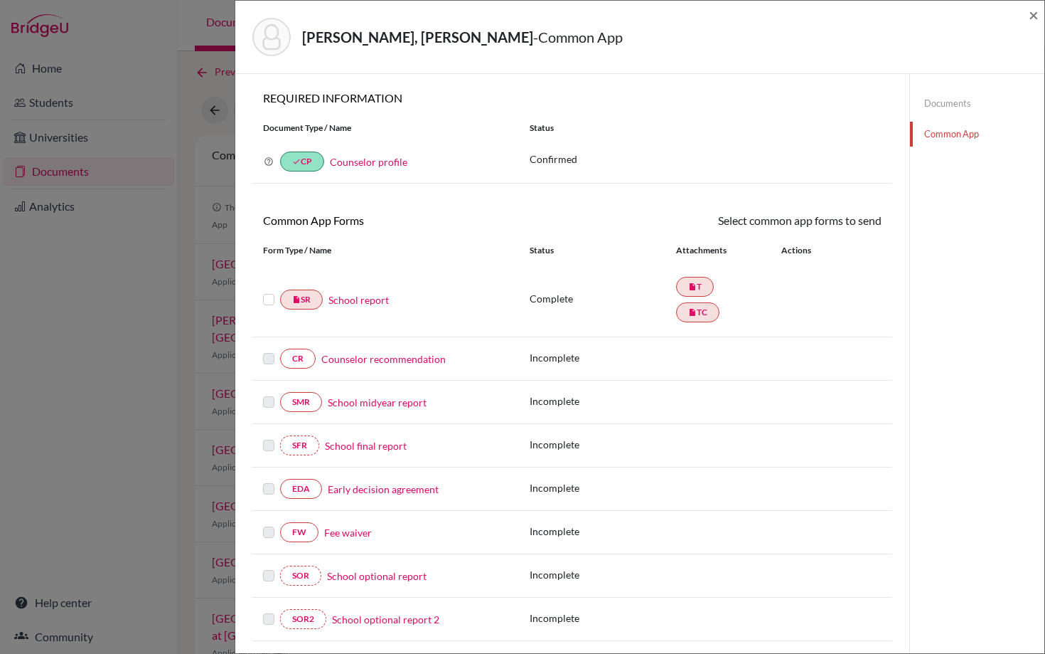
click at [351, 300] on link "School report" at bounding box center [359, 299] width 60 height 15
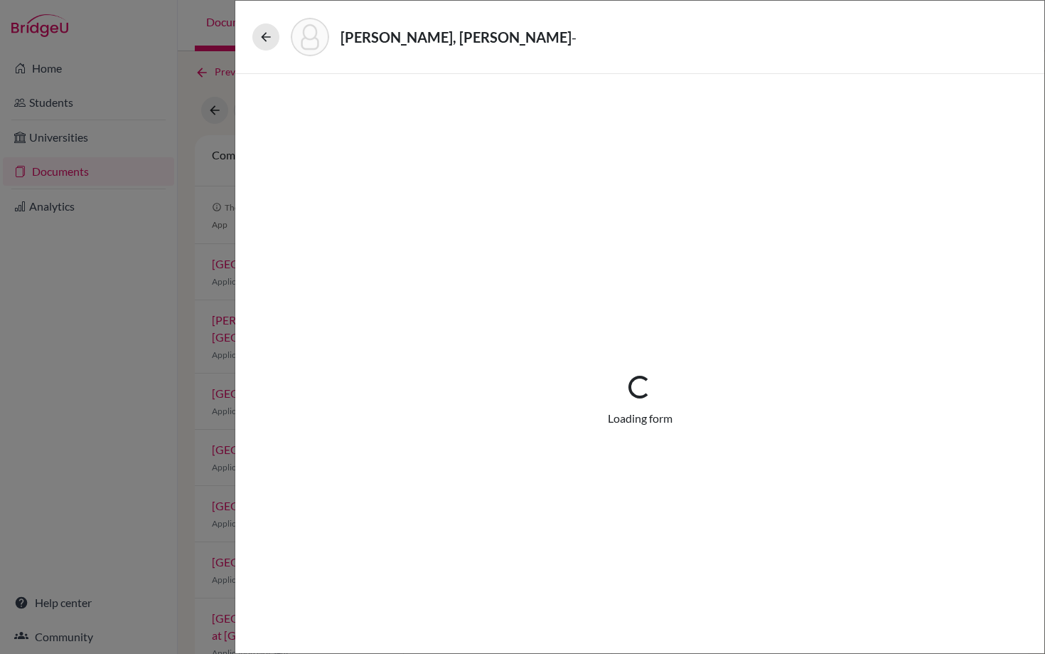
select select "1"
select select "682434"
select select "1"
select select "669310"
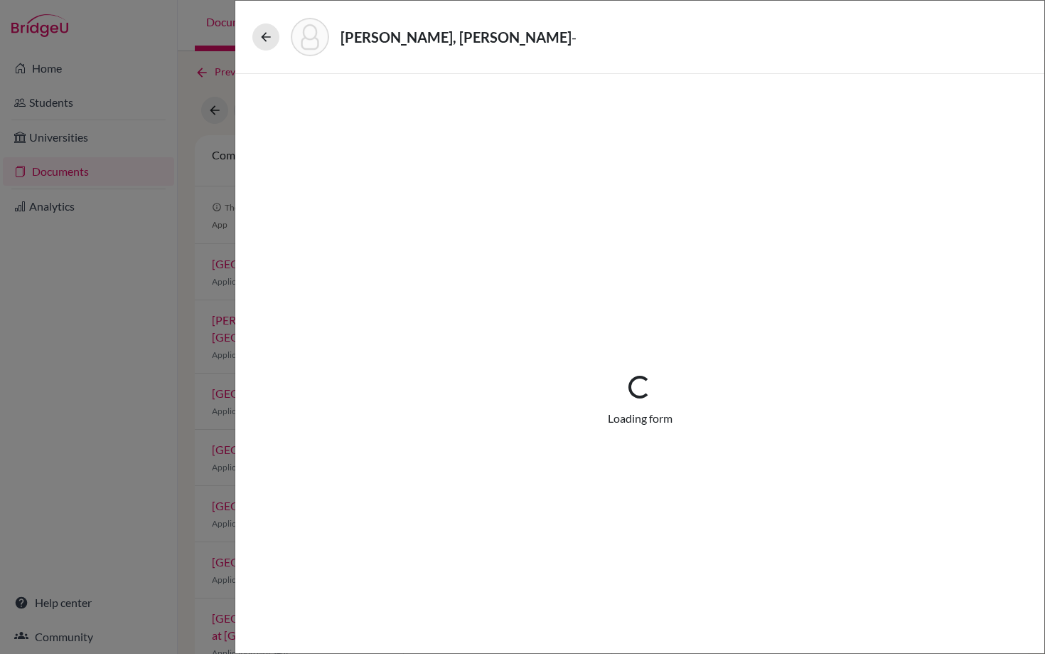
select select "0"
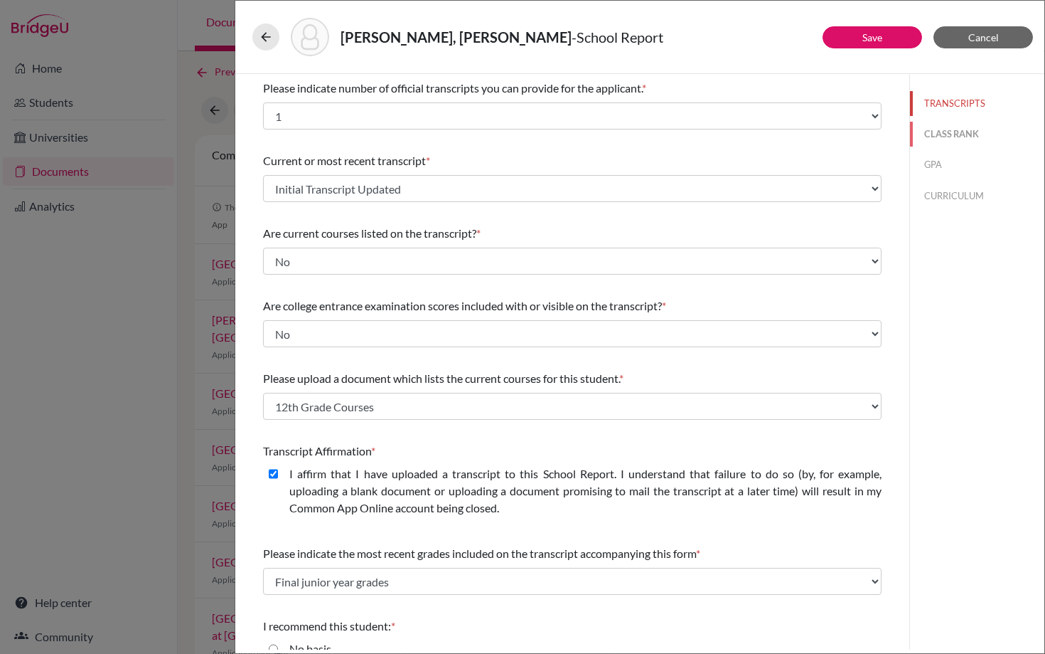
click at [964, 134] on button "CLASS RANK" at bounding box center [977, 134] width 134 height 25
select select "5"
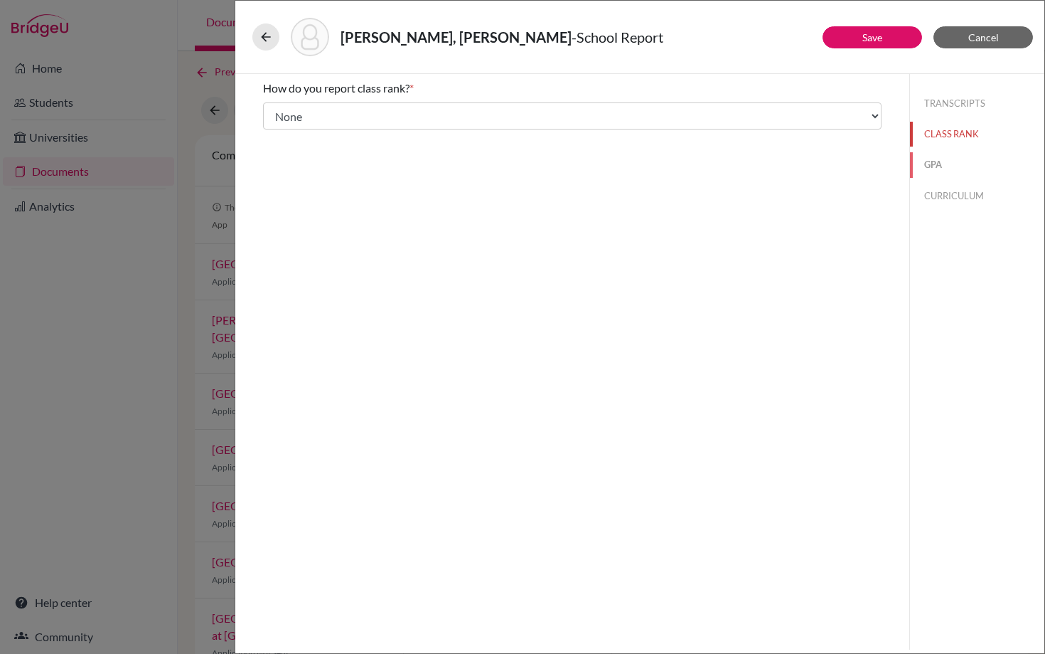
click at [937, 163] on button "GPA" at bounding box center [977, 164] width 134 height 25
type input "4.23"
type input "4.39"
select select "5"
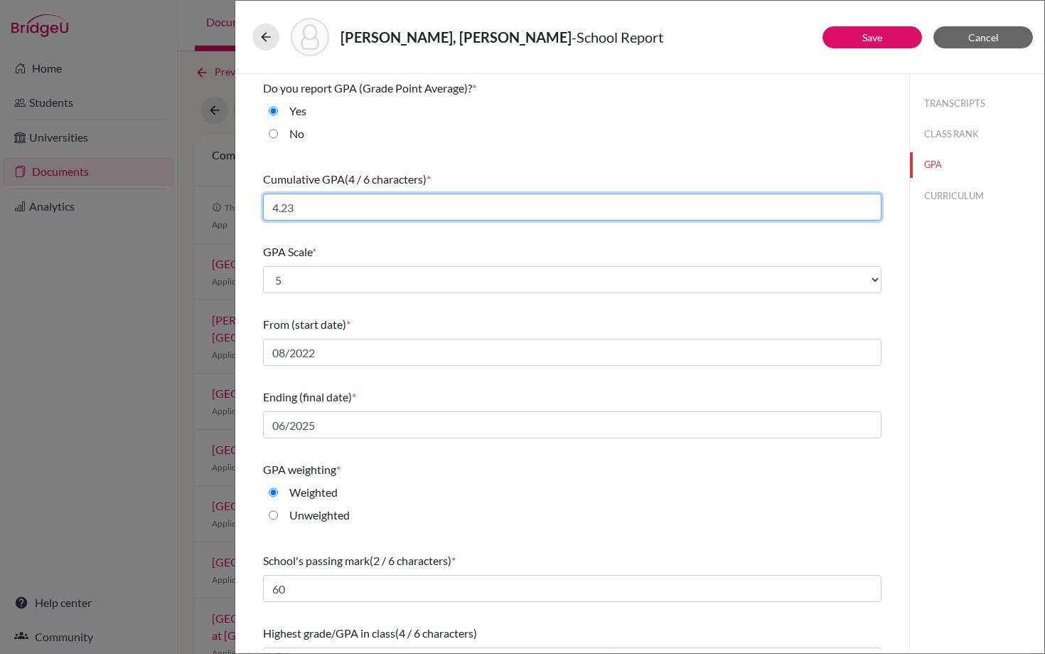
click at [304, 205] on input "4.23" at bounding box center [572, 206] width 619 height 27
type input "4.19"
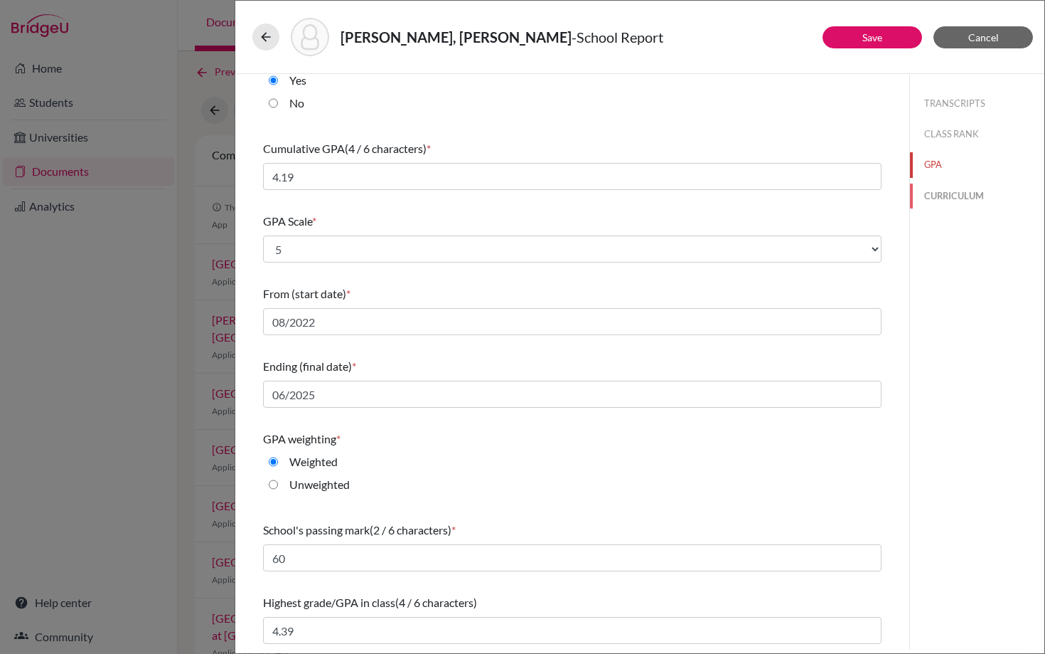
click at [944, 197] on button "CURRICULUM" at bounding box center [977, 195] width 134 height 25
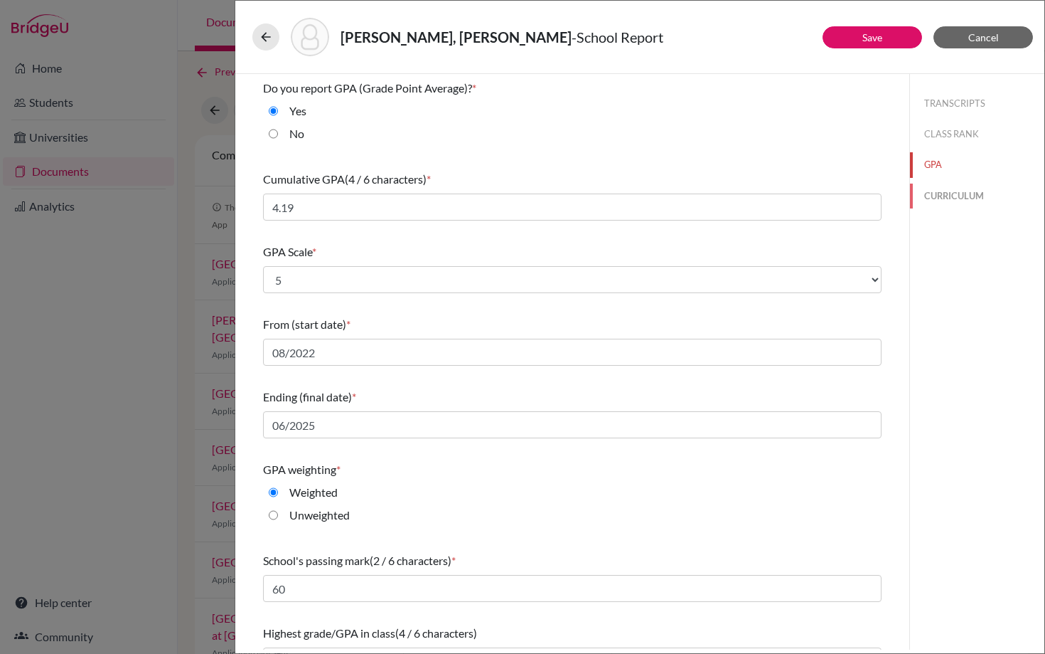
select select "4"
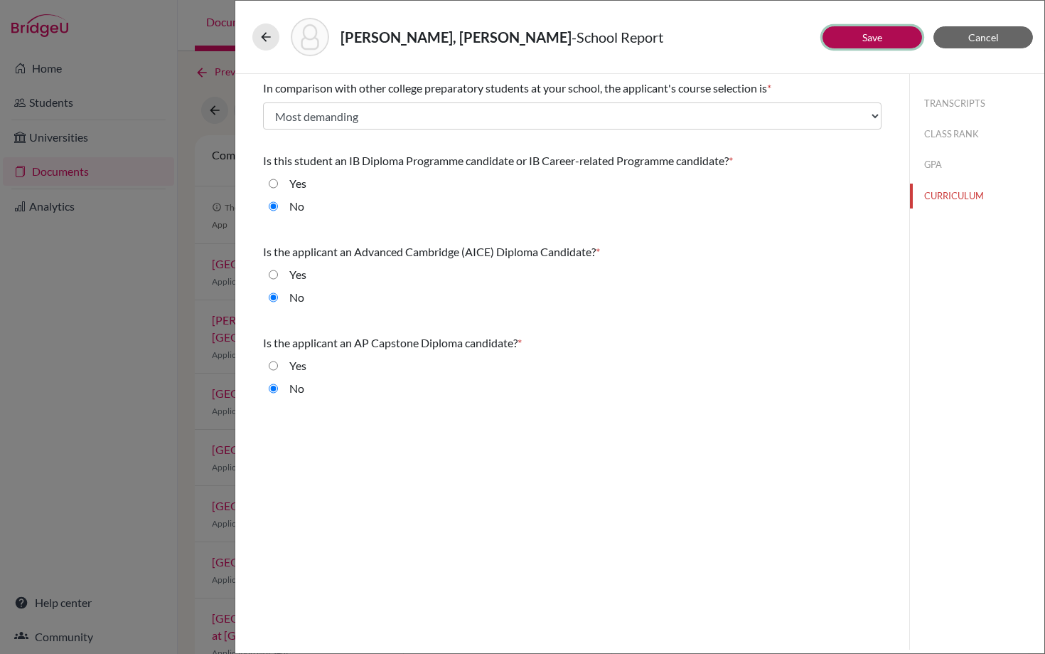
click at [855, 36] on button "Save" at bounding box center [873, 37] width 100 height 22
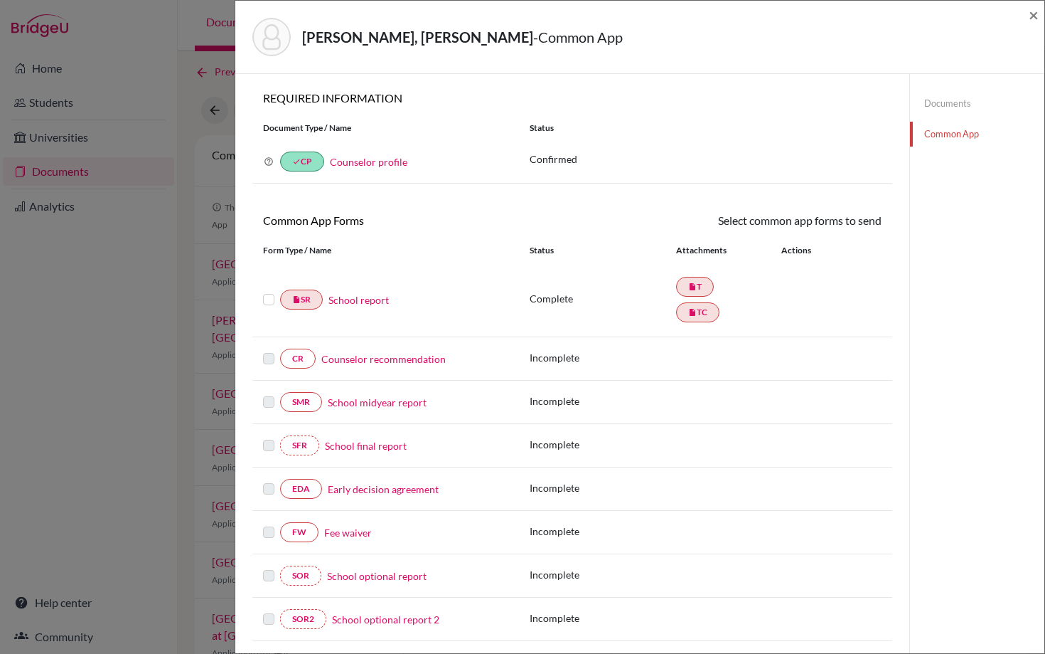
click at [270, 291] on label at bounding box center [268, 291] width 11 height 0
click at [0, 0] on input "checkbox" at bounding box center [0, 0] width 0 height 0
click at [373, 302] on link "School report" at bounding box center [359, 301] width 60 height 15
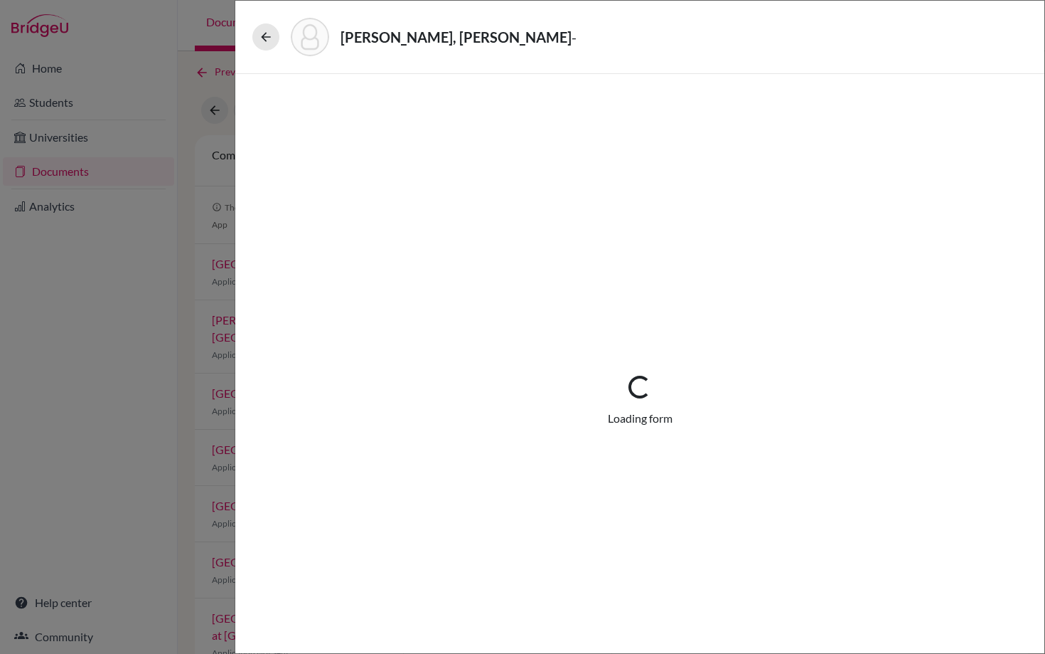
select select "1"
select select "682434"
select select "1"
select select "669310"
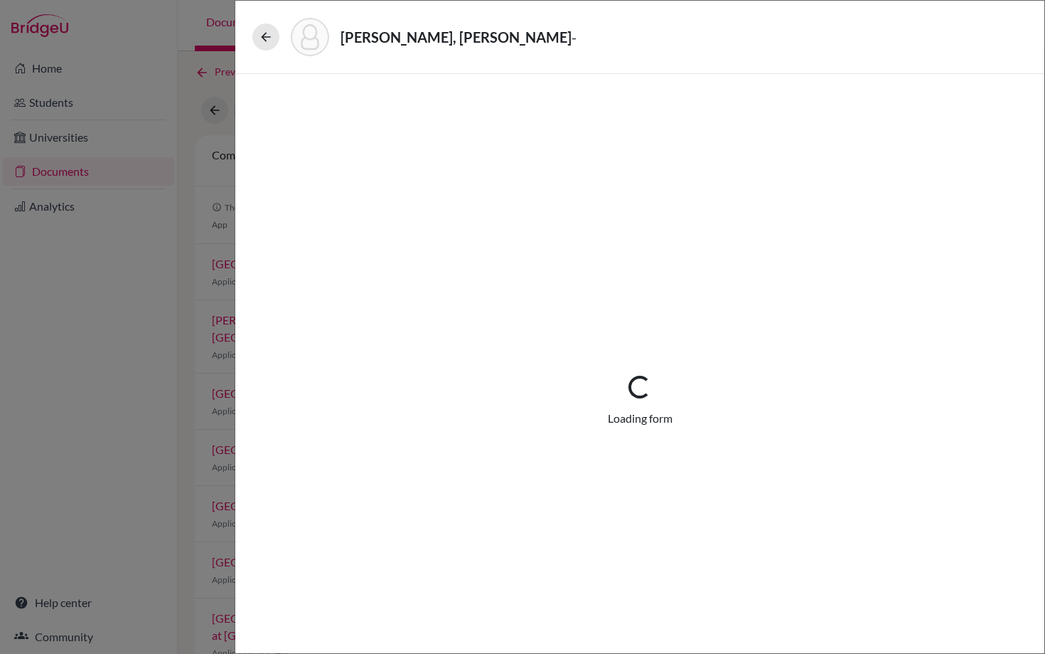
select select "0"
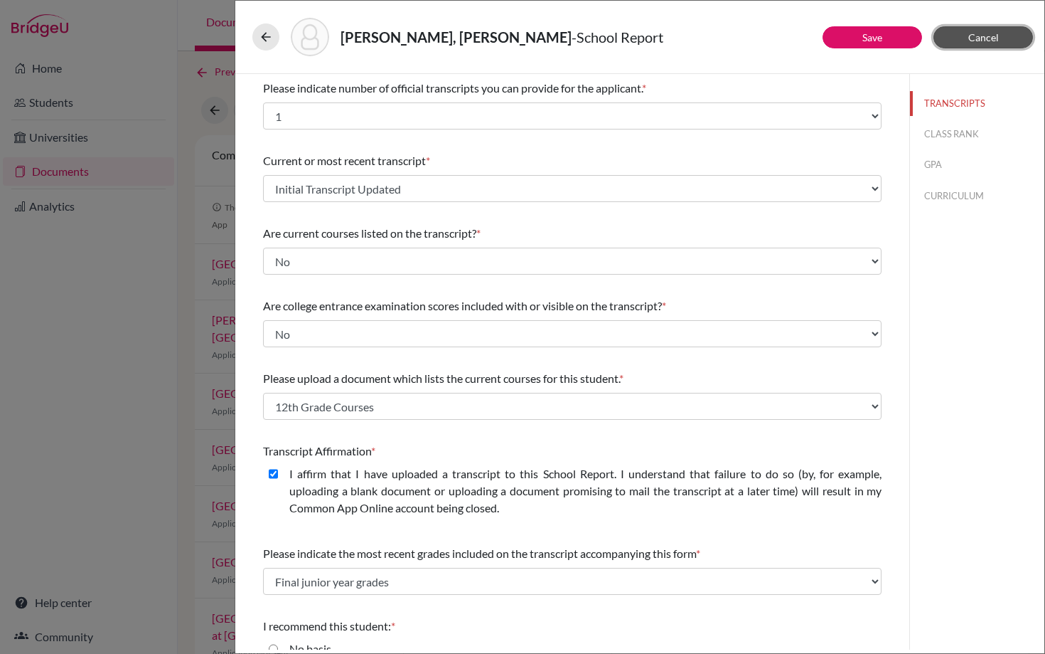
click at [973, 33] on span "Cancel" at bounding box center [984, 37] width 31 height 12
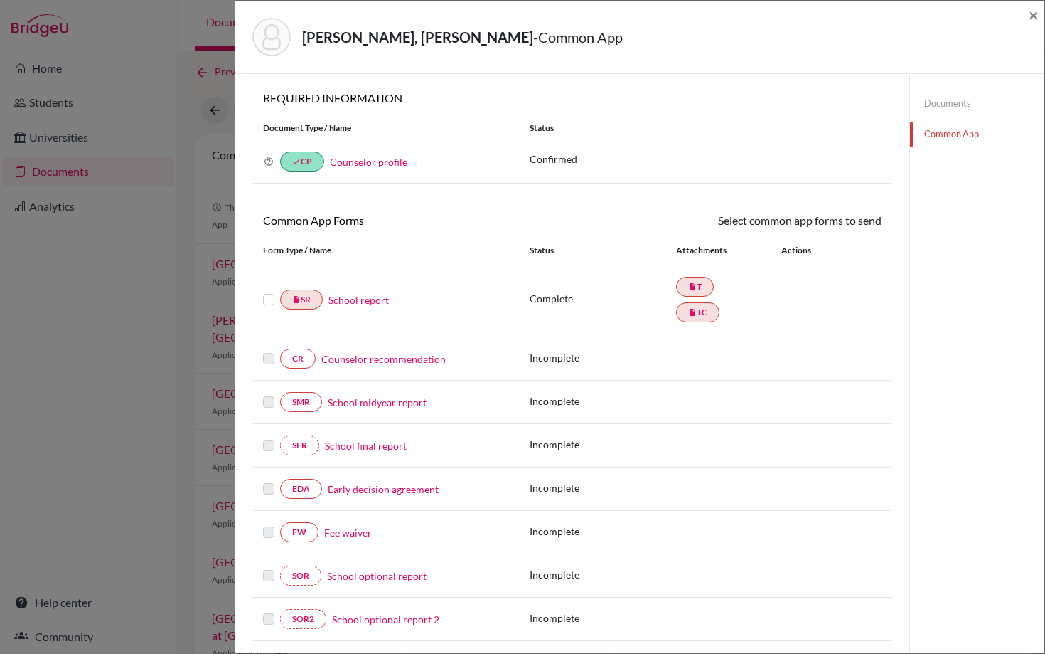
click at [156, 287] on div "Castro Martinez III, Celso Miguel - Common App × × REQUIRED INFORMATION Documen…" at bounding box center [522, 327] width 1045 height 654
click at [946, 100] on link "Documents" at bounding box center [977, 103] width 134 height 25
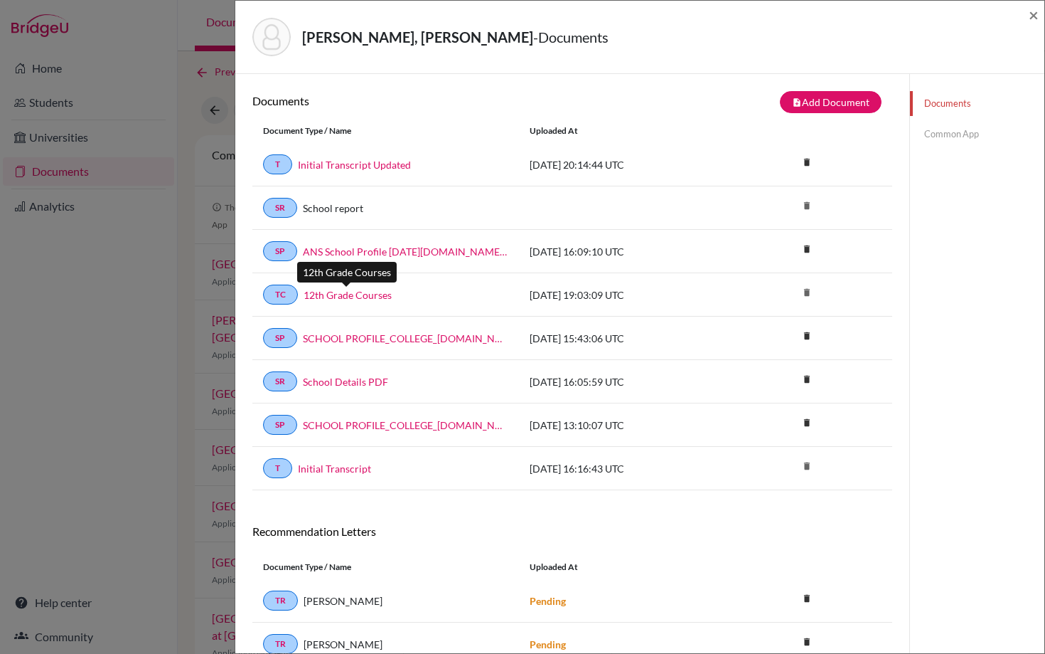
click at [361, 297] on link "12th Grade Courses" at bounding box center [348, 294] width 88 height 15
click at [1034, 14] on span "×" at bounding box center [1034, 14] width 10 height 21
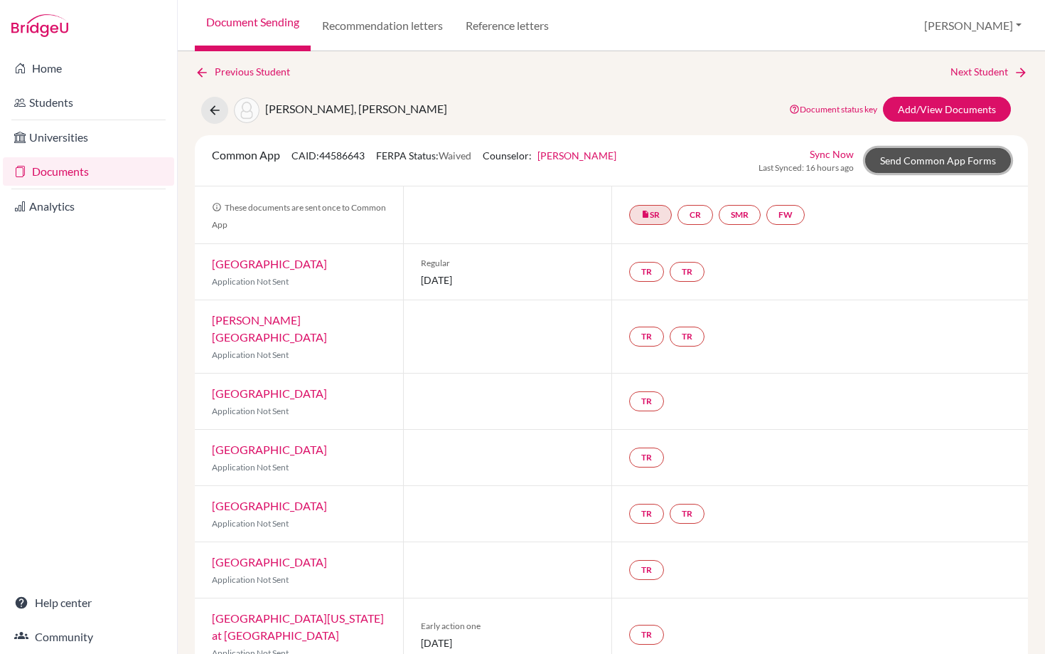
click at [926, 161] on link "Send Common App Forms" at bounding box center [939, 160] width 146 height 25
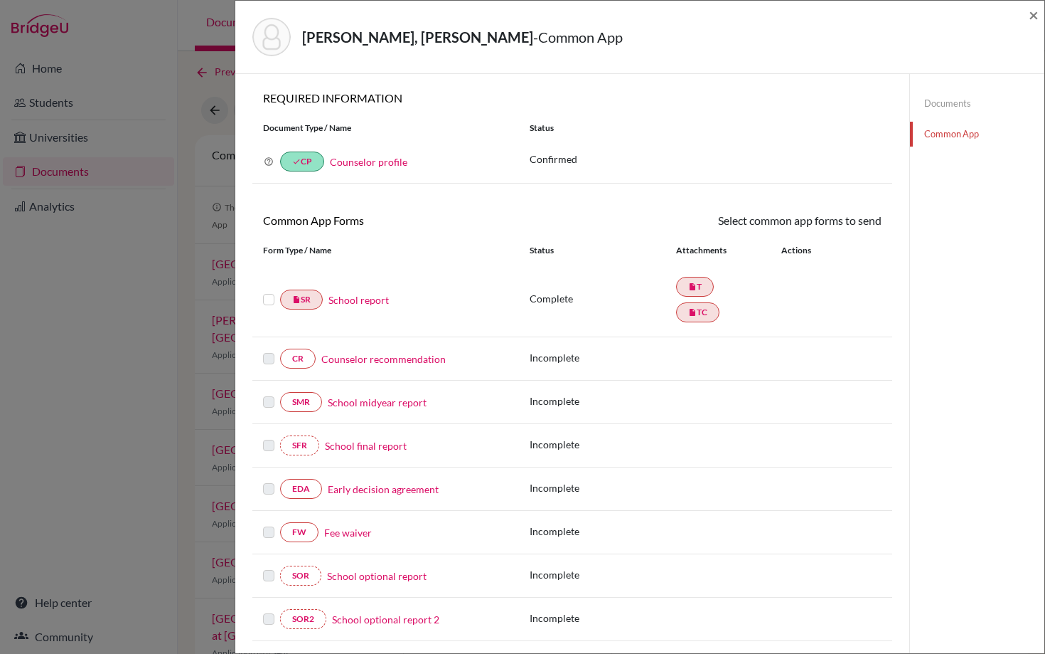
click at [272, 291] on label at bounding box center [268, 291] width 11 height 0
click at [0, 0] on input "checkbox" at bounding box center [0, 0] width 0 height 0
click at [851, 225] on link "Send" at bounding box center [852, 223] width 59 height 22
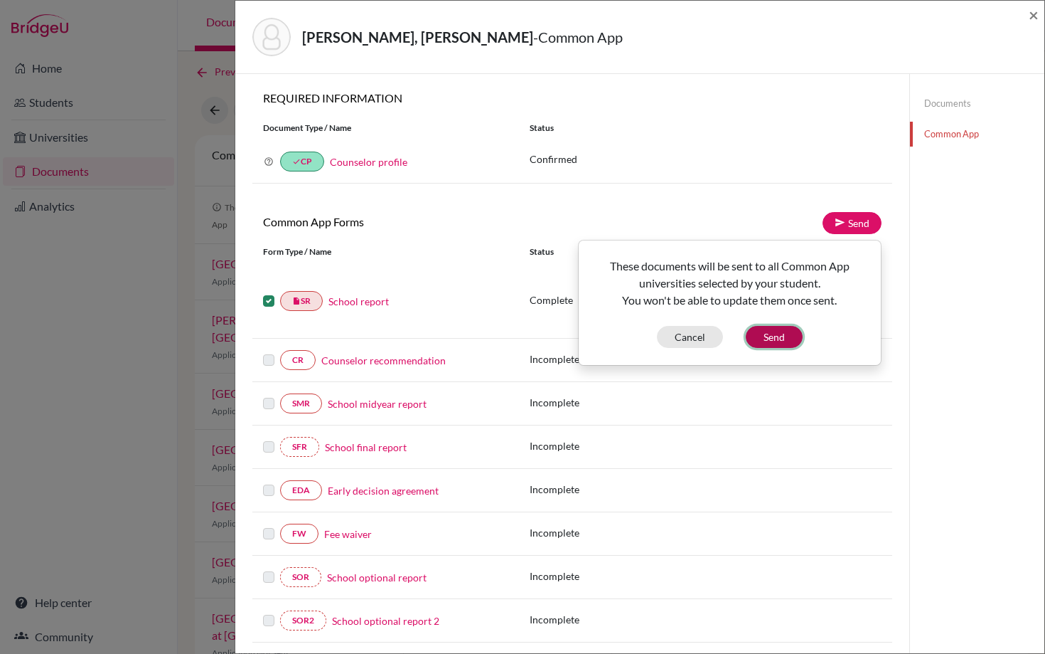
click at [774, 341] on button "Send" at bounding box center [774, 337] width 57 height 22
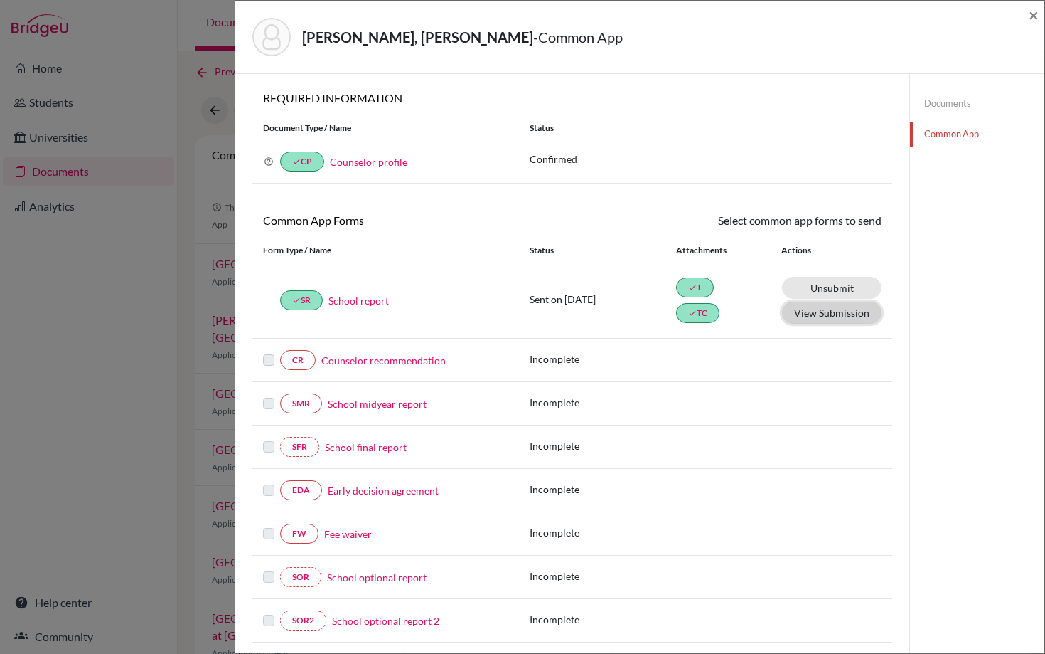
click at [834, 314] on button "View Submission" at bounding box center [832, 313] width 100 height 22
click at [1038, 16] on span "×" at bounding box center [1034, 14] width 10 height 21
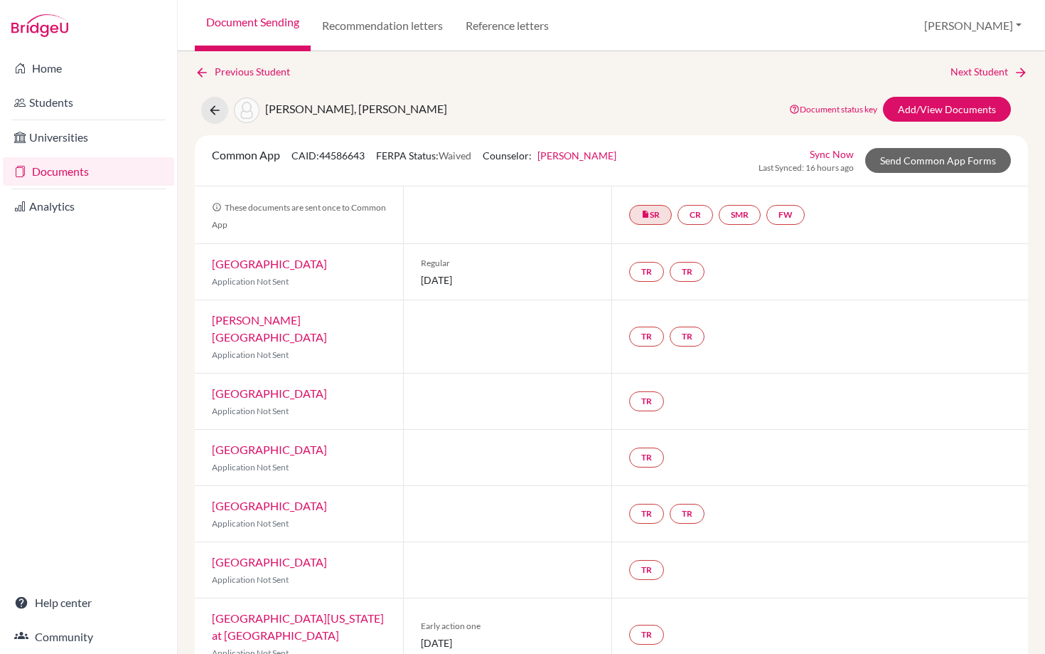
click at [41, 174] on link "Documents" at bounding box center [88, 171] width 171 height 28
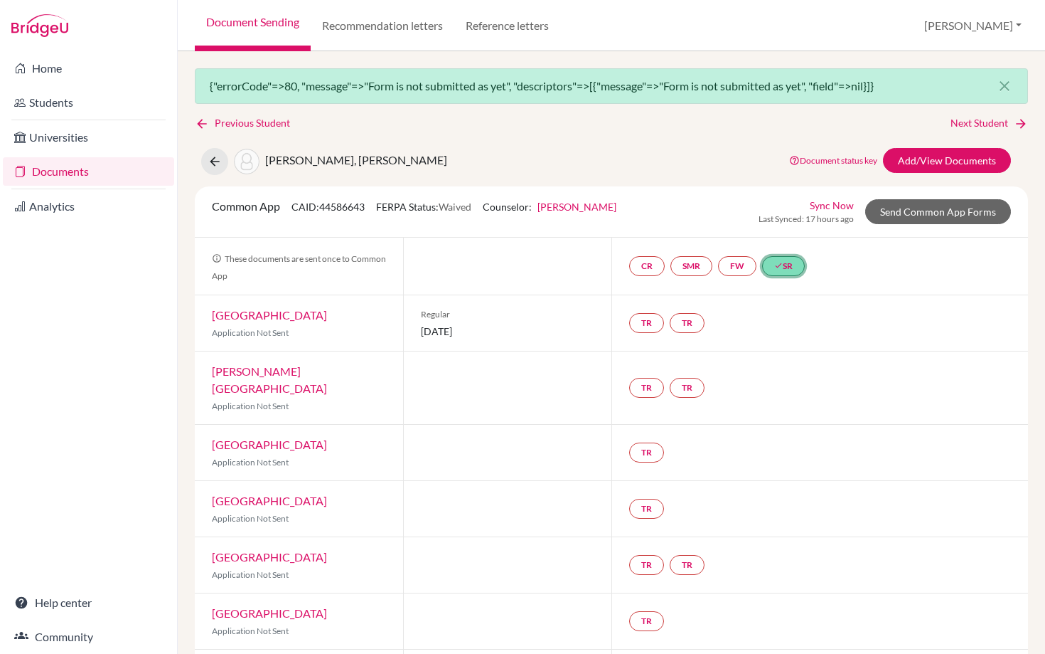
click at [794, 265] on link "done SR" at bounding box center [783, 266] width 43 height 20
click at [787, 205] on link "School report" at bounding box center [777, 207] width 60 height 12
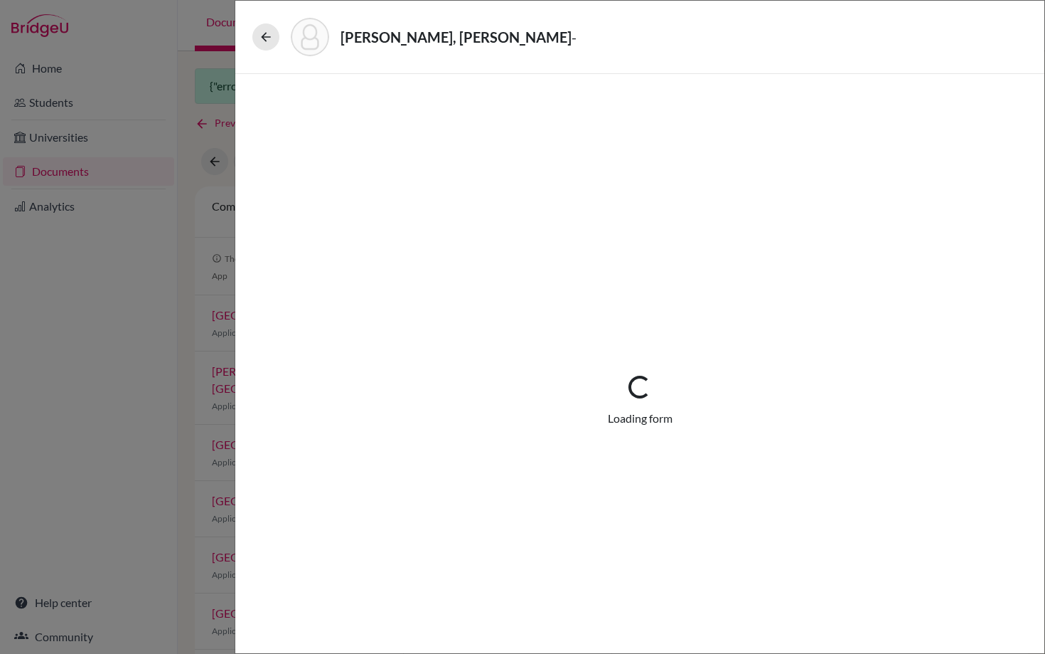
select select "1"
select select "682434"
select select "1"
select select "669310"
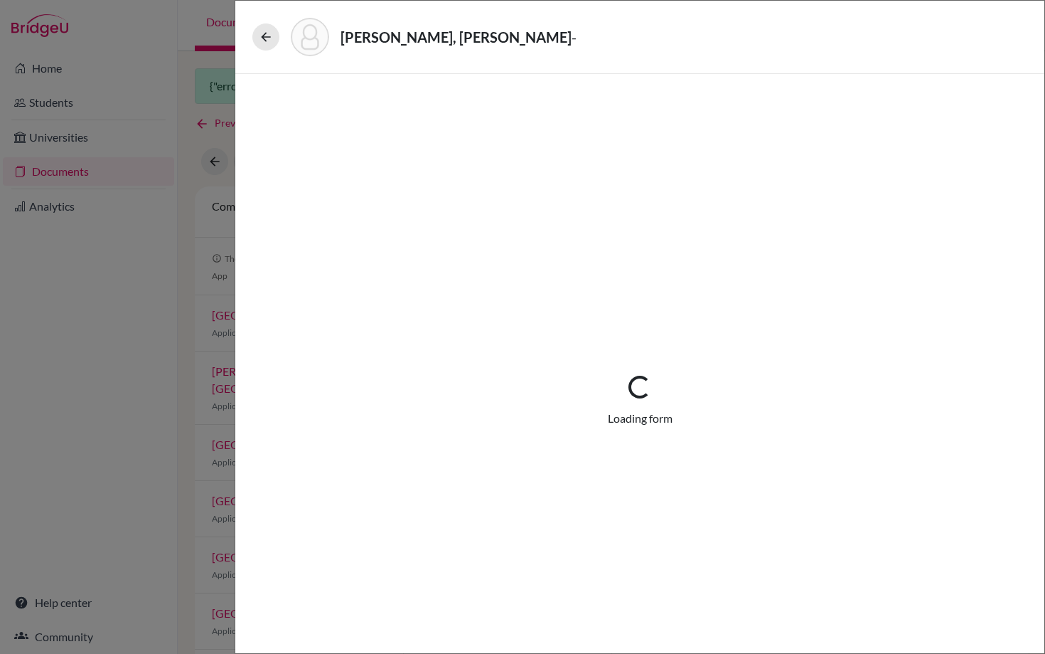
select select "0"
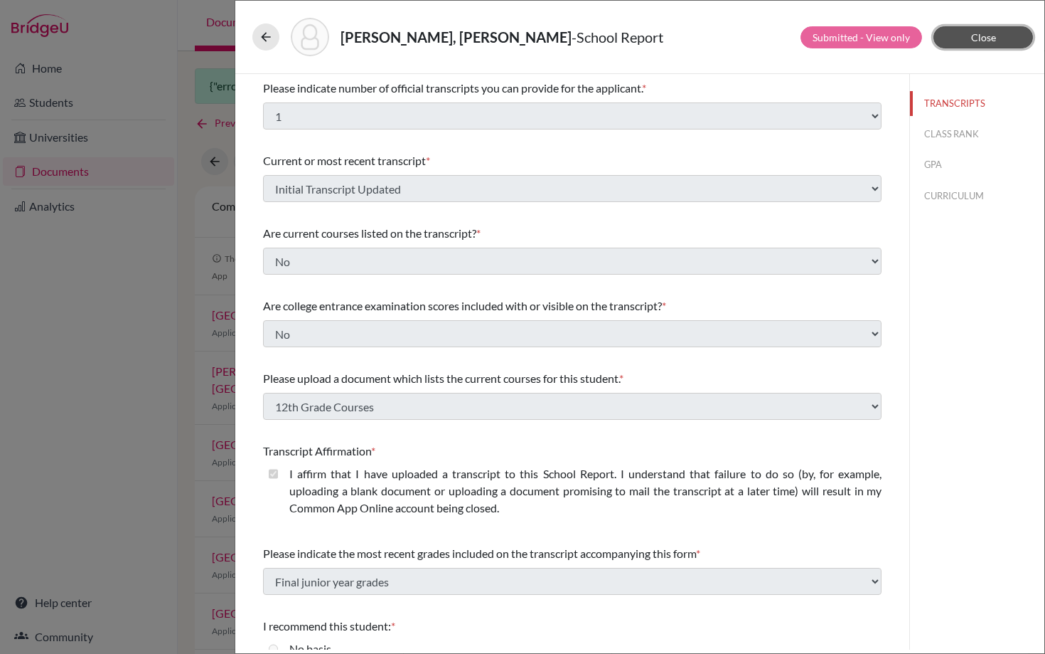
click at [988, 43] on button "Close" at bounding box center [984, 37] width 100 height 22
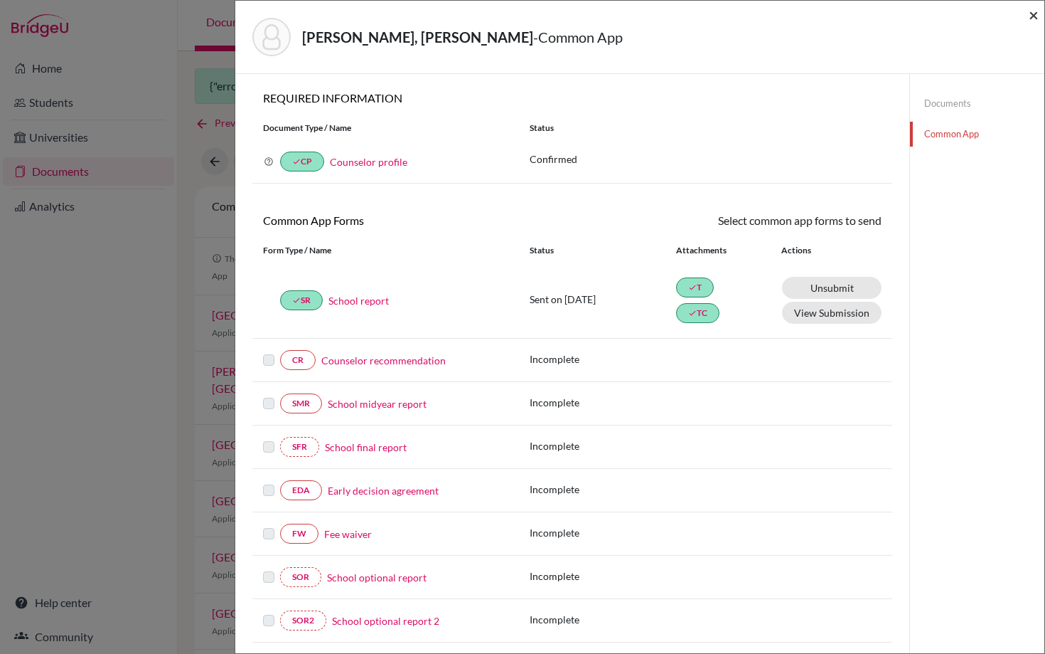
click at [1033, 21] on span "×" at bounding box center [1034, 14] width 10 height 21
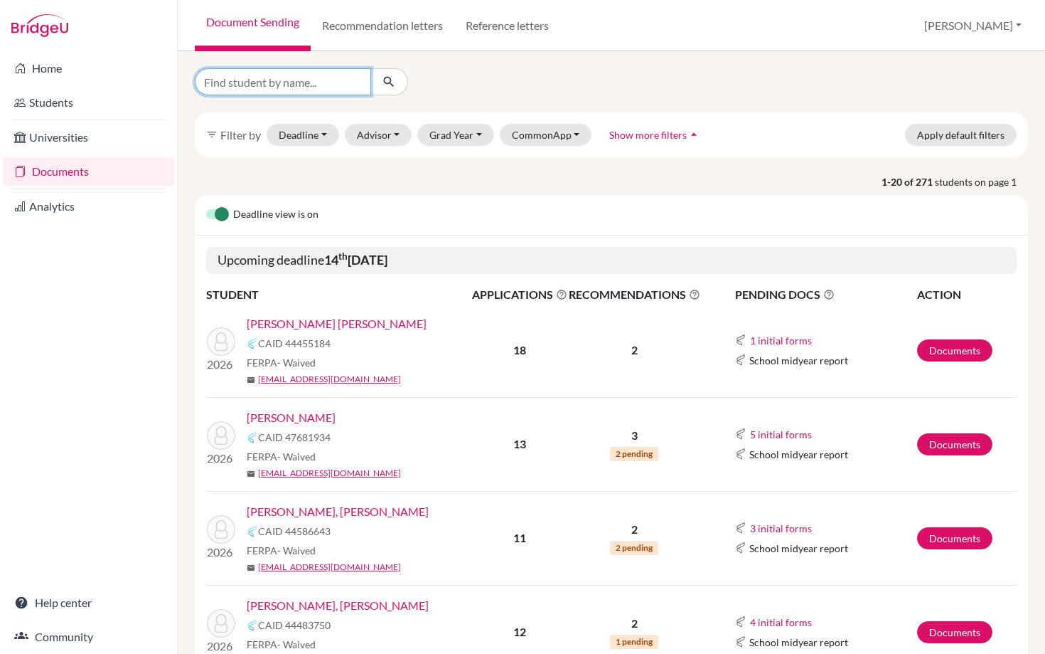
click at [324, 85] on input "Find student by name..." at bounding box center [283, 81] width 176 height 27
type input "matus"
click button "submit" at bounding box center [390, 81] width 38 height 27
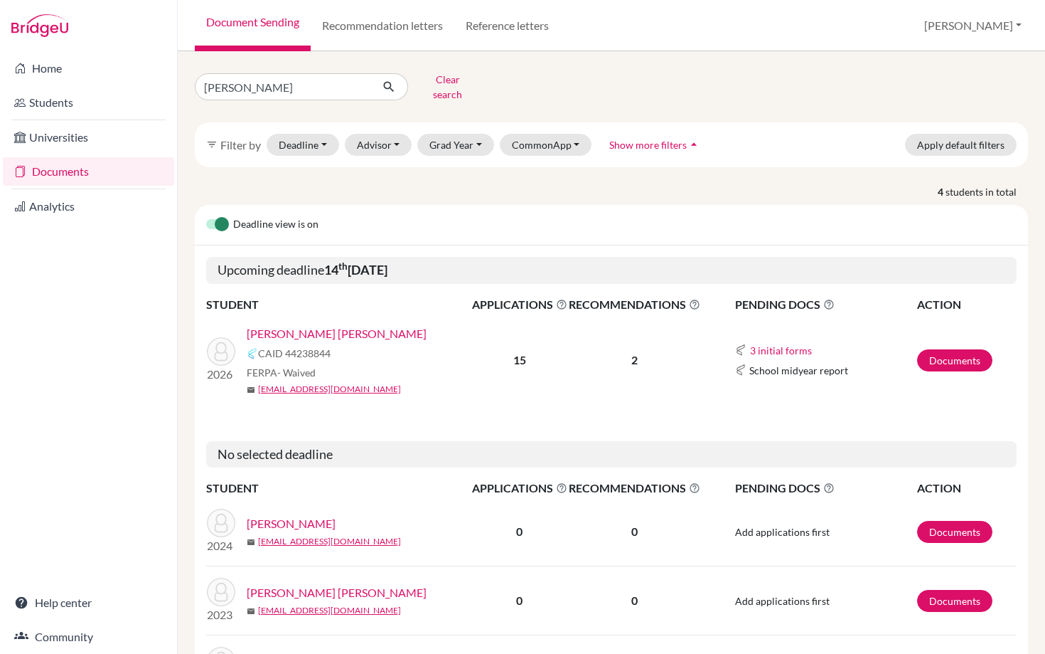
click at [330, 325] on link "[PERSON_NAME] [PERSON_NAME]" at bounding box center [337, 333] width 180 height 17
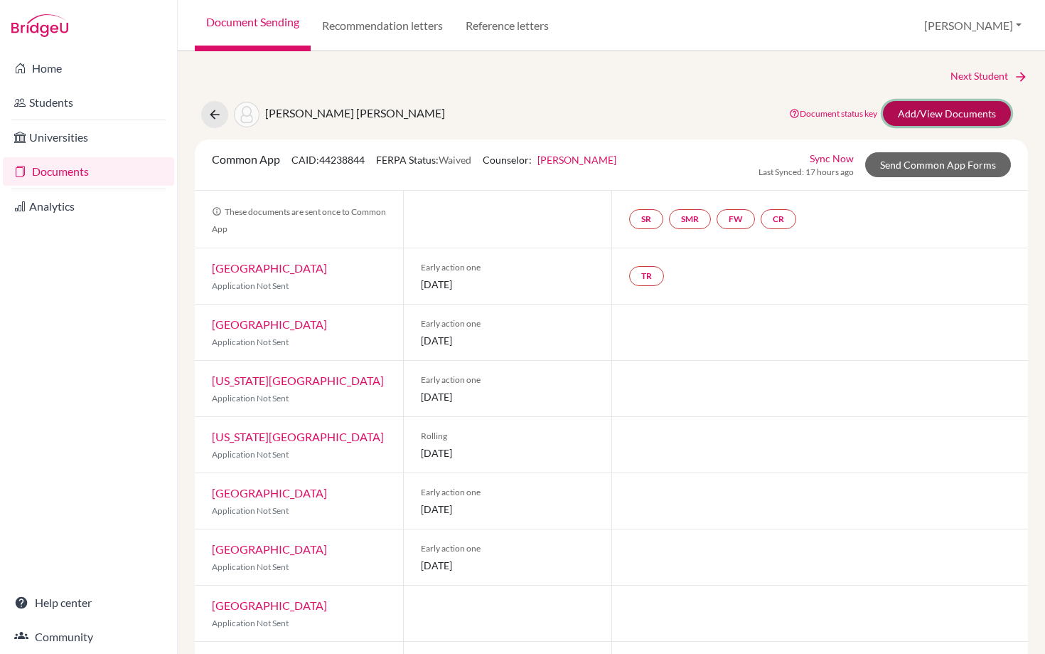
click at [949, 114] on link "Add/View Documents" at bounding box center [947, 113] width 128 height 25
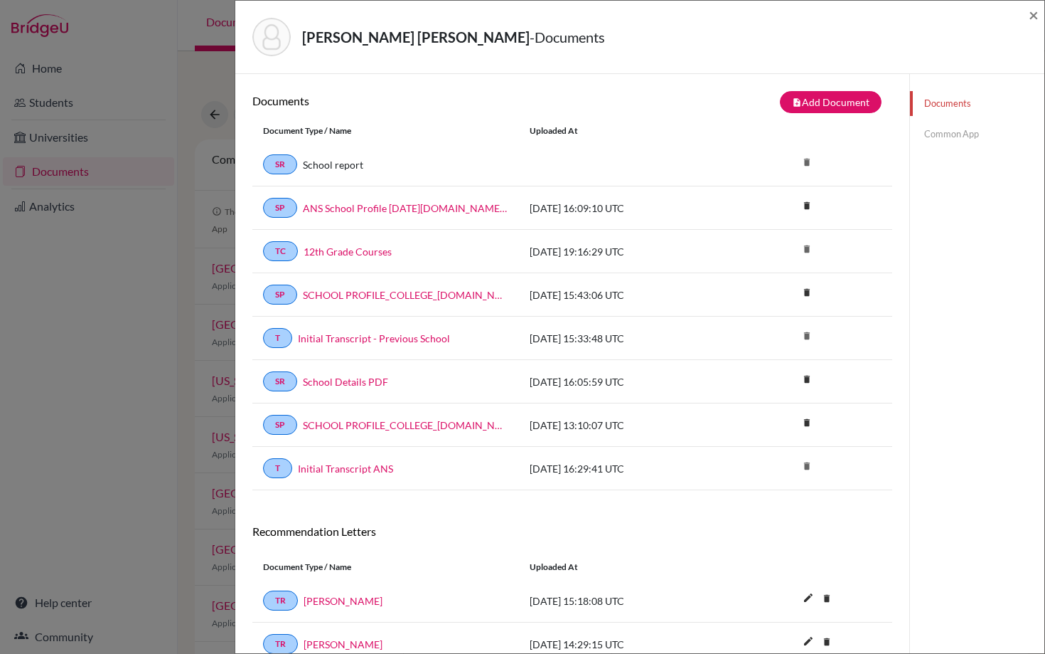
scroll to position [75, 0]
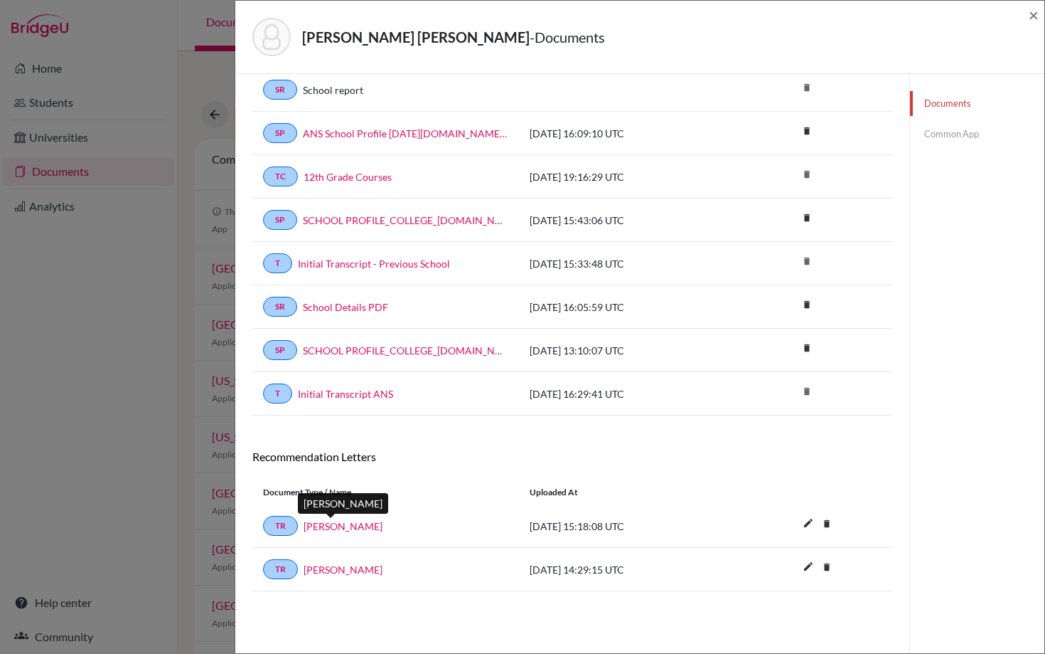
click at [336, 526] on link "[PERSON_NAME]" at bounding box center [343, 525] width 79 height 15
click at [330, 573] on link "[PERSON_NAME]" at bounding box center [343, 569] width 79 height 15
click at [937, 131] on link "Common App" at bounding box center [977, 134] width 134 height 25
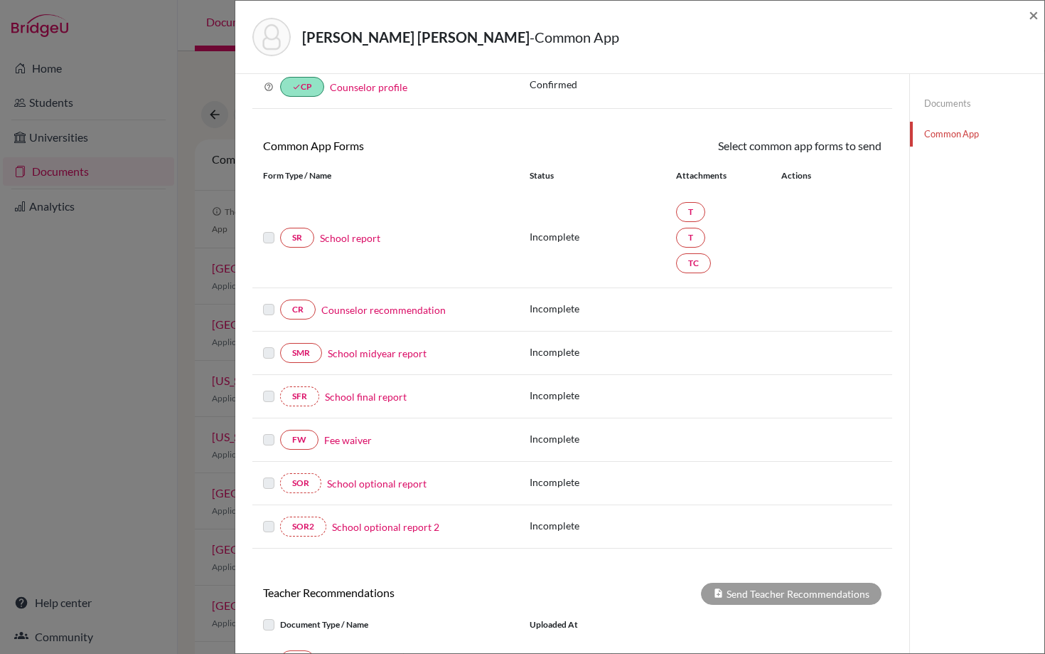
click at [348, 236] on link "School report" at bounding box center [350, 237] width 60 height 15
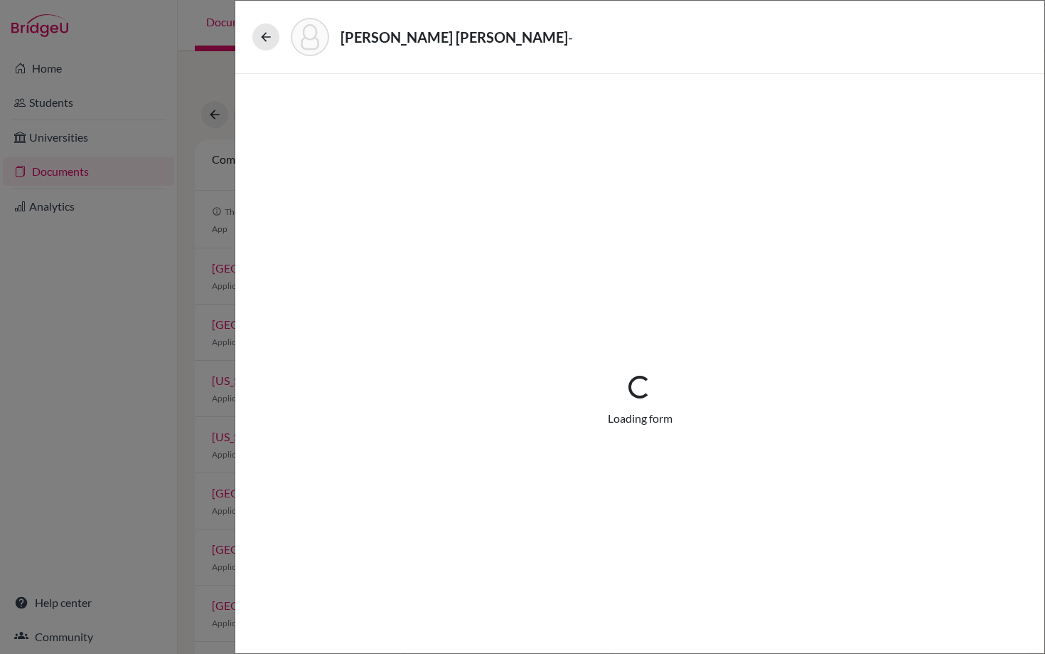
select select "2"
select select "656764"
select select "1"
select select "669340"
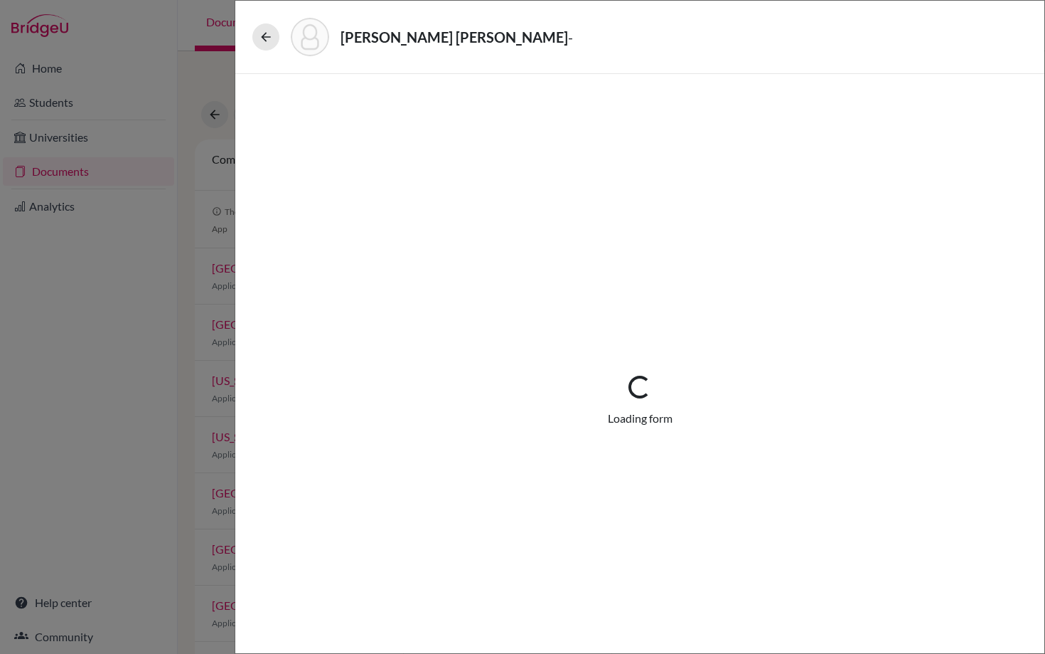
select select "659353"
select select "0"
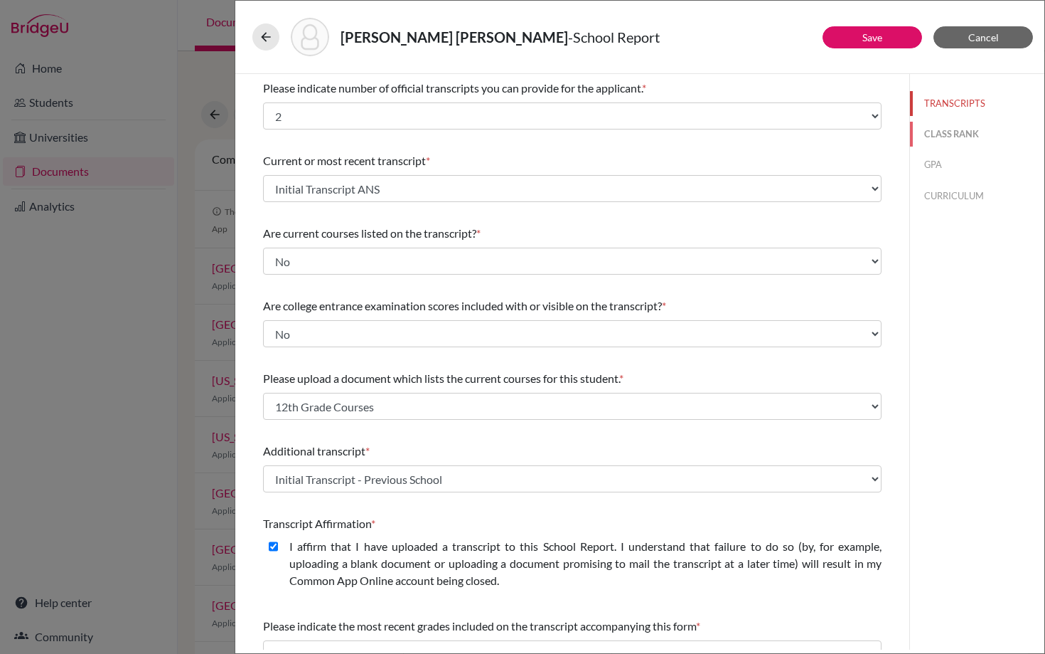
click at [939, 131] on button "CLASS RANK" at bounding box center [977, 134] width 134 height 25
select select "5"
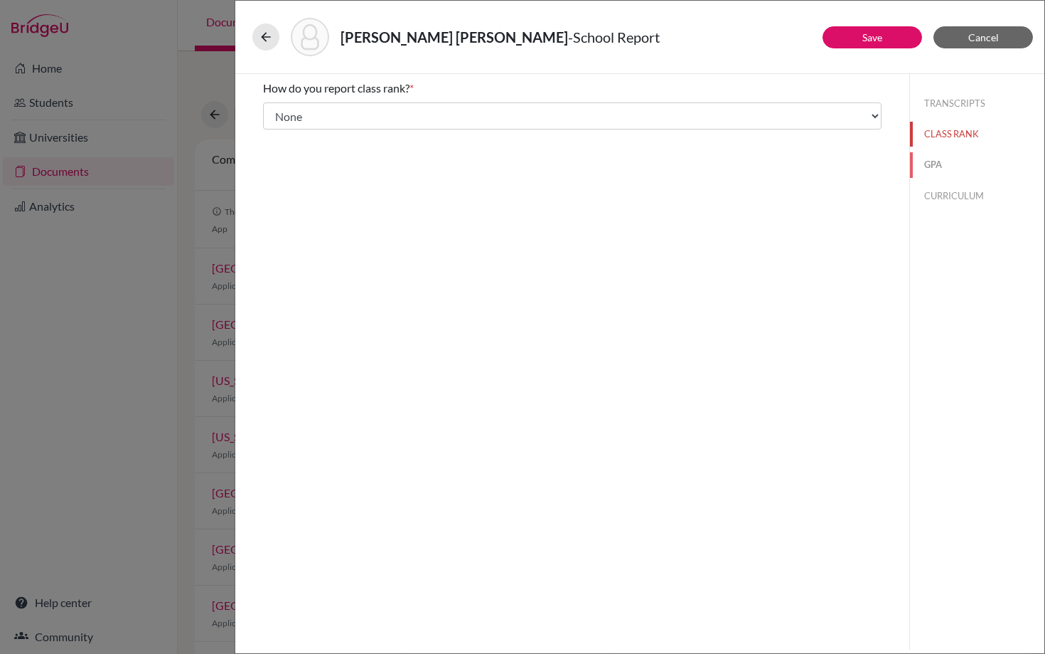
click at [937, 167] on button "GPA" at bounding box center [977, 164] width 134 height 25
type input "3.82"
type input "4.0"
select select "4"
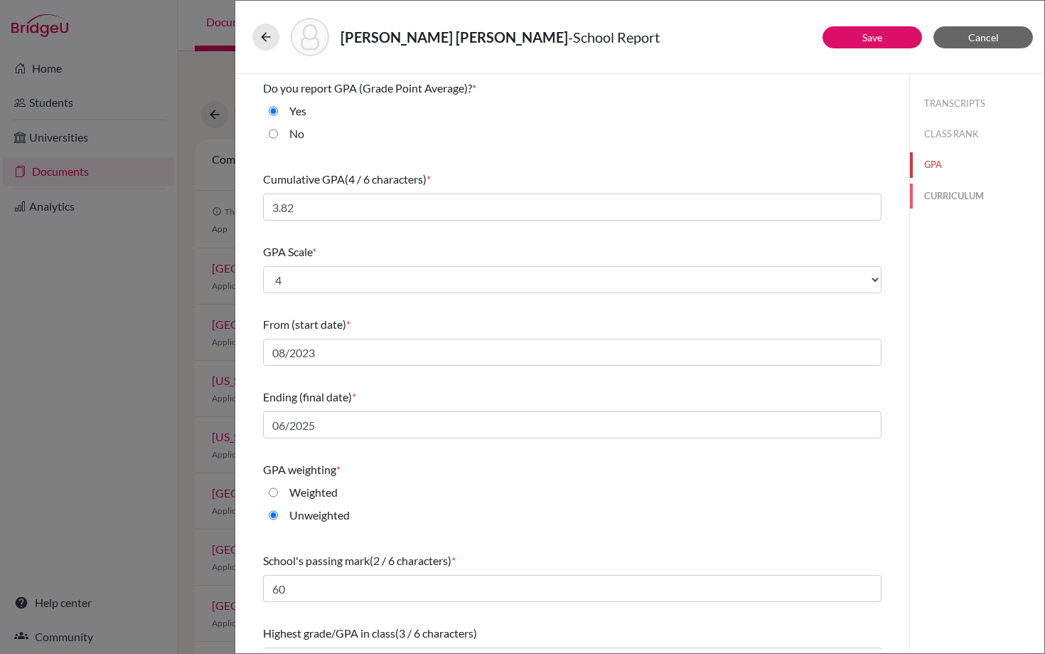
click at [936, 196] on button "CURRICULUM" at bounding box center [977, 195] width 134 height 25
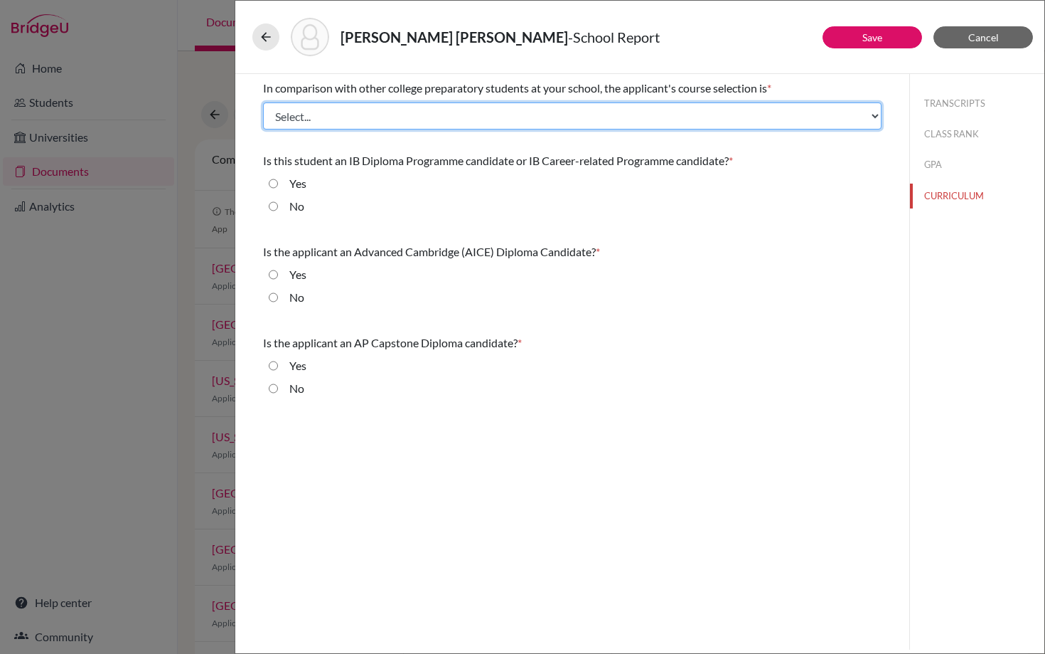
click at [395, 111] on select "Select... Less than demanding Average [PERSON_NAME] Very demanding Most demandi…" at bounding box center [572, 115] width 619 height 27
select select "2"
click at [263, 102] on select "Select... Less than demanding Average [PERSON_NAME] Very demanding Most demandi…" at bounding box center [572, 115] width 619 height 27
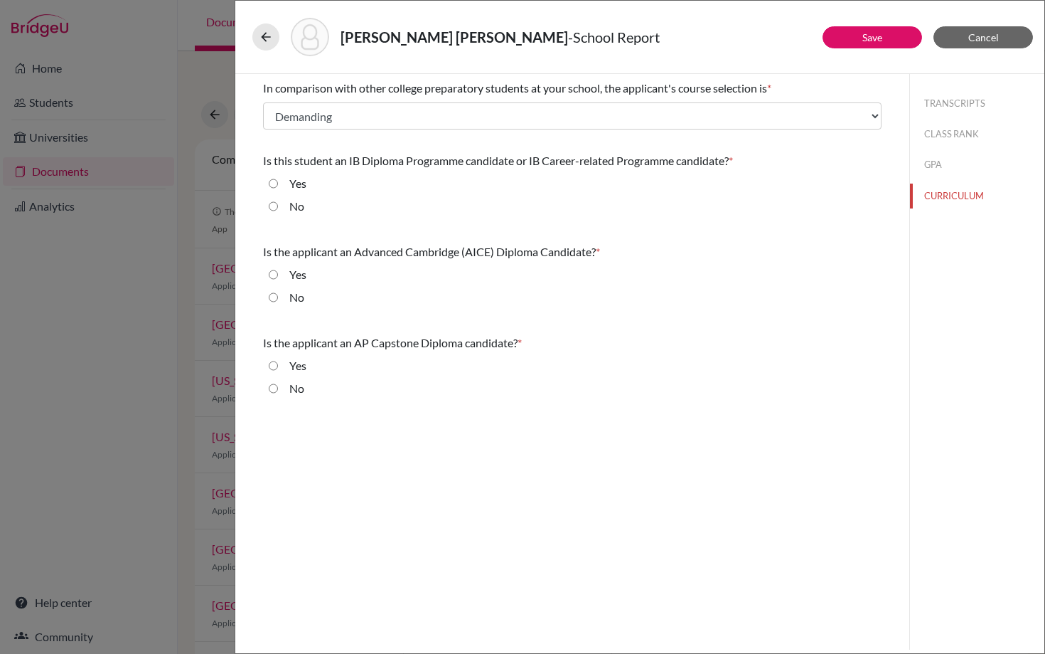
click at [273, 207] on input "No" at bounding box center [273, 206] width 9 height 17
radio input "true"
click at [277, 299] on input "No" at bounding box center [273, 297] width 9 height 17
radio input "true"
click at [274, 390] on input "No" at bounding box center [273, 388] width 9 height 17
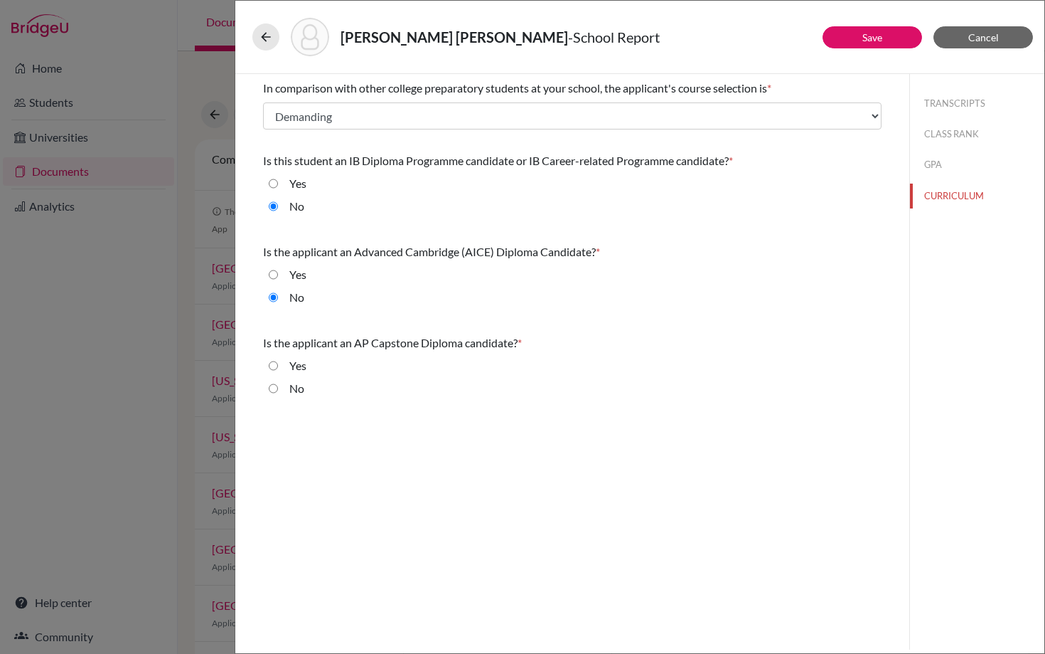
radio input "true"
click at [932, 164] on button "GPA" at bounding box center [977, 164] width 134 height 25
select select "4"
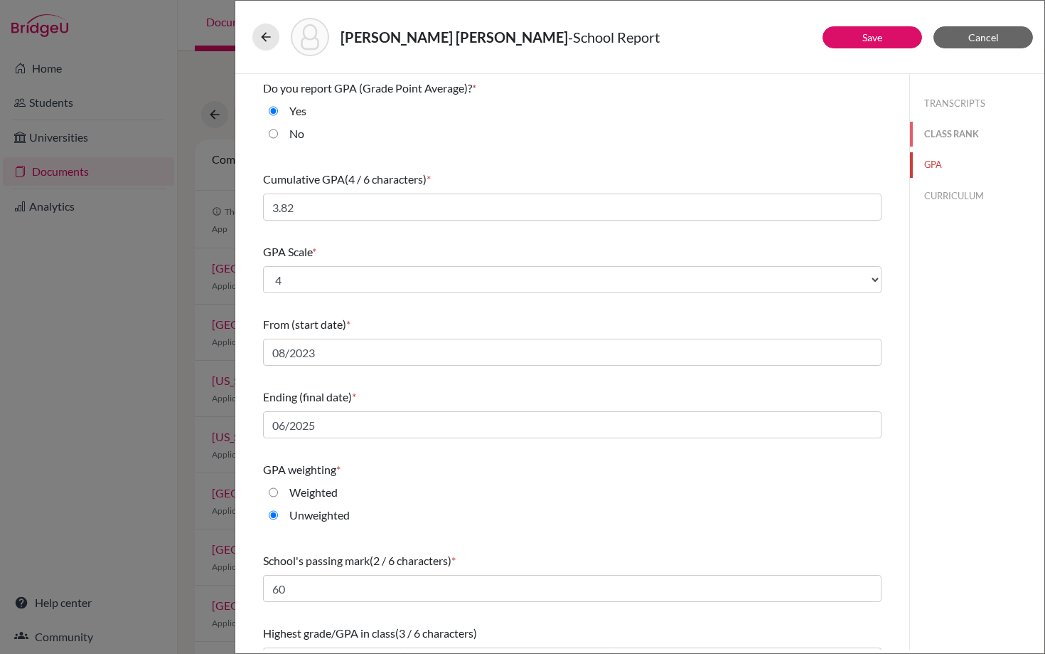
click at [946, 139] on button "CLASS RANK" at bounding box center [977, 134] width 134 height 25
select select "5"
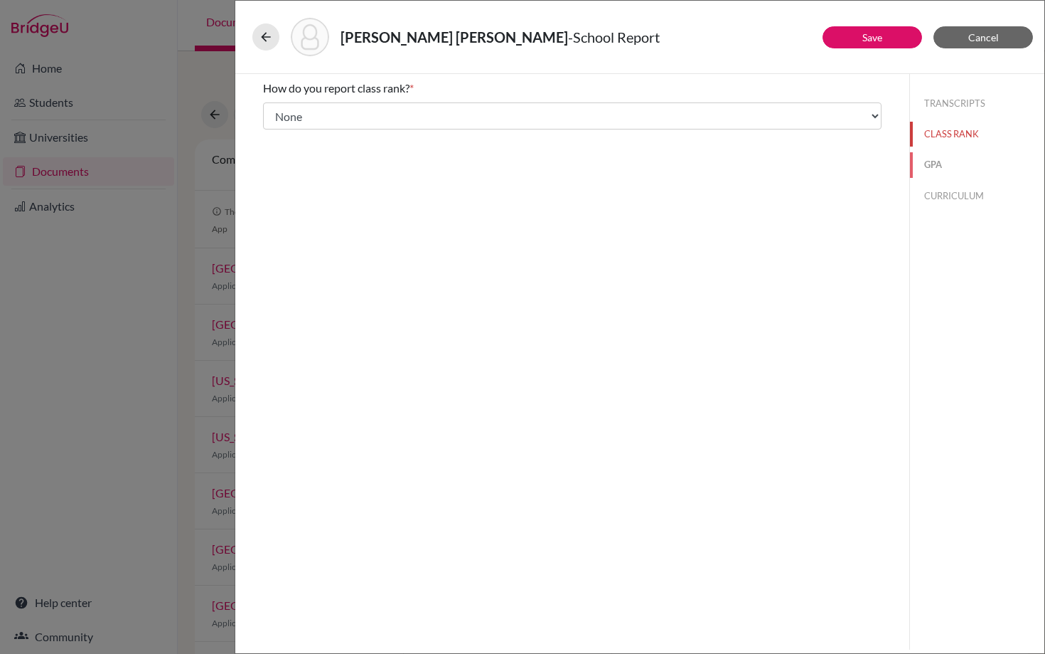
click at [939, 162] on button "GPA" at bounding box center [977, 164] width 134 height 25
type input "4.0"
type input "3.82"
select select "4"
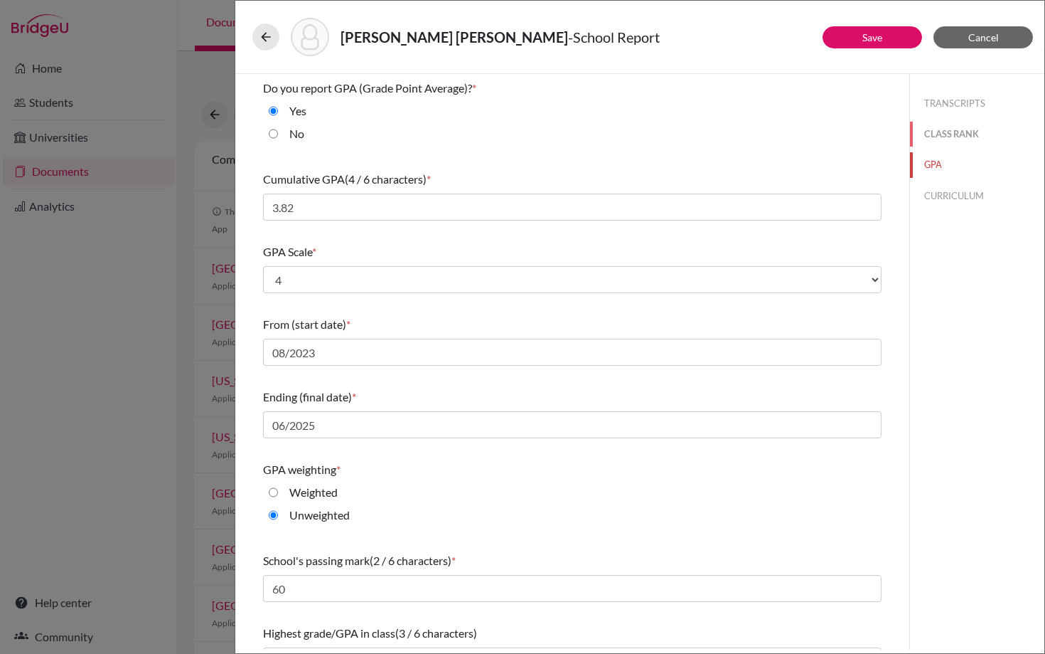
click at [964, 136] on button "CLASS RANK" at bounding box center [977, 134] width 134 height 25
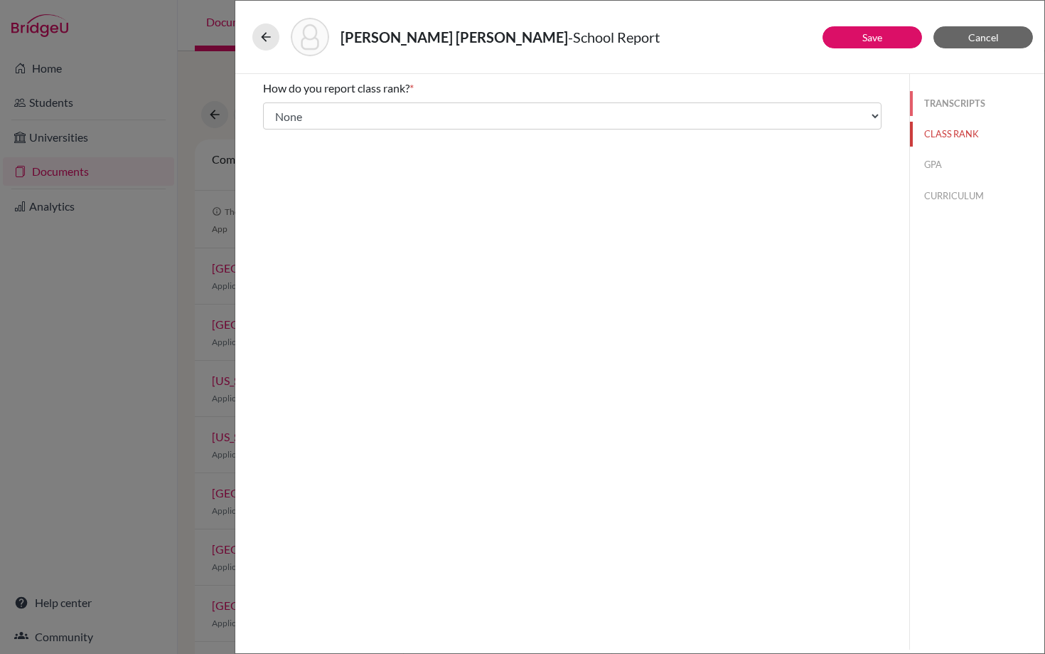
click at [956, 102] on button "TRANSCRIPTS" at bounding box center [977, 103] width 134 height 25
select select "2"
select select "1"
select select "0"
select select "656764"
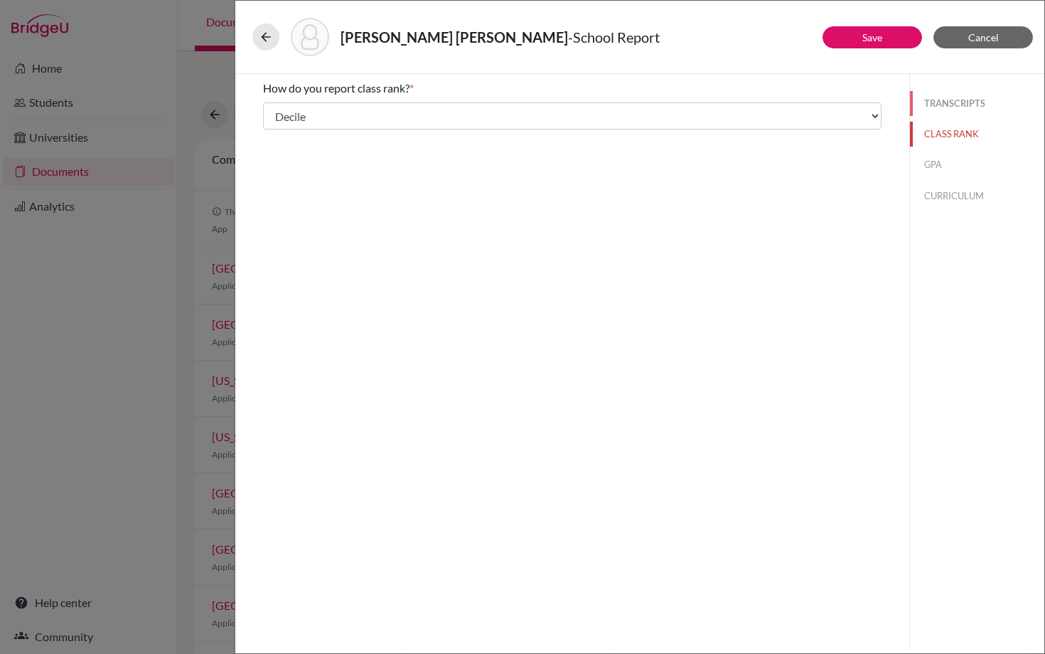
select select "1"
select select "669340"
select select "659353"
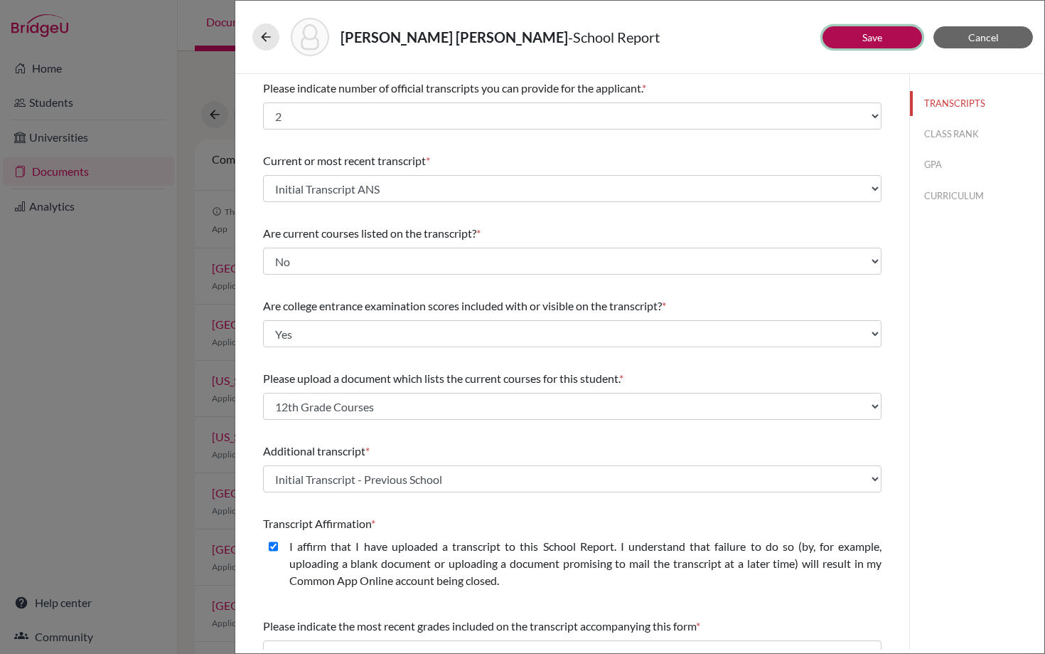
click at [860, 42] on button "Save" at bounding box center [873, 37] width 100 height 22
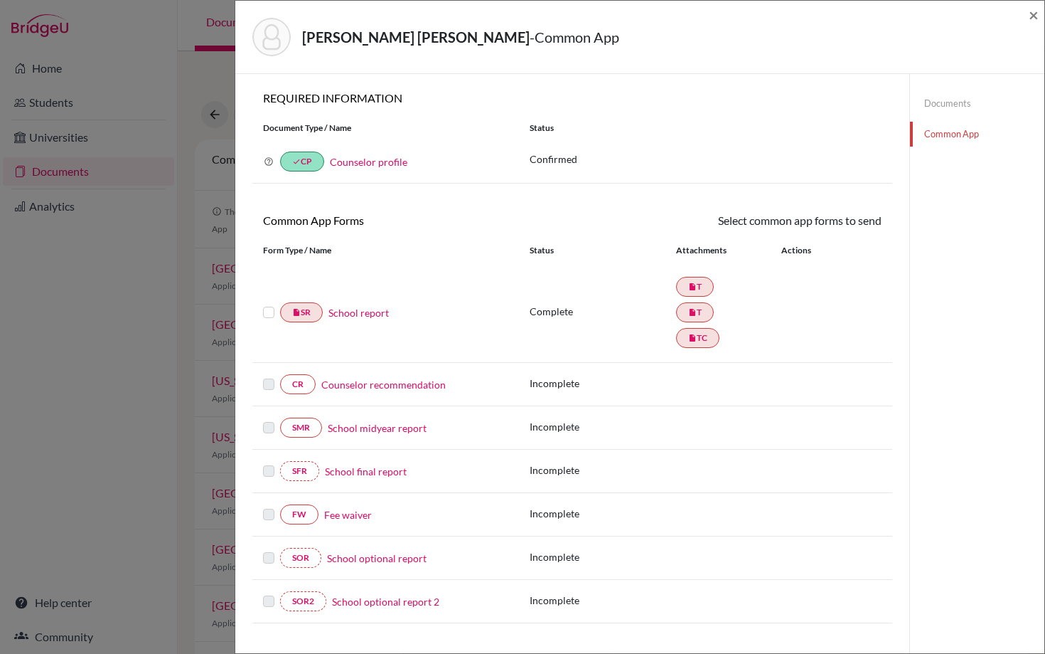
scroll to position [300, 0]
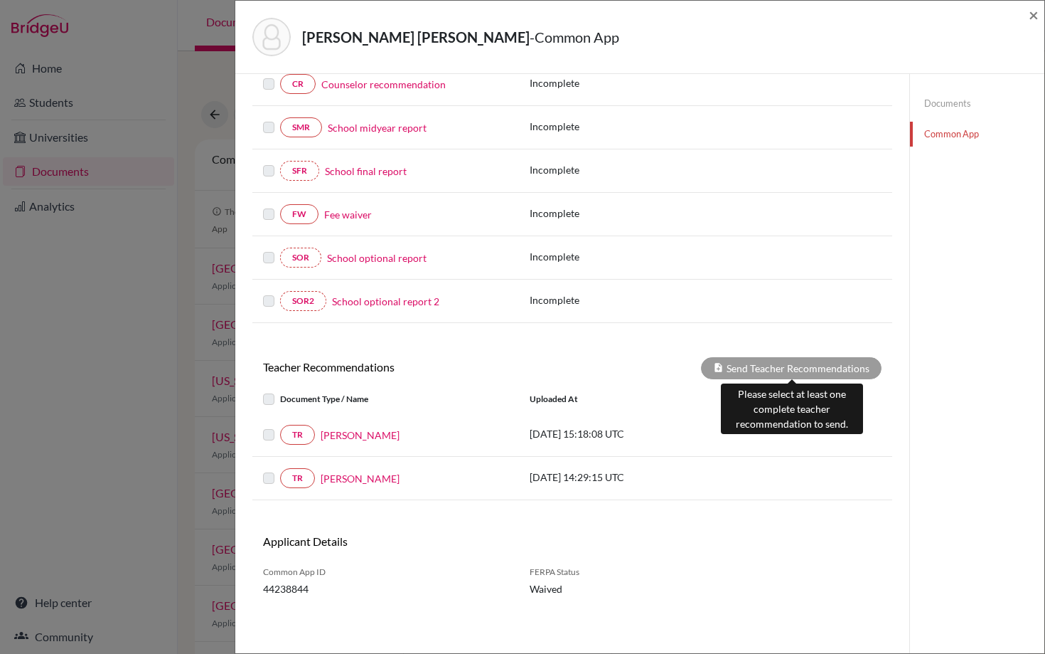
click at [736, 371] on div "Send Teacher Recommendations" at bounding box center [791, 368] width 181 height 22
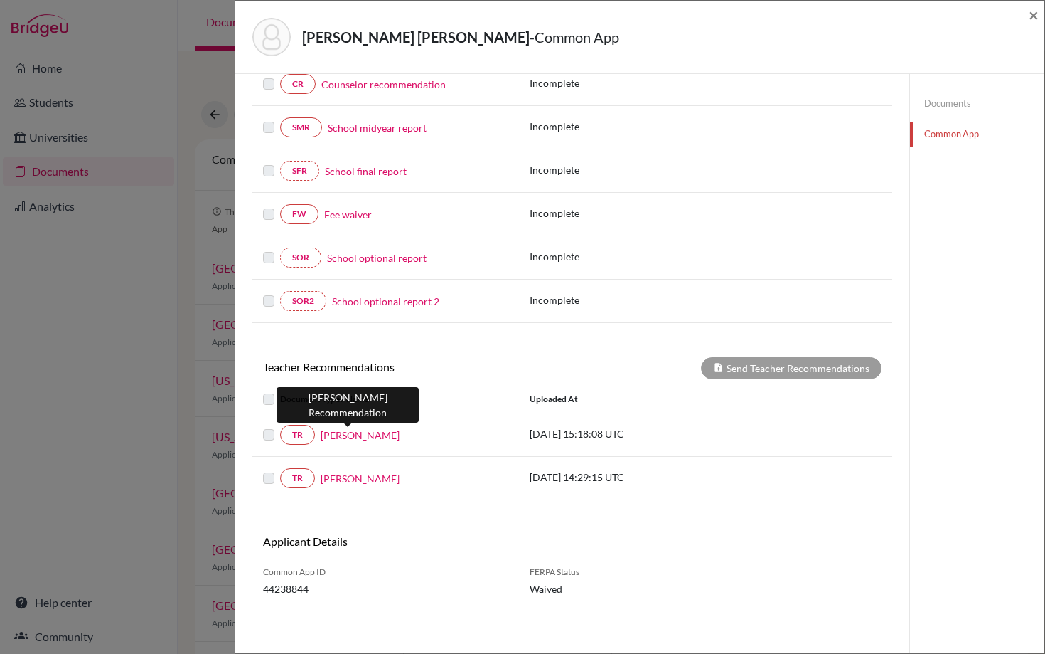
click at [353, 435] on link "[PERSON_NAME]" at bounding box center [360, 434] width 79 height 15
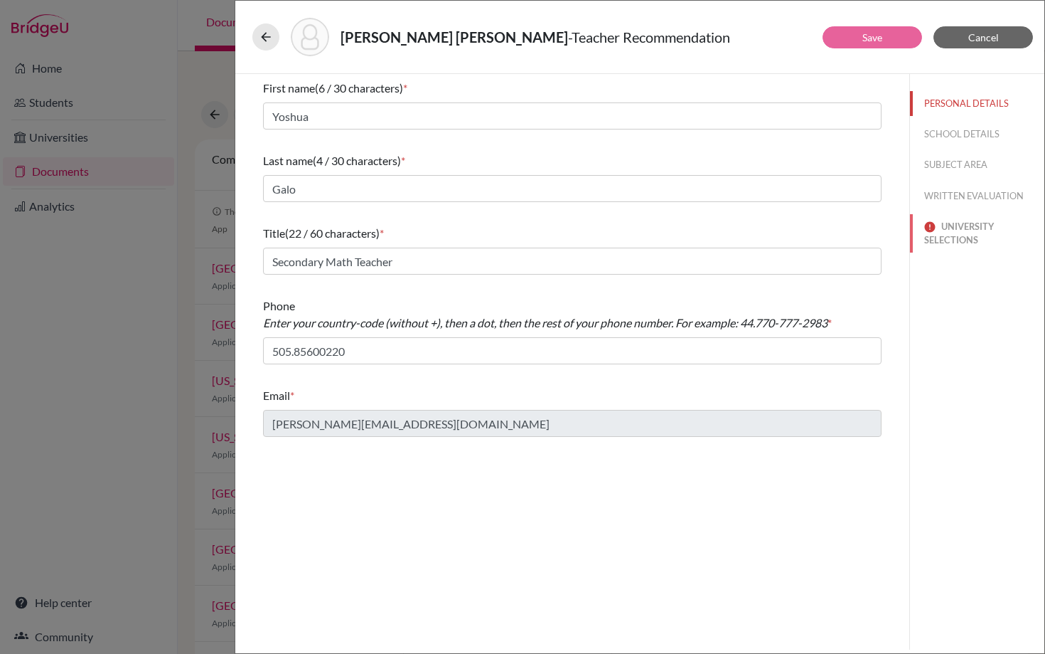
click at [961, 242] on button "UNIVERSITY SELECTIONS" at bounding box center [977, 233] width 134 height 38
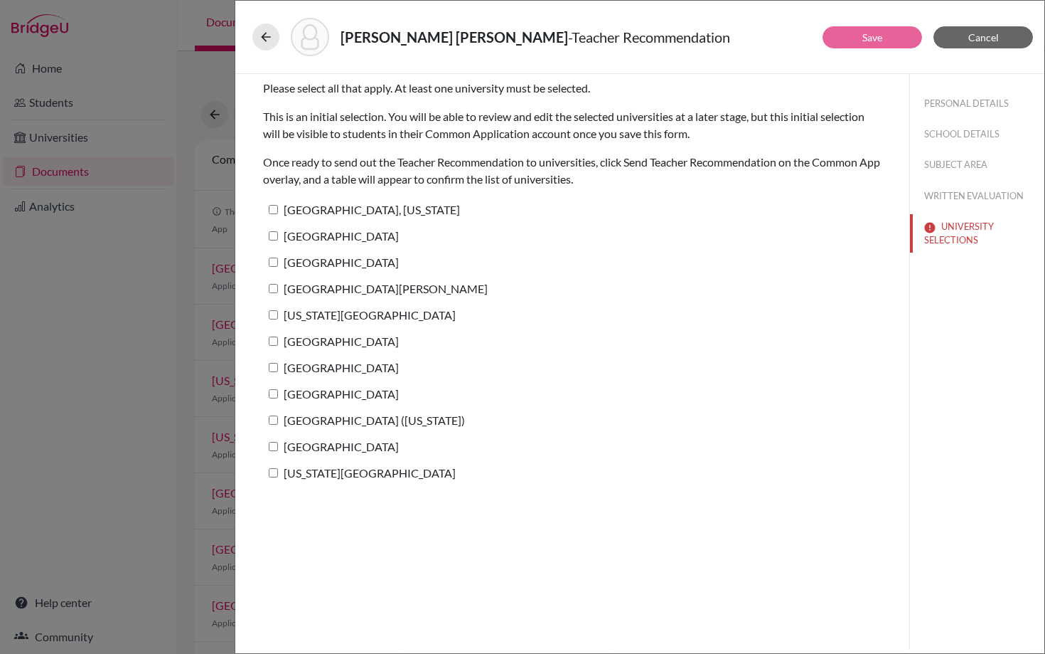
click at [274, 259] on input "[GEOGRAPHIC_DATA]" at bounding box center [273, 261] width 9 height 9
checkbox input "true"
click at [857, 33] on button "Save" at bounding box center [873, 37] width 100 height 22
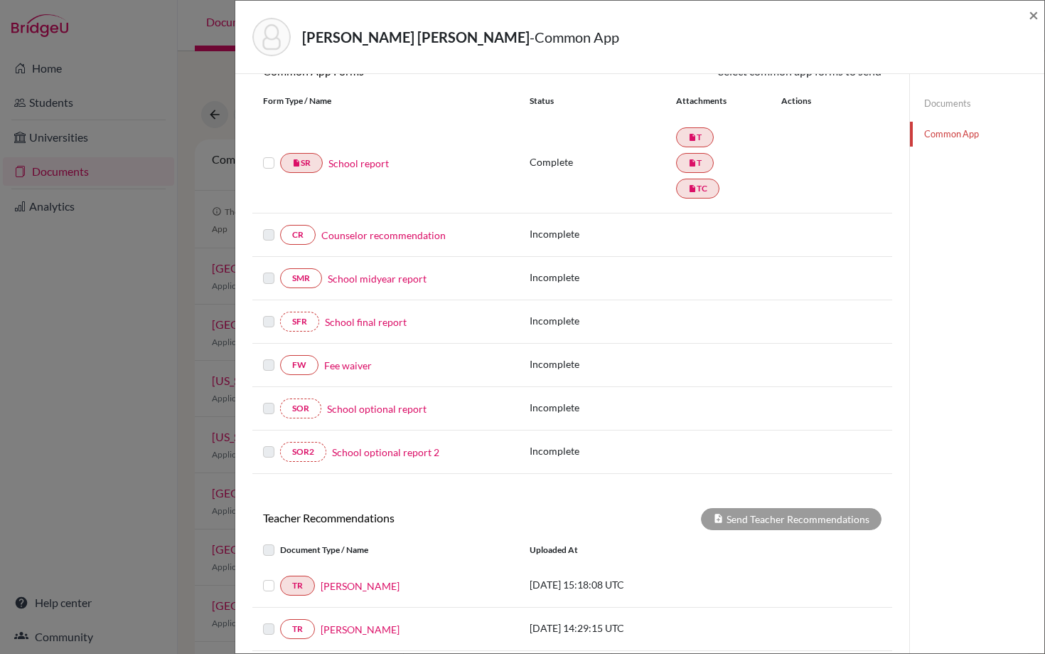
scroll to position [300, 0]
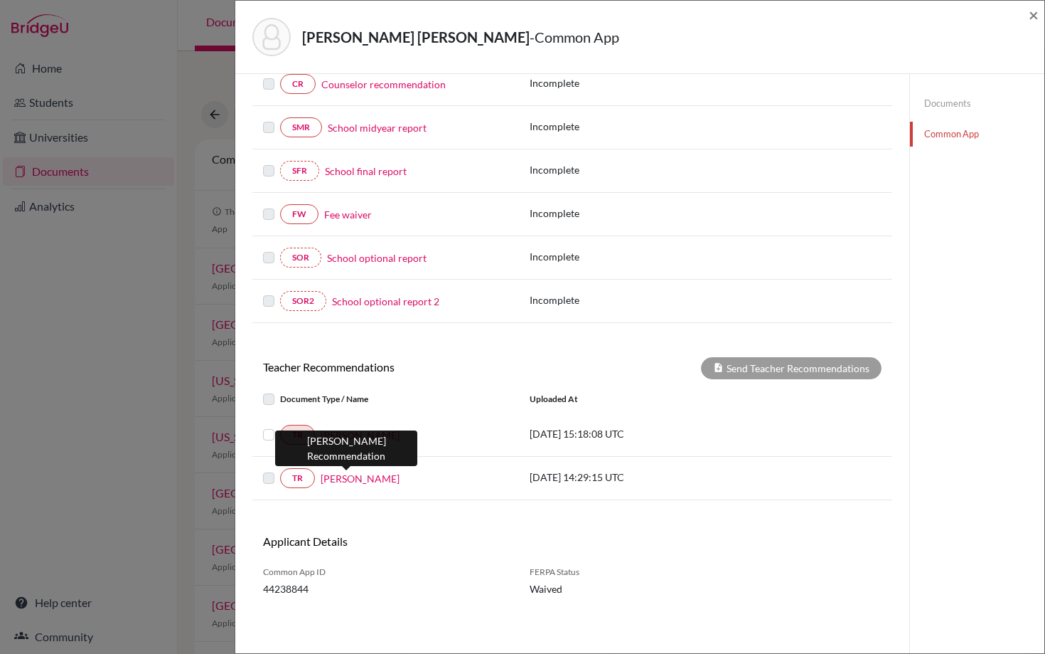
click at [348, 477] on link "[PERSON_NAME]" at bounding box center [360, 478] width 79 height 15
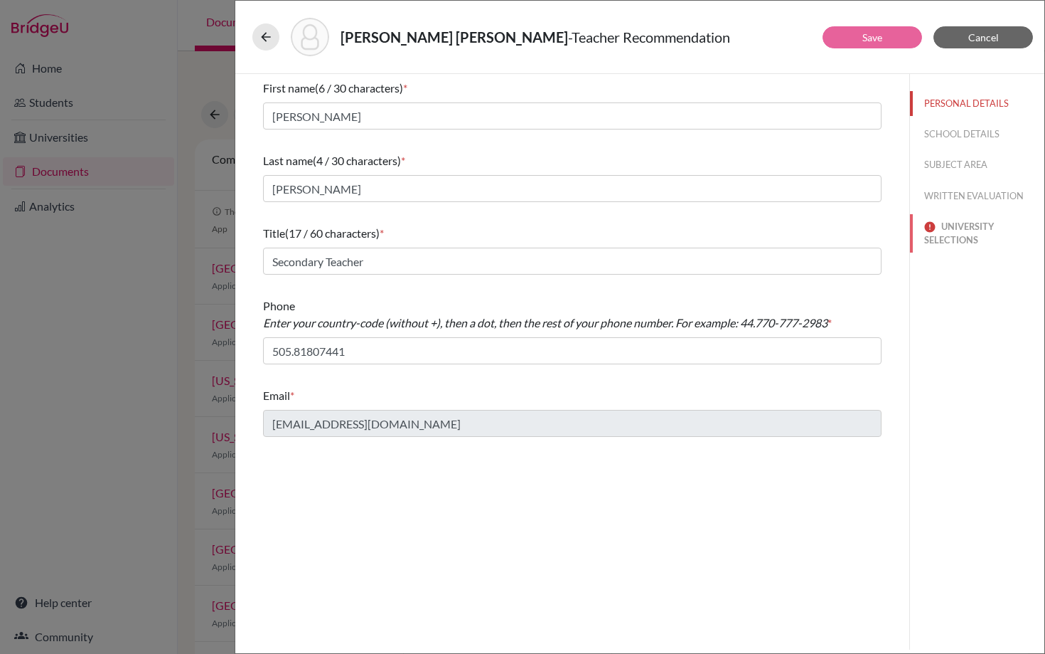
click at [967, 234] on button "UNIVERSITY SELECTIONS" at bounding box center [977, 233] width 134 height 38
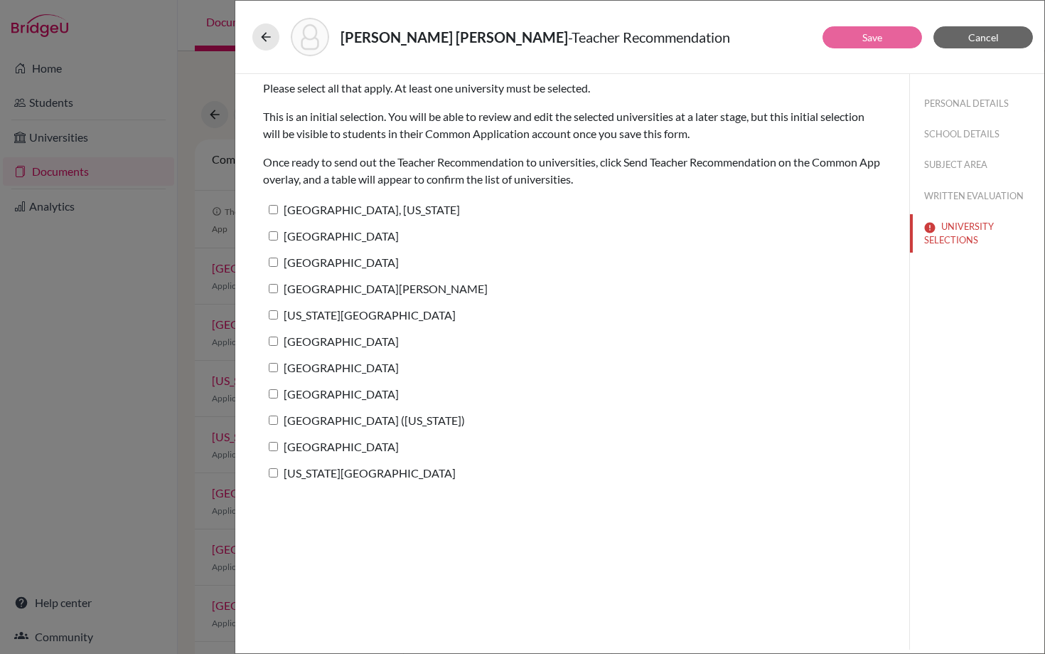
click at [270, 287] on input "[GEOGRAPHIC_DATA][PERSON_NAME]" at bounding box center [273, 288] width 9 height 9
checkbox input "true"
click at [871, 40] on link "Save" at bounding box center [873, 37] width 20 height 12
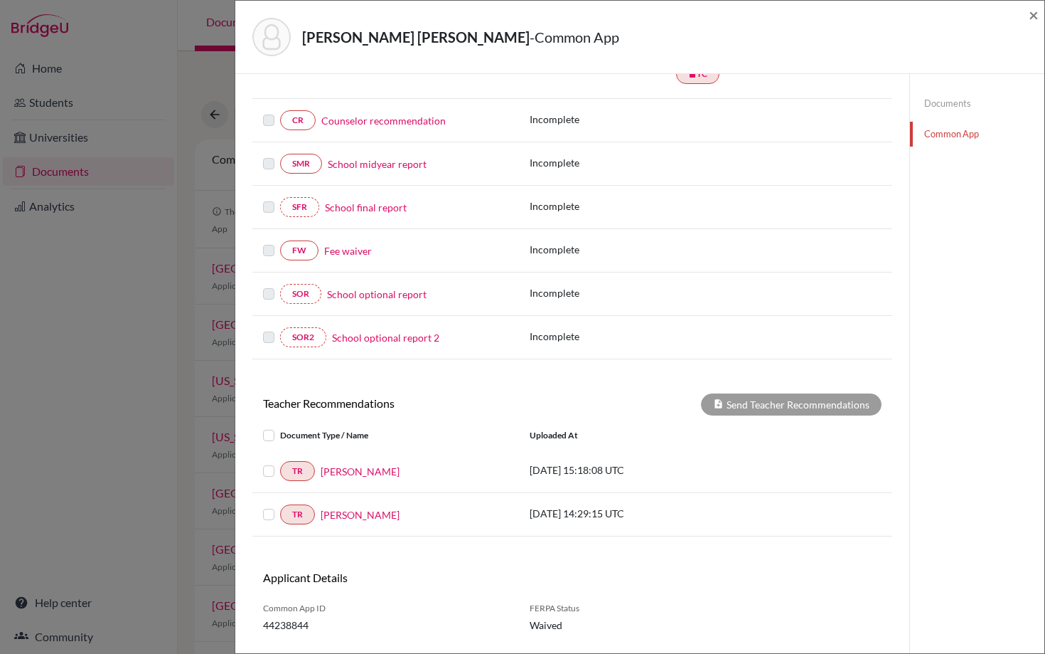
scroll to position [300, 0]
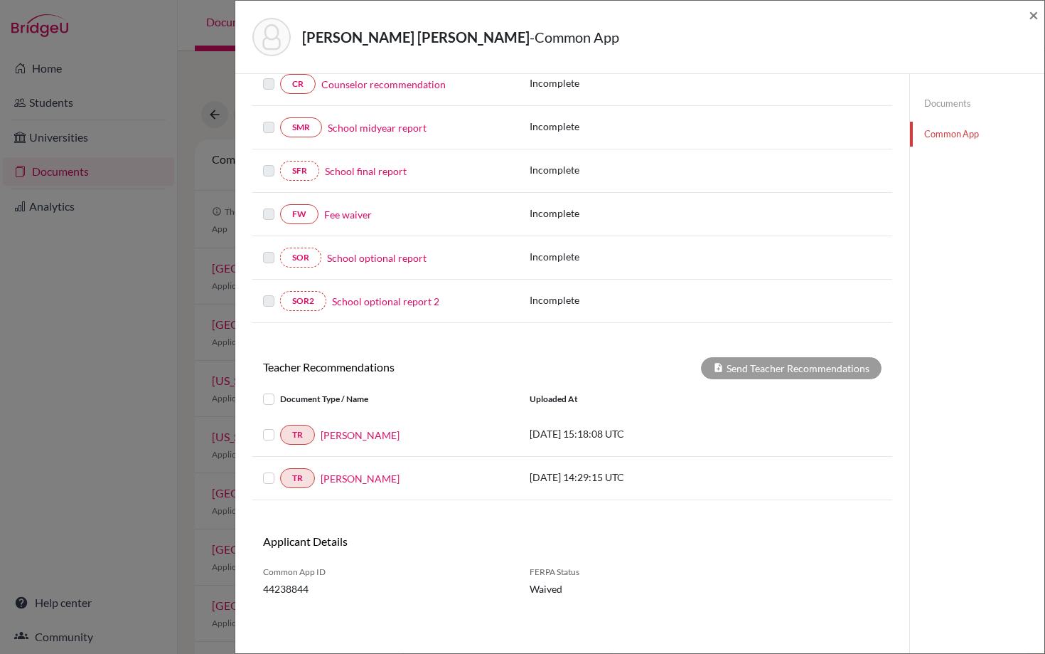
click at [280, 390] on label at bounding box center [280, 390] width 0 height 0
click at [0, 0] on input "checkbox" at bounding box center [0, 0] width 0 height 0
click at [272, 472] on div at bounding box center [271, 477] width 17 height 17
click at [280, 469] on label at bounding box center [280, 469] width 0 height 0
click at [0, 0] on input "checkbox" at bounding box center [0, 0] width 0 height 0
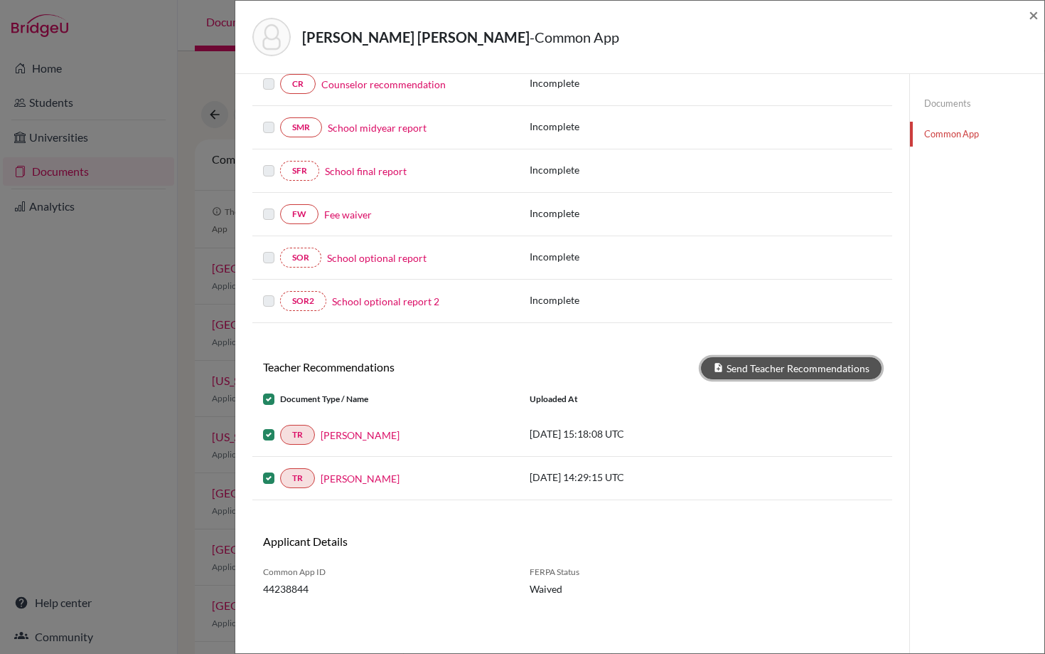
click at [767, 366] on button "Send Teacher Recommendations" at bounding box center [791, 368] width 181 height 22
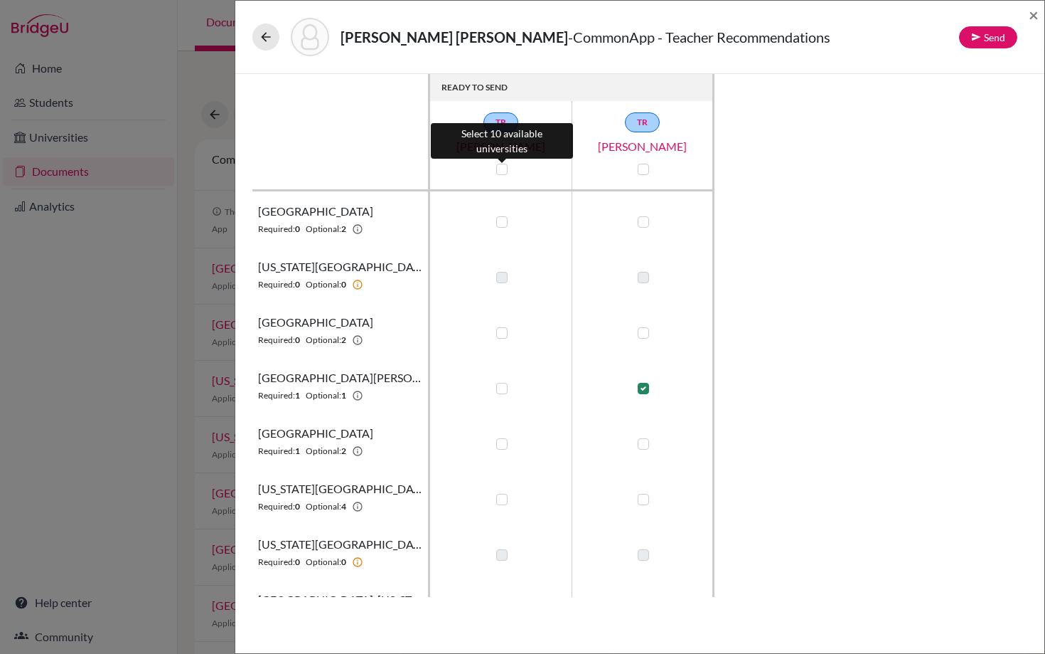
click at [500, 169] on label at bounding box center [501, 169] width 11 height 11
click at [500, 169] on input "checkbox" at bounding box center [498, 168] width 11 height 14
checkbox input "true"
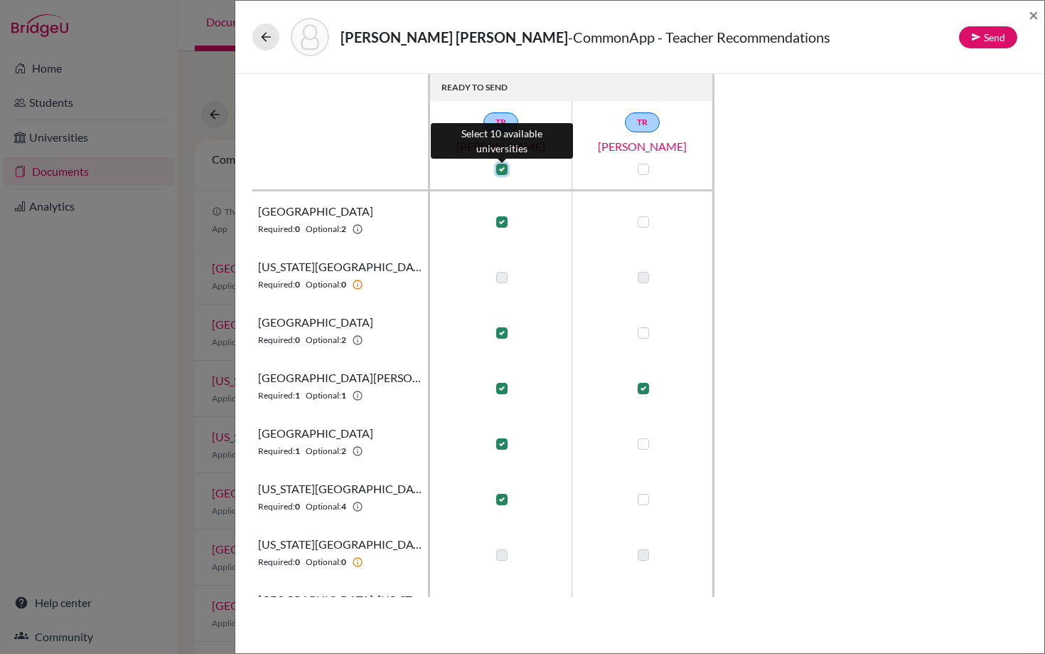
checkbox input "true"
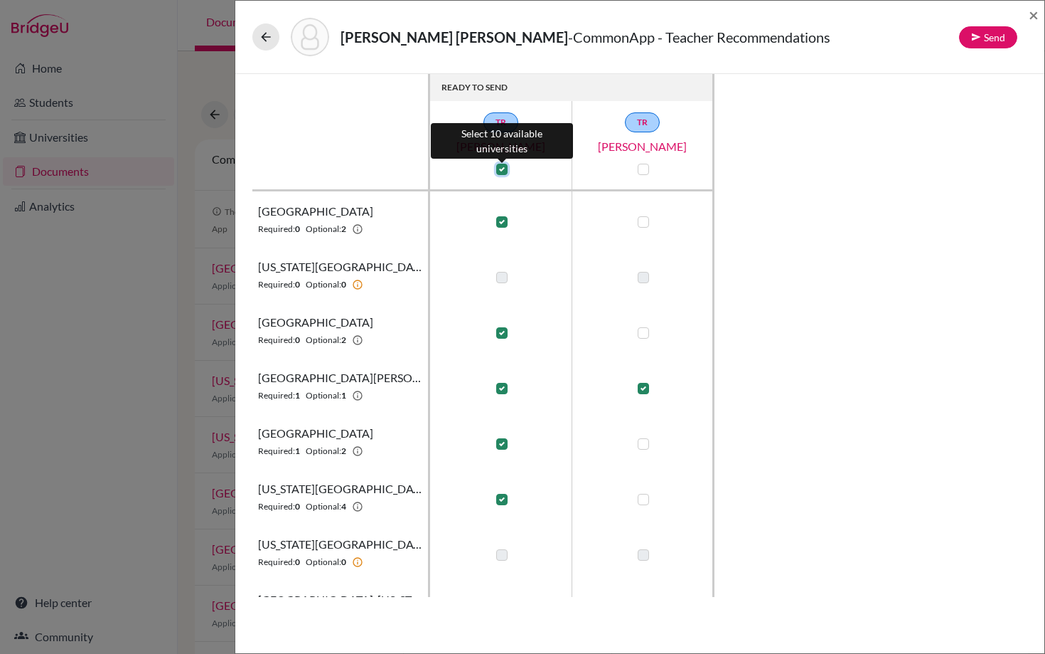
checkbox input "true"
click at [646, 169] on label at bounding box center [643, 169] width 11 height 11
click at [646, 169] on input "checkbox" at bounding box center [639, 168] width 11 height 14
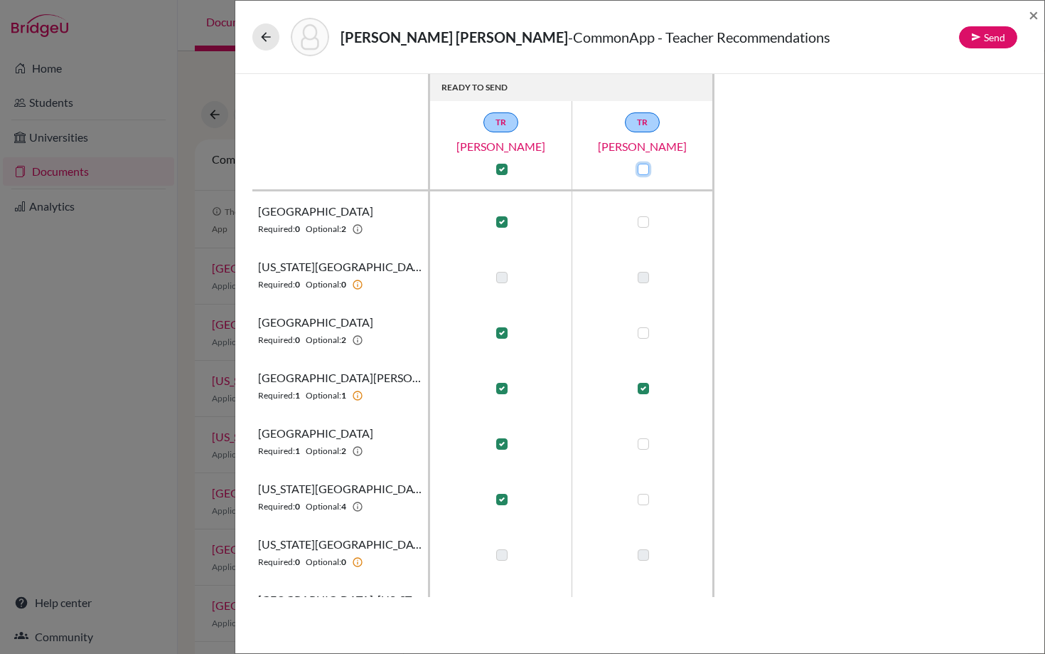
checkbox input "true"
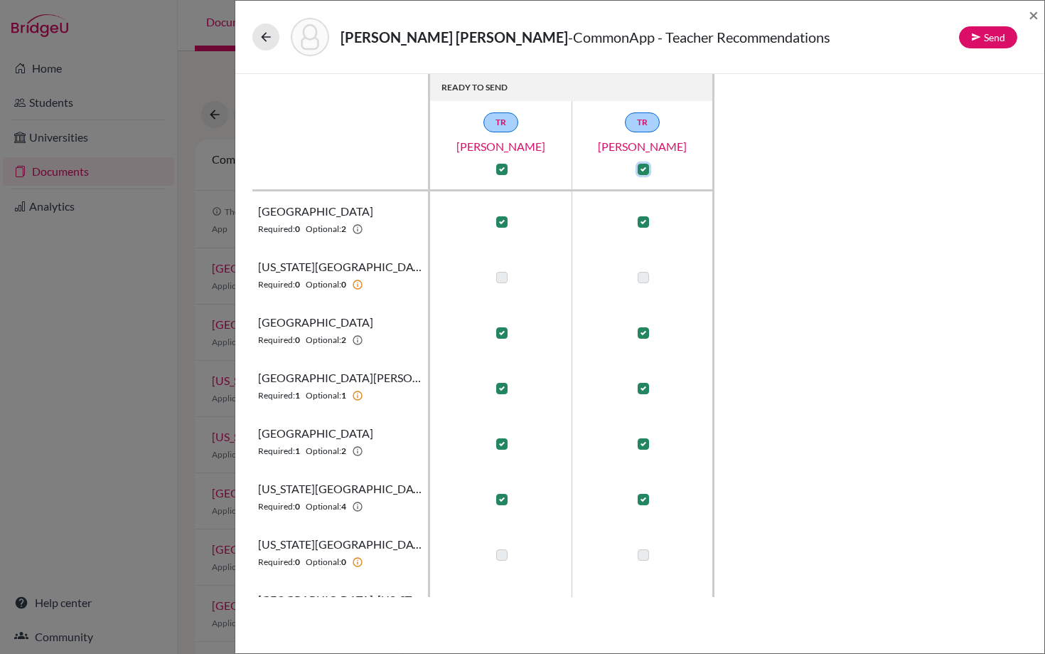
checkbox input "true"
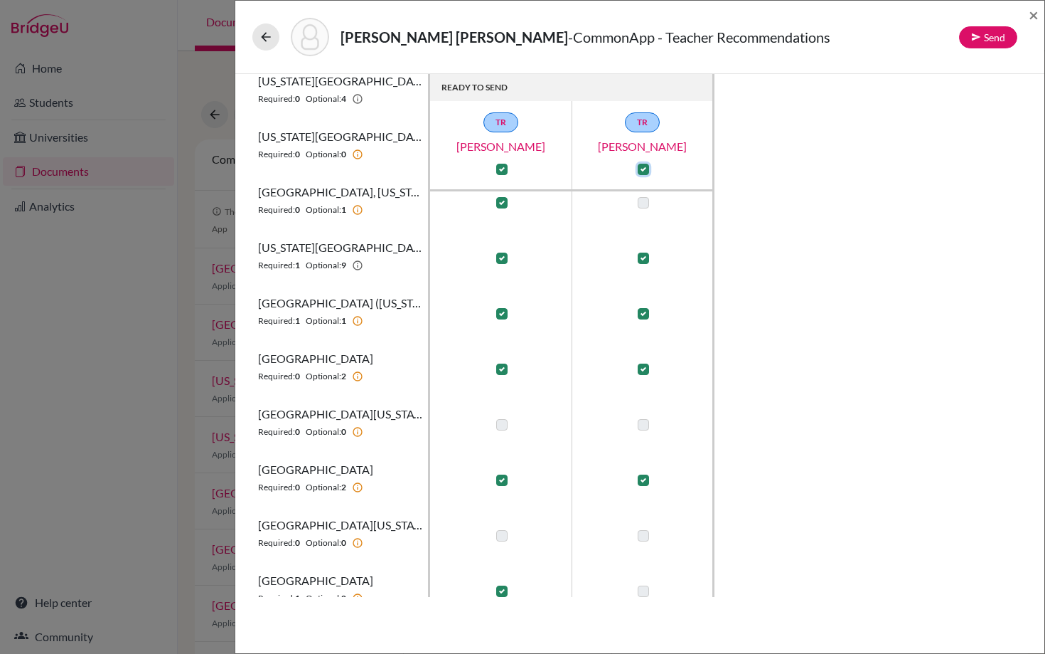
scroll to position [427, 0]
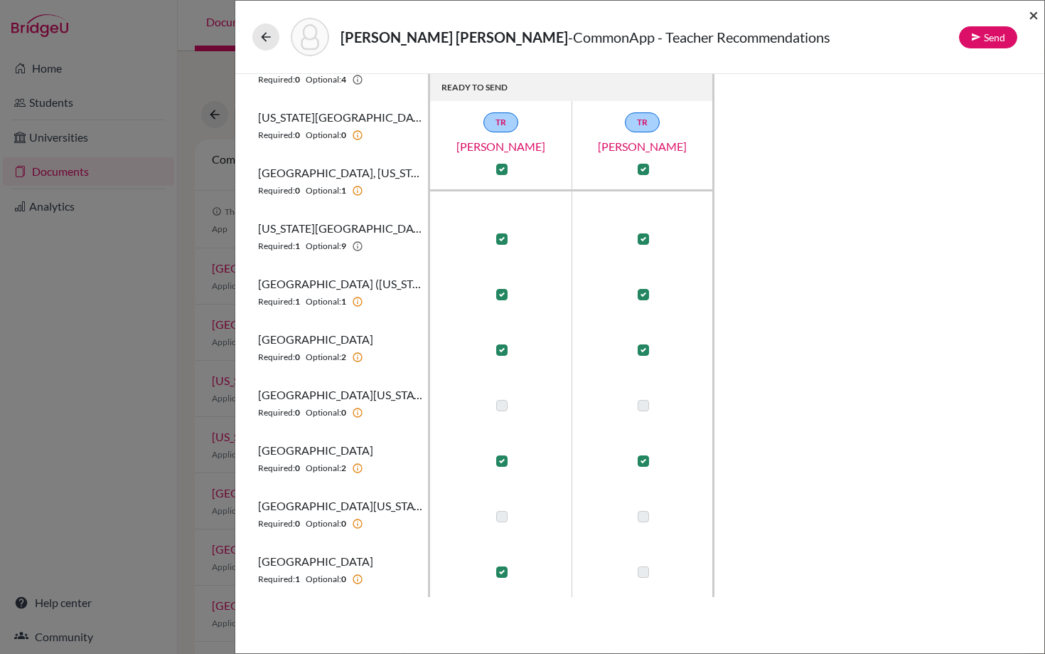
click at [1030, 16] on span "×" at bounding box center [1034, 14] width 10 height 21
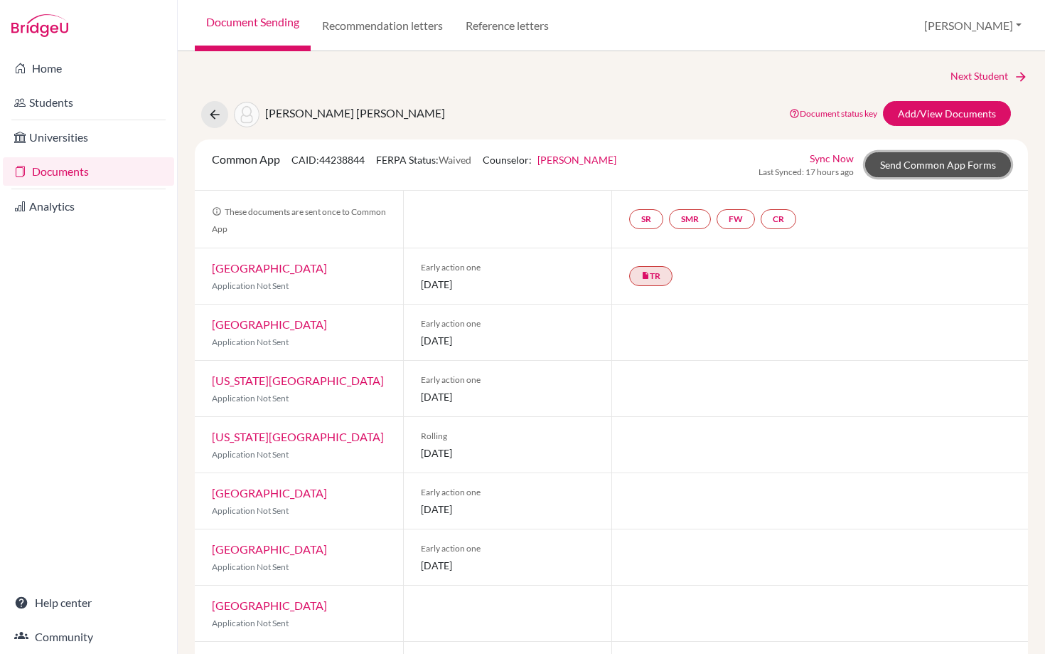
click at [917, 162] on link "Send Common App Forms" at bounding box center [939, 164] width 146 height 25
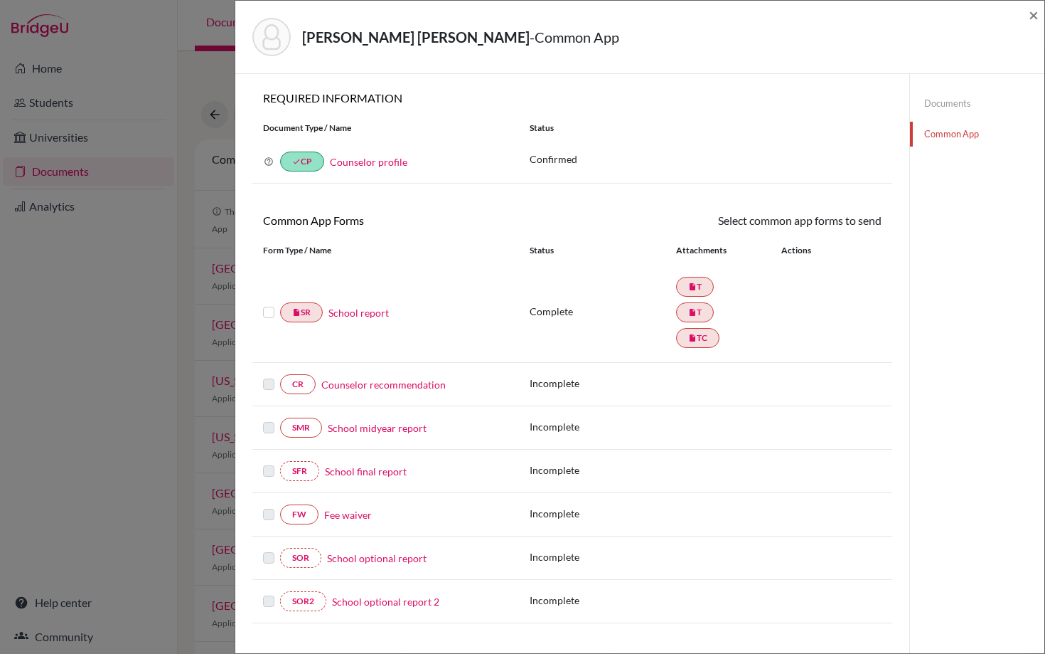
click at [337, 311] on link "School report" at bounding box center [359, 312] width 60 height 15
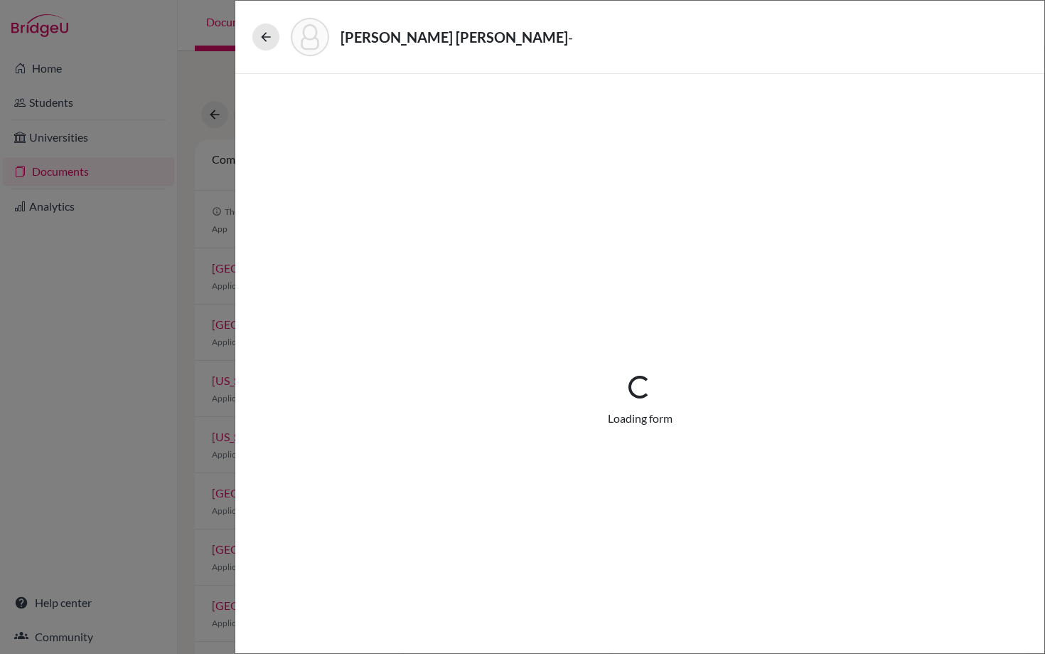
select select "2"
select select "656764"
select select "1"
select select "669340"
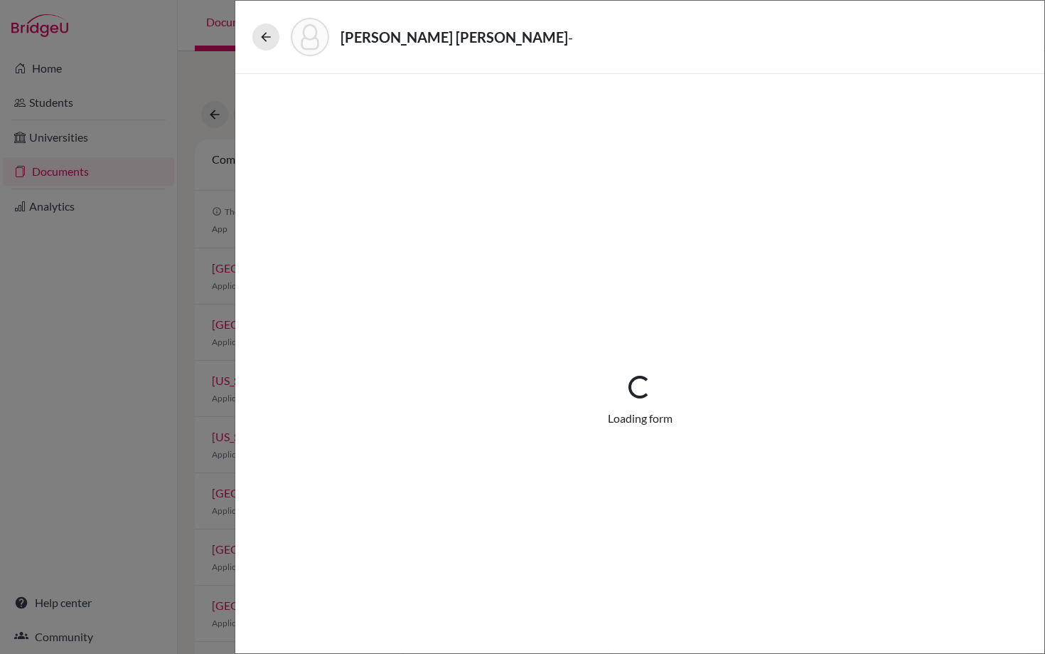
select select "659353"
select select "0"
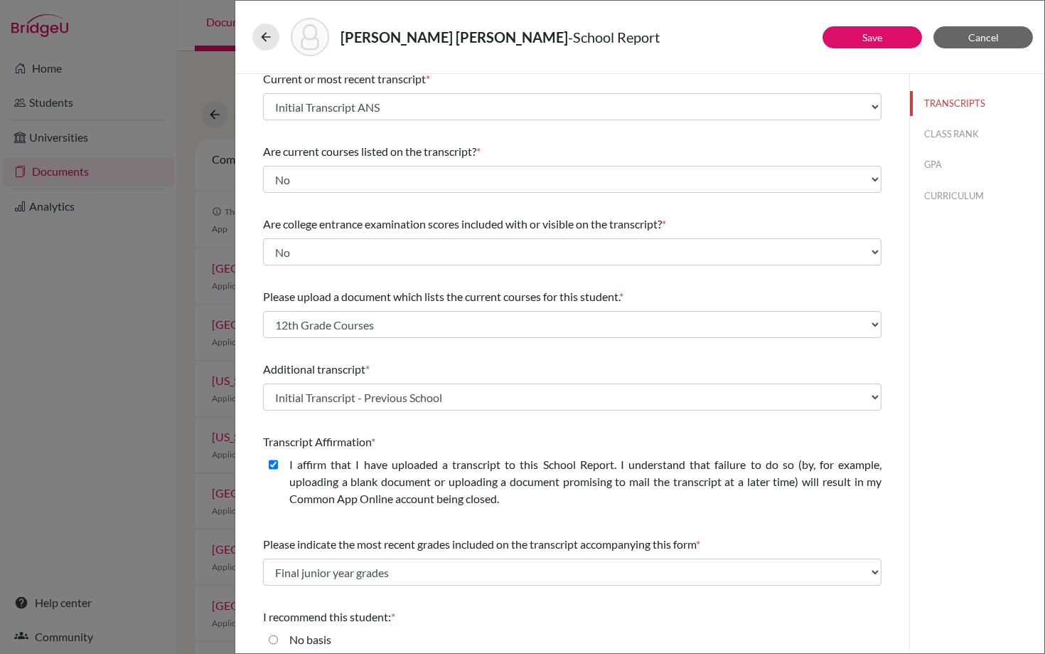
scroll to position [183, 0]
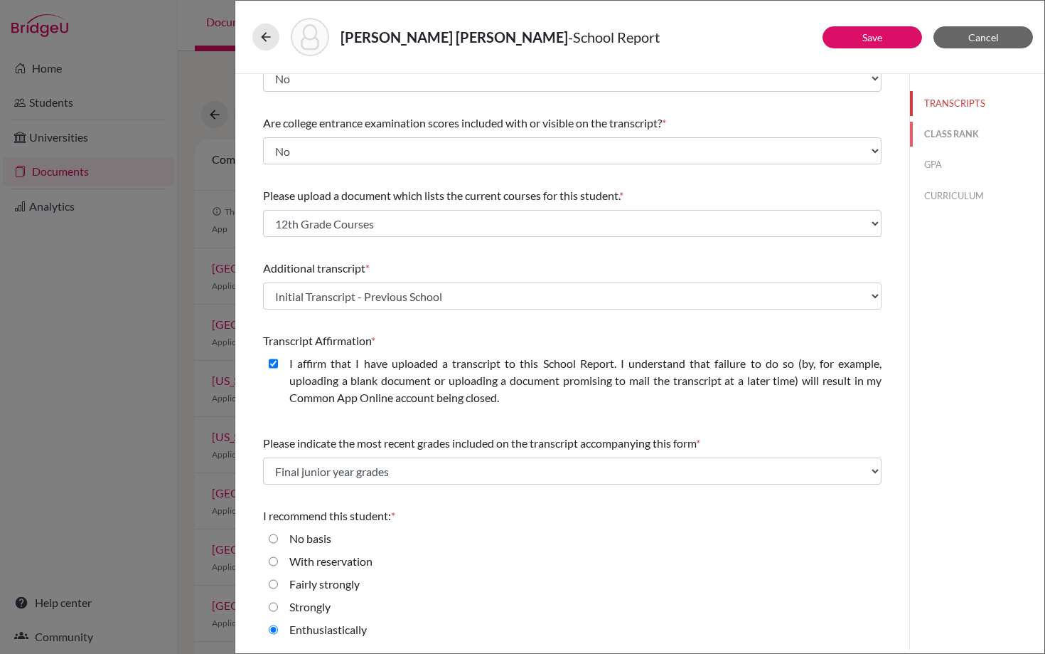
click at [949, 135] on button "CLASS RANK" at bounding box center [977, 134] width 134 height 25
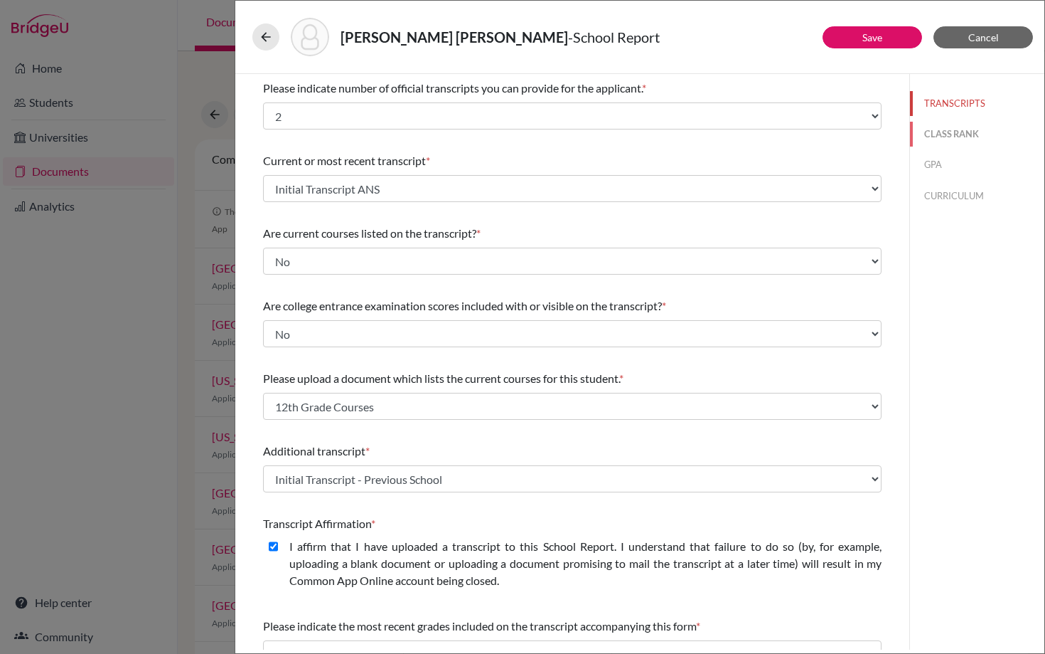
select select "5"
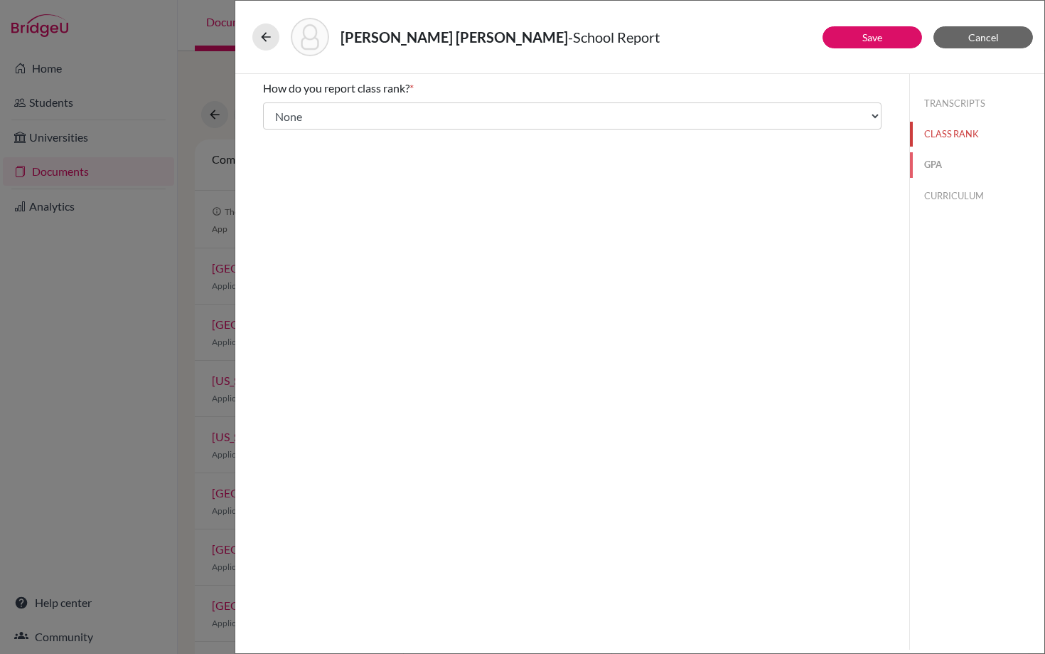
click at [941, 166] on button "GPA" at bounding box center [977, 164] width 134 height 25
type input "3.82"
type input "4.0"
select select "4"
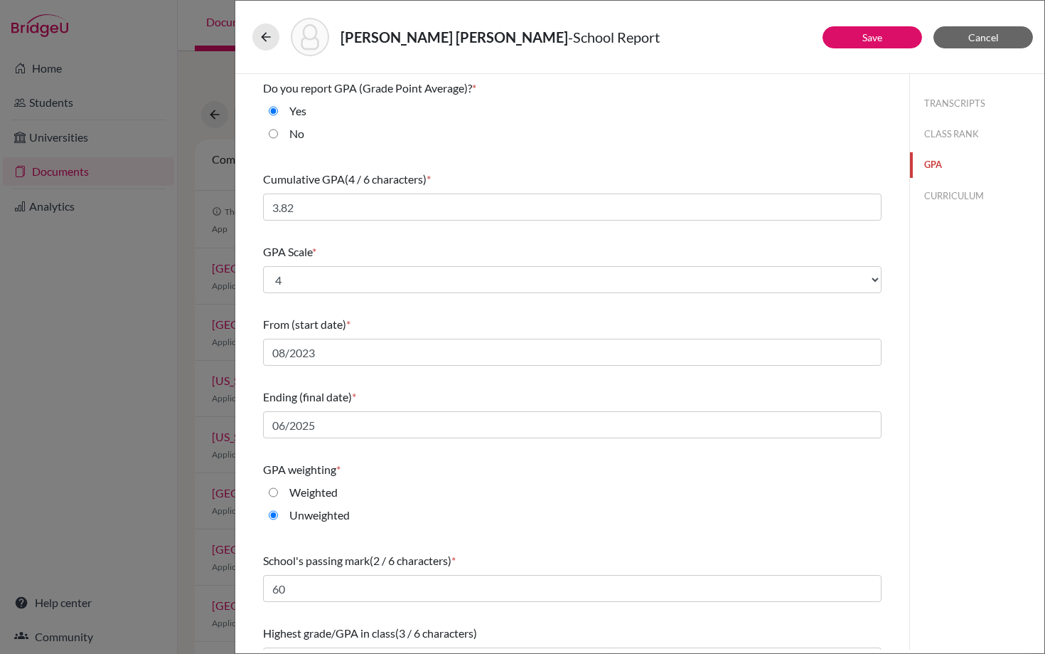
scroll to position [31, 0]
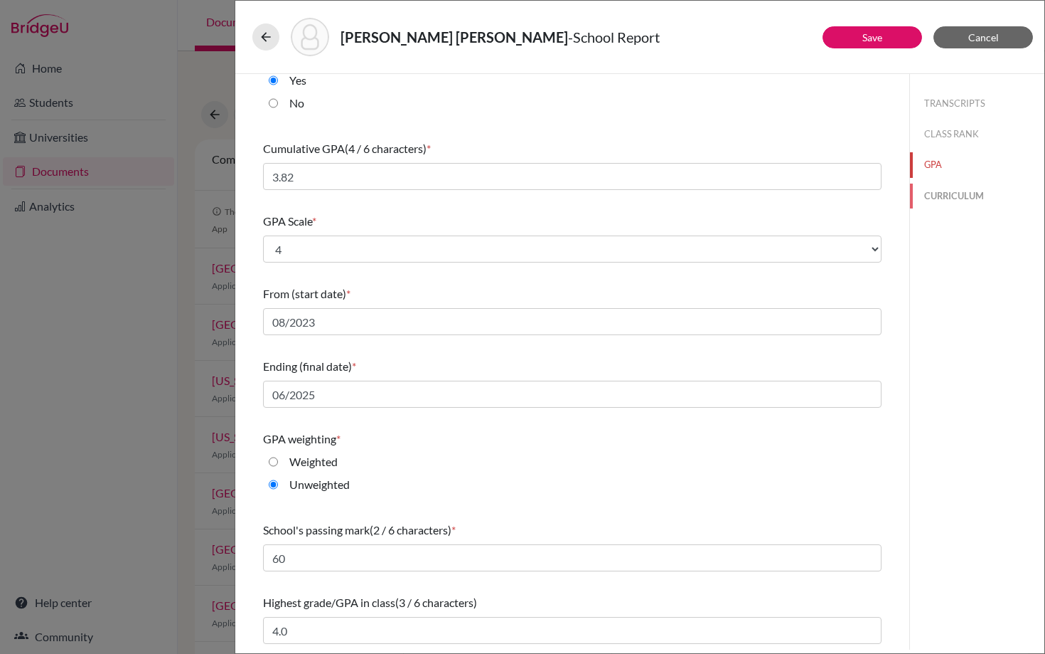
click at [945, 193] on button "CURRICULUM" at bounding box center [977, 195] width 134 height 25
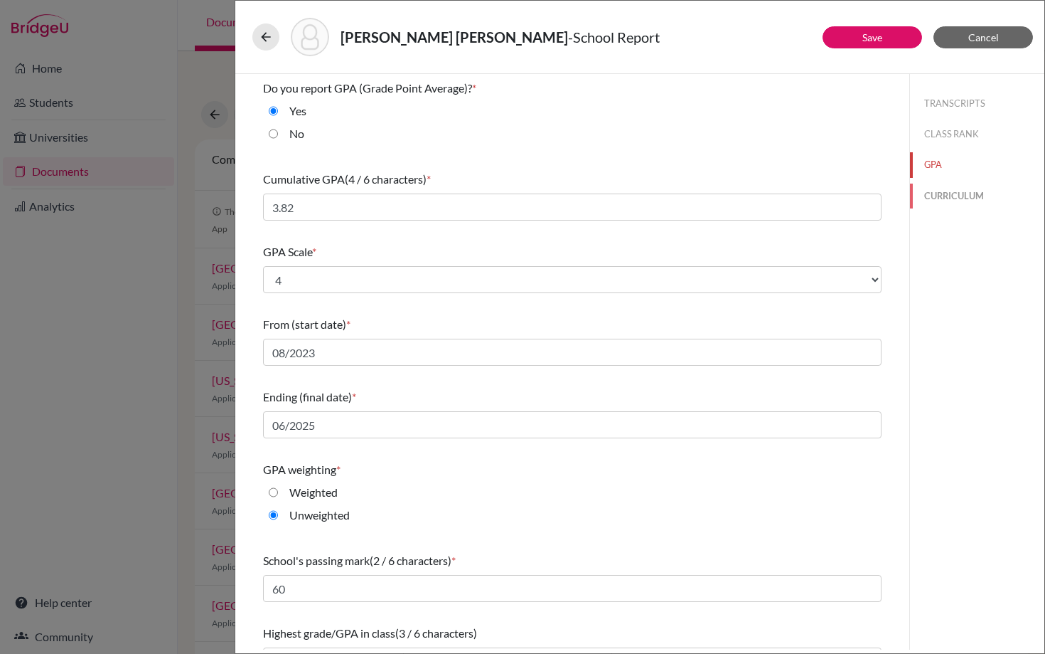
select select "2"
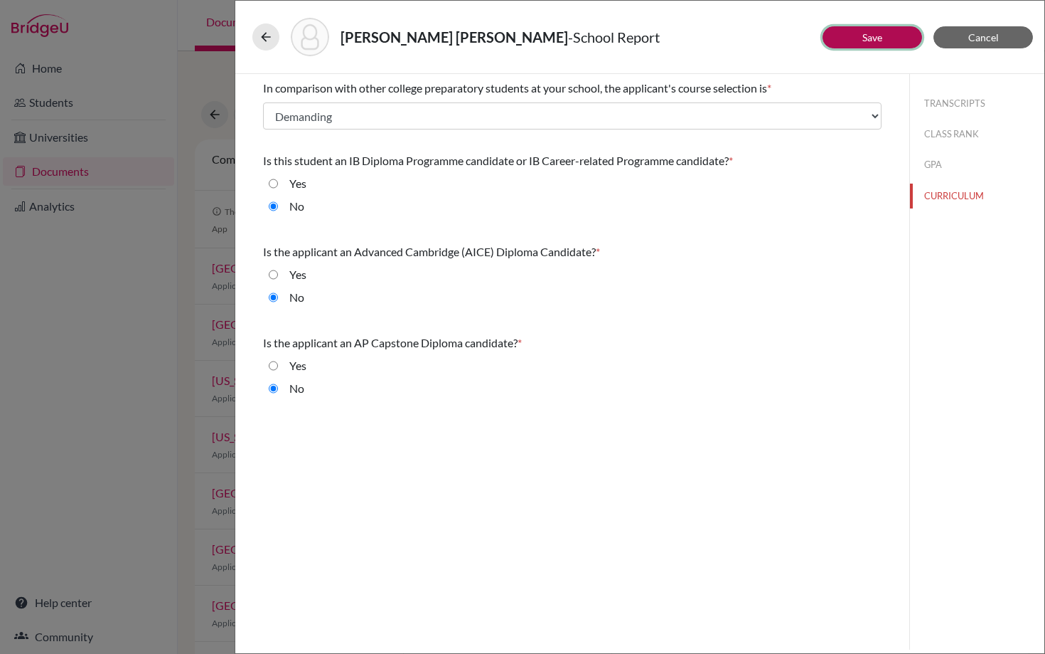
click at [871, 43] on button "Save" at bounding box center [873, 37] width 100 height 22
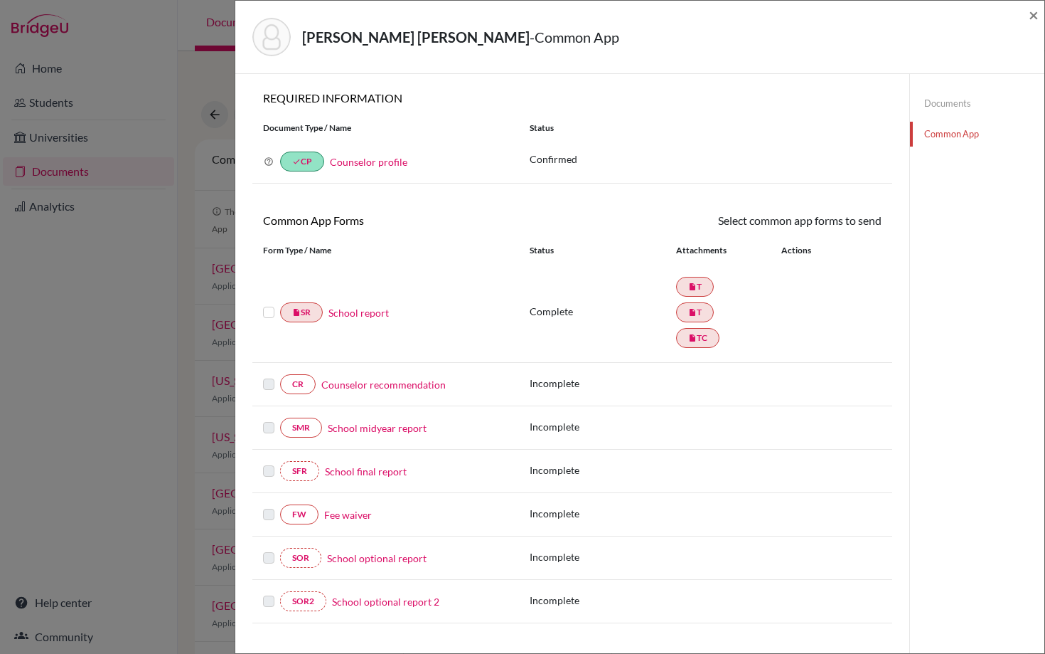
click at [270, 304] on label at bounding box center [268, 304] width 11 height 0
click at [0, 0] on input "checkbox" at bounding box center [0, 0] width 0 height 0
click at [855, 223] on link "Send" at bounding box center [852, 223] width 59 height 22
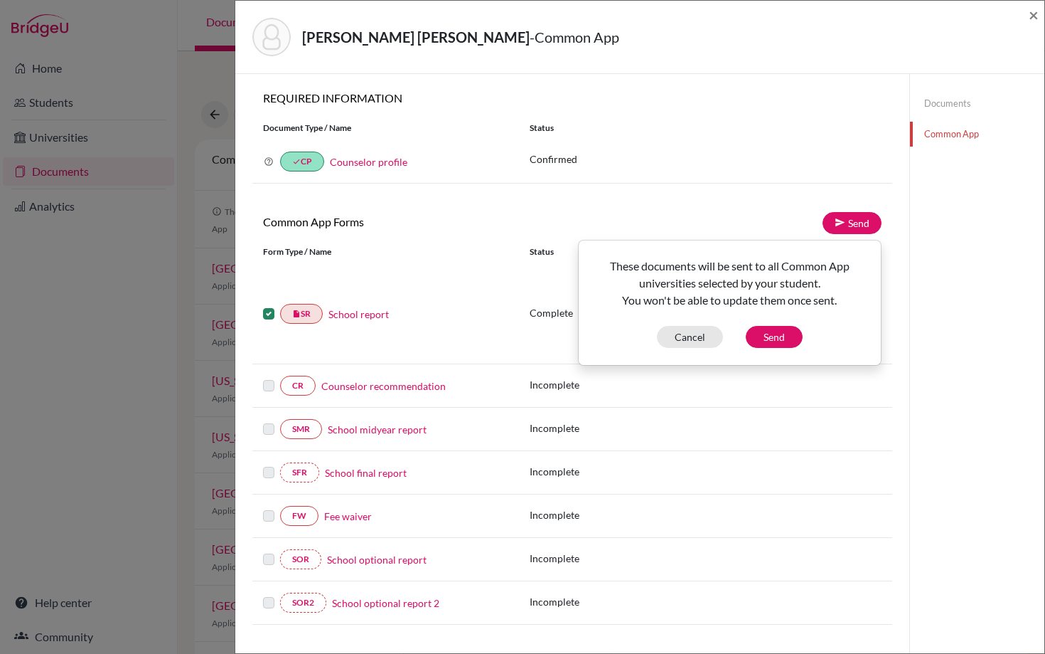
click at [752, 183] on div "REQUIRED INFORMATION Document Type / Name Status Why am I being asked to do thi…" at bounding box center [572, 143] width 640 height 104
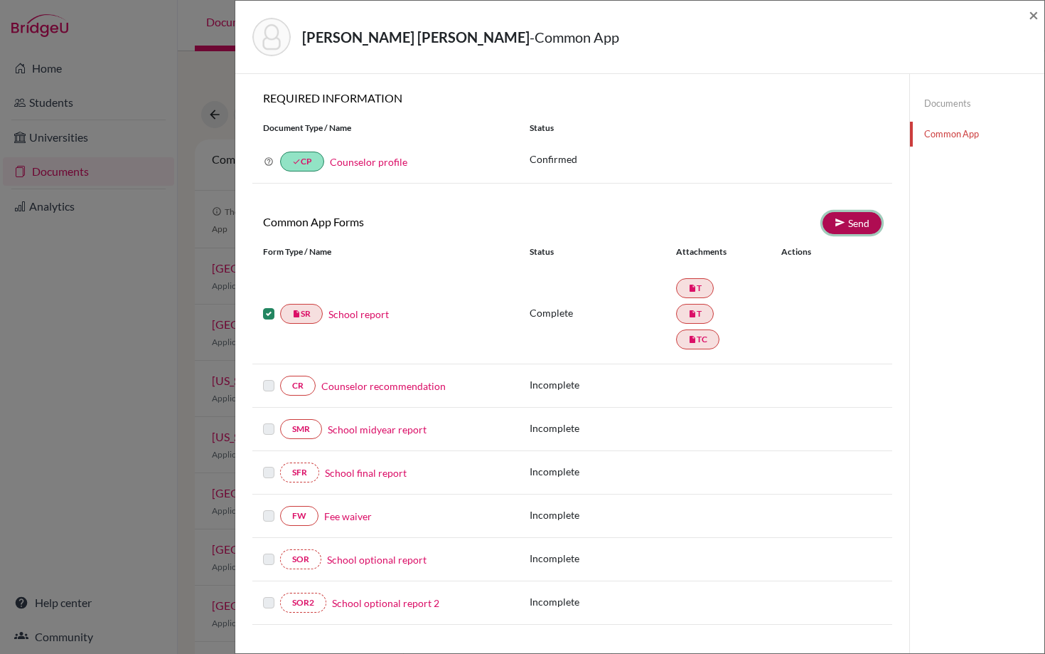
click at [858, 221] on link "Send" at bounding box center [852, 223] width 59 height 22
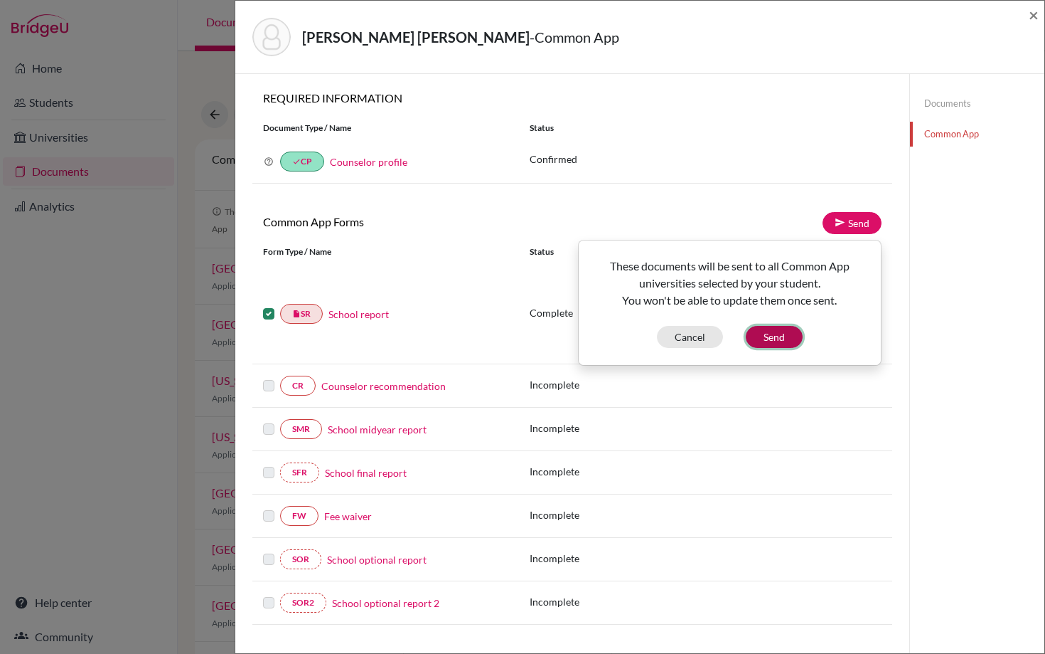
click at [768, 338] on button "Send" at bounding box center [774, 337] width 57 height 22
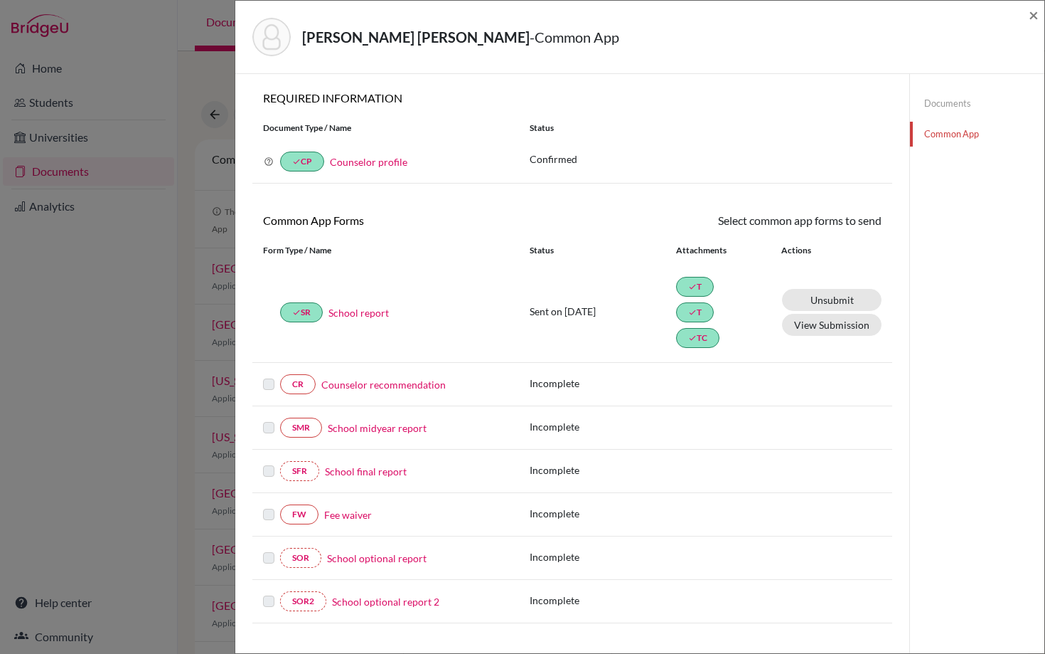
click at [402, 387] on link "Counselor recommendation" at bounding box center [383, 384] width 124 height 15
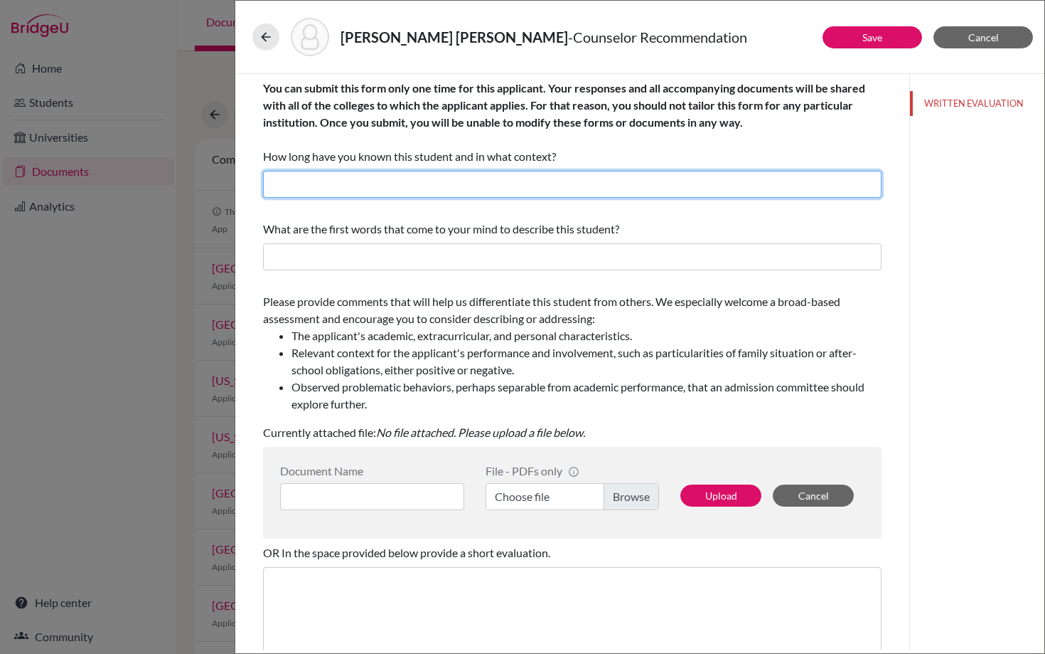
click at [378, 196] on input "text" at bounding box center [572, 184] width 619 height 27
click at [282, 179] on input "text" at bounding box center [572, 184] width 619 height 27
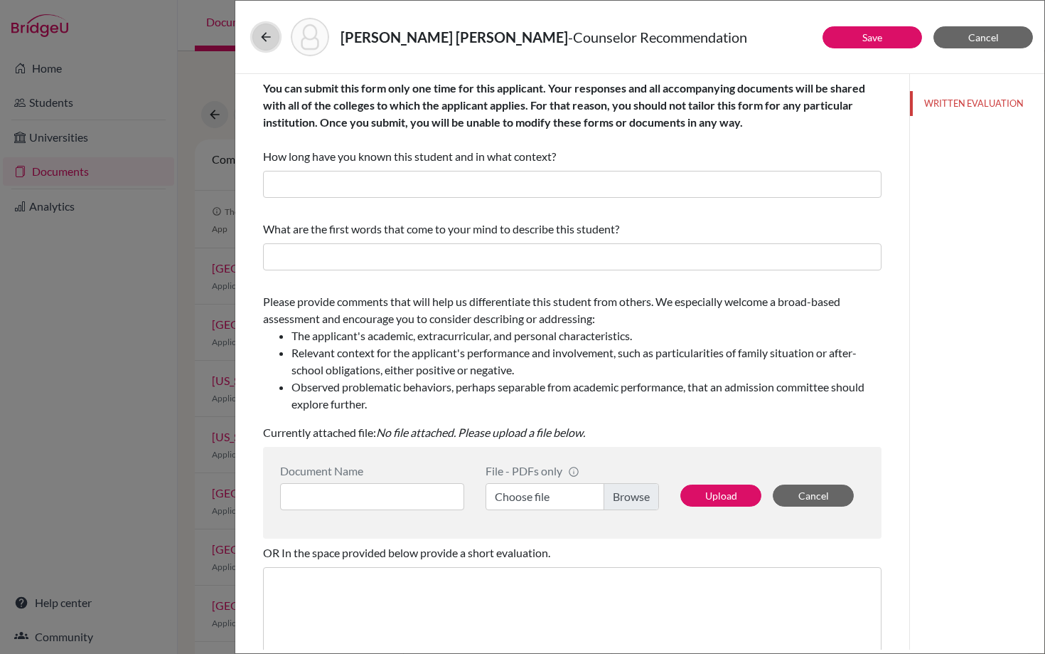
click at [271, 37] on icon at bounding box center [266, 37] width 14 height 14
